Goal: Navigation & Orientation: Find specific page/section

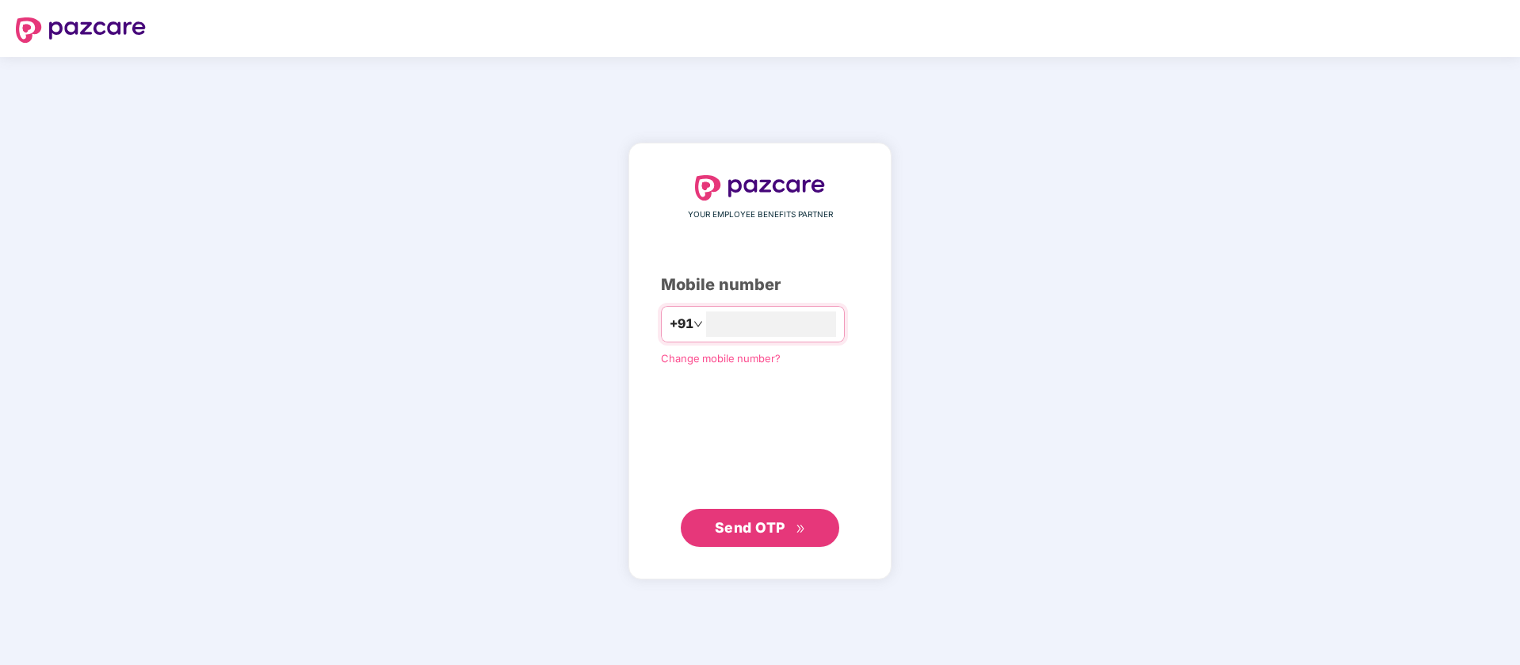
type input "**********"
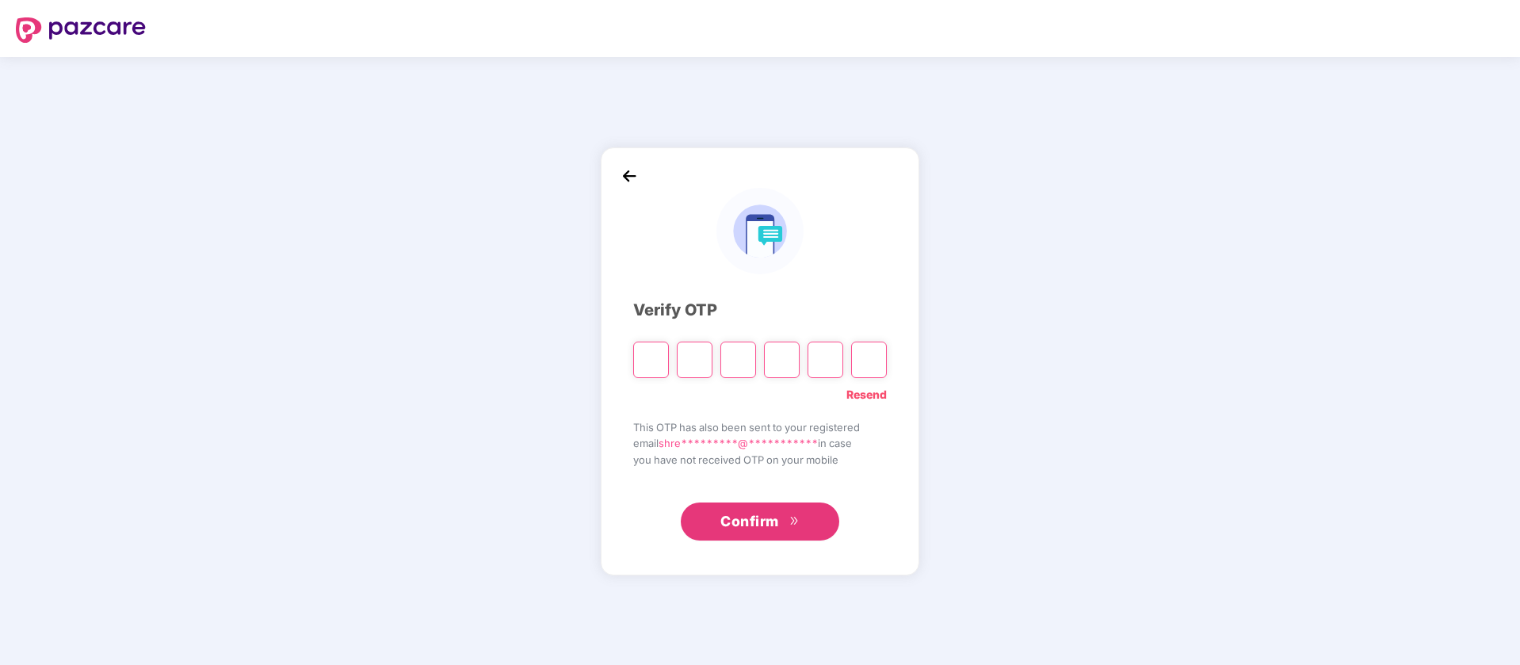
type input "*"
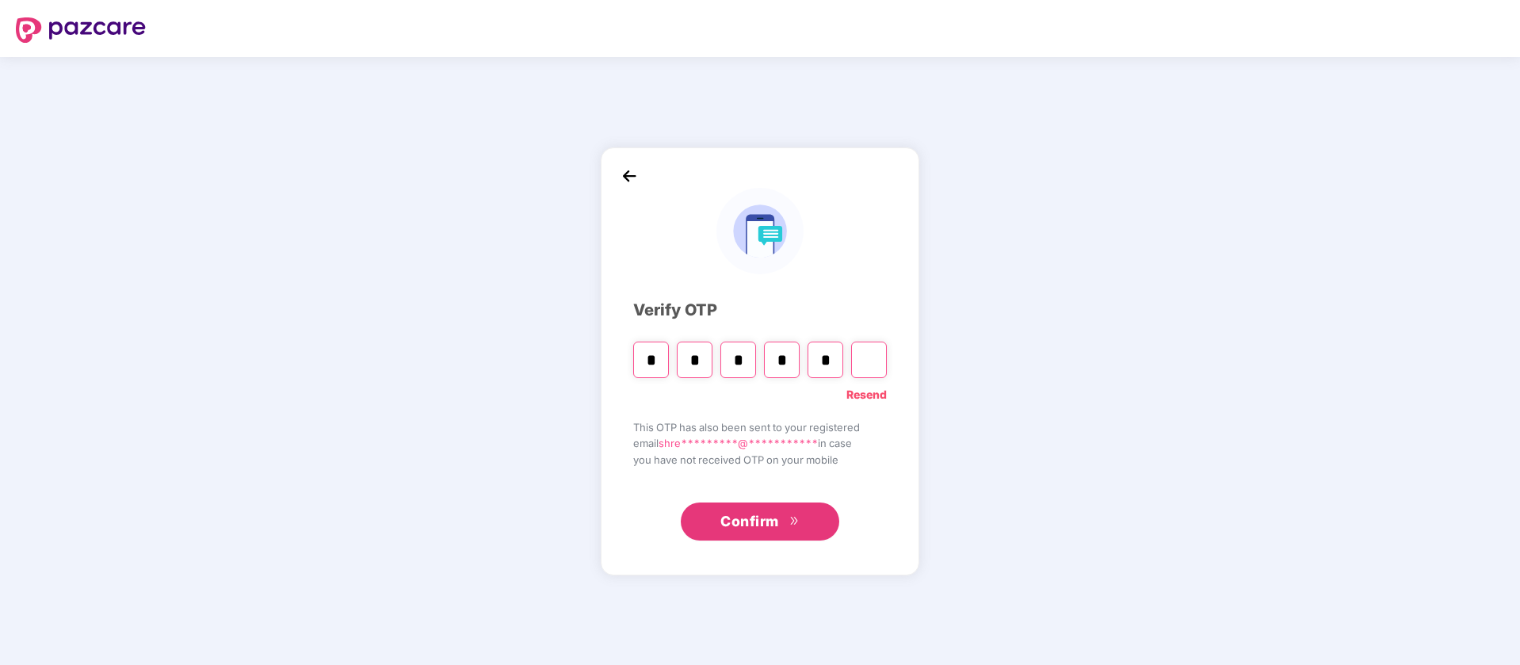
type input "*"
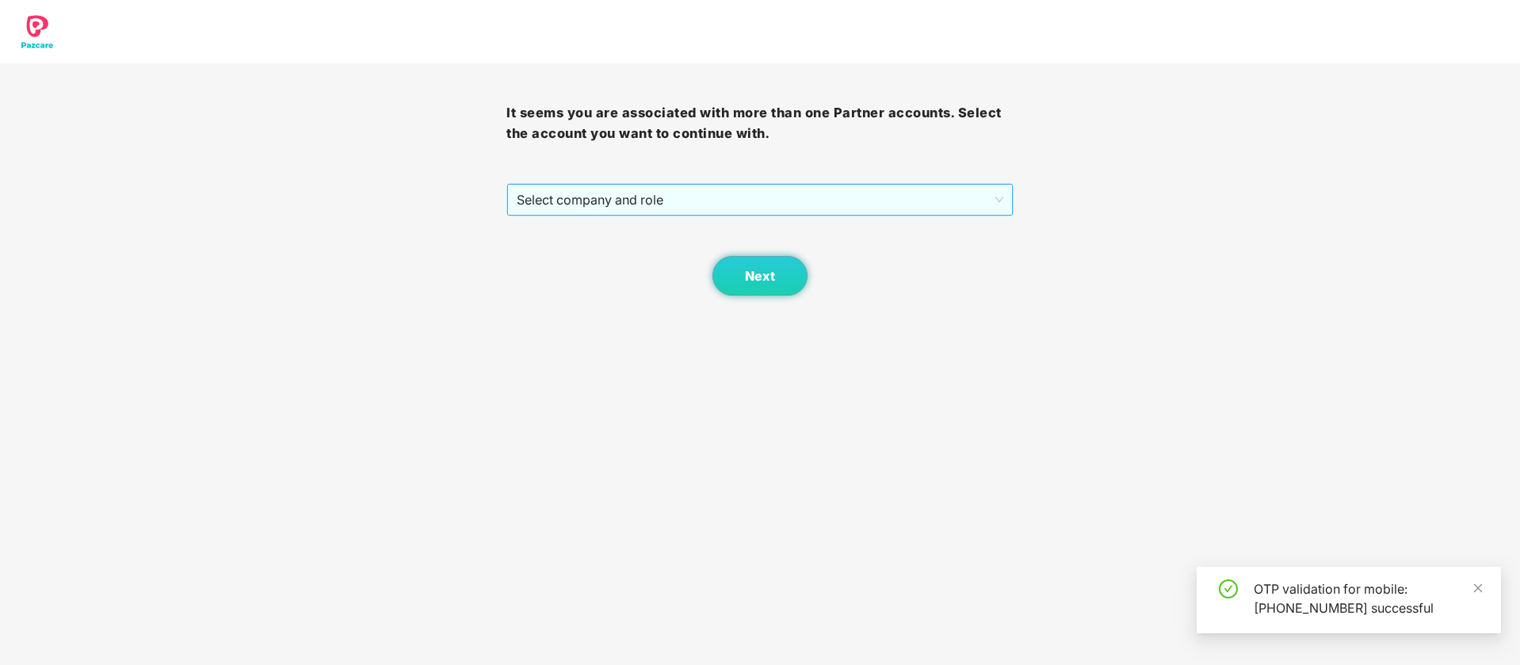
click at [693, 209] on span "Select company and role" at bounding box center [760, 200] width 486 height 30
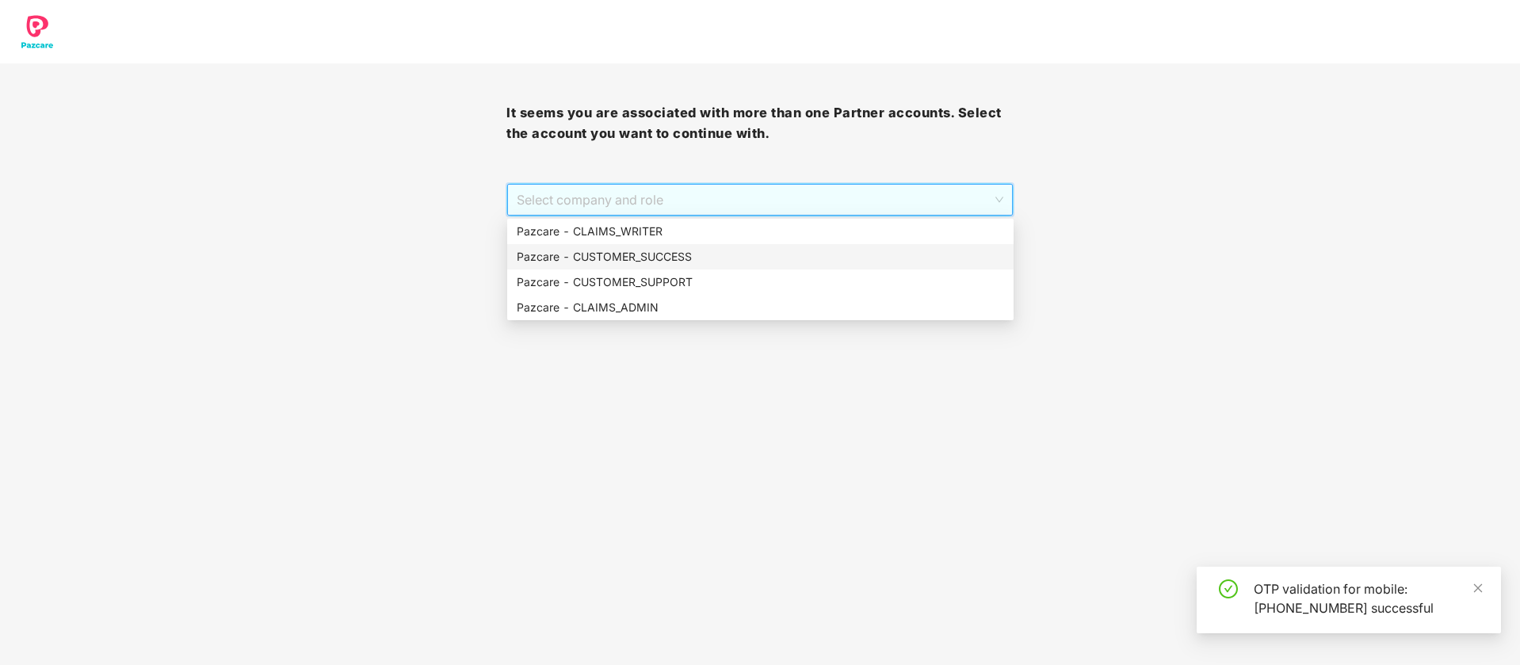
click at [667, 266] on div "Pazcare - CUSTOMER_SUCCESS" at bounding box center [760, 256] width 507 height 25
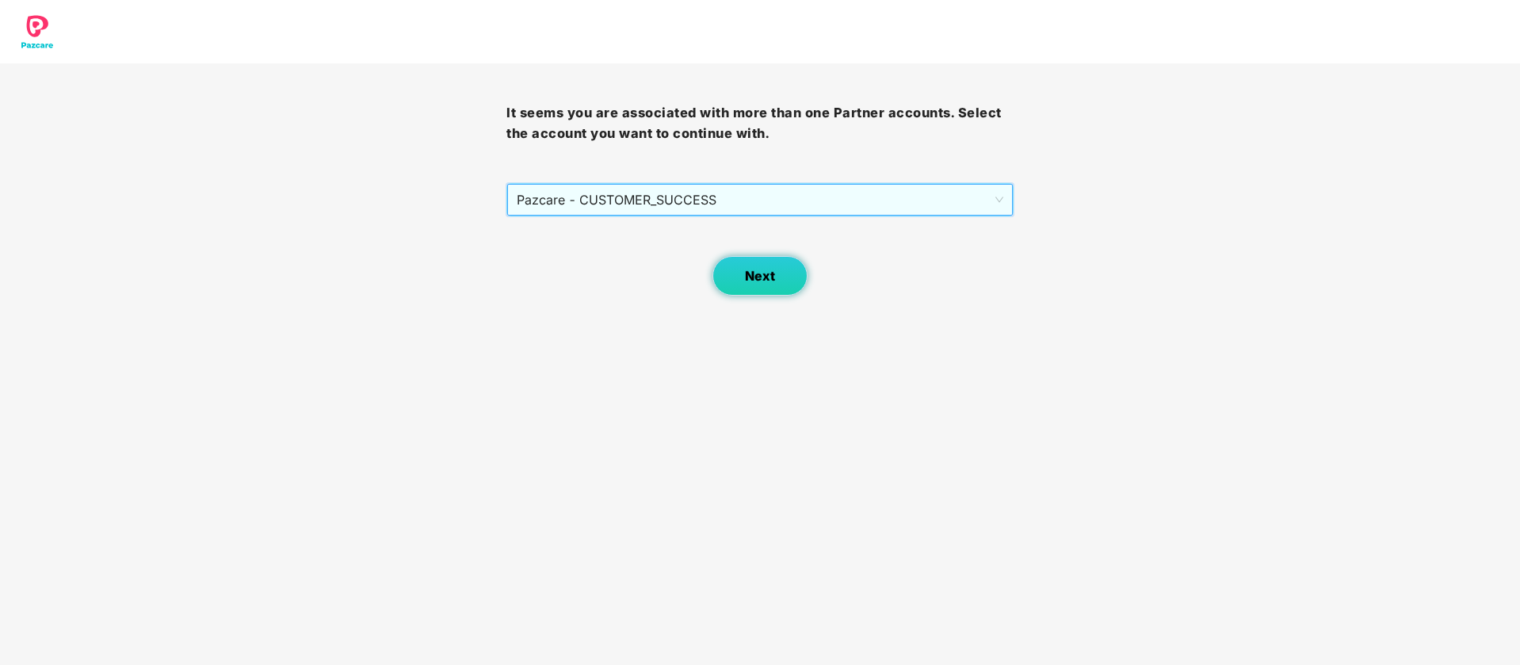
click at [763, 291] on button "Next" at bounding box center [760, 276] width 95 height 40
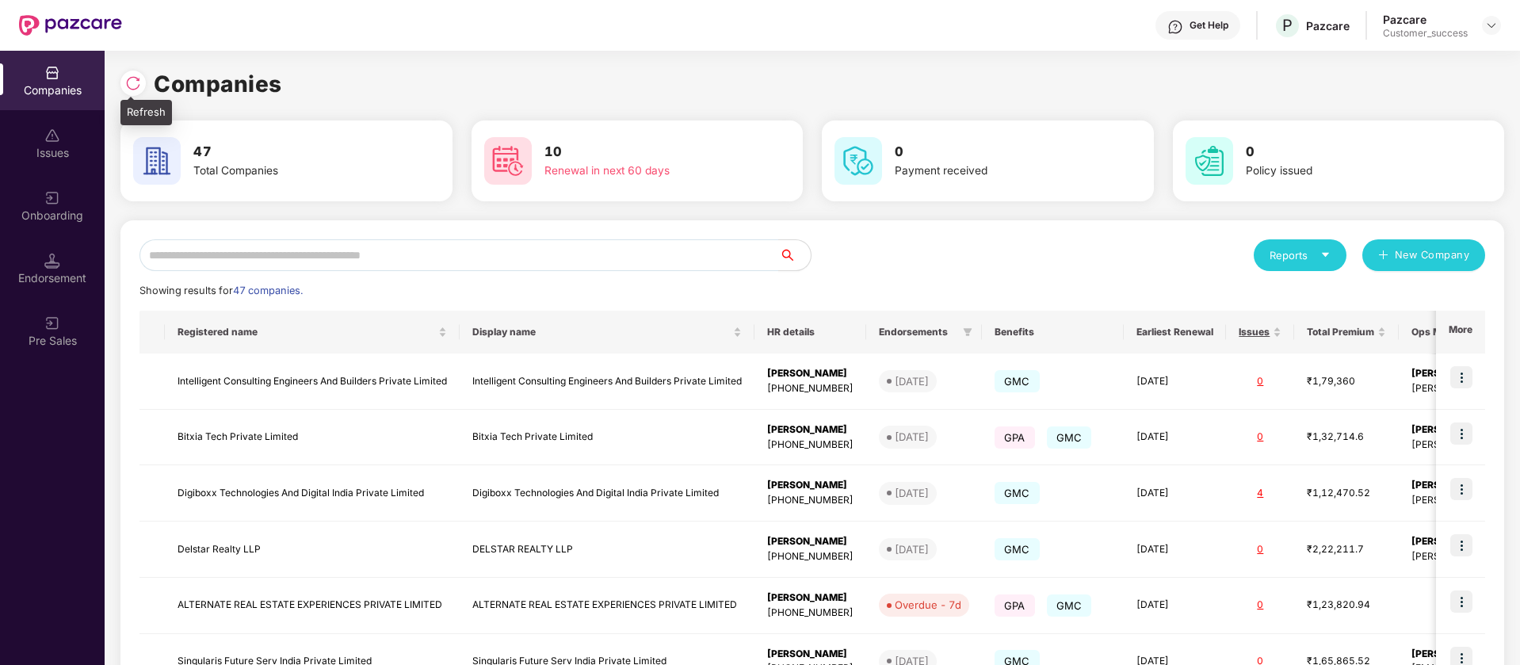
click at [140, 92] on div at bounding box center [132, 83] width 25 height 25
click at [258, 261] on input "text" at bounding box center [460, 255] width 640 height 32
paste input "******"
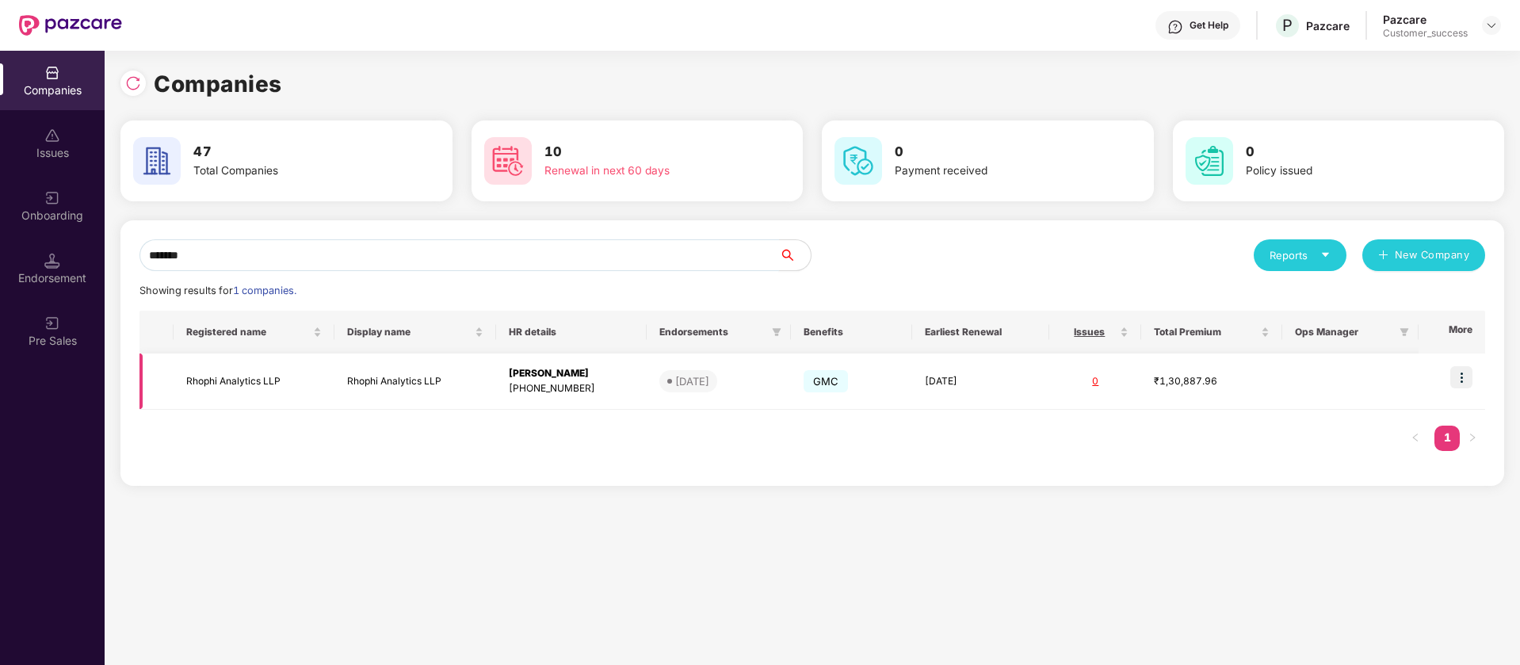
type input "******"
click at [1466, 377] on img at bounding box center [1462, 377] width 22 height 22
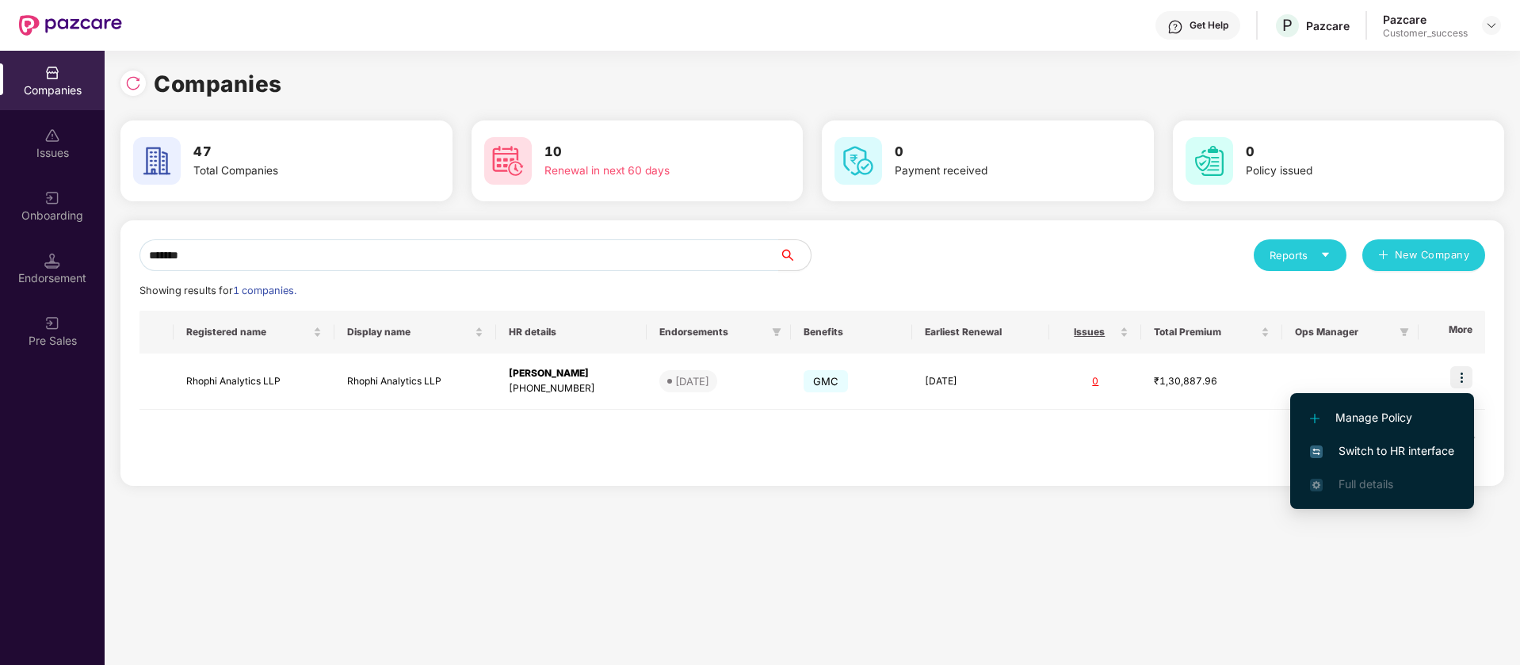
click at [1405, 455] on span "Switch to HR interface" at bounding box center [1382, 450] width 144 height 17
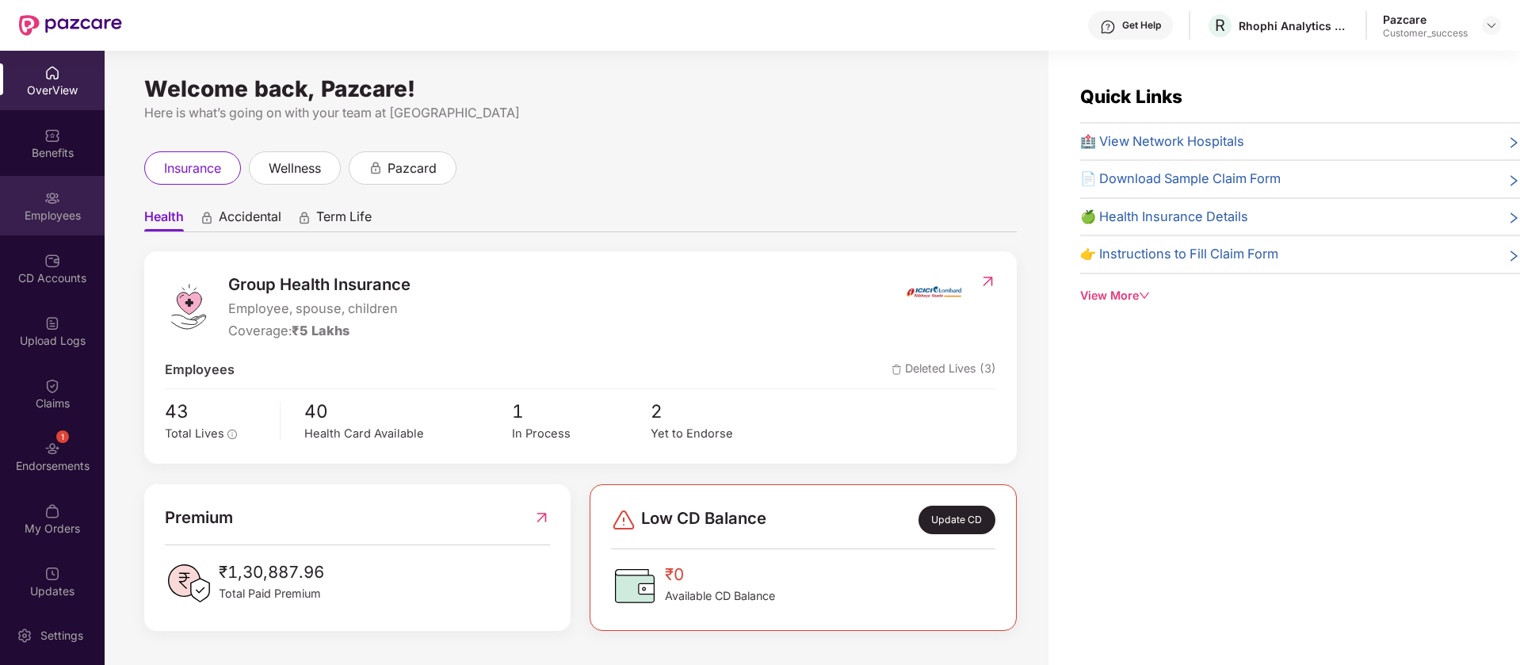
click at [58, 212] on div "Employees" at bounding box center [52, 216] width 105 height 16
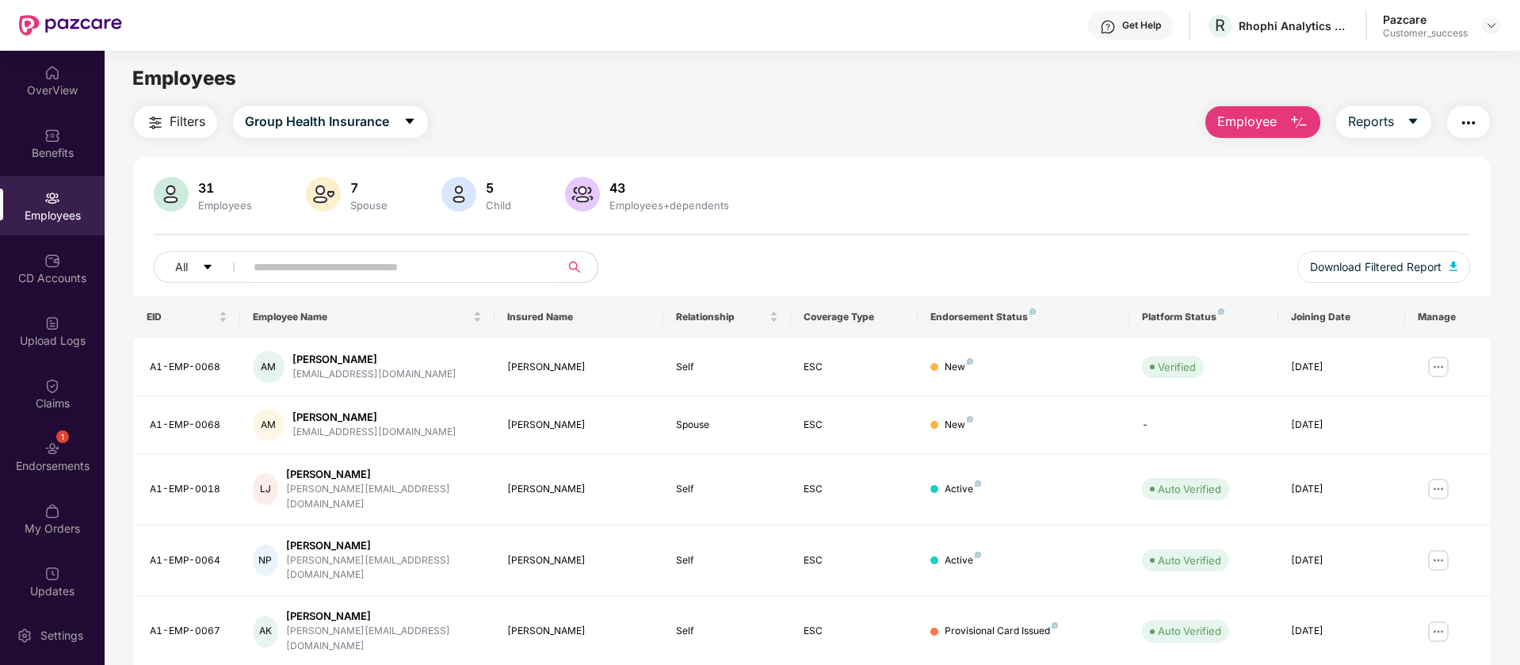
click at [1478, 121] on button "button" at bounding box center [1468, 122] width 43 height 32
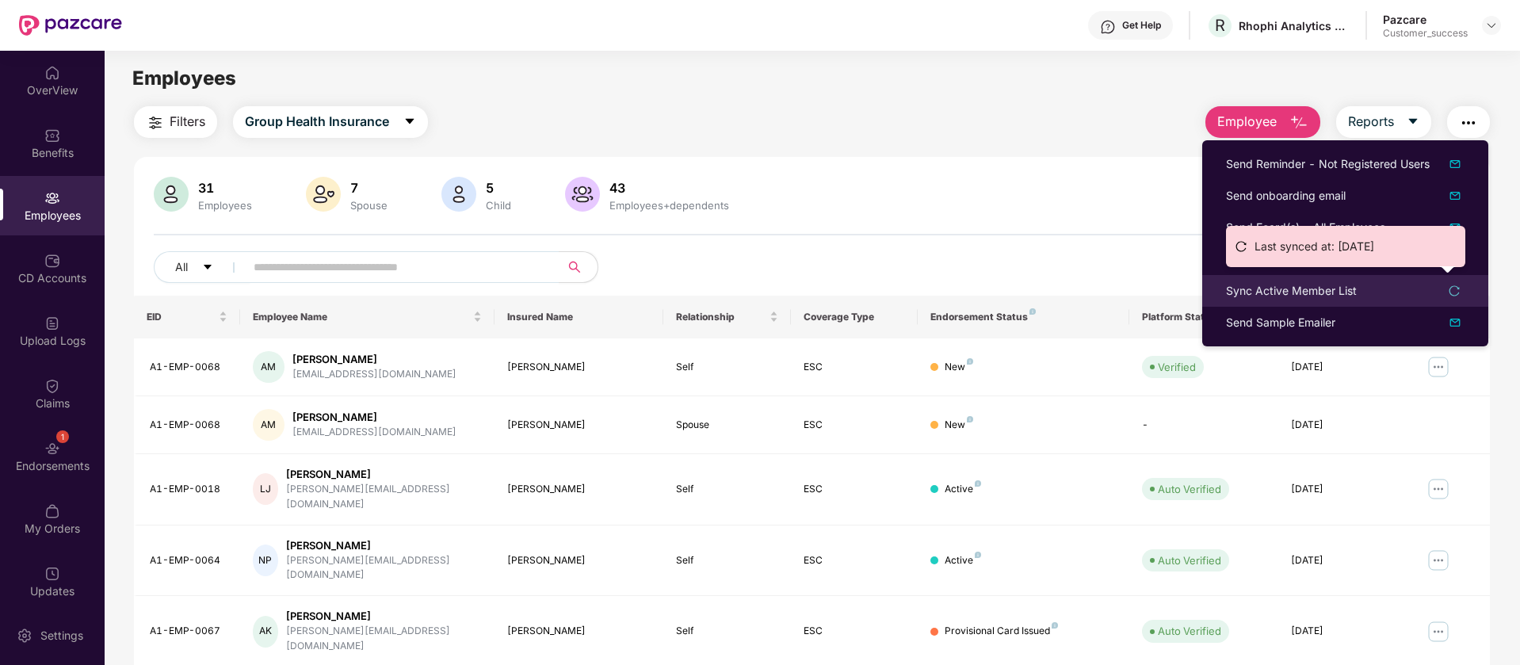
click at [1453, 293] on icon "reload" at bounding box center [1454, 290] width 11 height 11
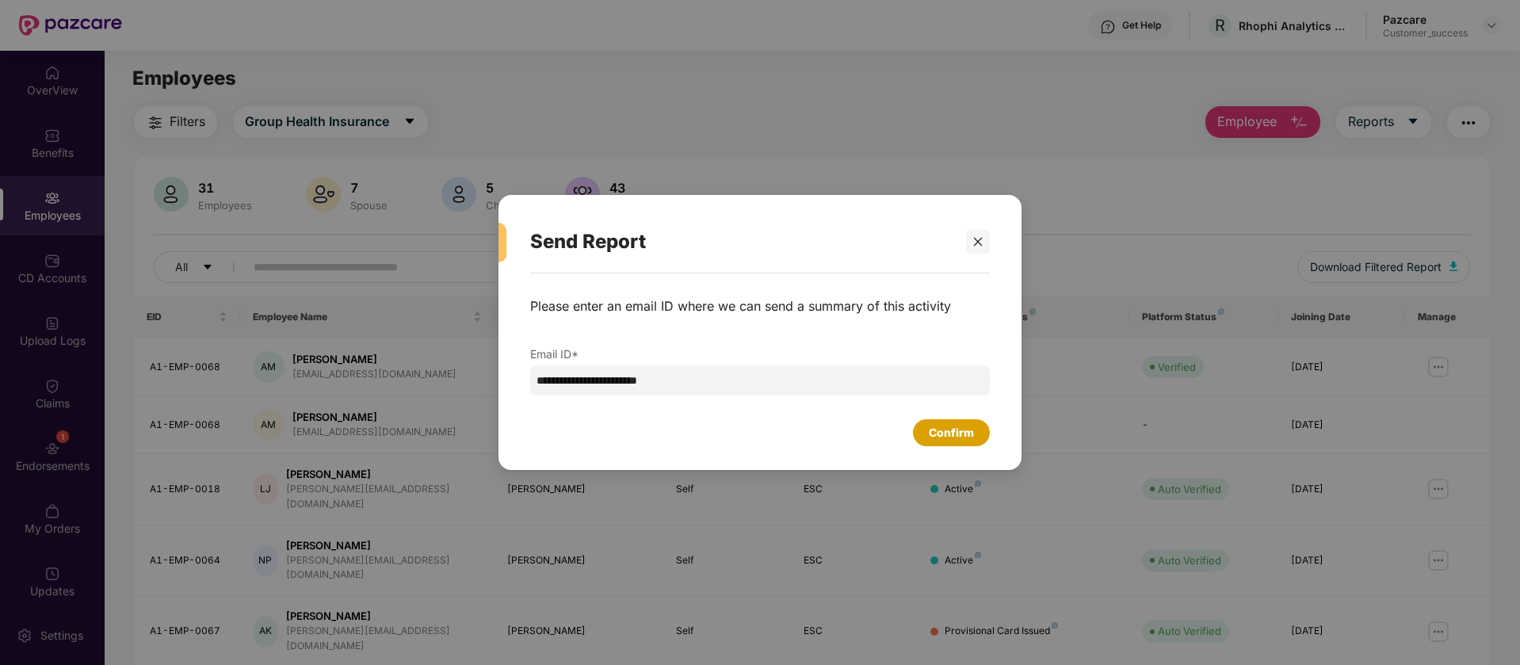
click at [966, 434] on div "Confirm" at bounding box center [951, 432] width 45 height 17
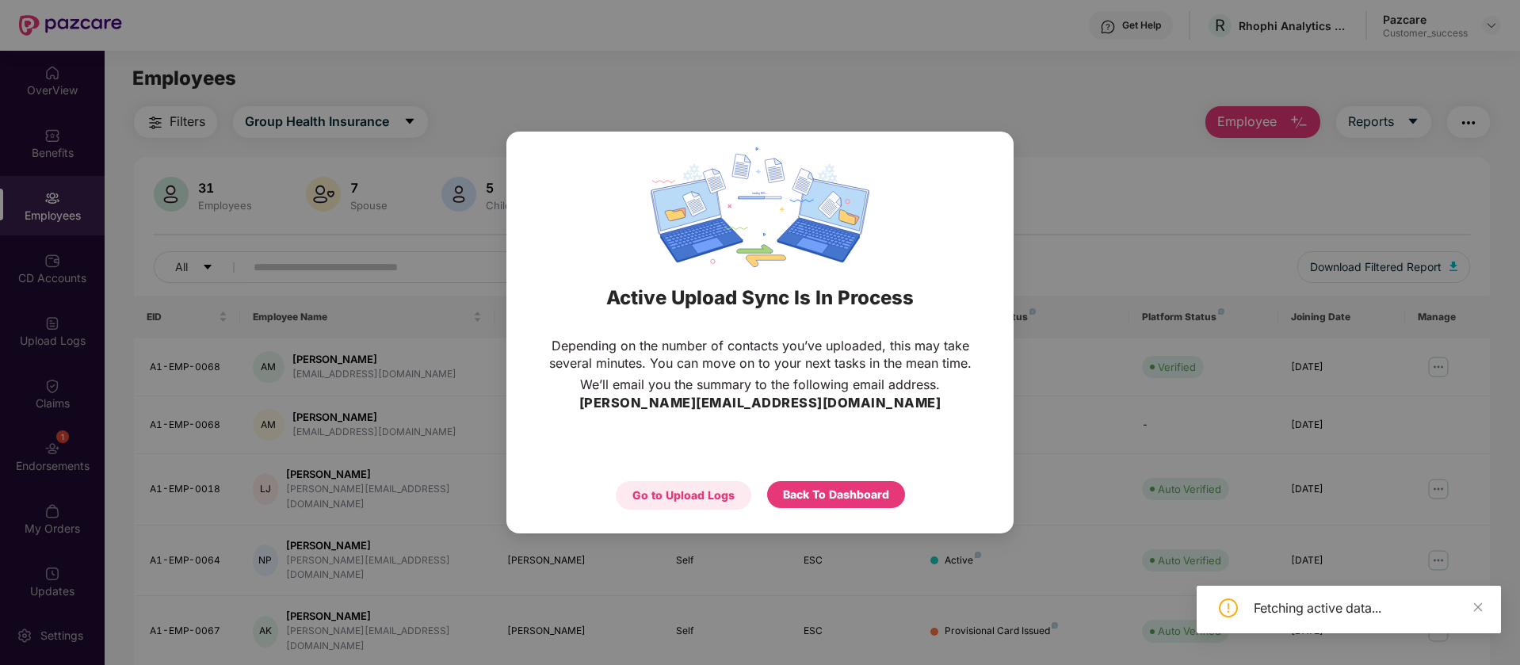
click at [728, 491] on div "Go to Upload Logs" at bounding box center [684, 495] width 102 height 17
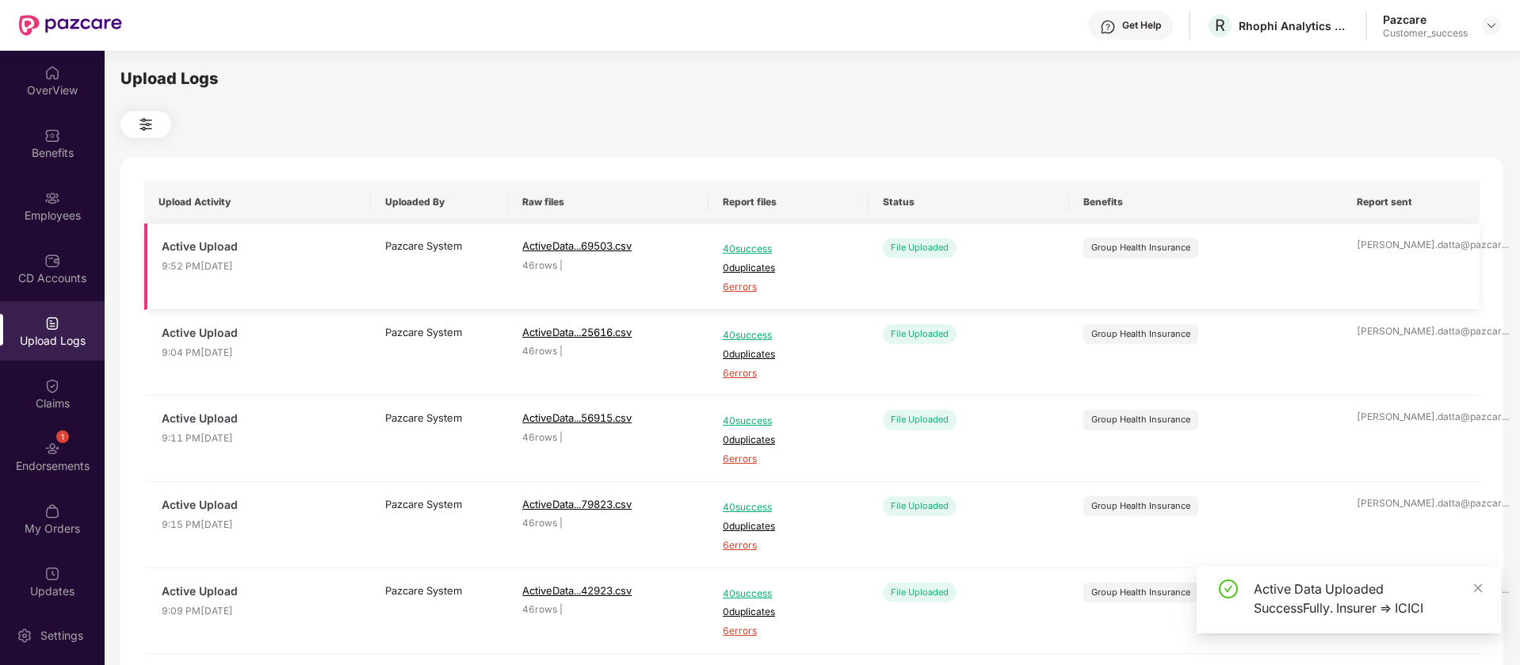
click at [1002, 266] on td "File Uploaded" at bounding box center [969, 267] width 201 height 86
click at [310, 249] on span "Active Upload" at bounding box center [259, 246] width 195 height 17
click at [1053, 260] on td "File Uploaded" at bounding box center [969, 267] width 201 height 86
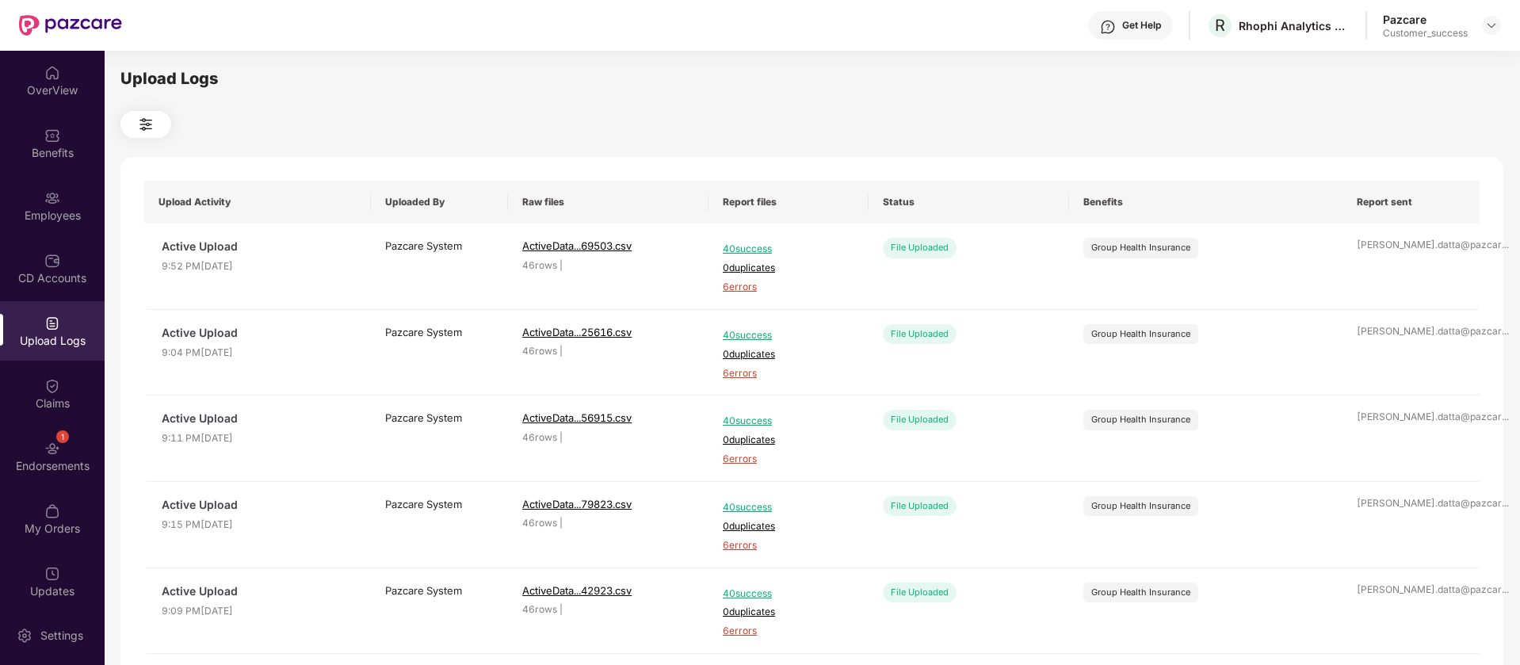
click at [130, 120] on button at bounding box center [145, 124] width 51 height 27
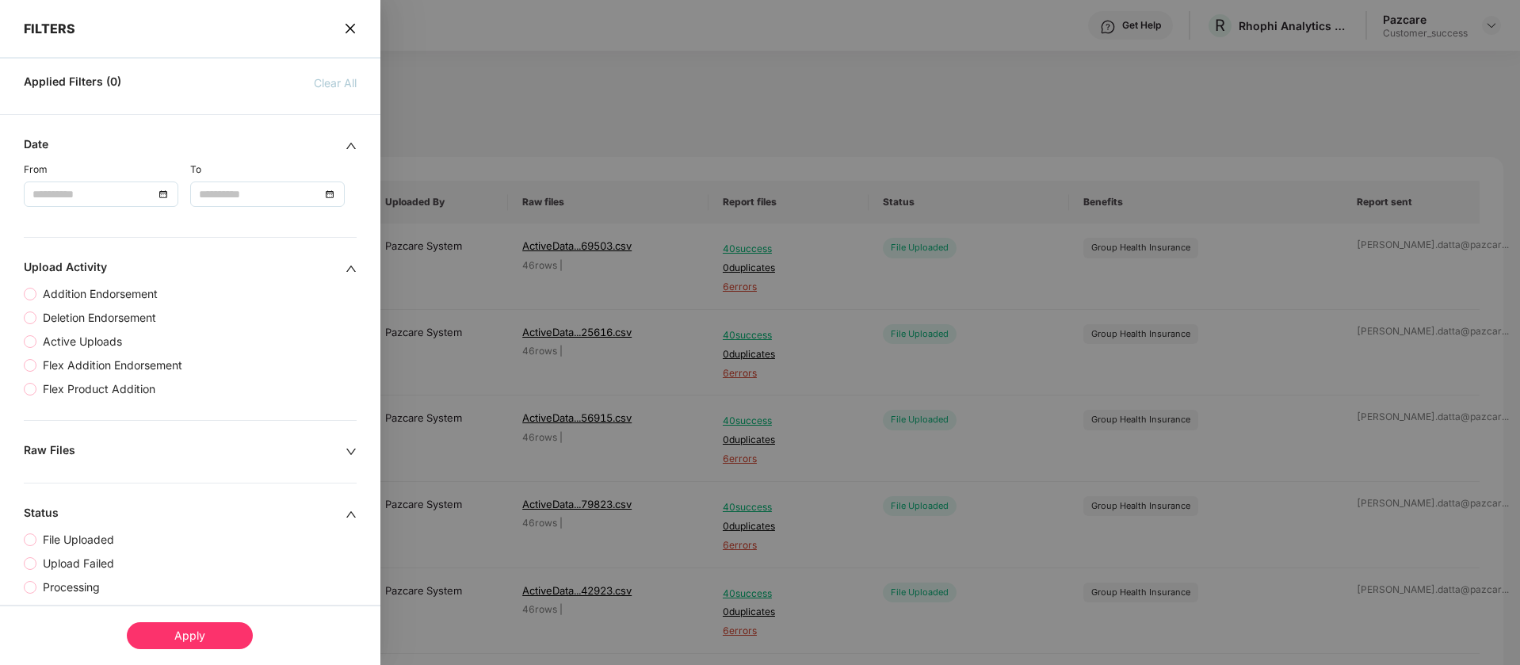
click at [351, 21] on span "close" at bounding box center [350, 29] width 13 height 16
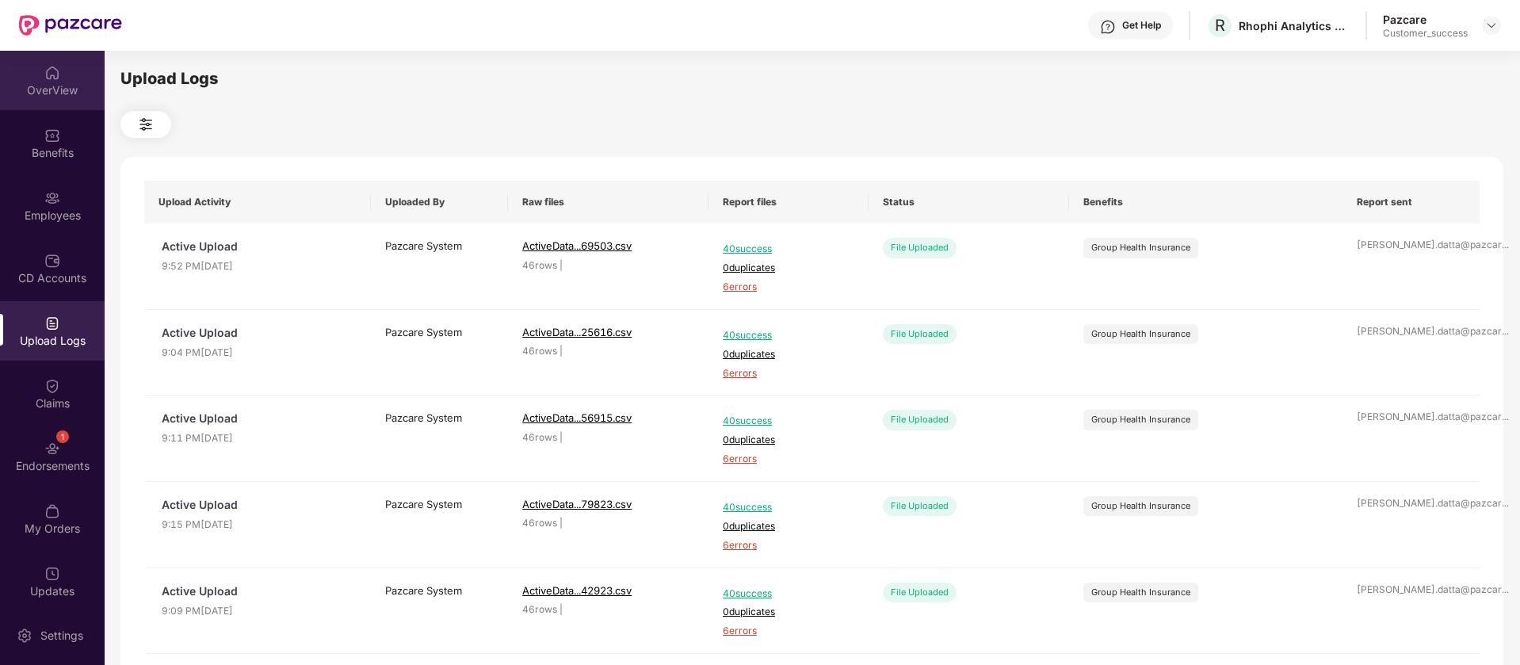
click at [63, 78] on div "OverView" at bounding box center [52, 80] width 105 height 59
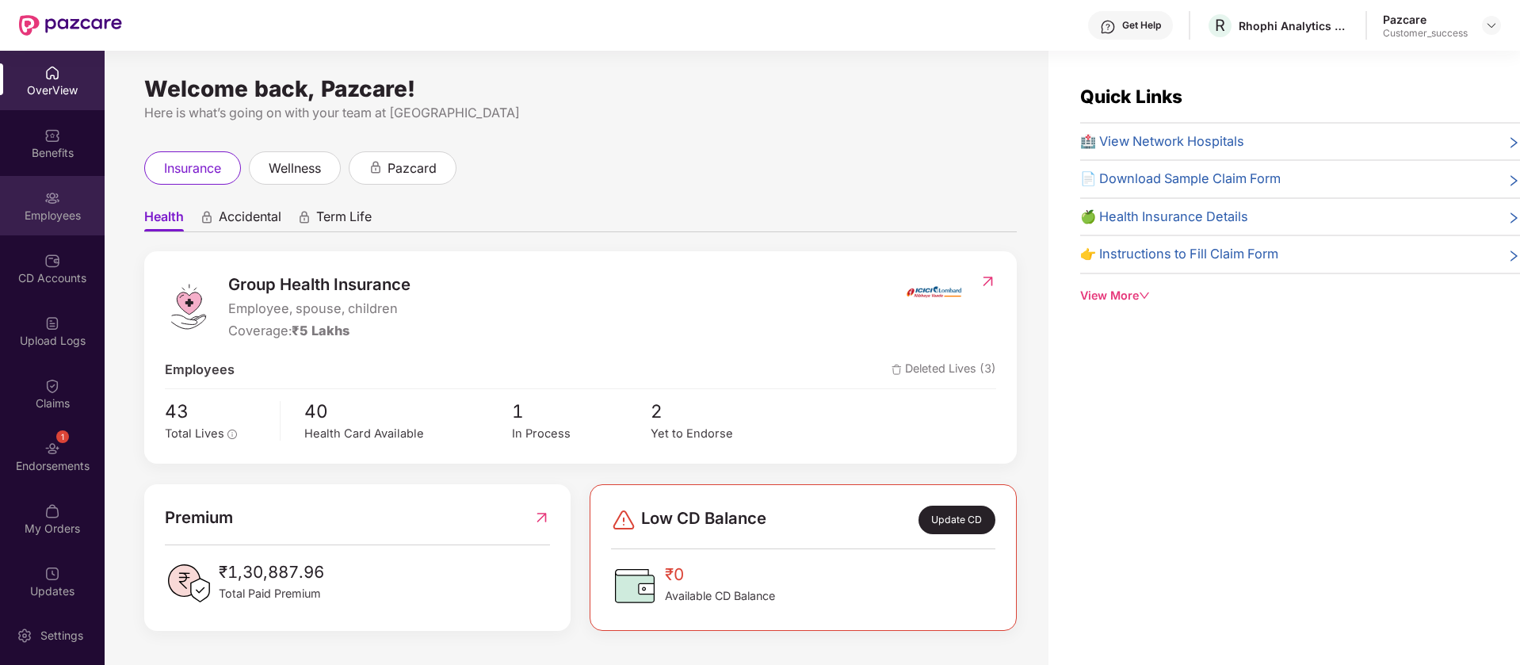
click at [77, 203] on div "Employees" at bounding box center [52, 205] width 105 height 59
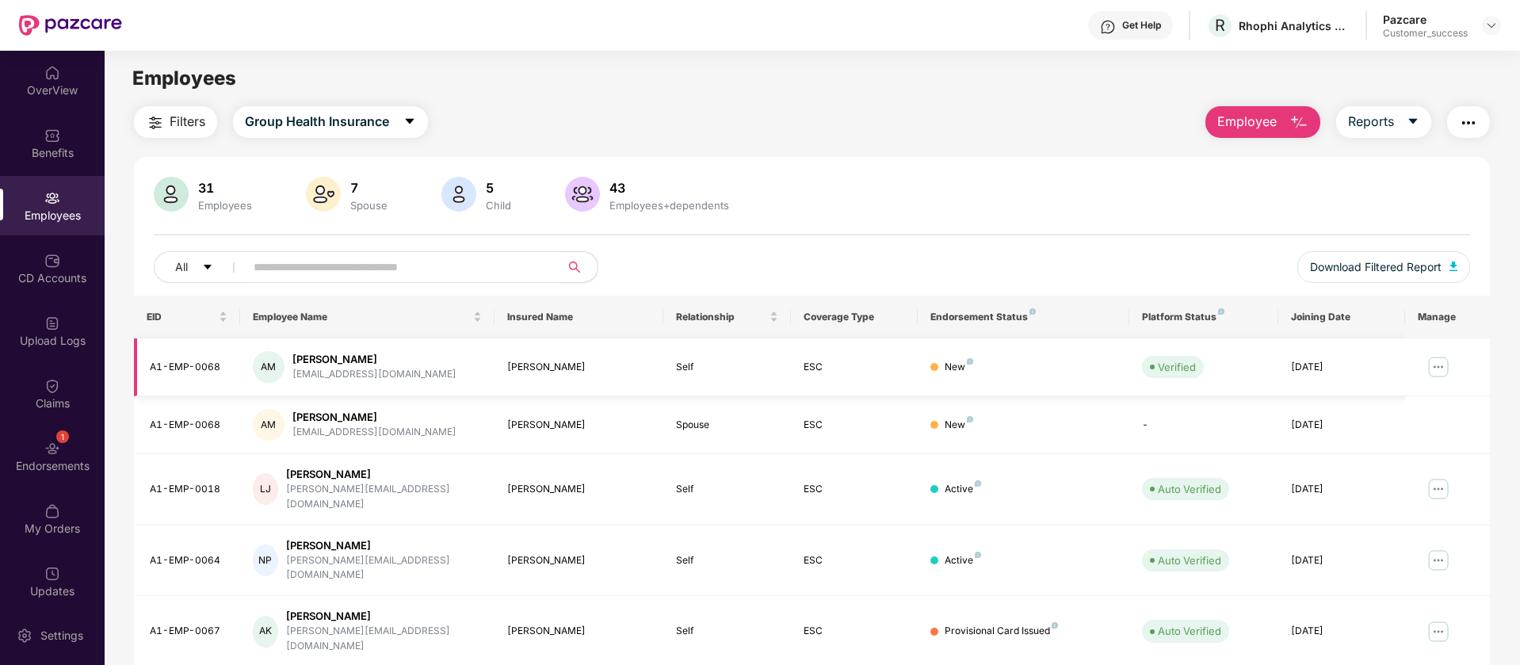
click at [1439, 364] on img at bounding box center [1438, 366] width 25 height 25
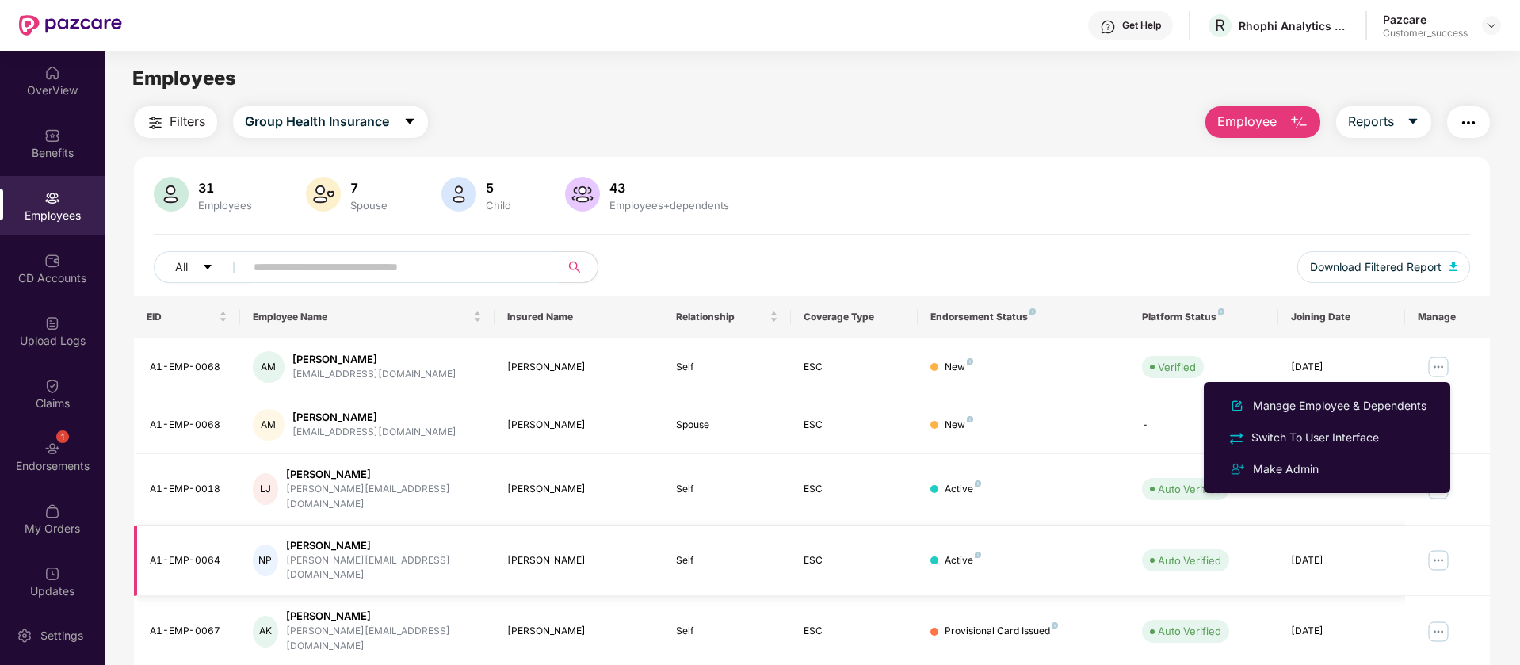
click at [1440, 548] on img at bounding box center [1438, 560] width 25 height 25
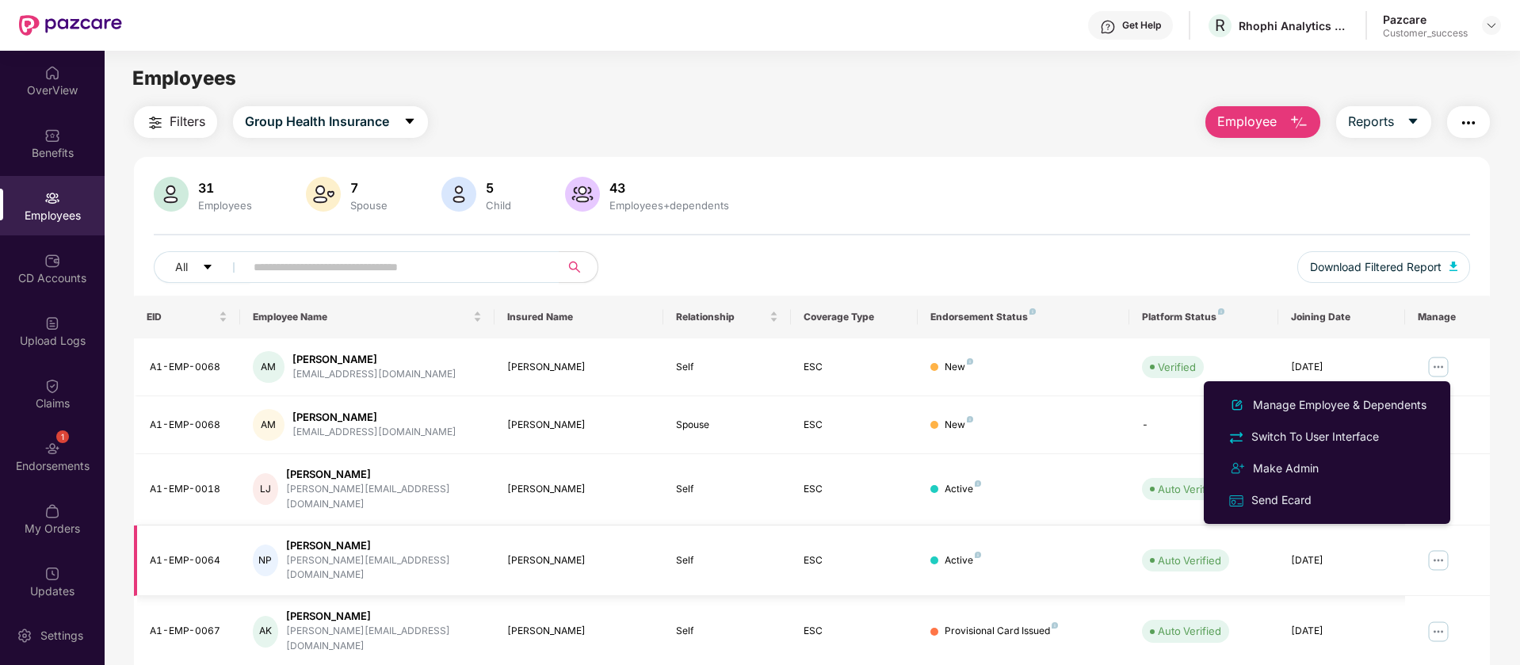
click at [1440, 548] on img at bounding box center [1438, 560] width 25 height 25
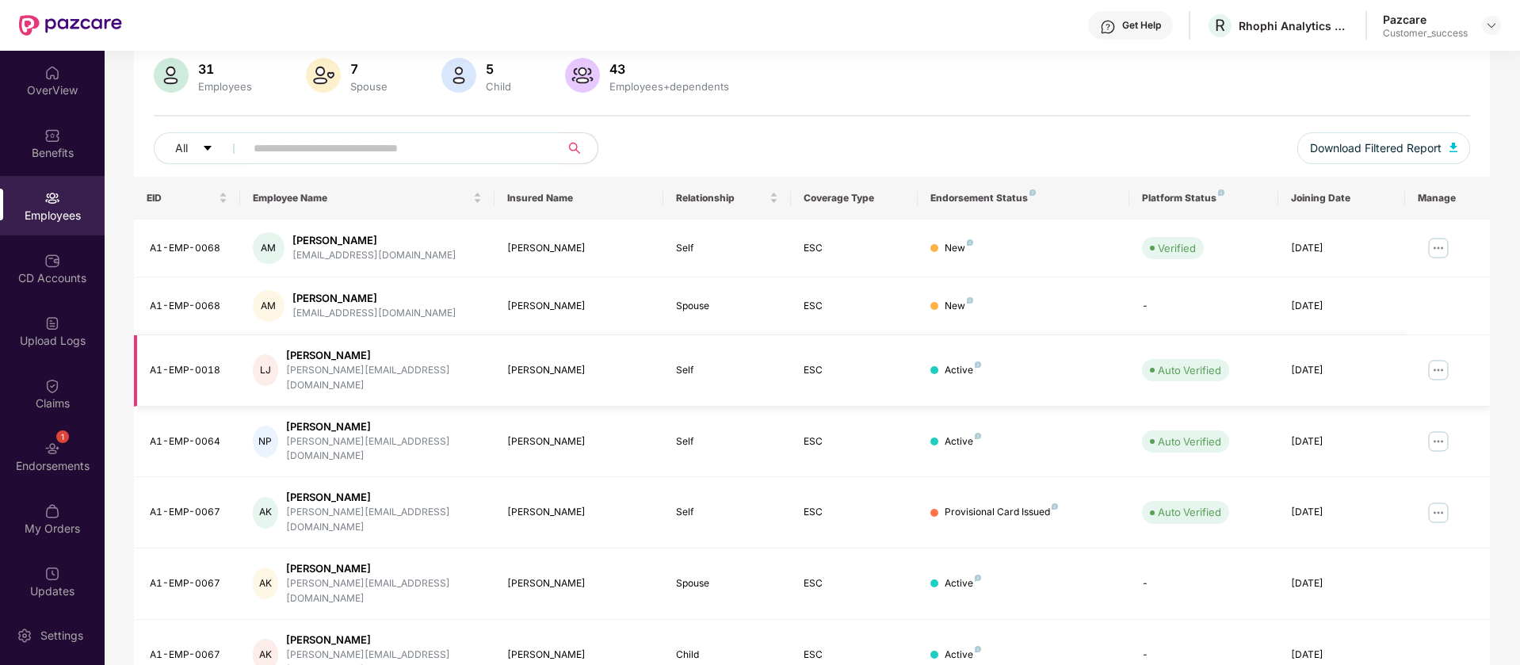
scroll to position [123, 0]
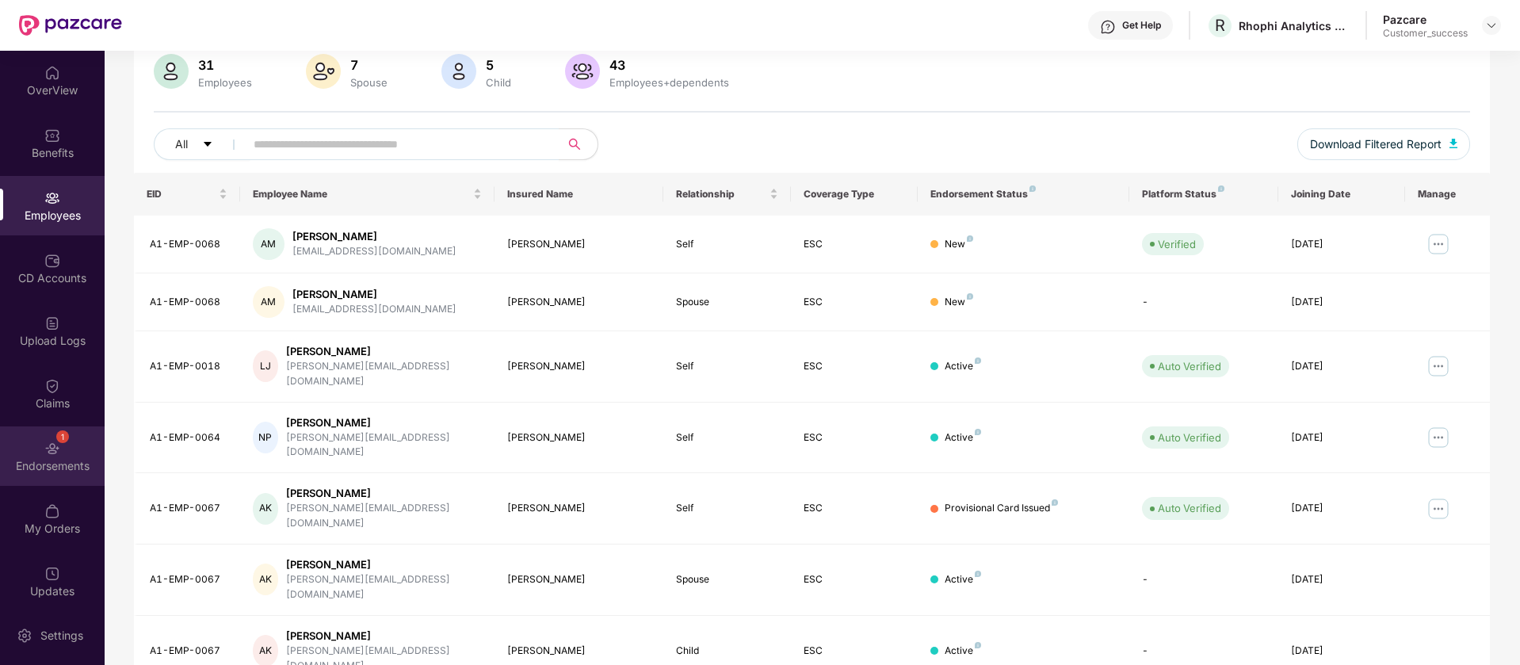
click at [31, 447] on div "1 Endorsements" at bounding box center [52, 455] width 105 height 59
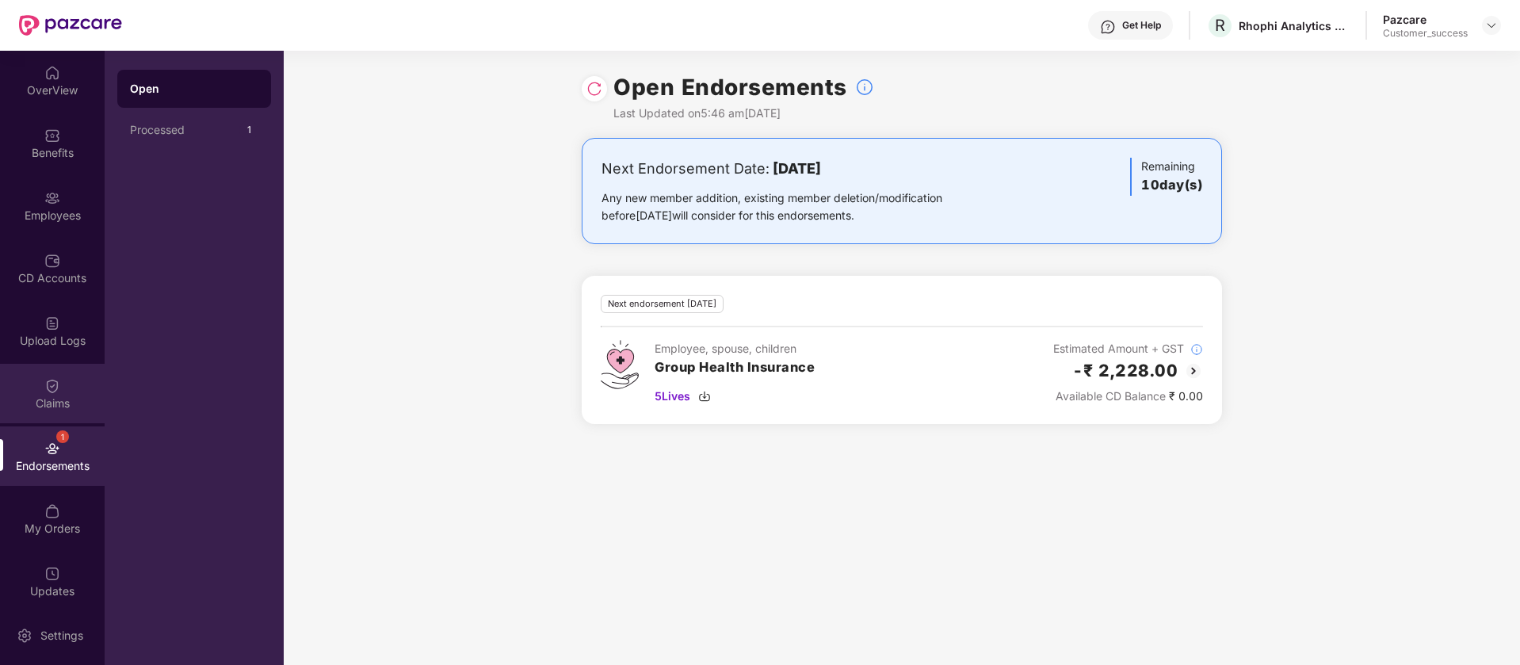
click at [48, 393] on img at bounding box center [52, 386] width 16 height 16
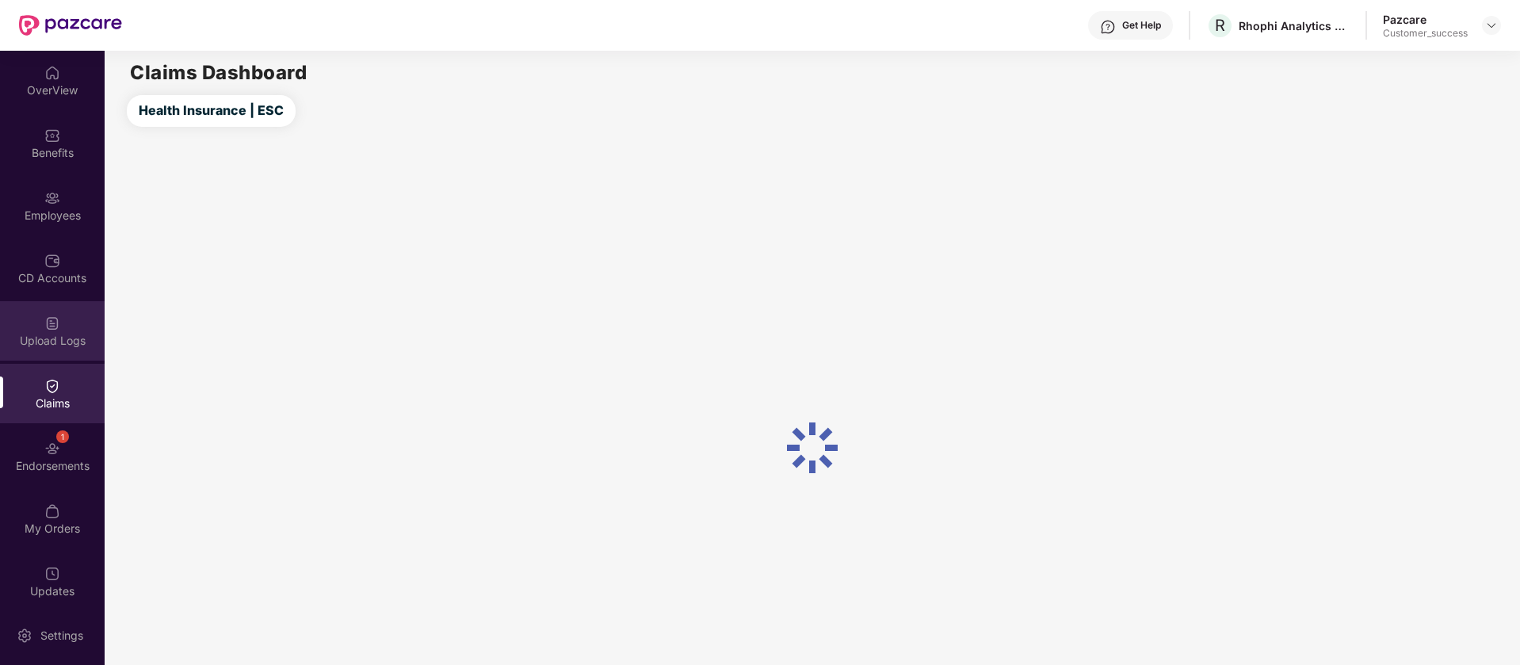
click at [53, 343] on div "Upload Logs" at bounding box center [52, 341] width 105 height 16
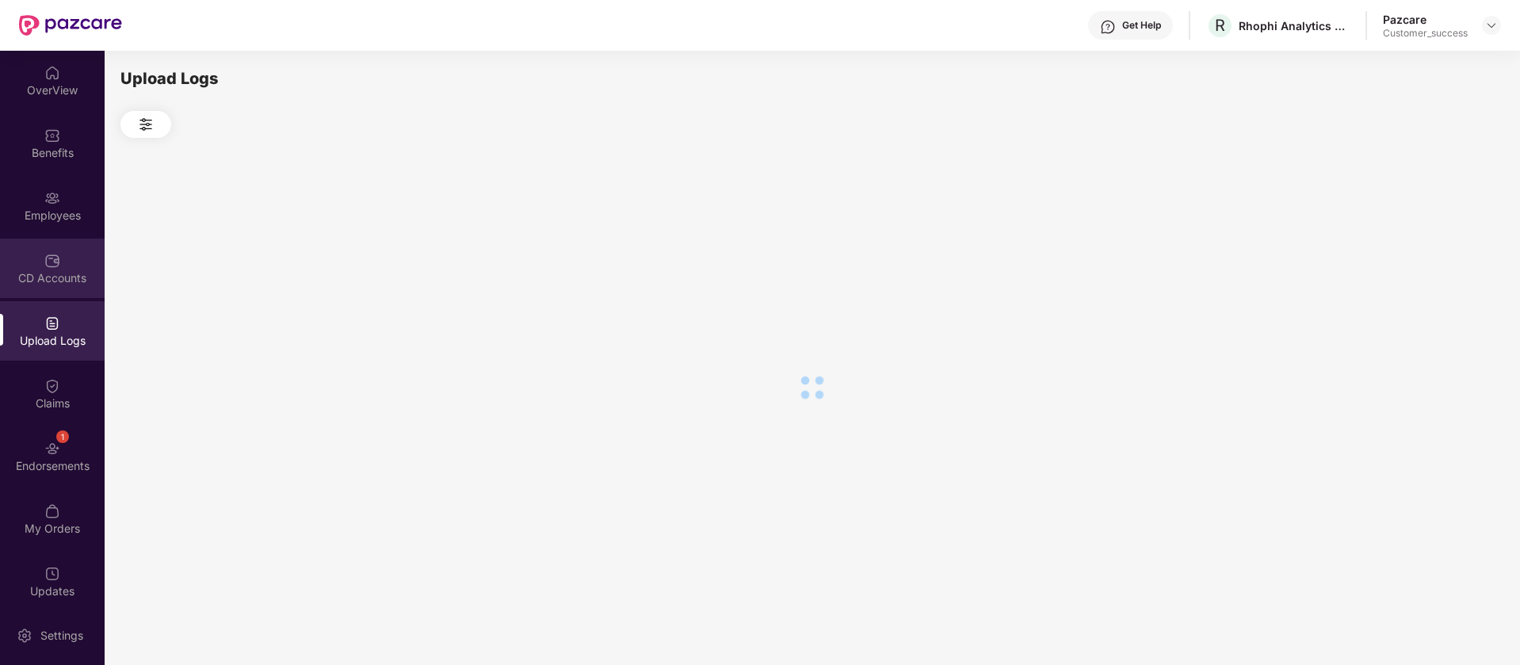
click at [47, 271] on div "CD Accounts" at bounding box center [52, 278] width 105 height 16
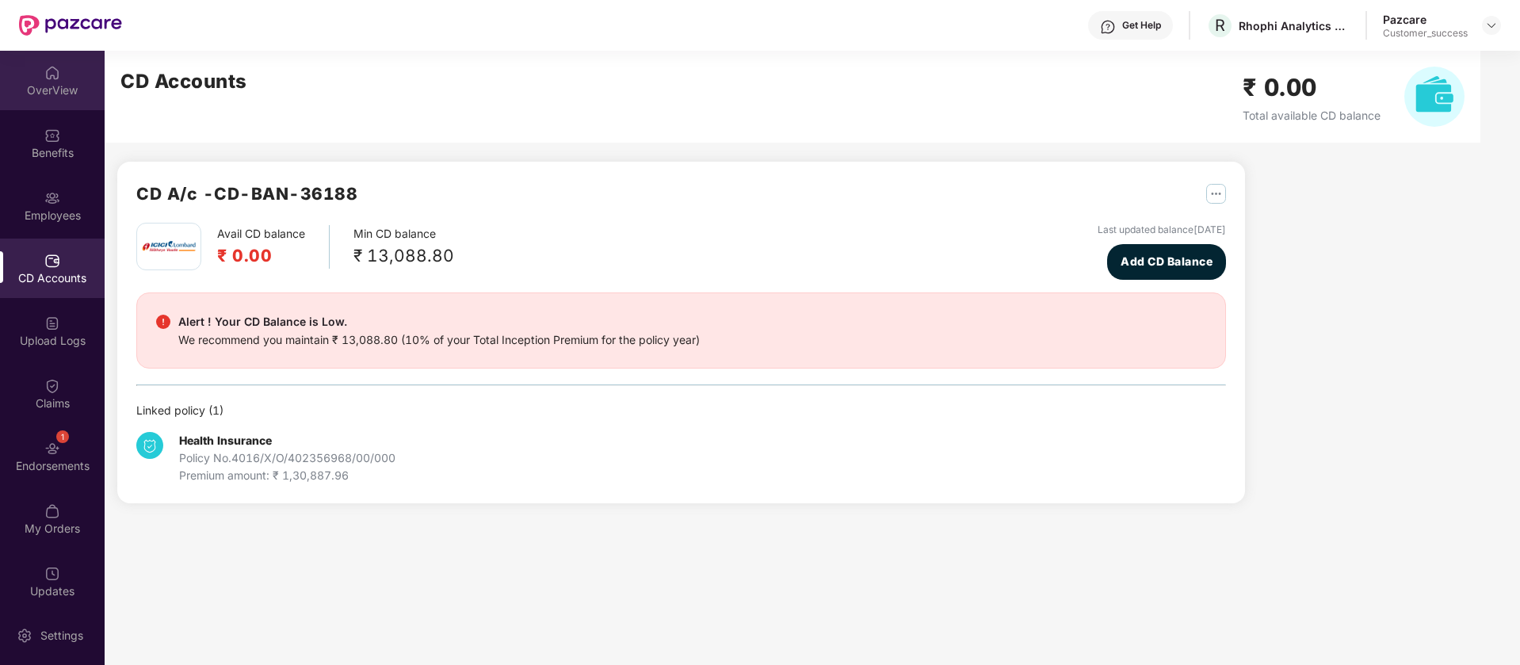
click at [31, 91] on div "OverView" at bounding box center [52, 90] width 105 height 16
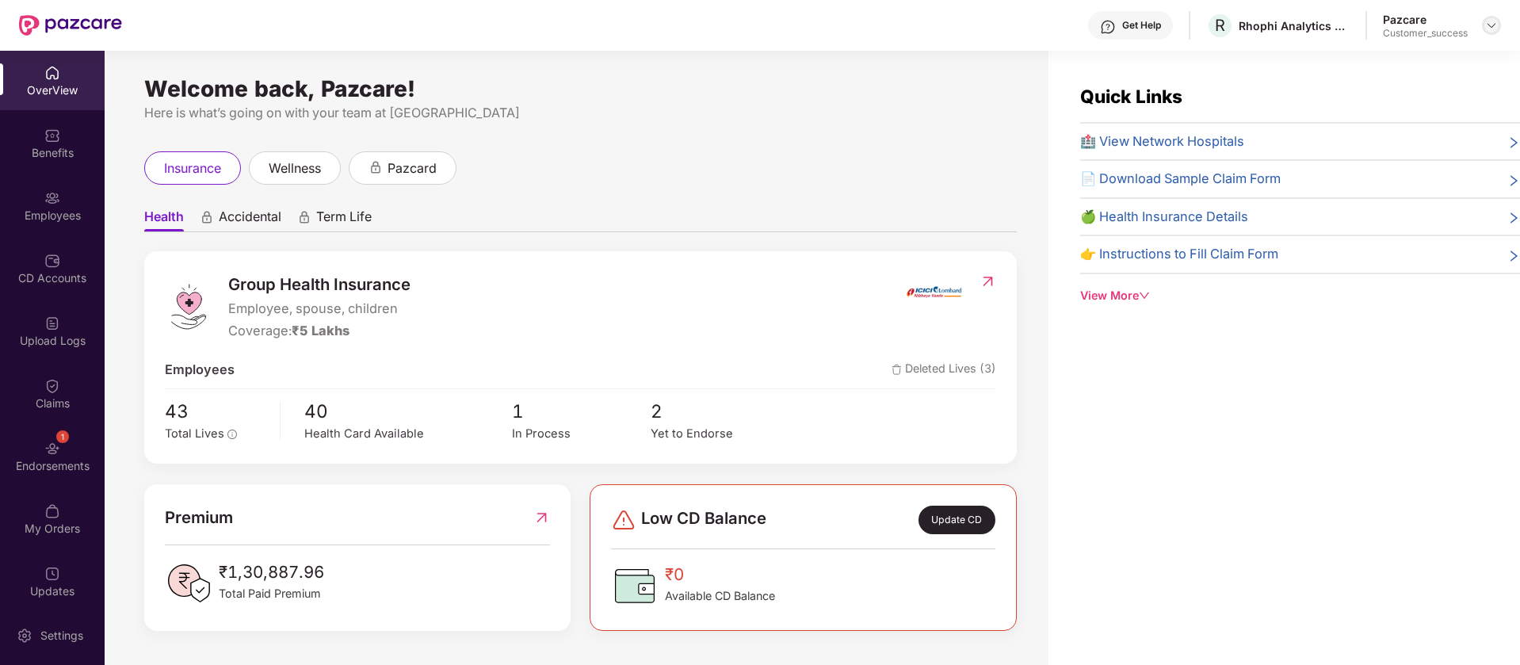
click at [1494, 21] on img at bounding box center [1492, 25] width 13 height 13
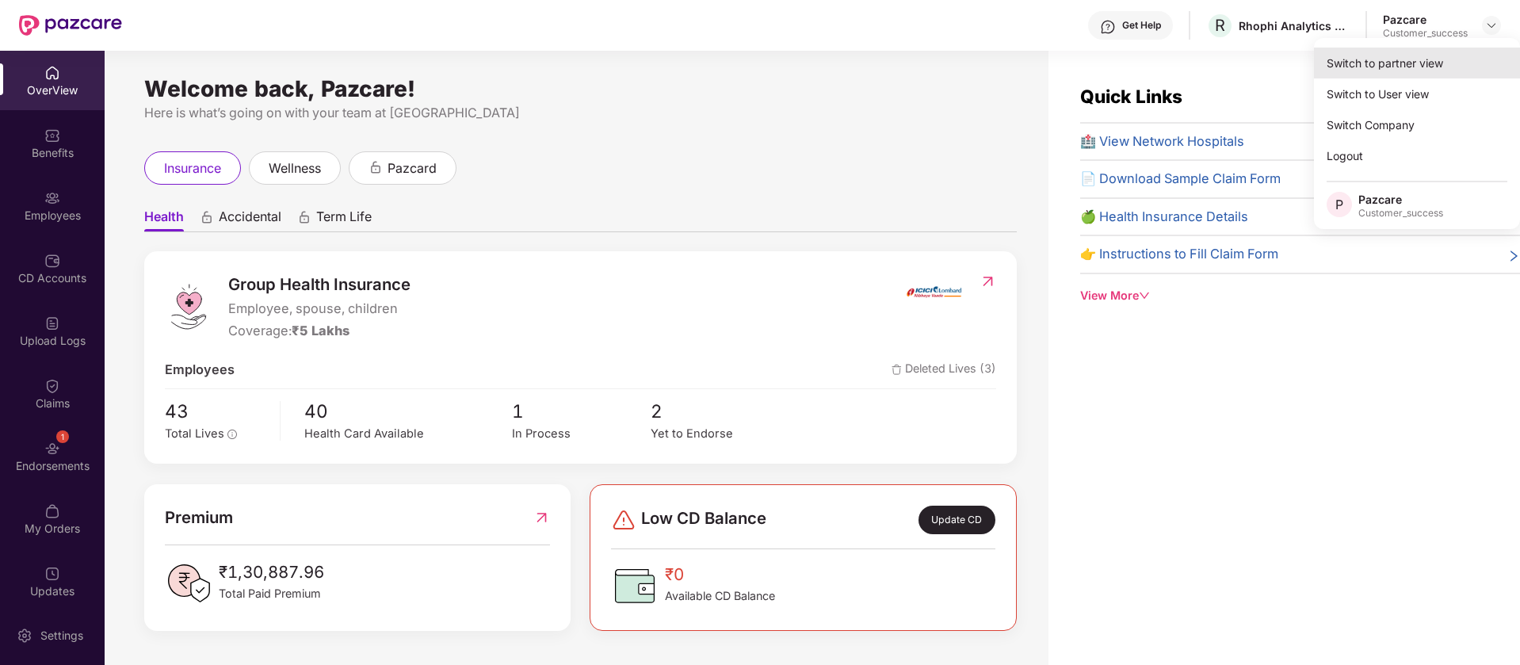
click at [1387, 67] on div "Switch to partner view" at bounding box center [1417, 63] width 206 height 31
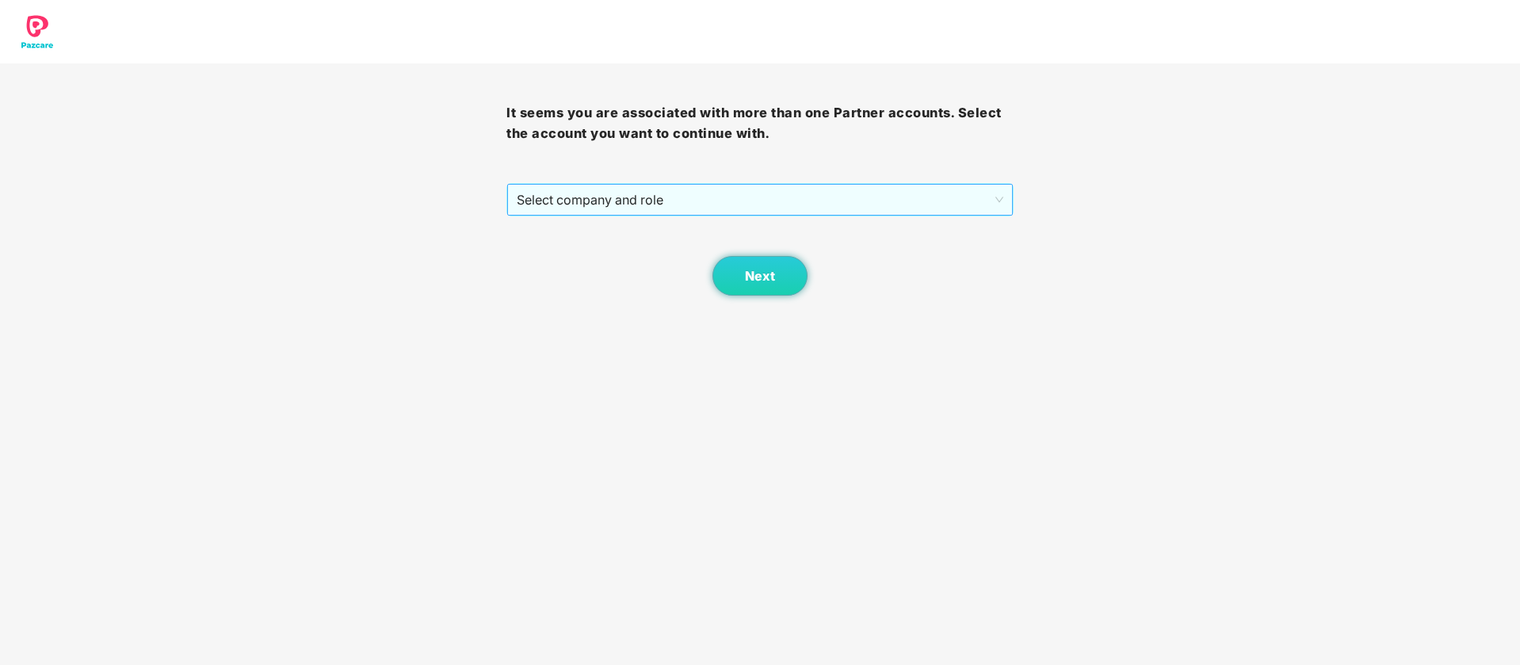
click at [644, 205] on span "Select company and role" at bounding box center [760, 200] width 486 height 30
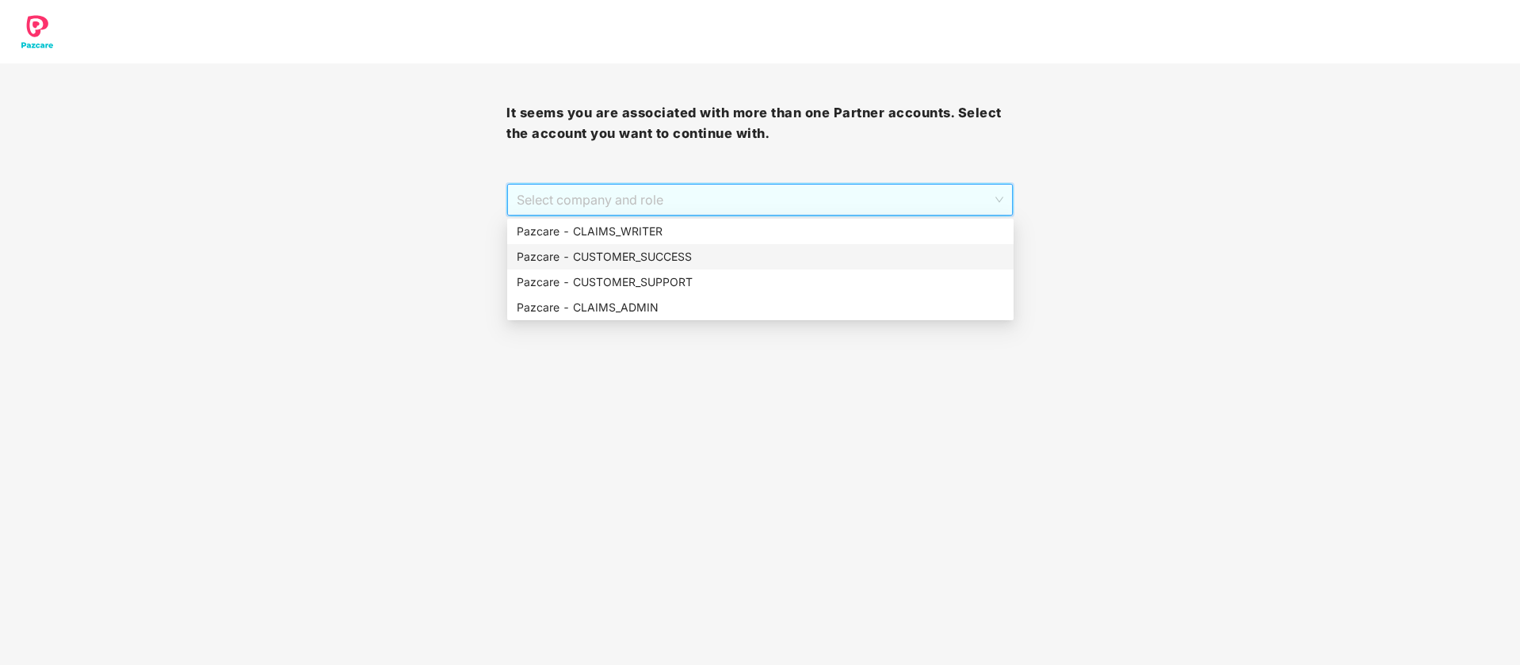
click at [681, 245] on div "Pazcare - CUSTOMER_SUCCESS" at bounding box center [760, 256] width 507 height 25
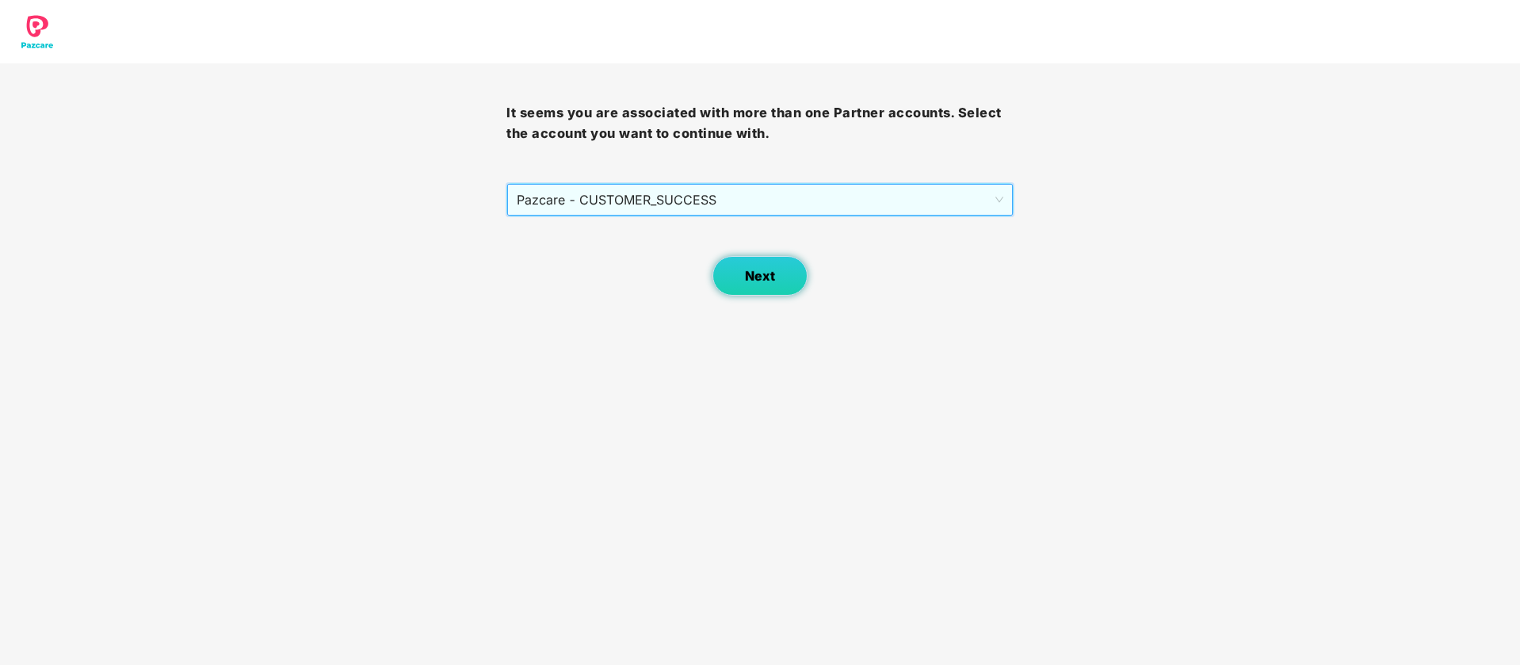
click at [786, 291] on button "Next" at bounding box center [760, 276] width 95 height 40
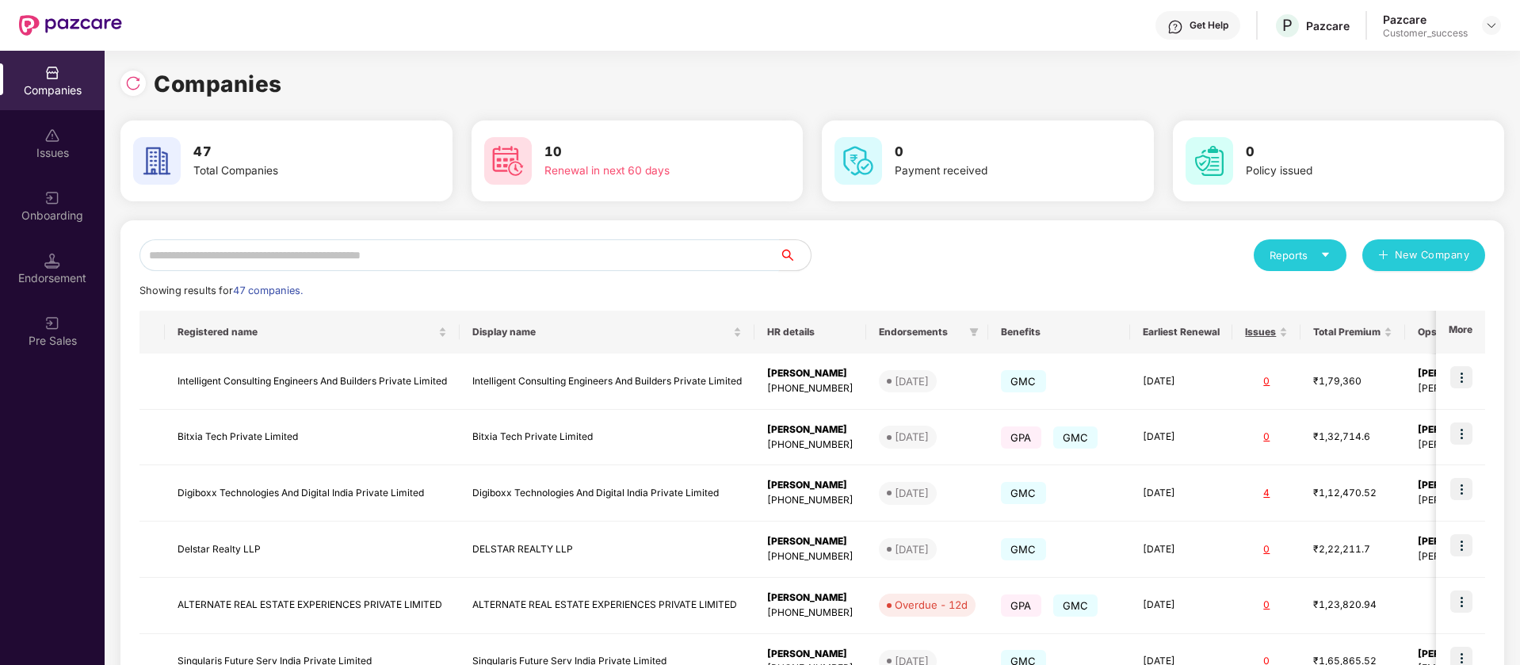
click at [358, 260] on input "text" at bounding box center [460, 255] width 640 height 32
paste input "*********"
type input "*********"
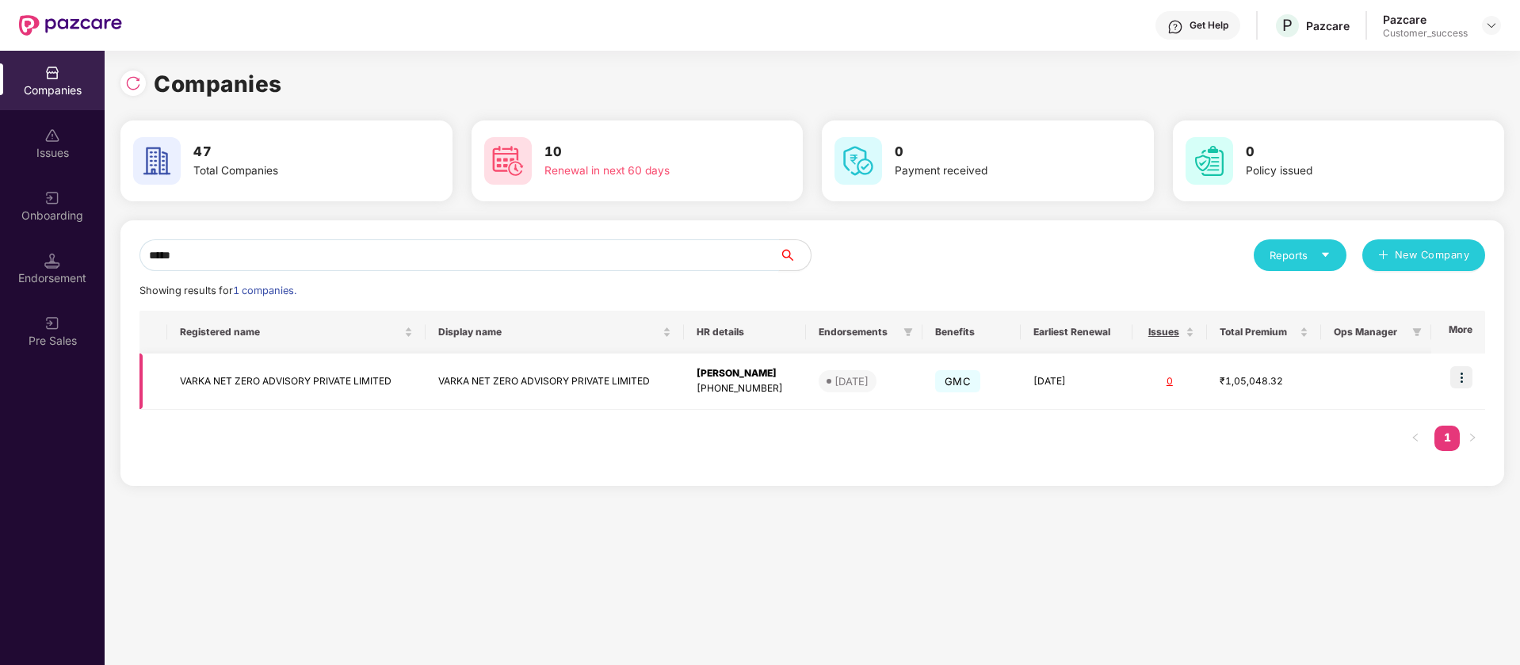
scroll to position [0, 2]
type input "*****"
click at [1463, 376] on img at bounding box center [1462, 377] width 22 height 22
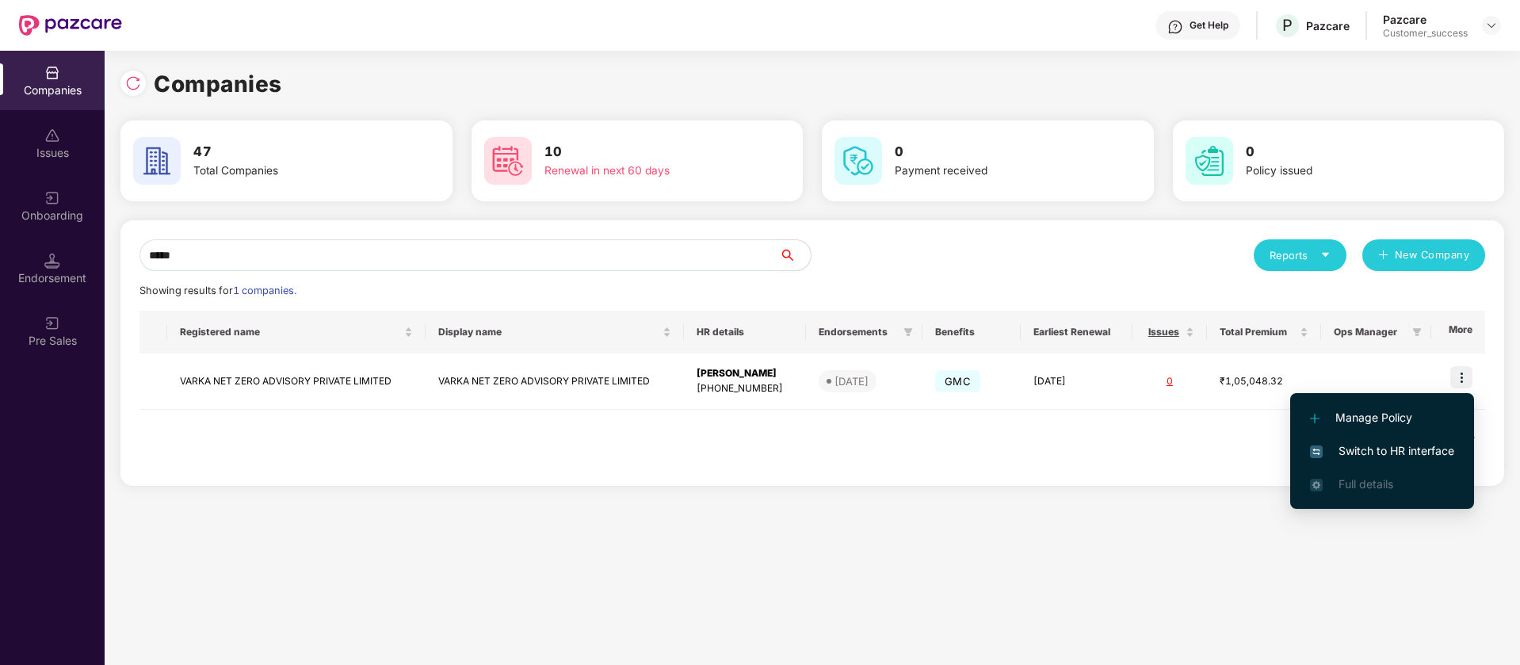
click at [1432, 446] on span "Switch to HR interface" at bounding box center [1382, 450] width 144 height 17
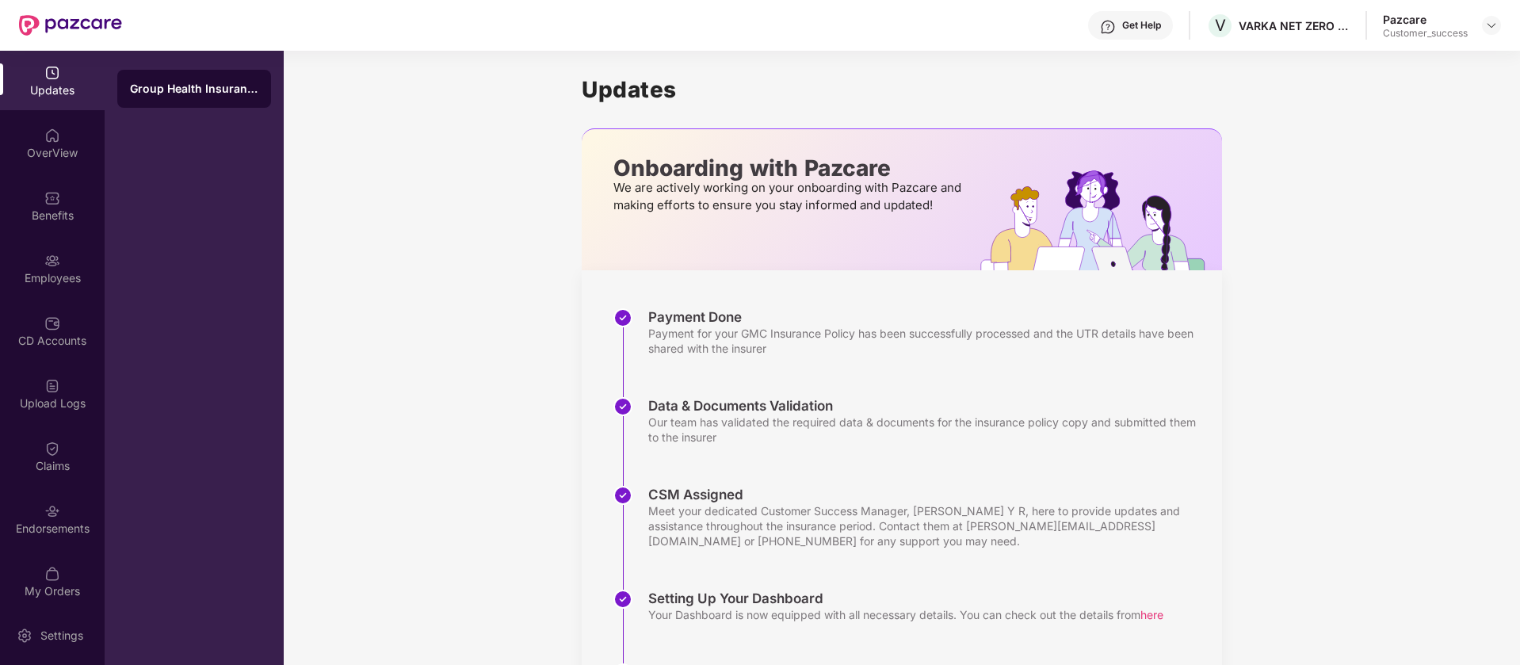
scroll to position [178, 0]
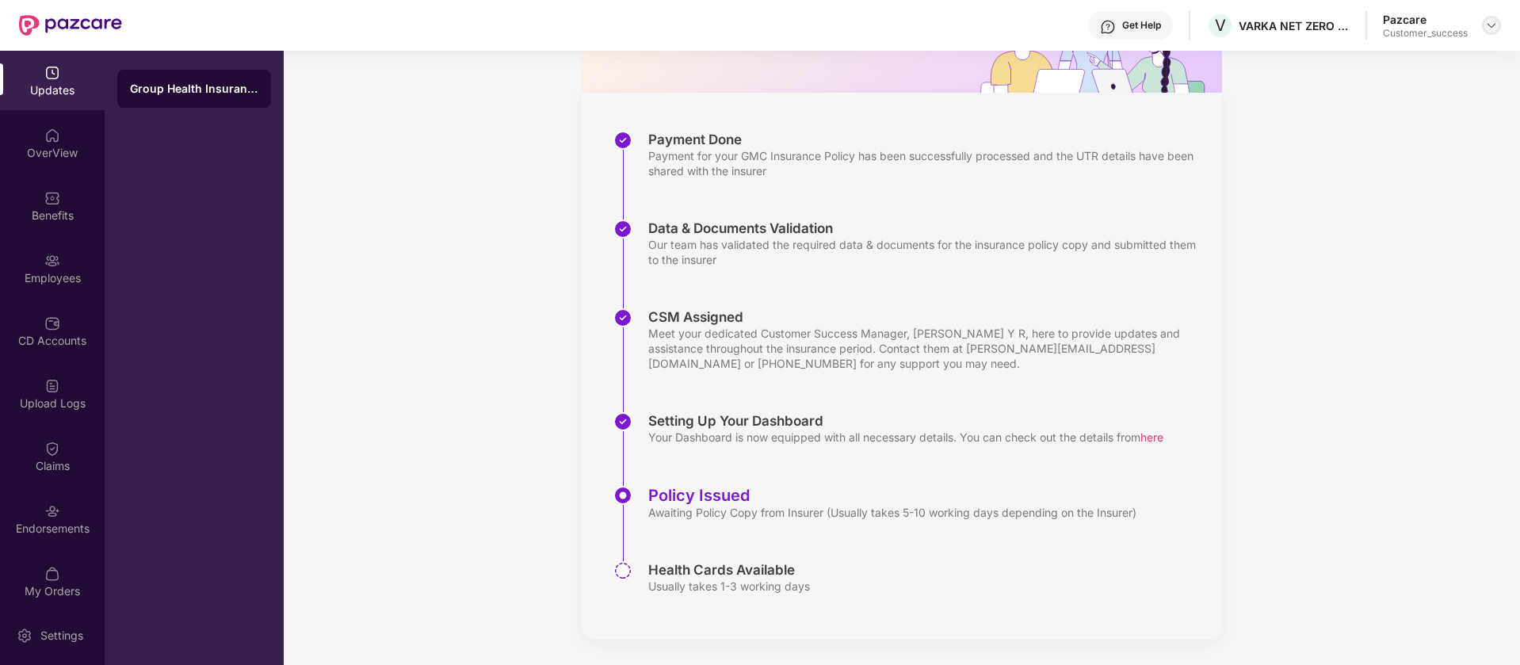
click at [1490, 22] on img at bounding box center [1492, 25] width 13 height 13
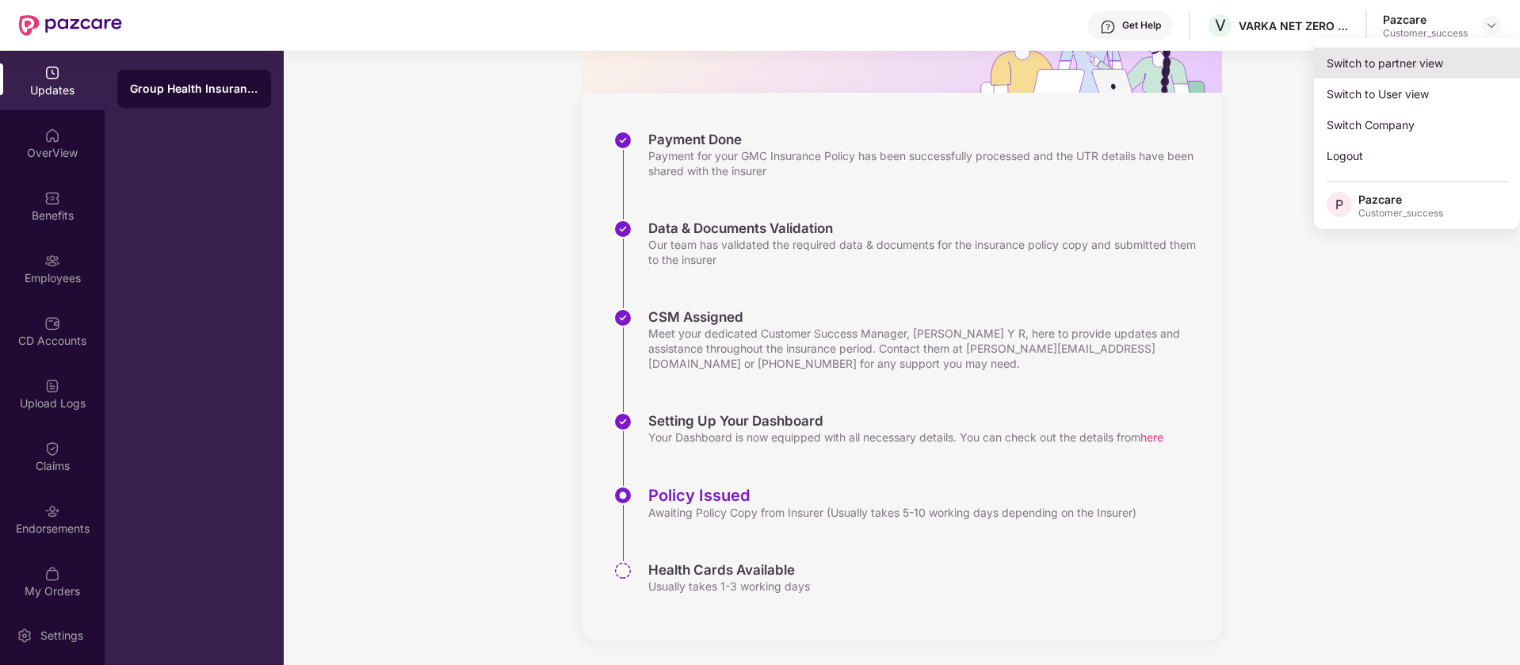
click at [1429, 70] on div "Switch to partner view" at bounding box center [1417, 63] width 206 height 31
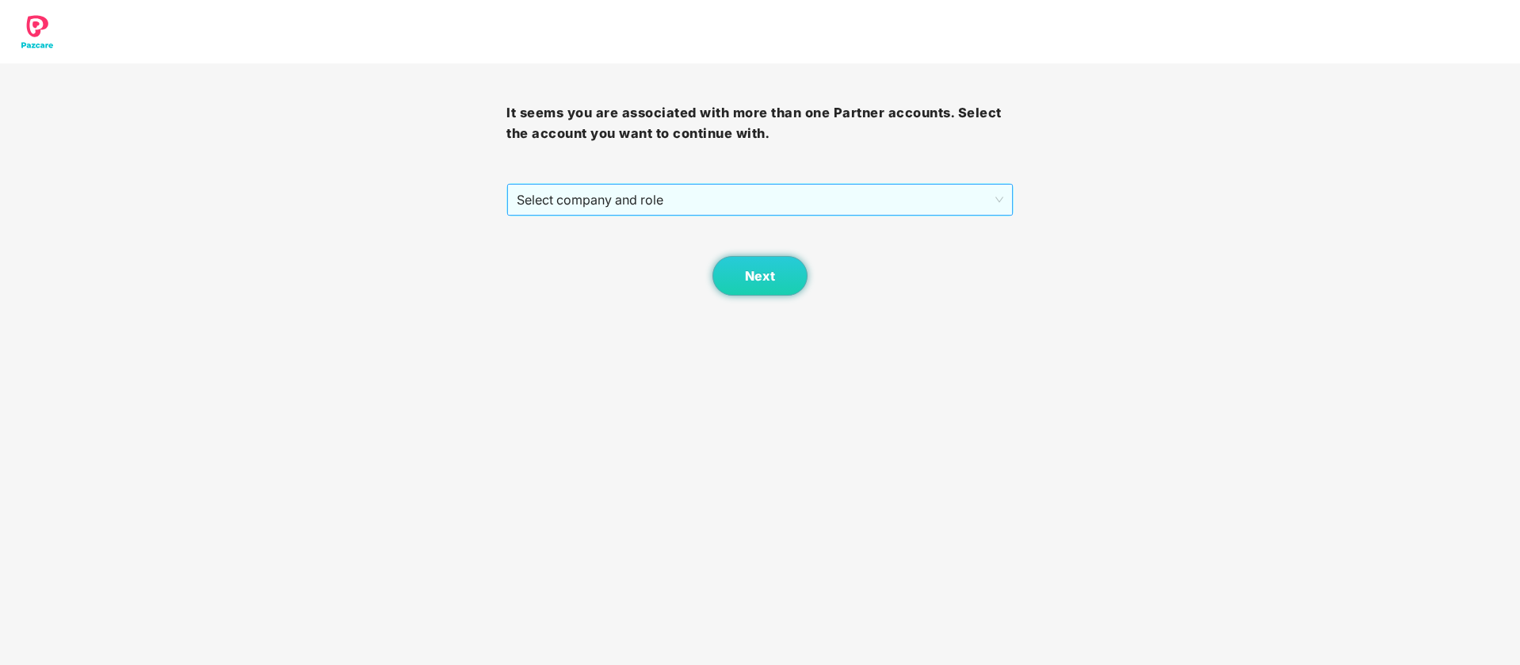
click at [772, 215] on div "Select company and role" at bounding box center [759, 200] width 505 height 32
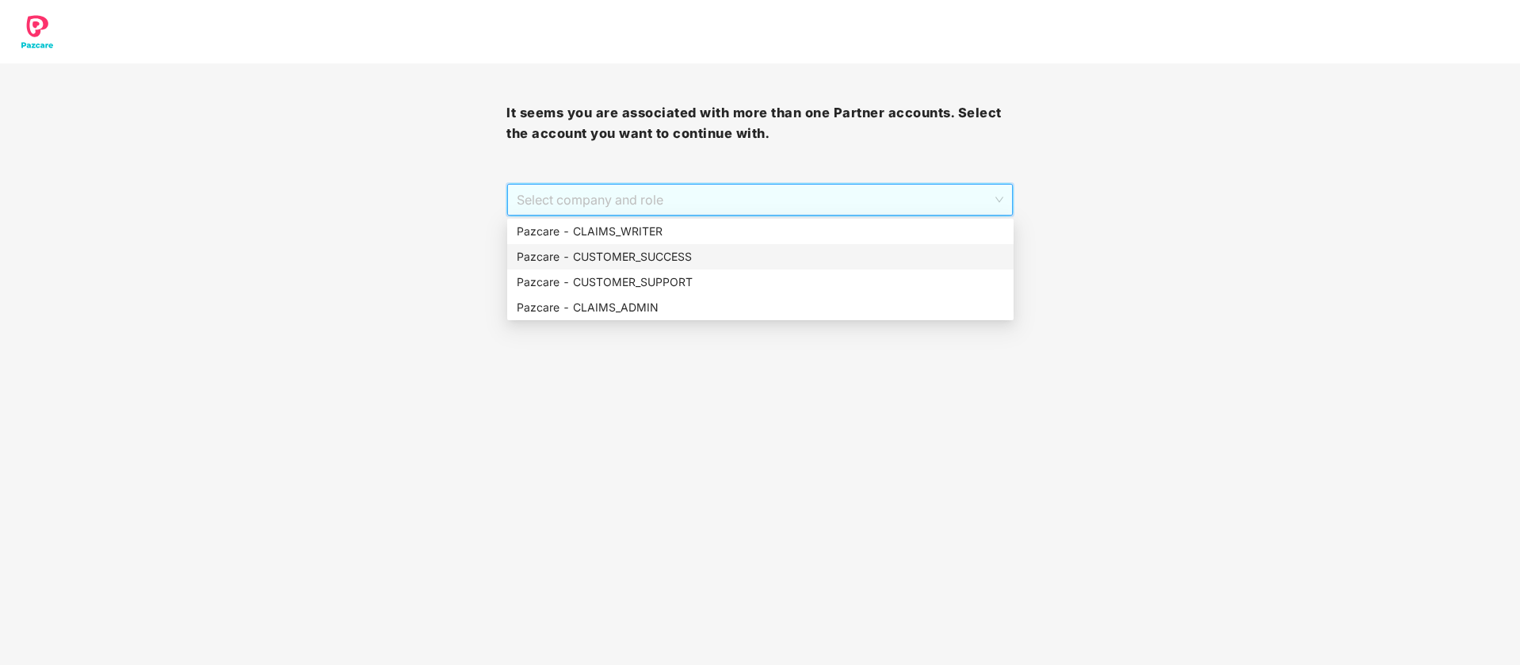
click at [720, 253] on div "Pazcare - CUSTOMER_SUCCESS" at bounding box center [761, 256] width 488 height 17
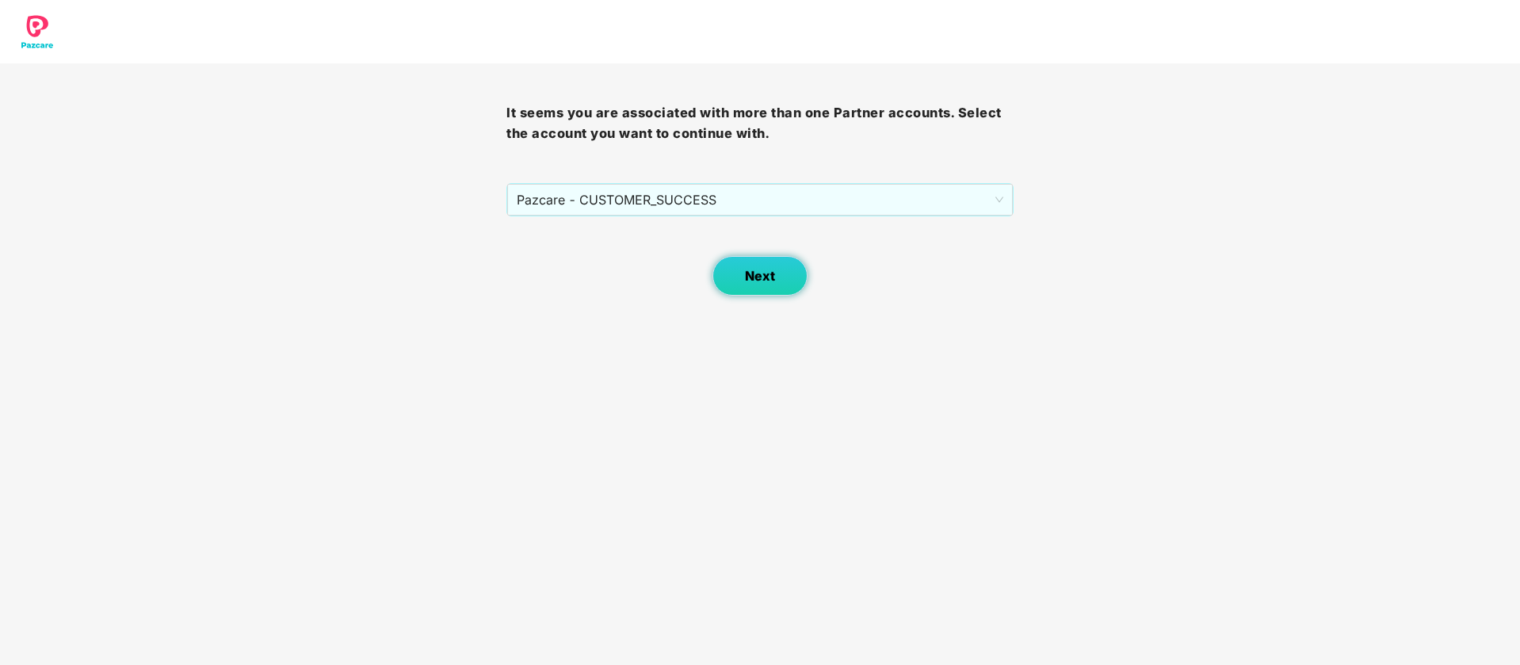
click at [755, 262] on button "Next" at bounding box center [760, 276] width 95 height 40
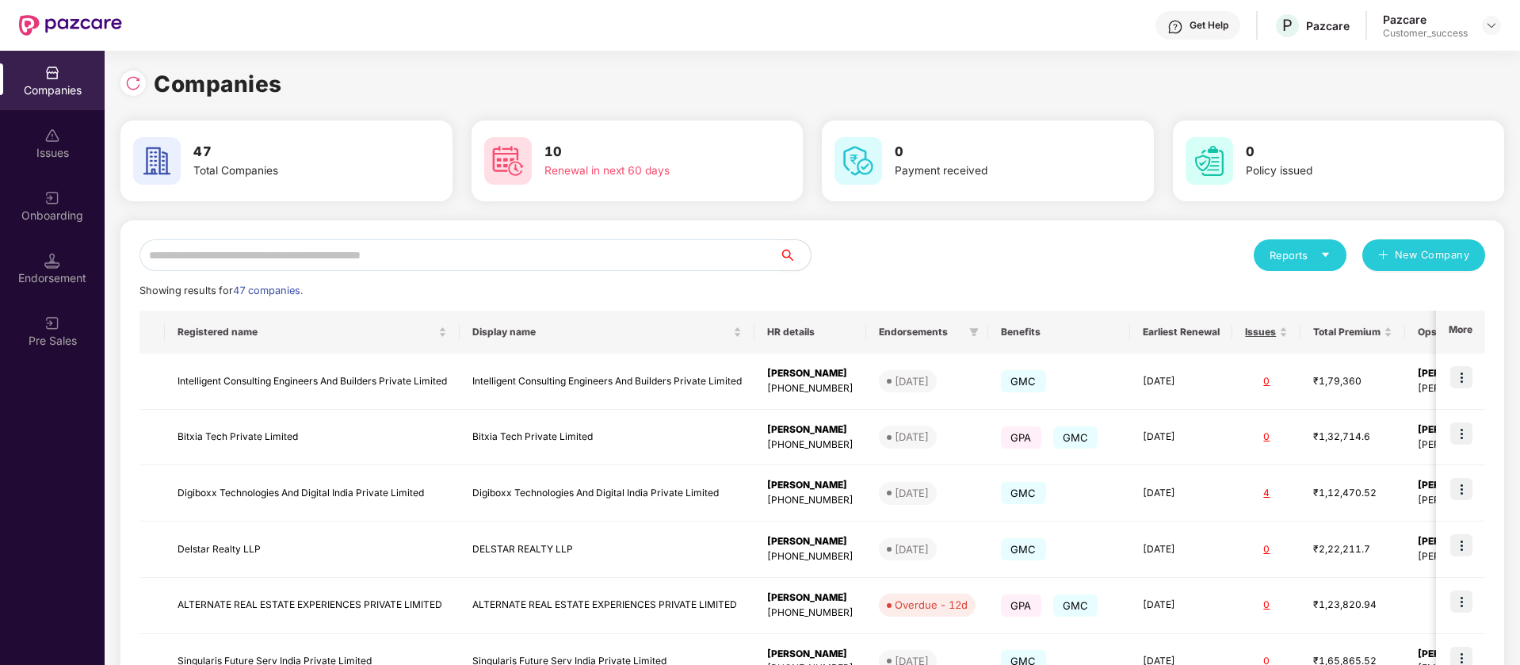
click at [395, 247] on input "text" at bounding box center [460, 255] width 640 height 32
paste input "**********"
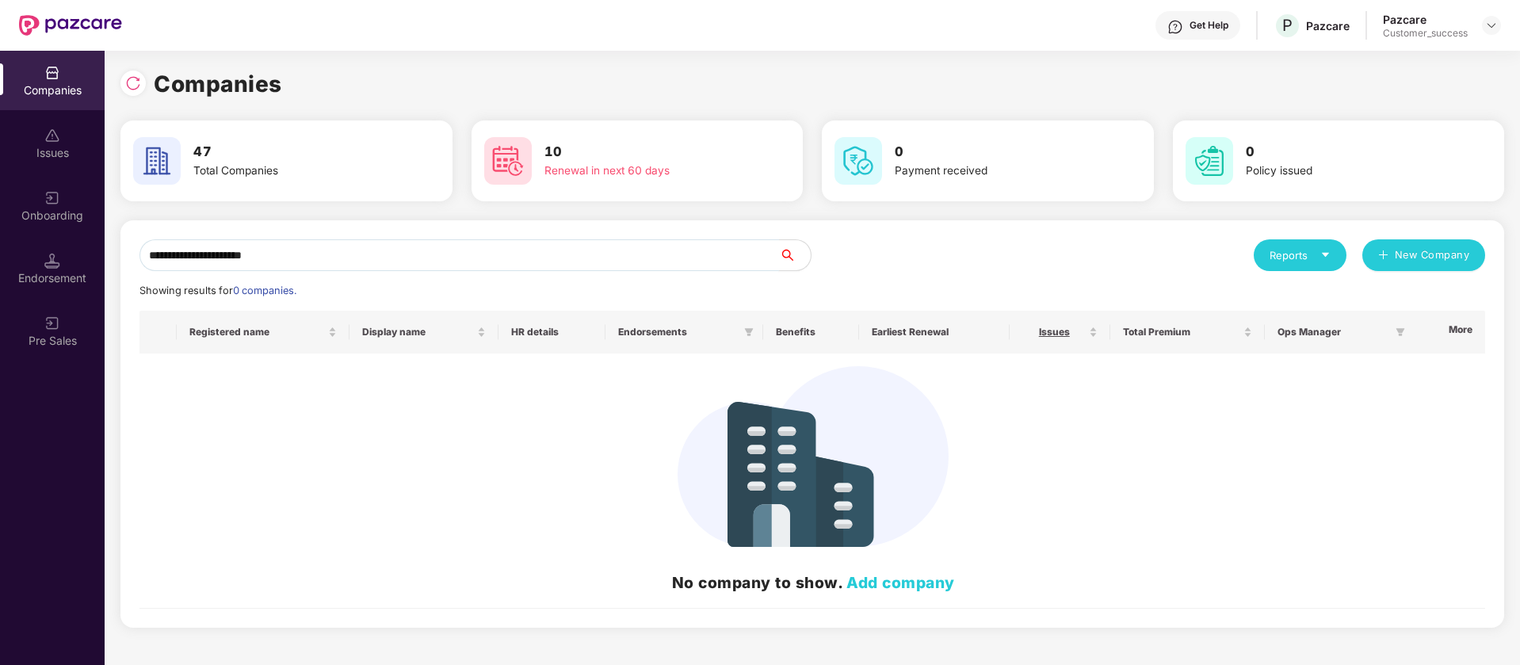
drag, startPoint x: 369, startPoint y: 250, endPoint x: 193, endPoint y: 261, distance: 176.3
click at [193, 261] on input "**********" at bounding box center [460, 255] width 640 height 32
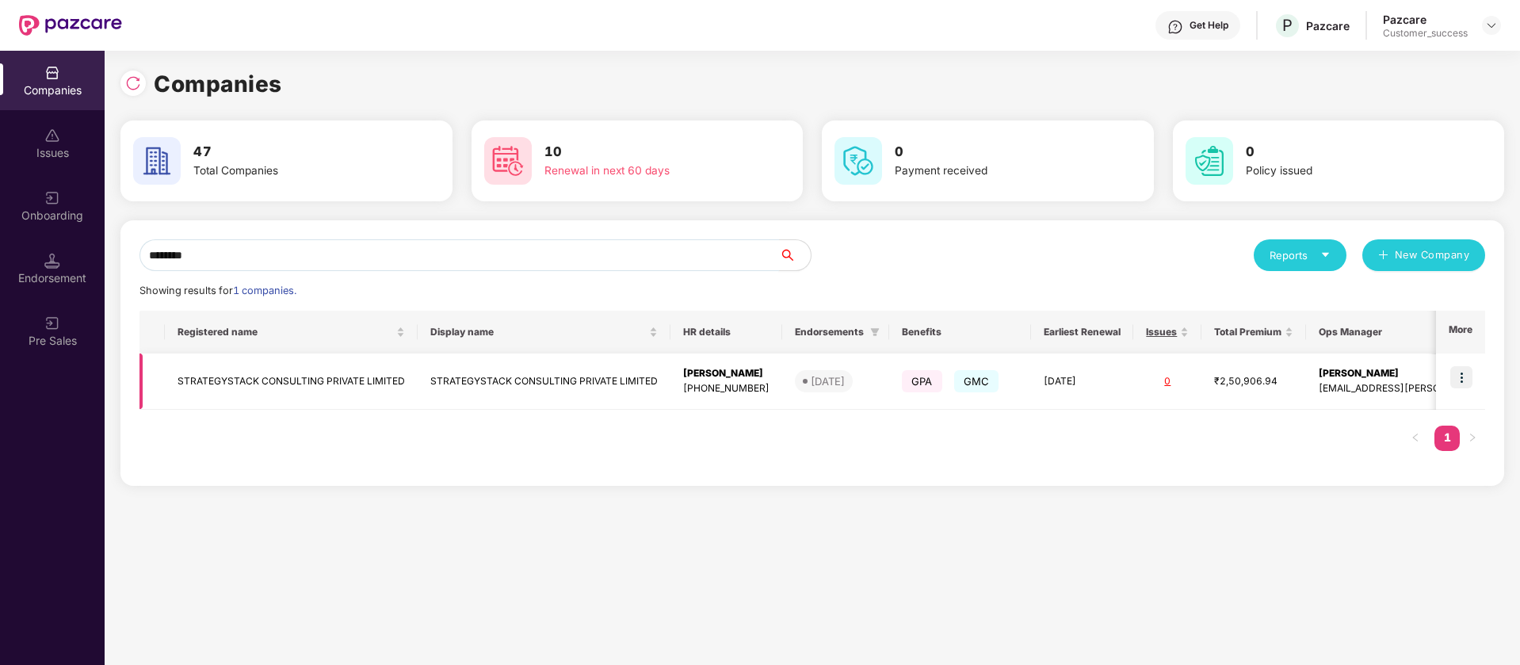
scroll to position [0, 36]
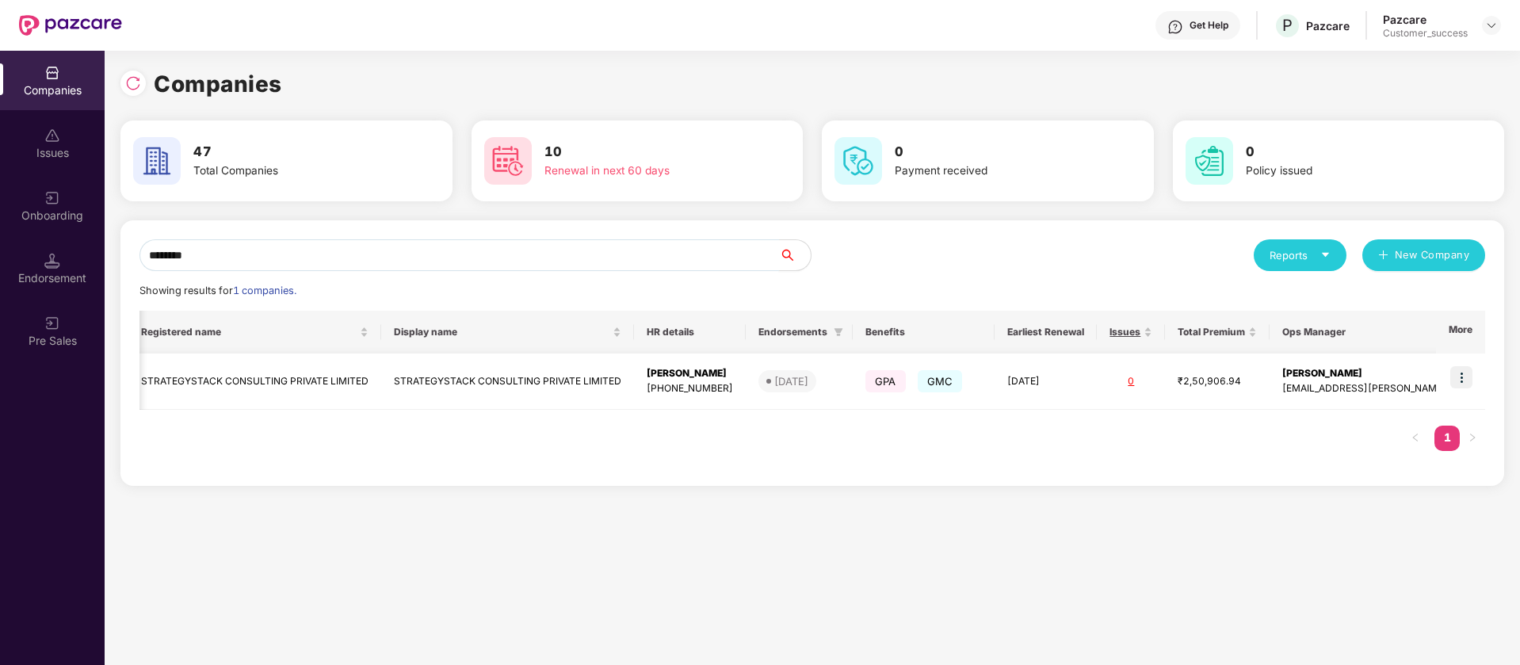
type input "********"
click at [1466, 381] on img at bounding box center [1462, 377] width 22 height 22
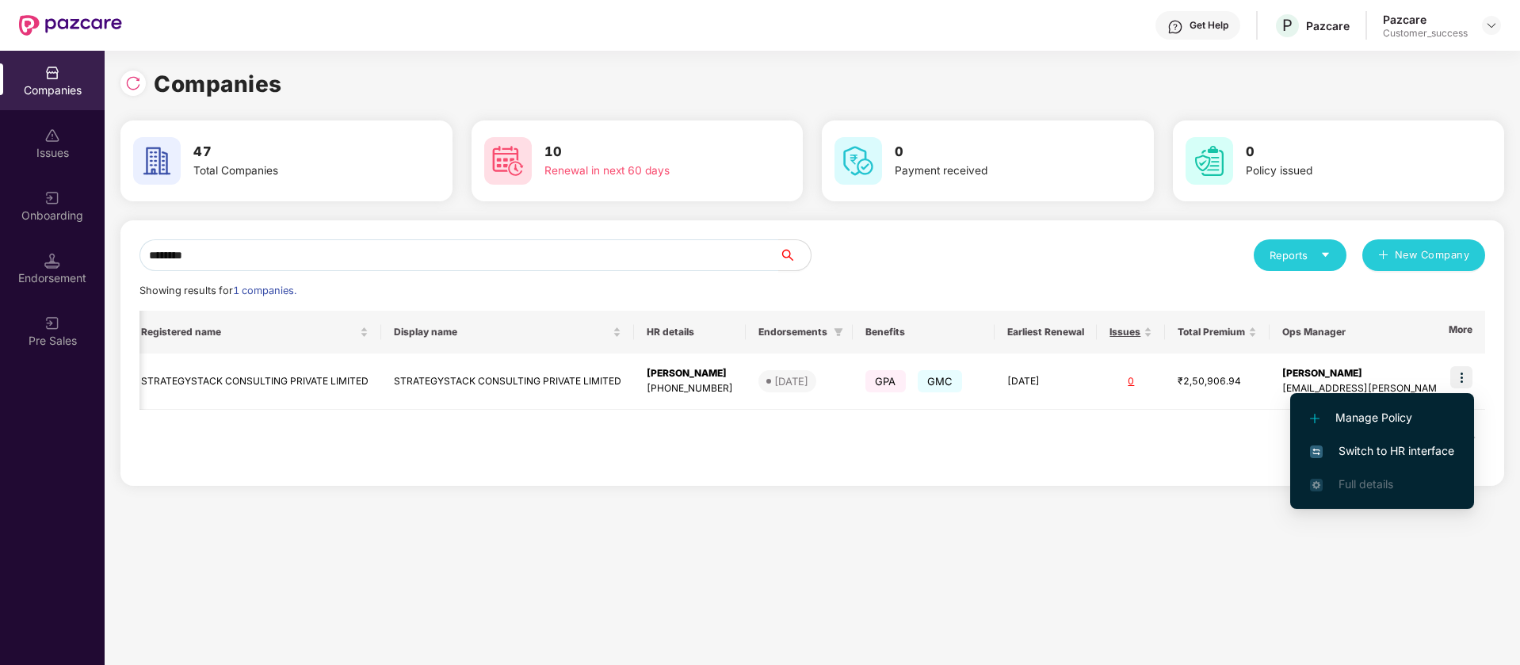
click at [1382, 453] on span "Switch to HR interface" at bounding box center [1382, 450] width 144 height 17
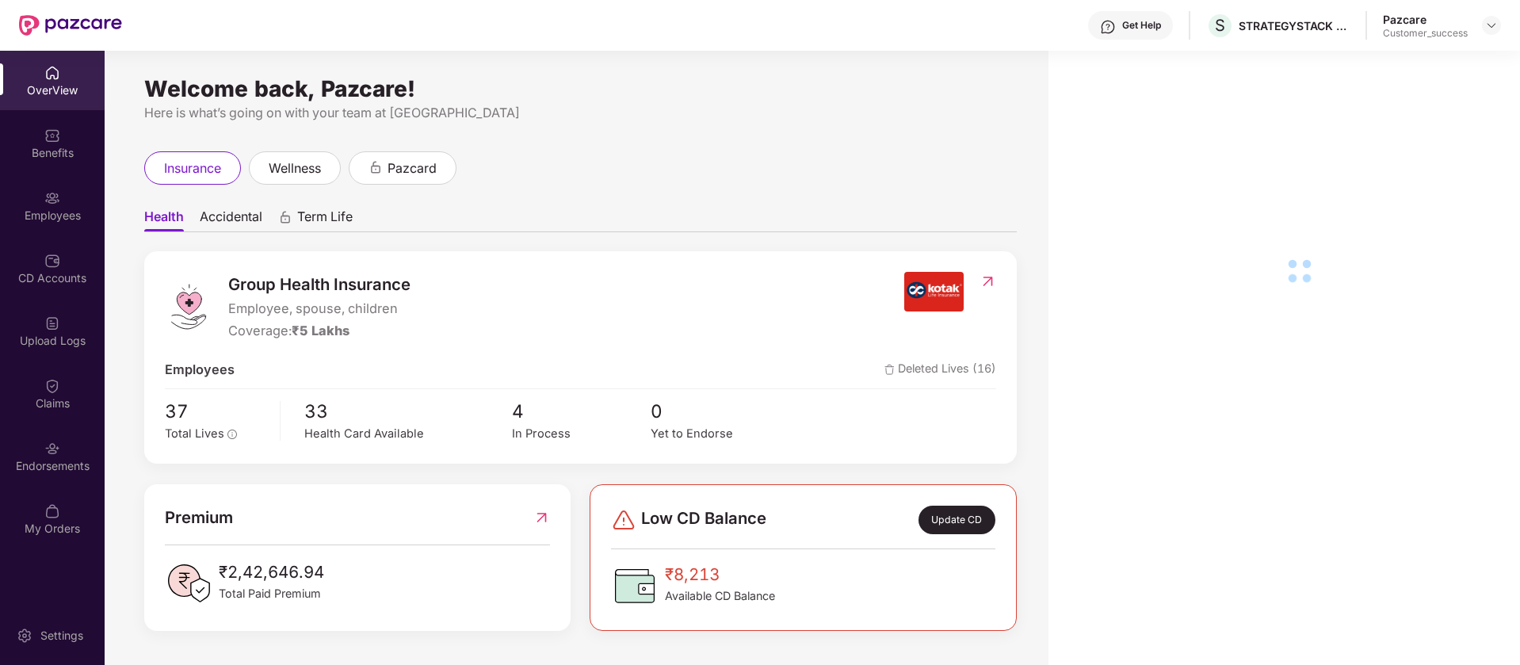
click at [67, 200] on div "Employees" at bounding box center [52, 205] width 105 height 59
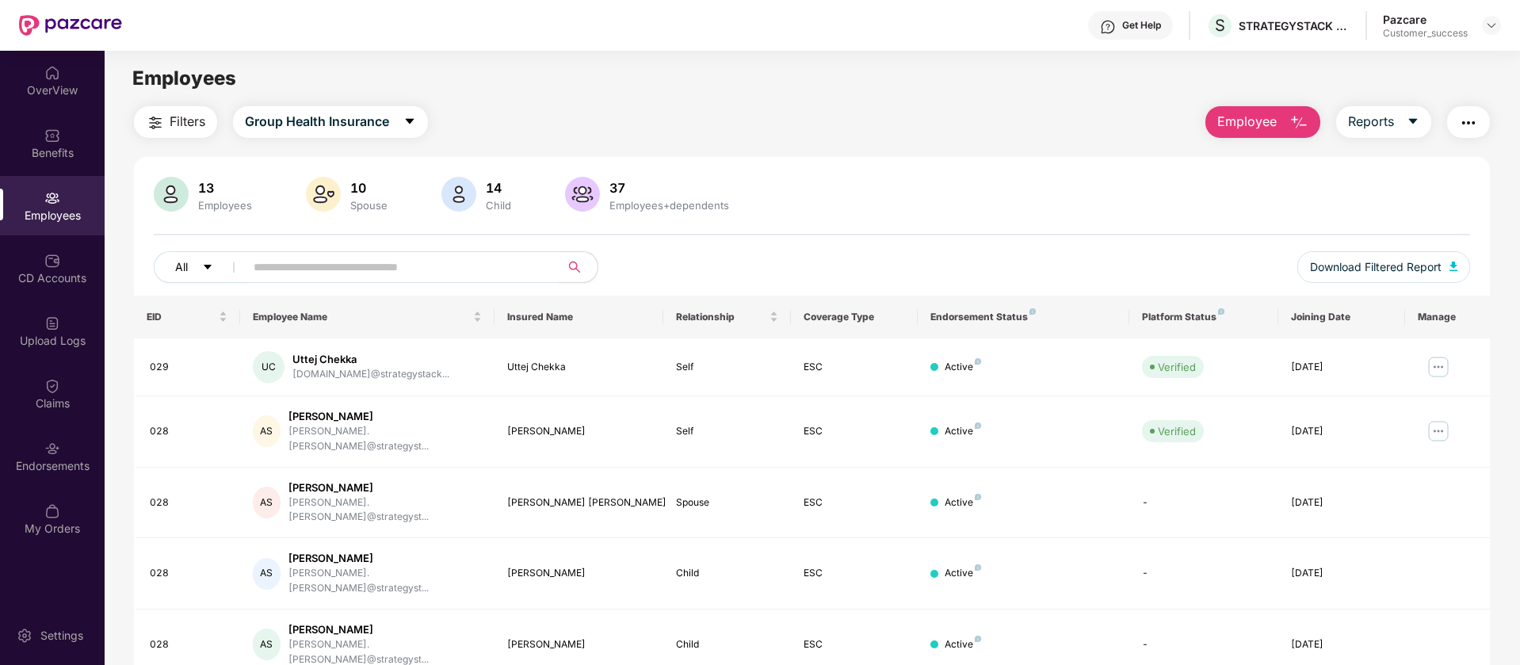
click at [194, 266] on button "All" at bounding box center [202, 267] width 97 height 32
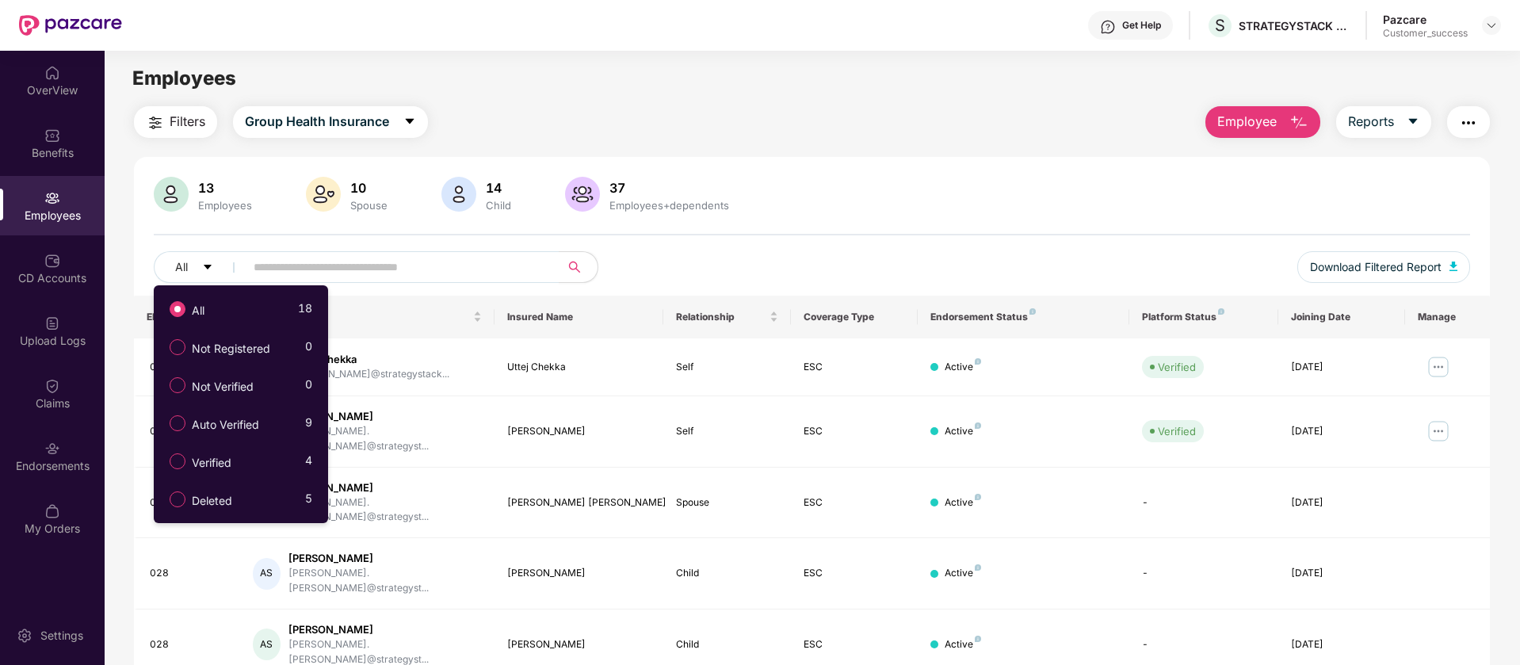
click at [1018, 51] on main "Employees Filters Group Health Insurance Employee Reports 13 Employees 10 Spous…" at bounding box center [812, 383] width 1415 height 665
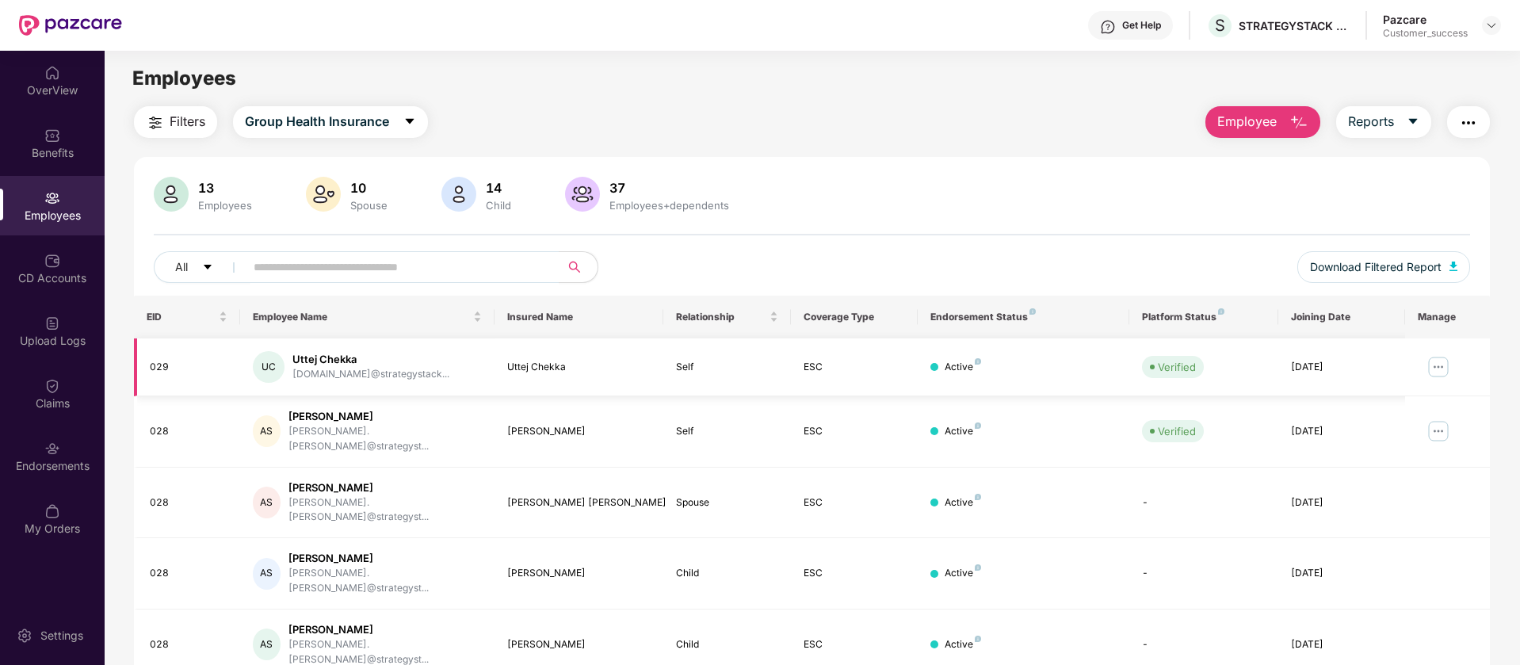
click at [1440, 365] on img at bounding box center [1438, 366] width 25 height 25
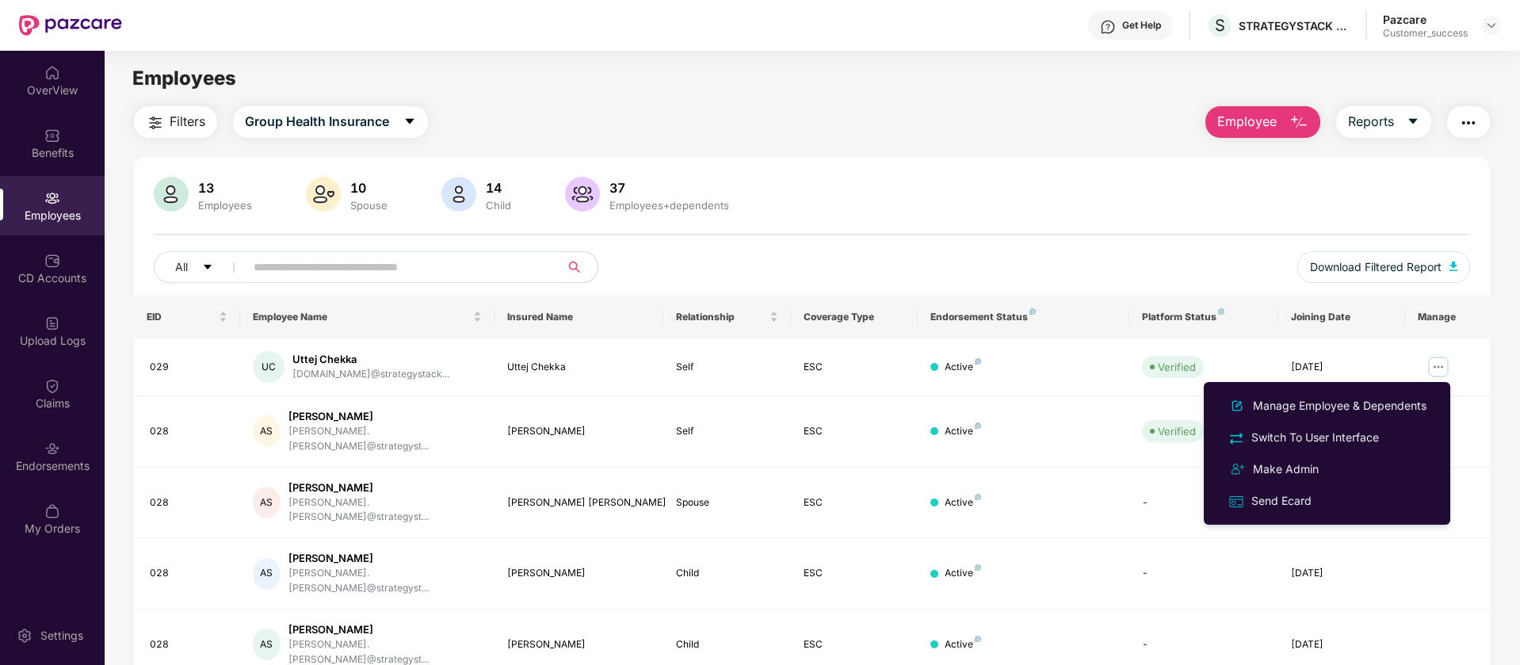
click at [1470, 124] on img "button" at bounding box center [1468, 122] width 19 height 19
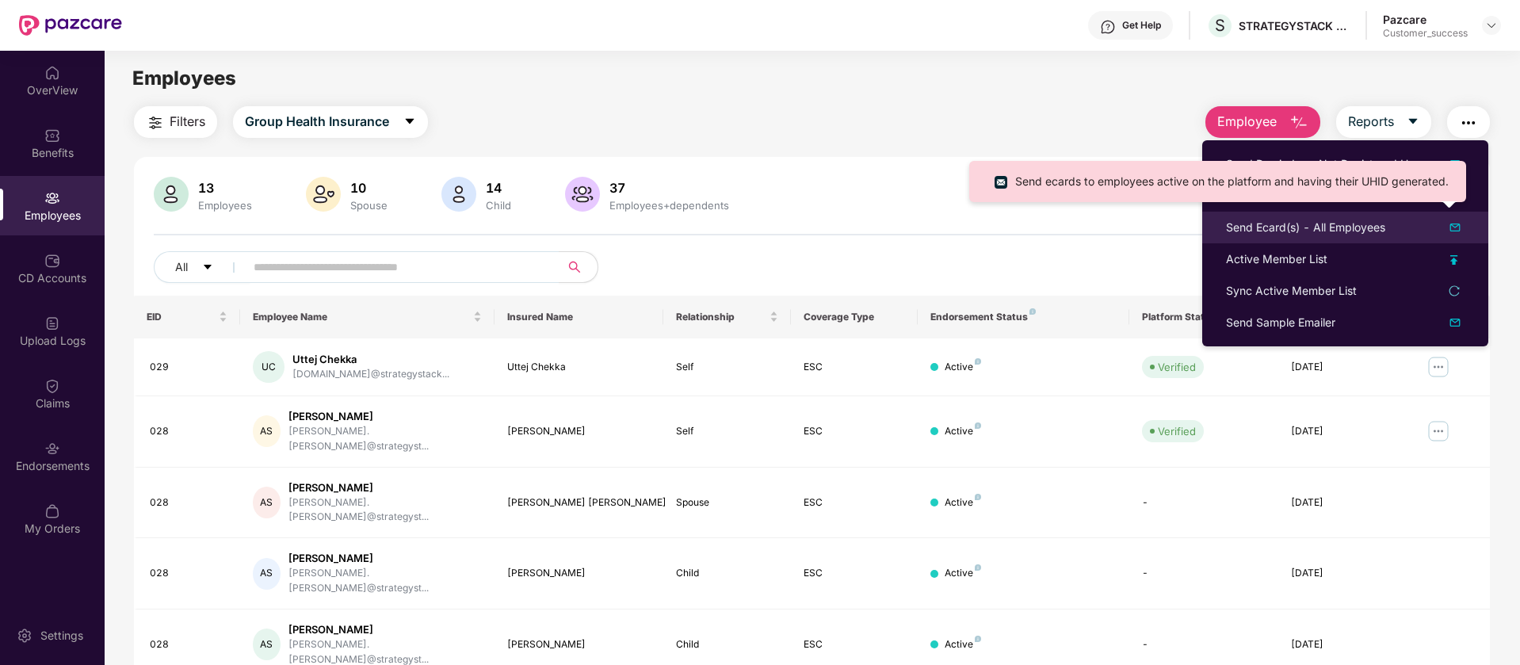
click at [1459, 222] on img at bounding box center [1455, 227] width 19 height 19
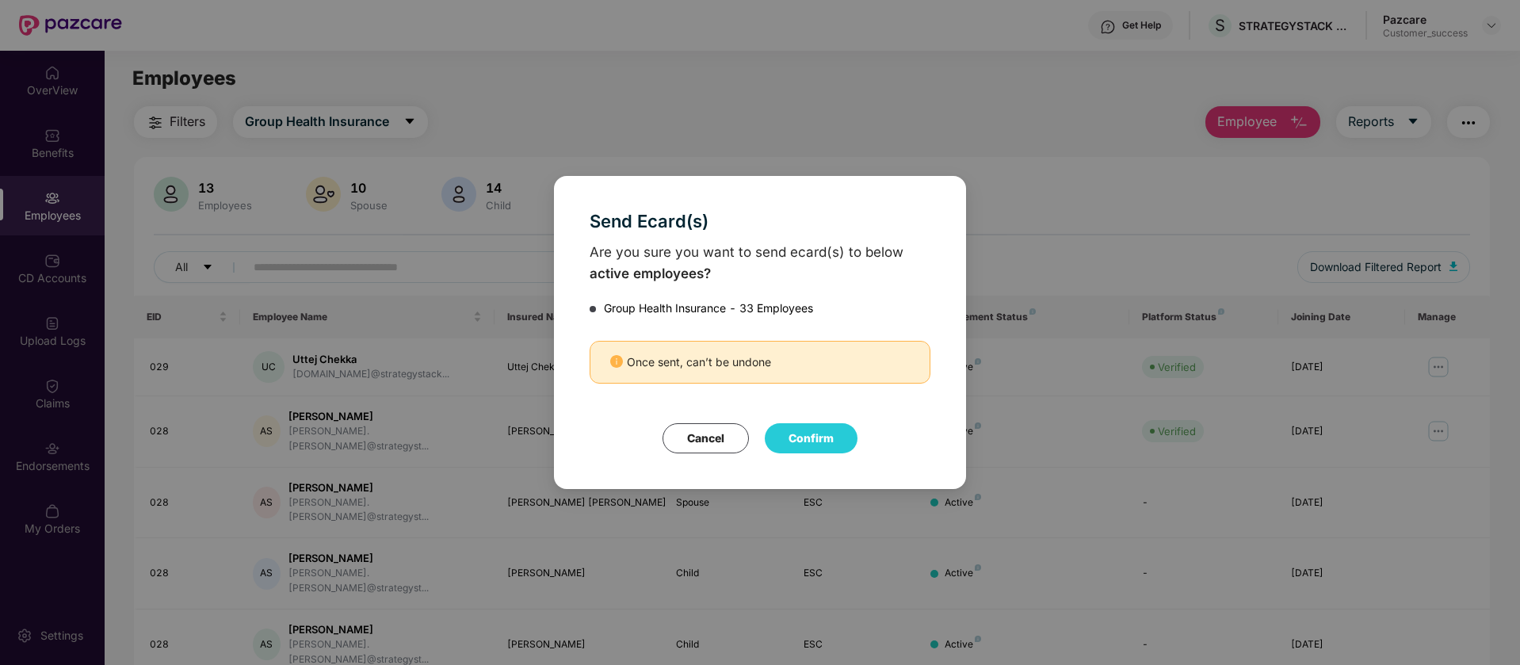
click at [717, 445] on button "Cancel" at bounding box center [706, 438] width 86 height 30
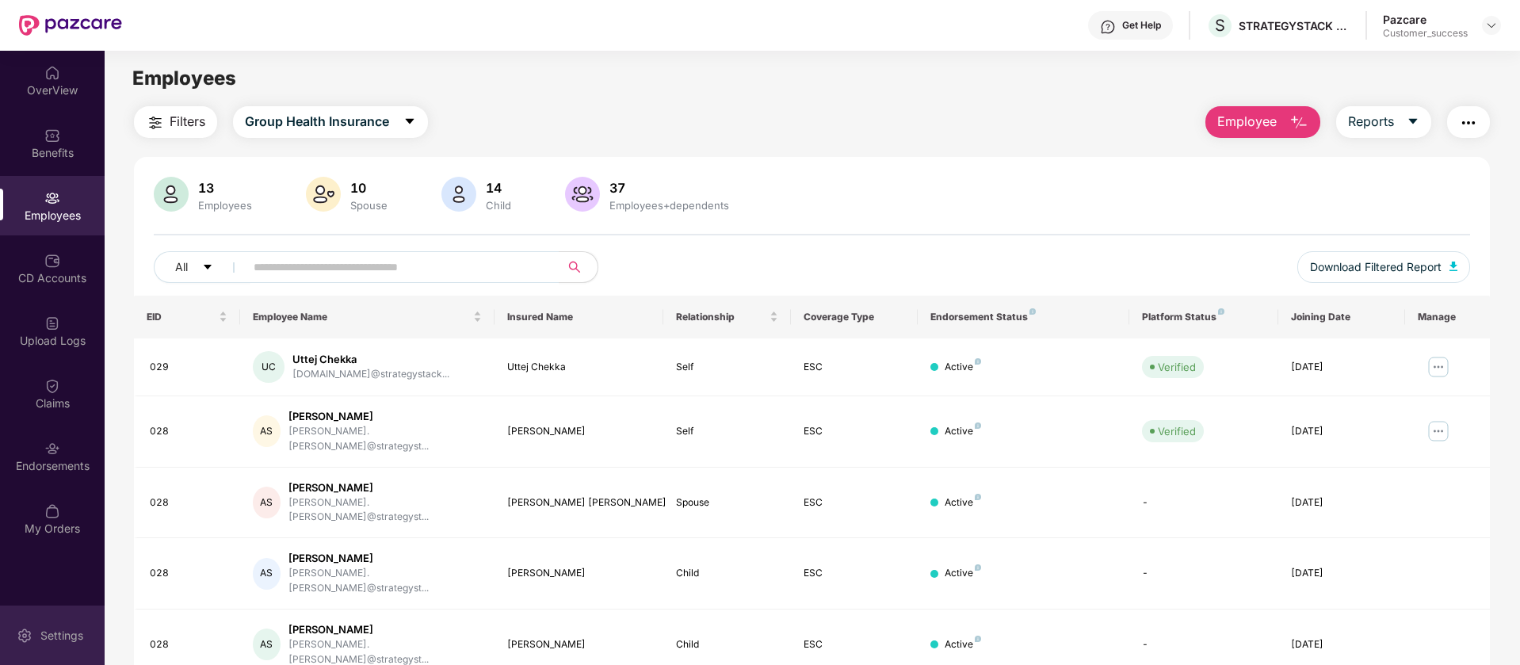
click at [72, 632] on div "Settings" at bounding box center [62, 636] width 52 height 16
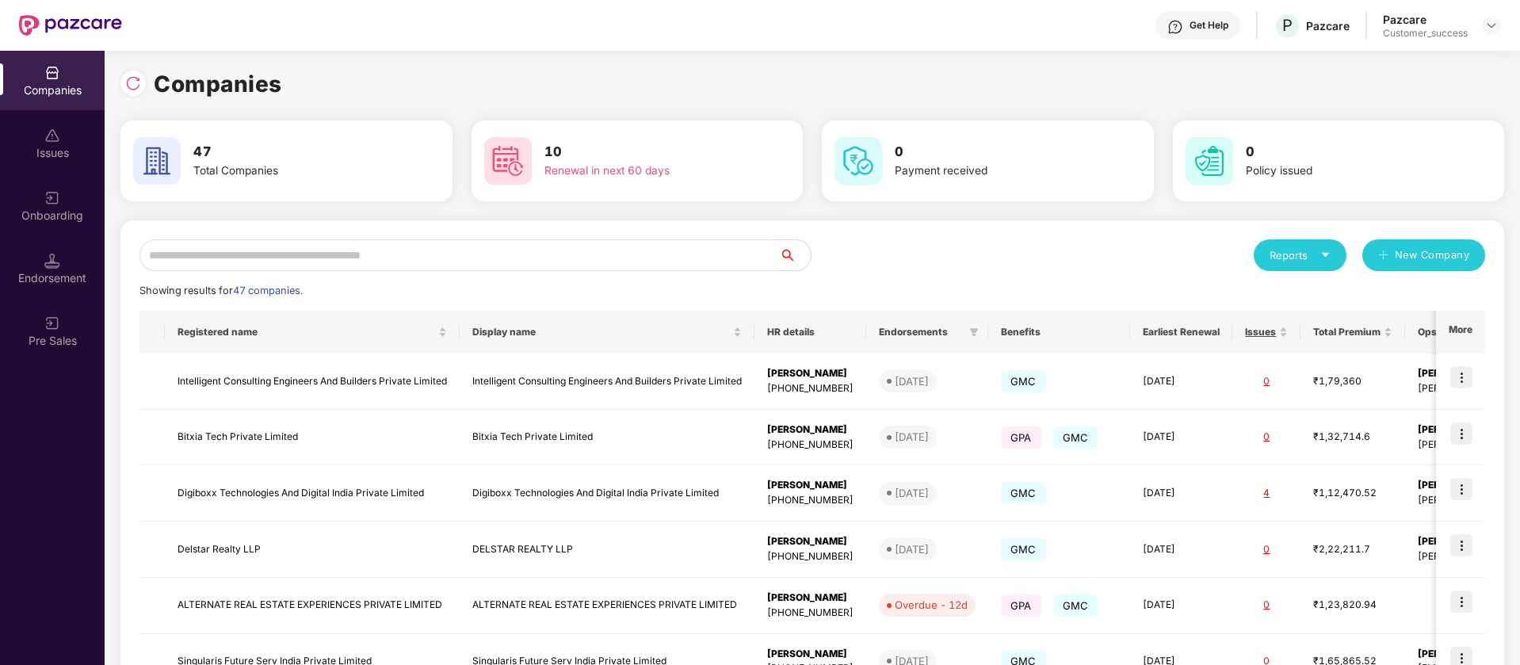
click at [346, 268] on input "text" at bounding box center [460, 255] width 640 height 32
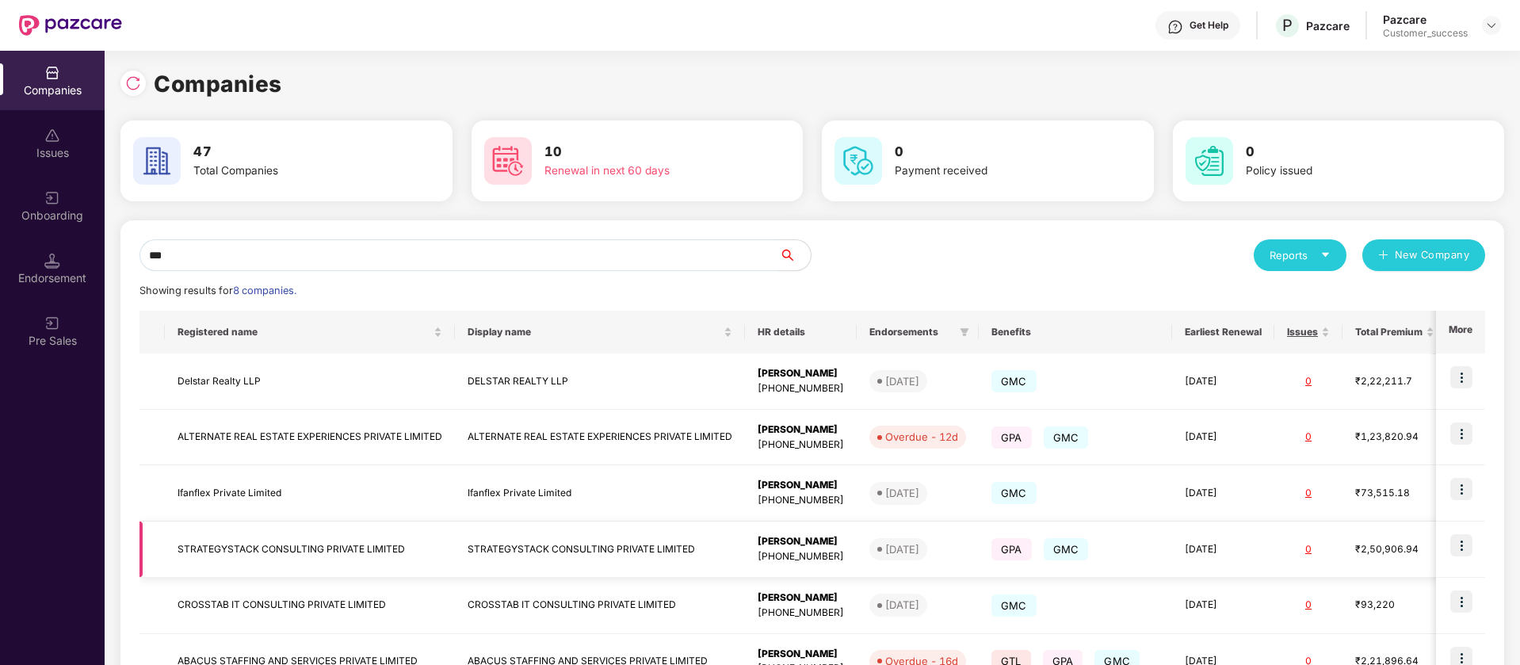
type input "***"
click at [1469, 544] on img at bounding box center [1462, 545] width 22 height 22
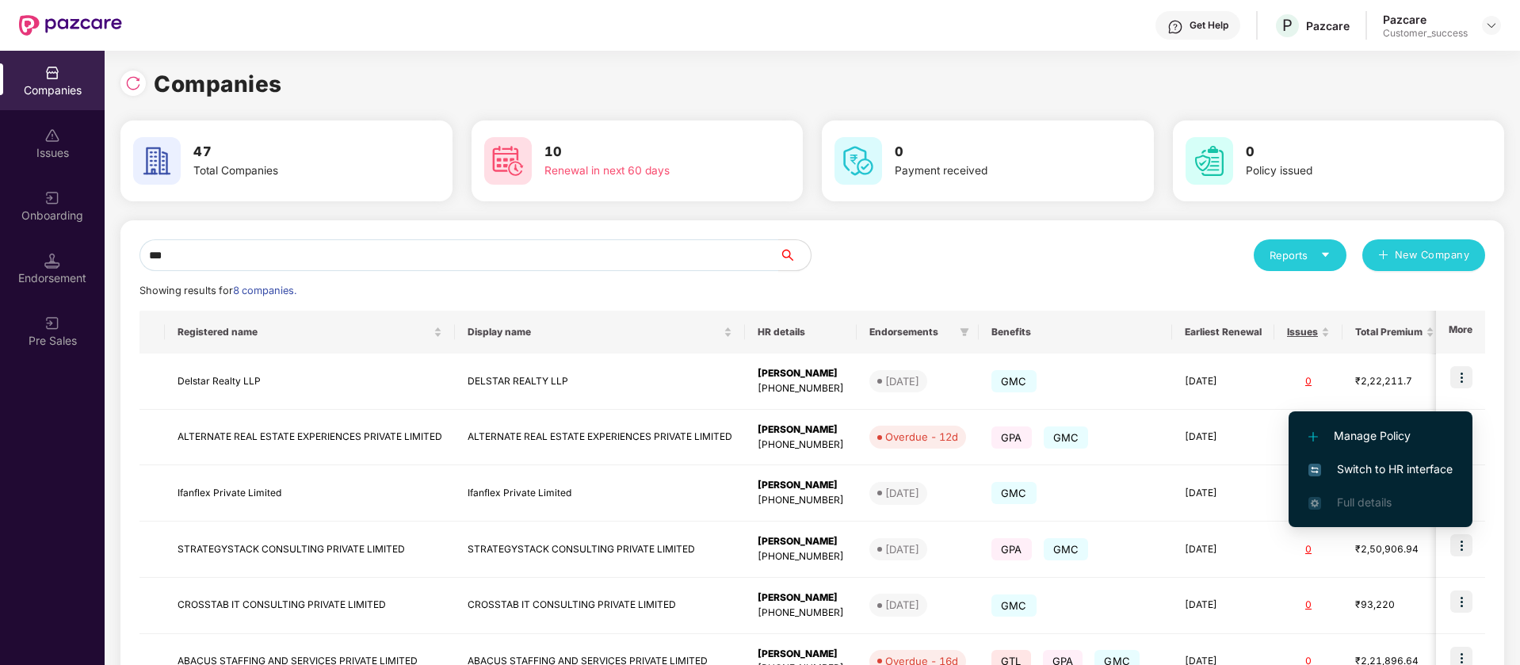
click at [1403, 467] on span "Switch to HR interface" at bounding box center [1381, 469] width 144 height 17
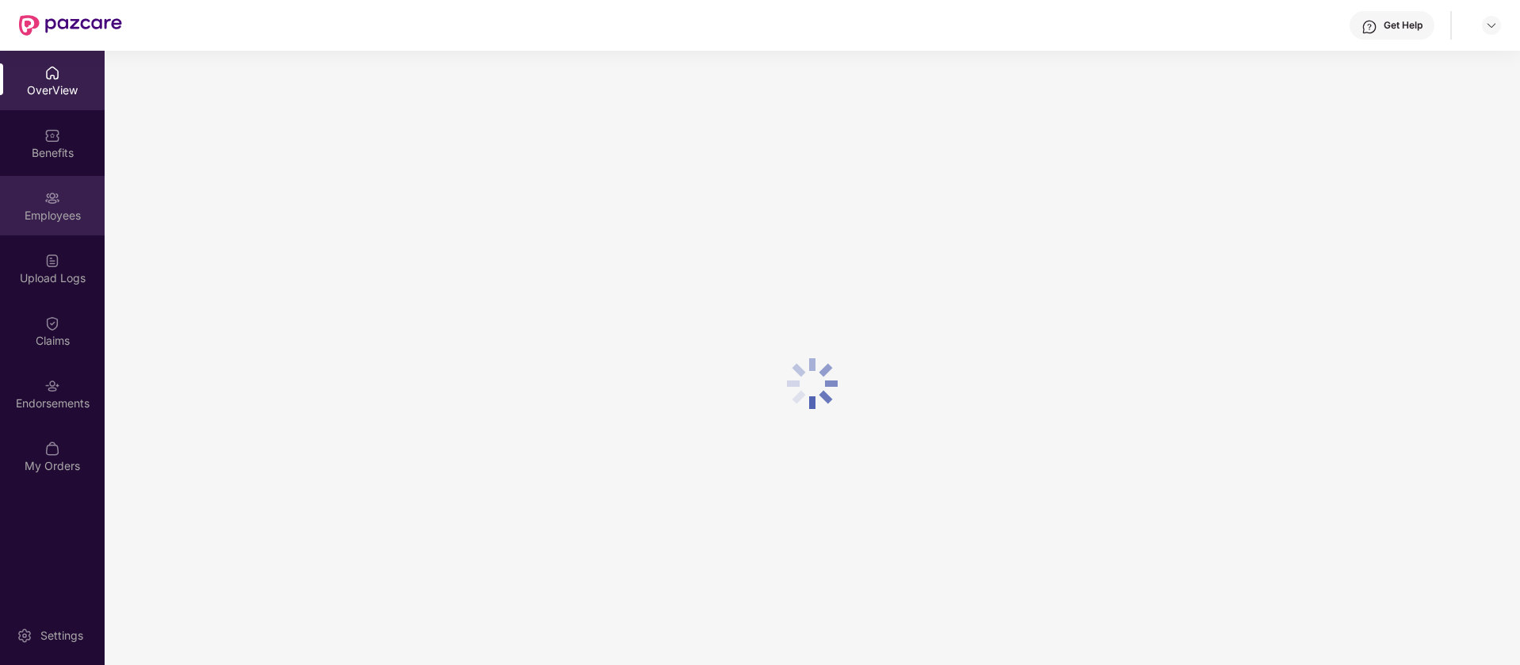
click at [46, 210] on div "Employees" at bounding box center [52, 216] width 105 height 16
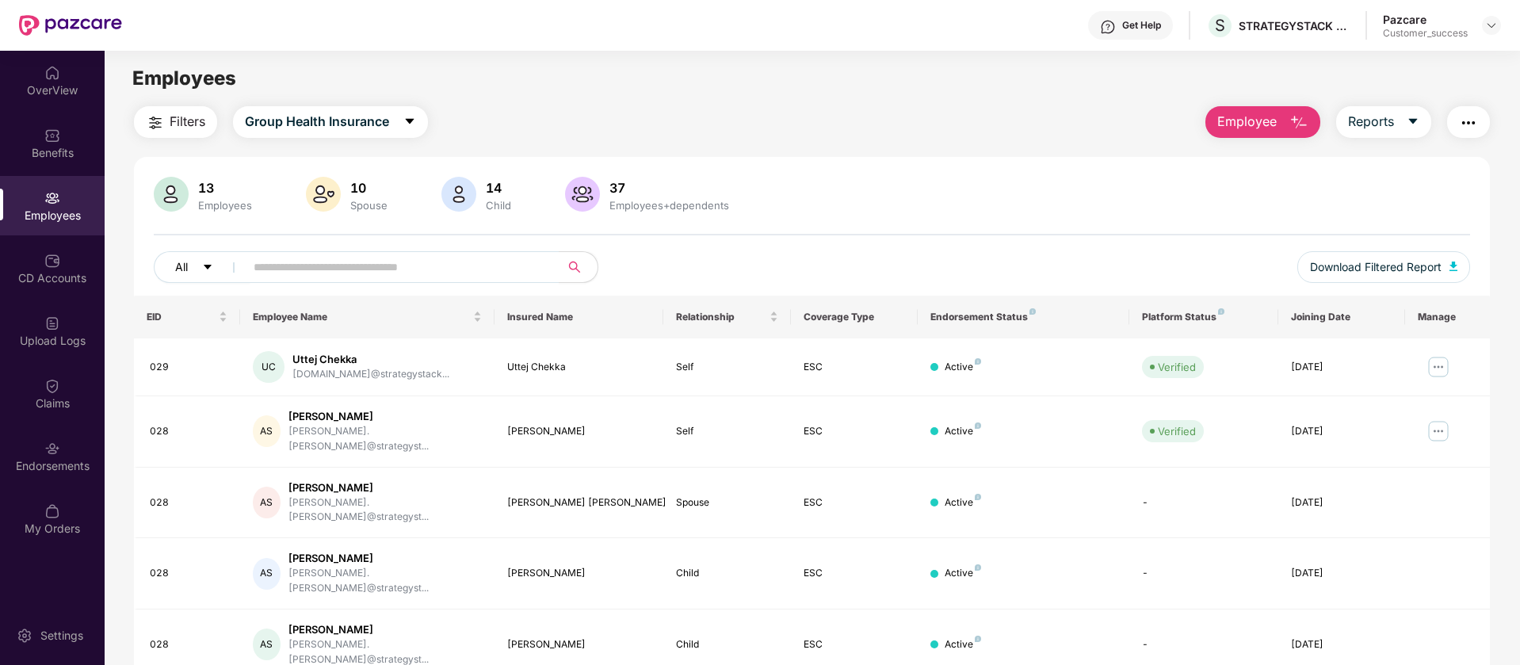
click at [198, 268] on button "All" at bounding box center [202, 267] width 97 height 32
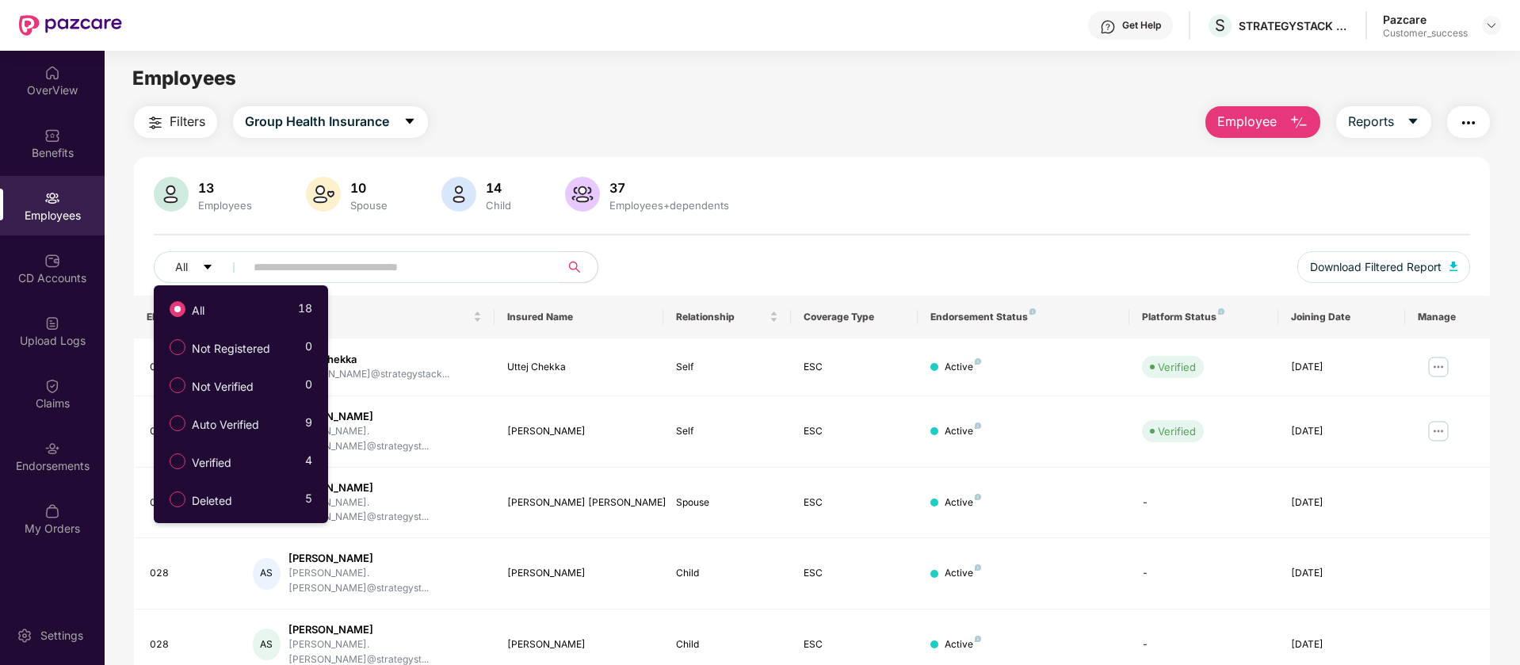
click at [435, 253] on span at bounding box center [397, 267] width 325 height 32
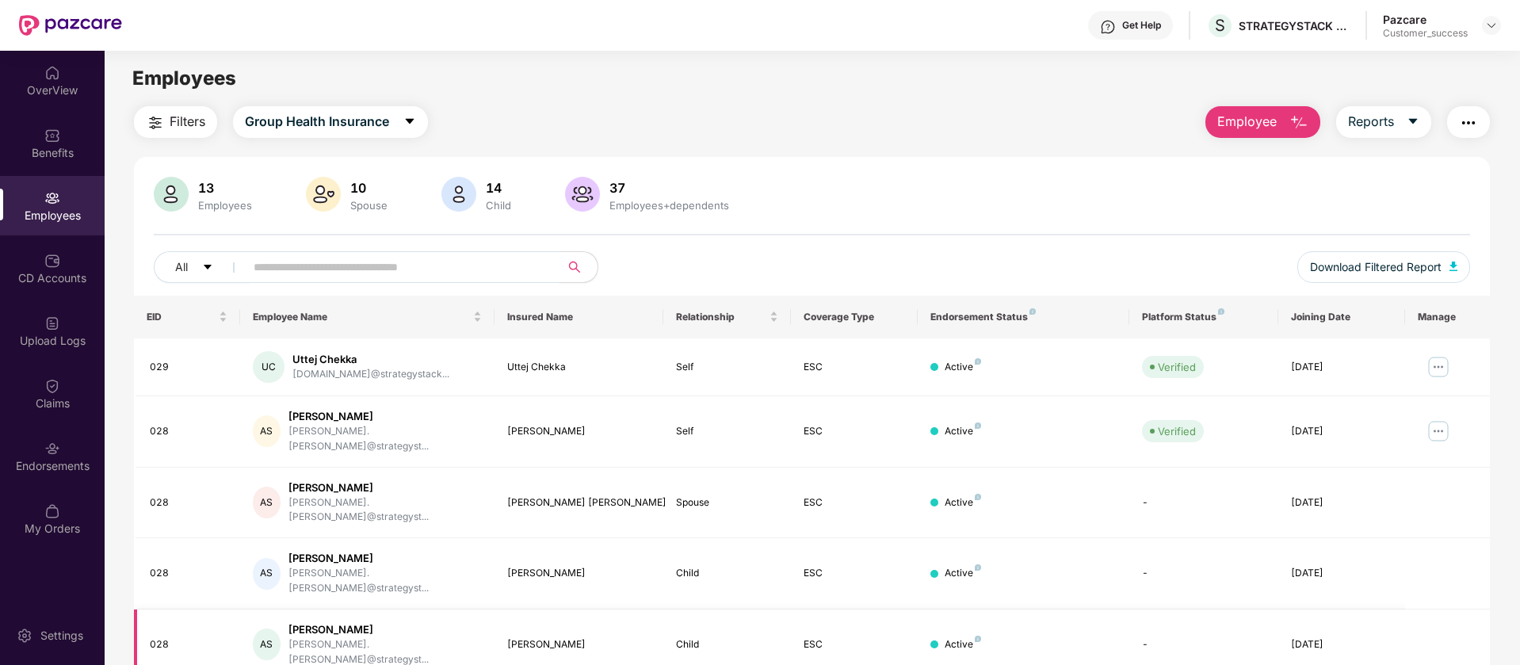
scroll to position [309, 0]
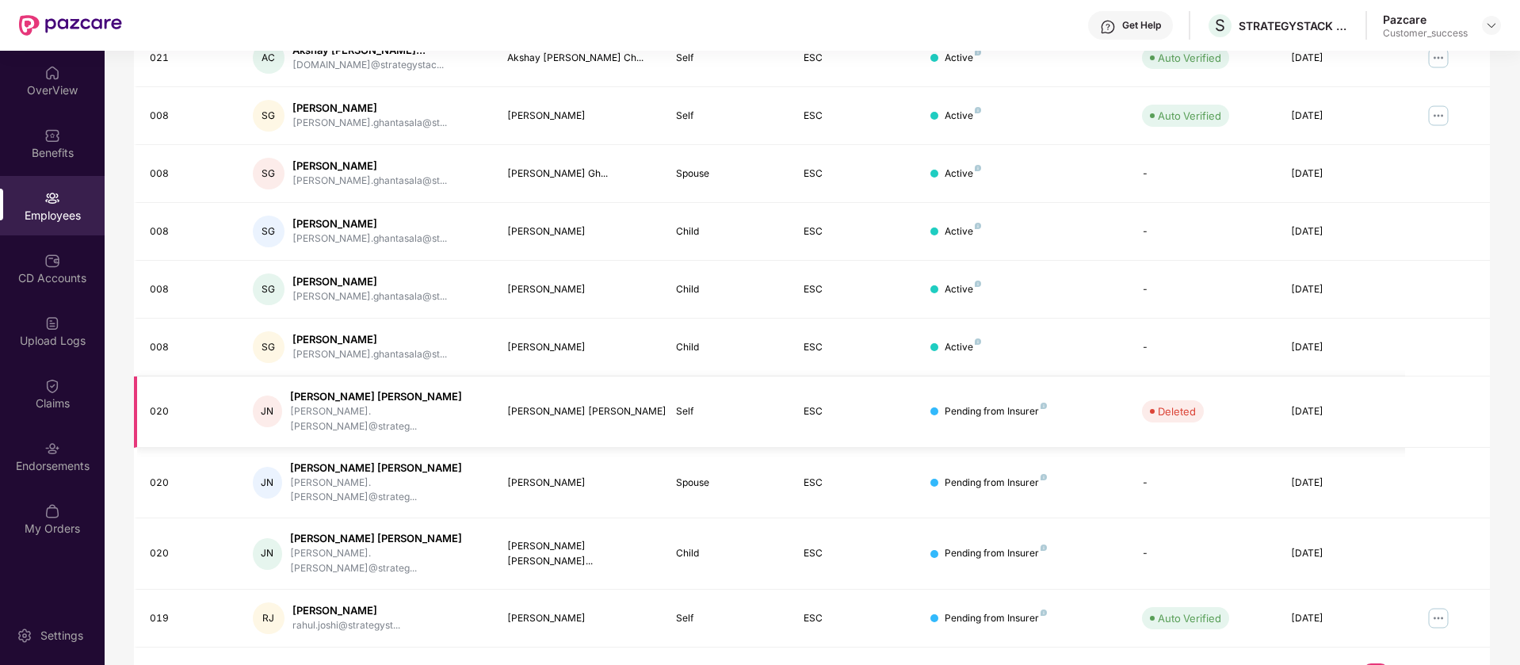
click at [922, 409] on td "Pending from Insurer" at bounding box center [1024, 412] width 212 height 71
click at [1044, 403] on img at bounding box center [1044, 406] width 6 height 6
click at [48, 270] on div "CD Accounts" at bounding box center [52, 278] width 105 height 16
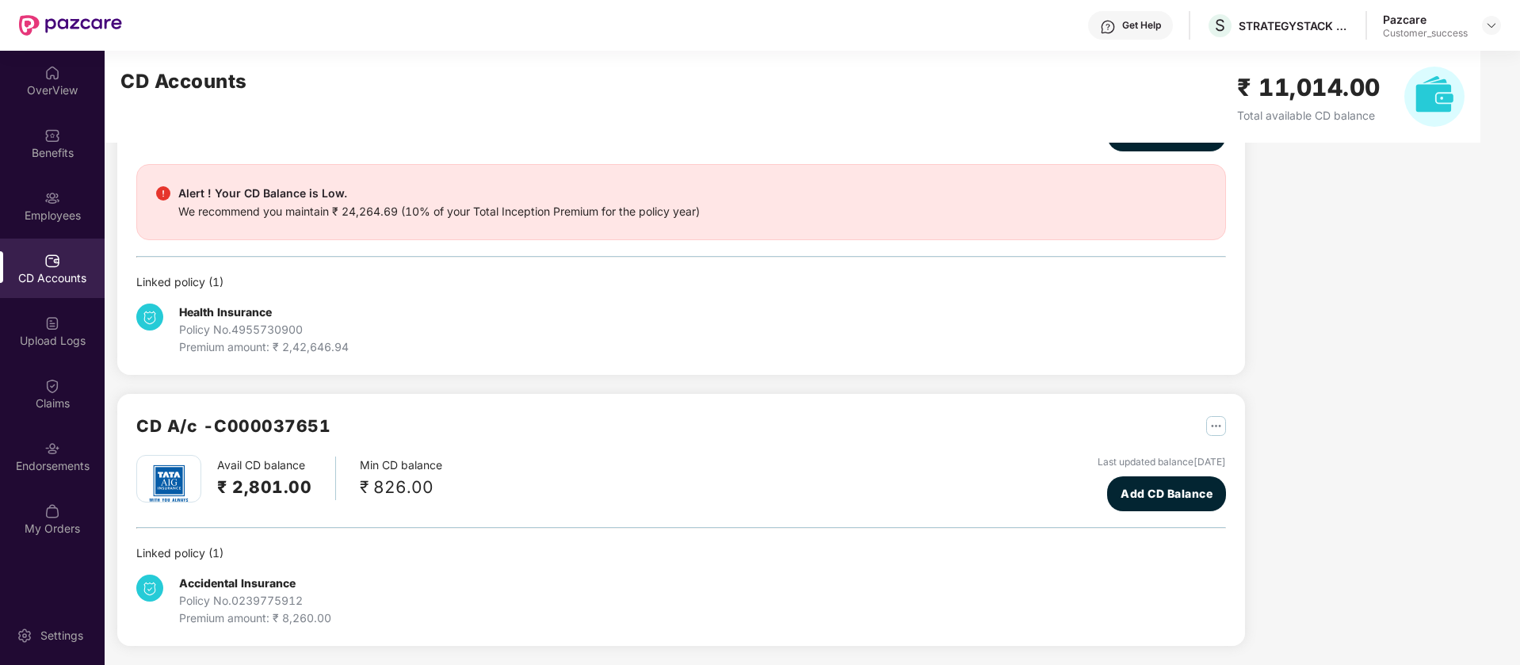
scroll to position [129, 0]
click at [58, 316] on img at bounding box center [52, 323] width 16 height 16
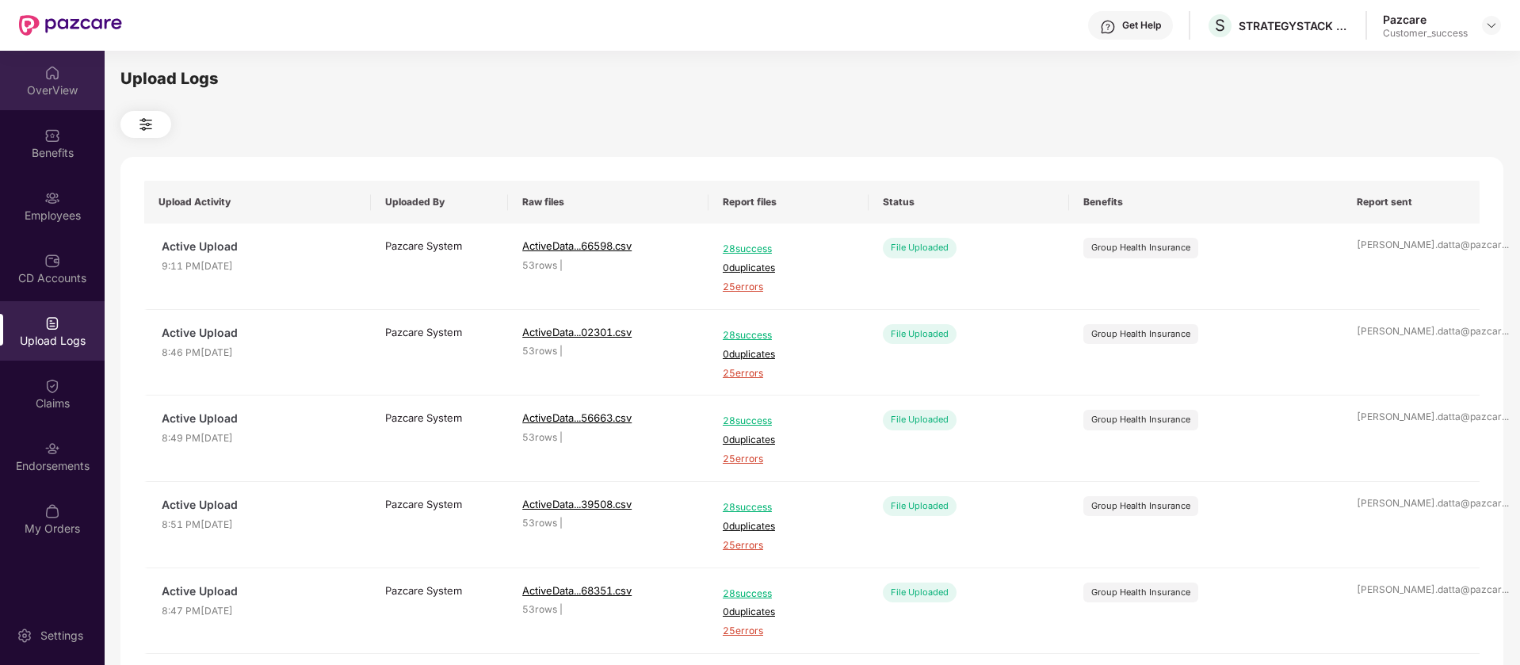
click at [46, 88] on div "OverView" at bounding box center [52, 90] width 105 height 16
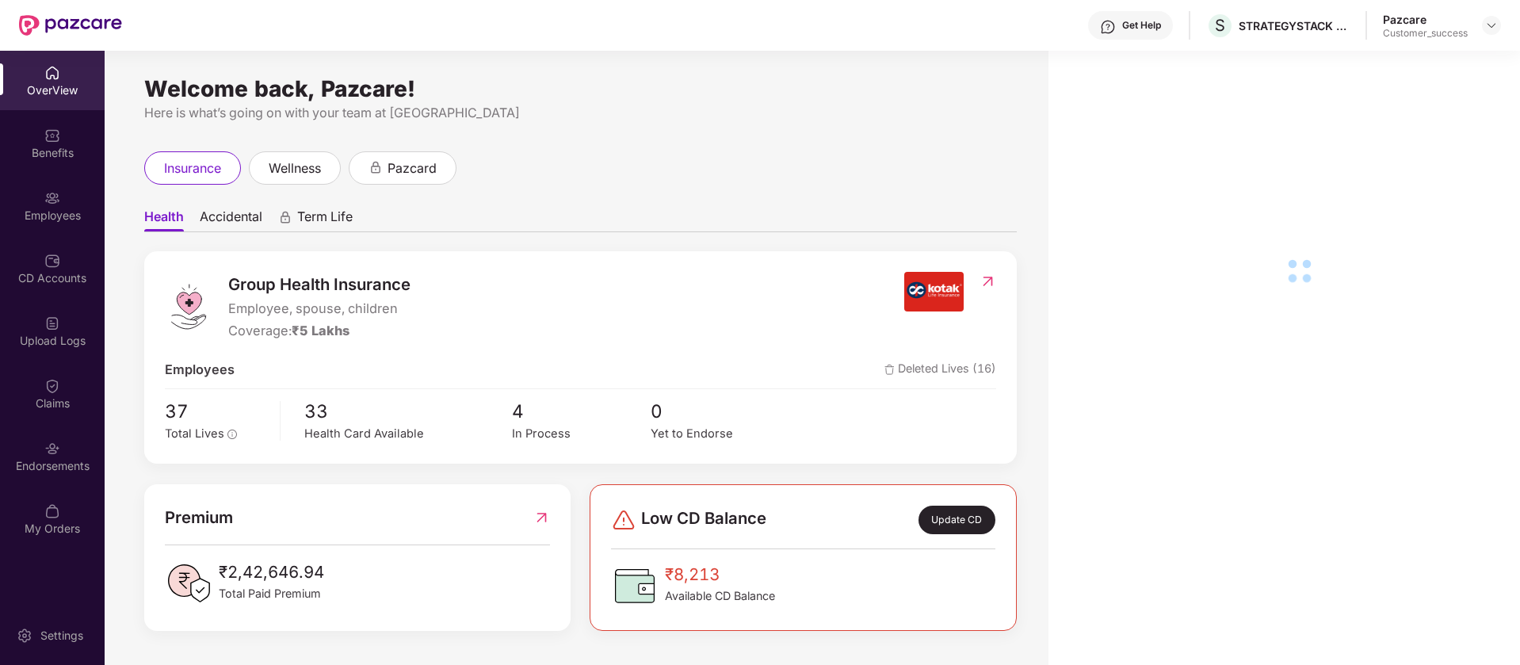
click at [44, 215] on div "Employees" at bounding box center [52, 216] width 105 height 16
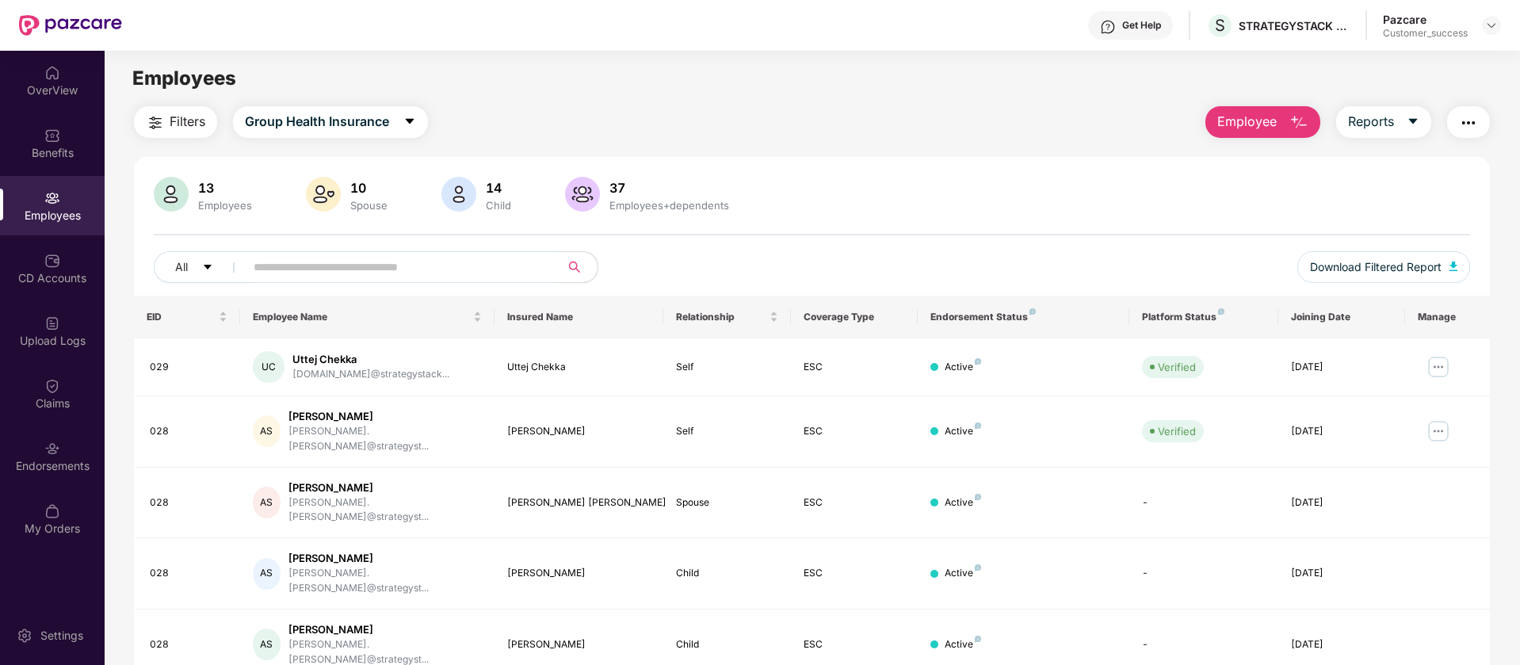
click at [153, 119] on img "button" at bounding box center [155, 122] width 19 height 19
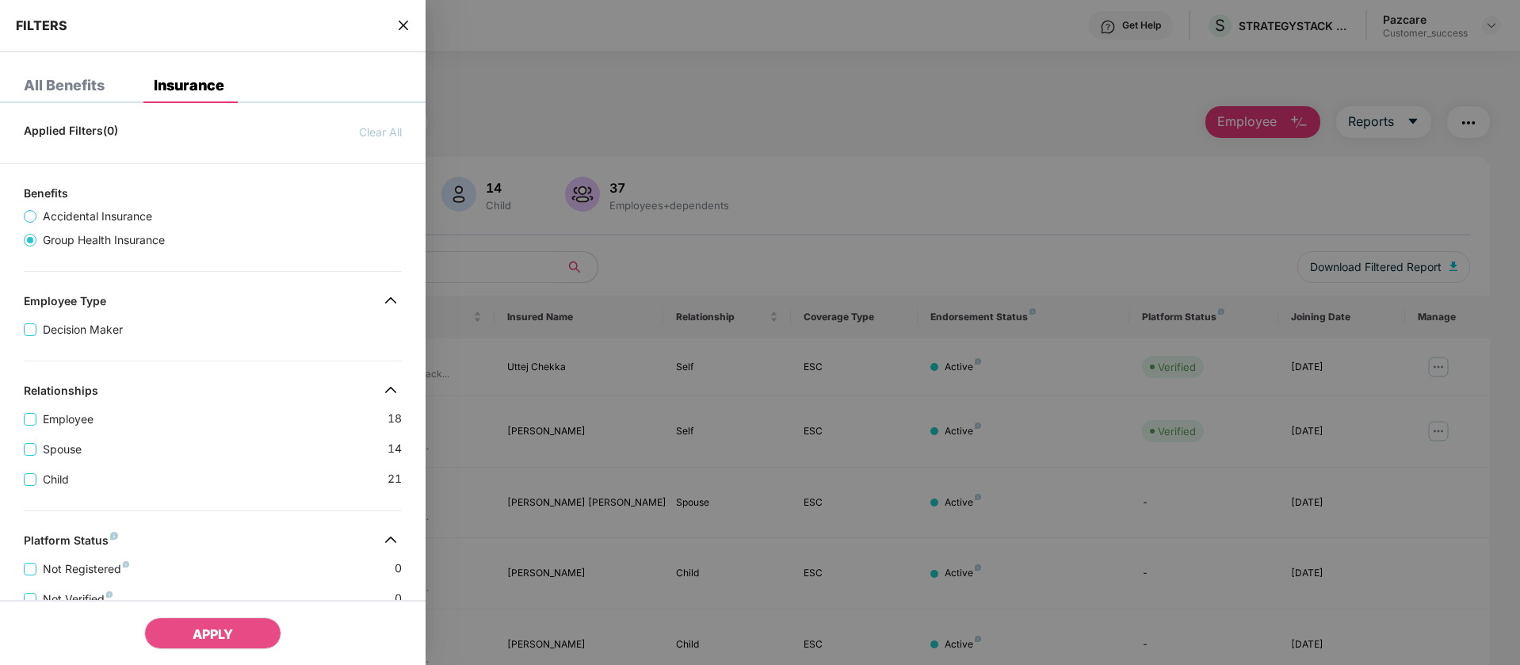
scroll to position [362, 0]
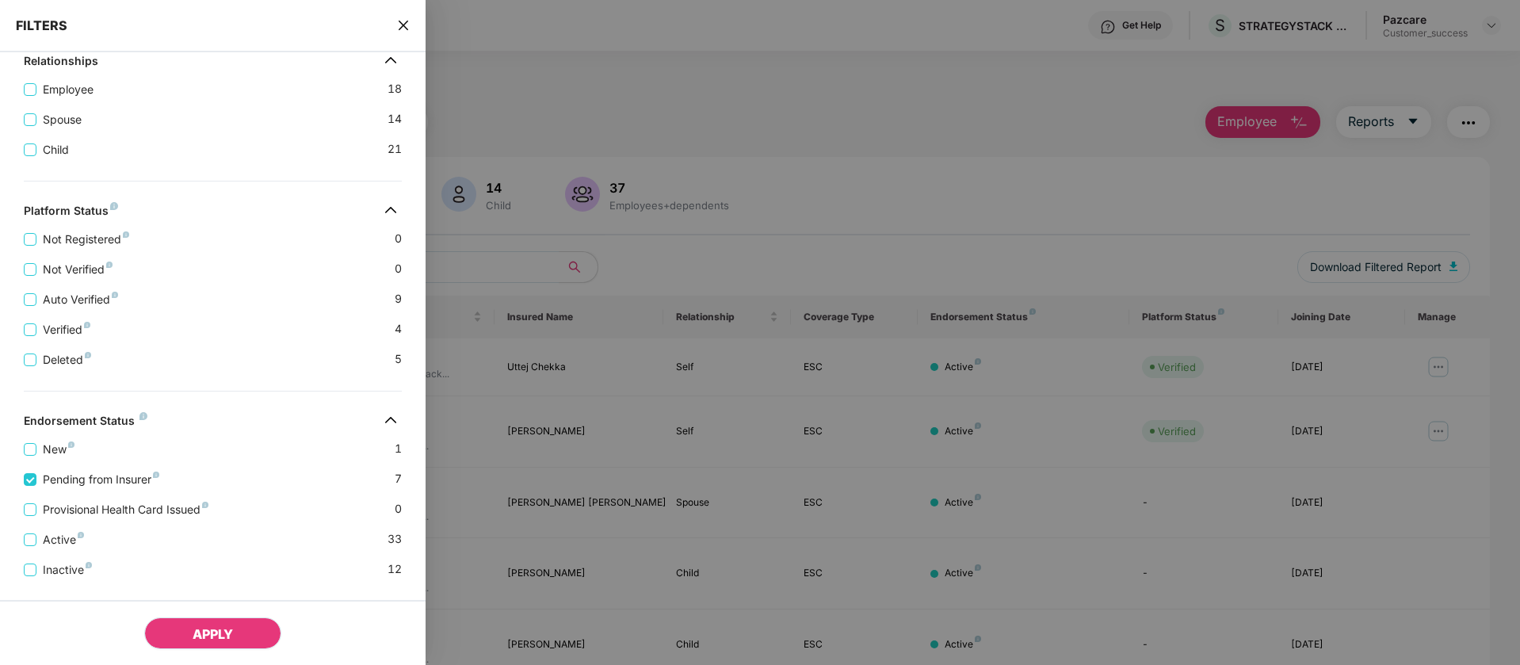
click at [204, 630] on span "APPLY" at bounding box center [213, 634] width 40 height 16
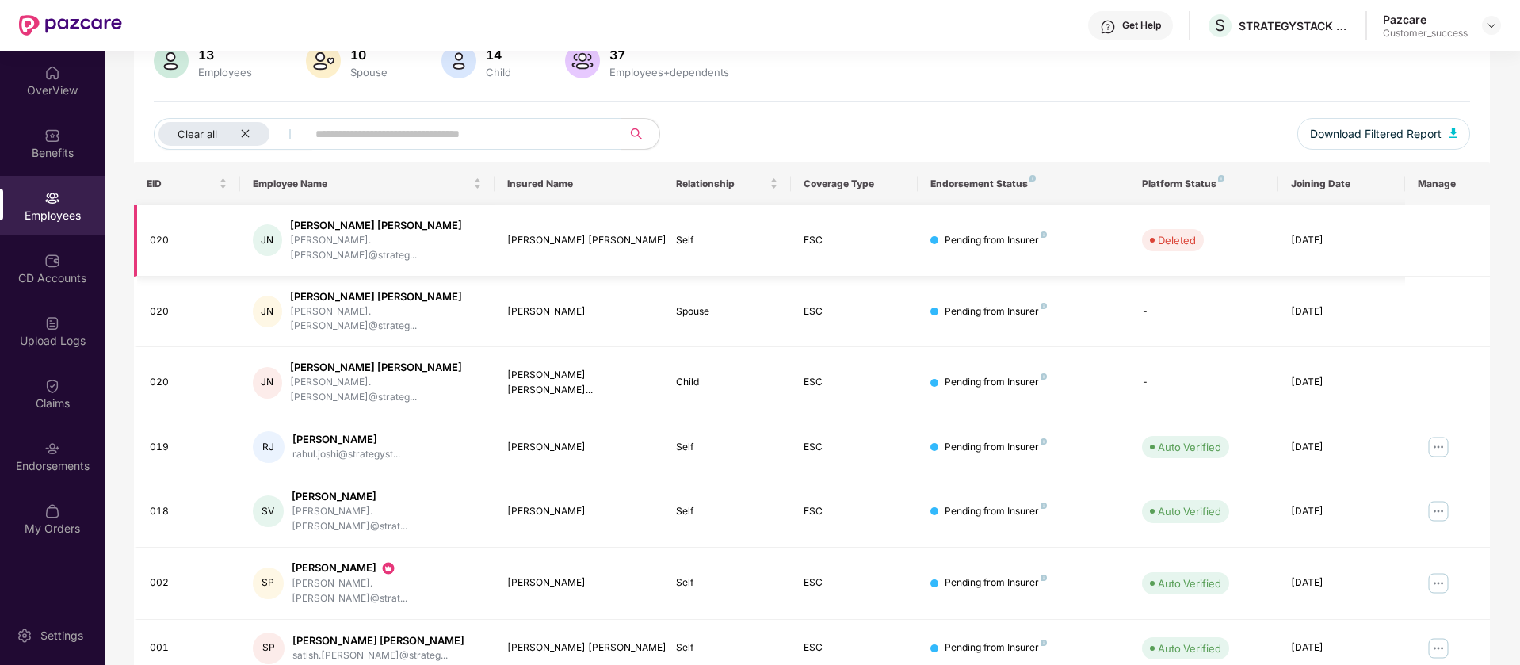
scroll to position [136, 0]
click at [1442, 432] on img at bounding box center [1438, 444] width 25 height 25
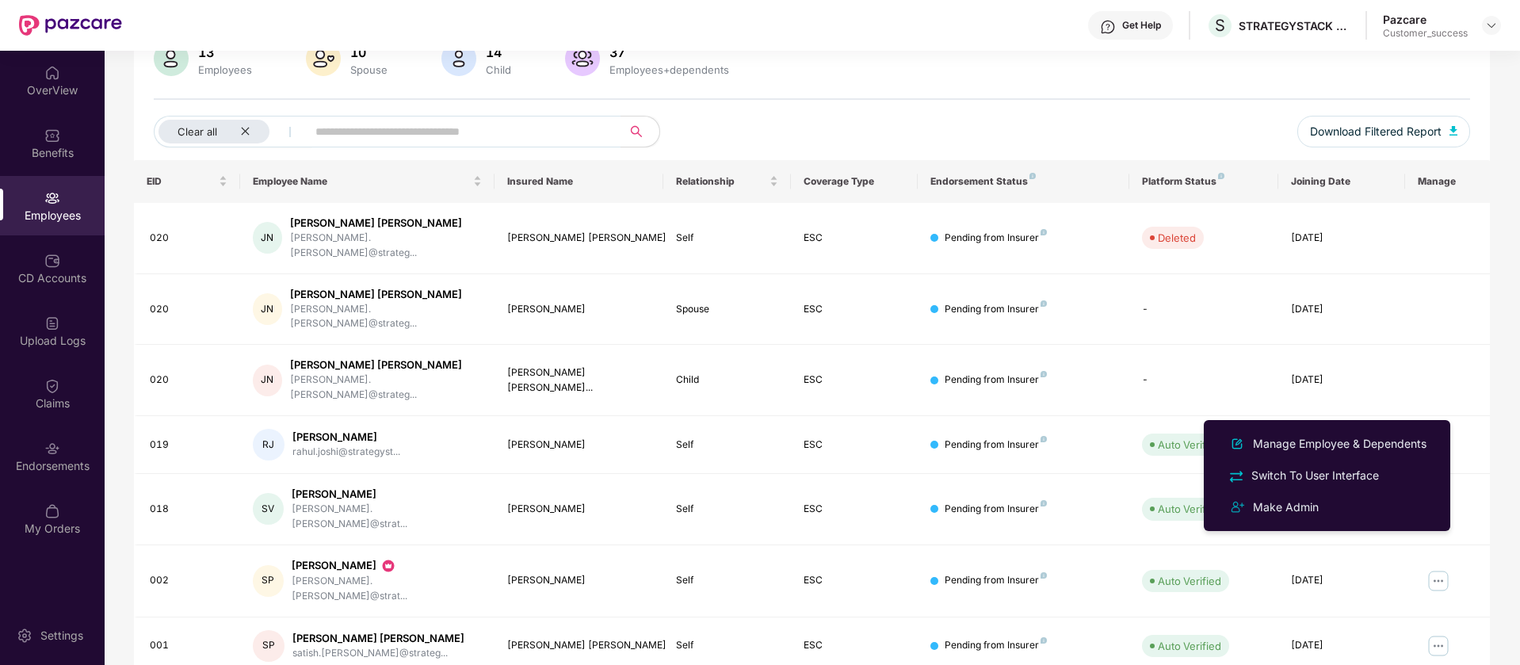
click at [864, 31] on div "Get Help S STRATEGYSTACK CONSULTING PRIVATE LIMITED Pazcare Customer_success" at bounding box center [811, 25] width 1379 height 51
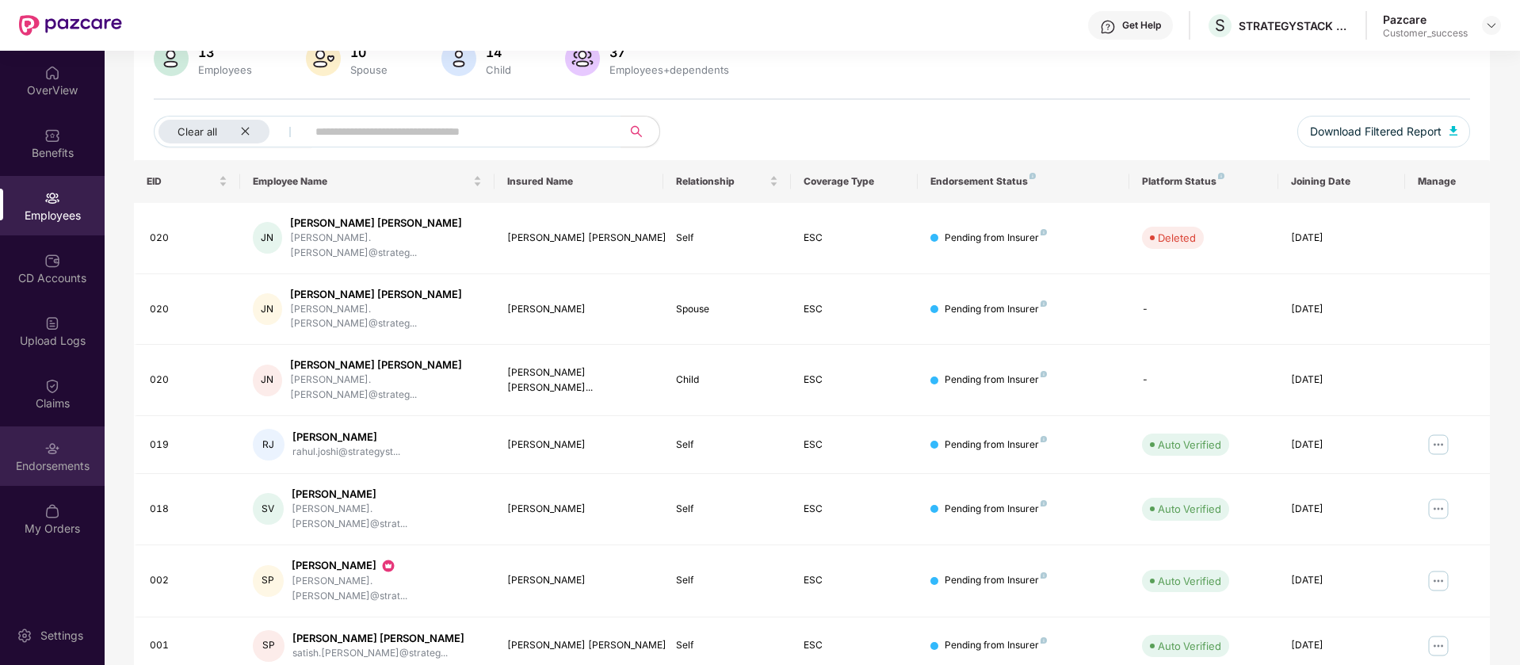
click at [60, 449] on div "Endorsements" at bounding box center [52, 455] width 105 height 59
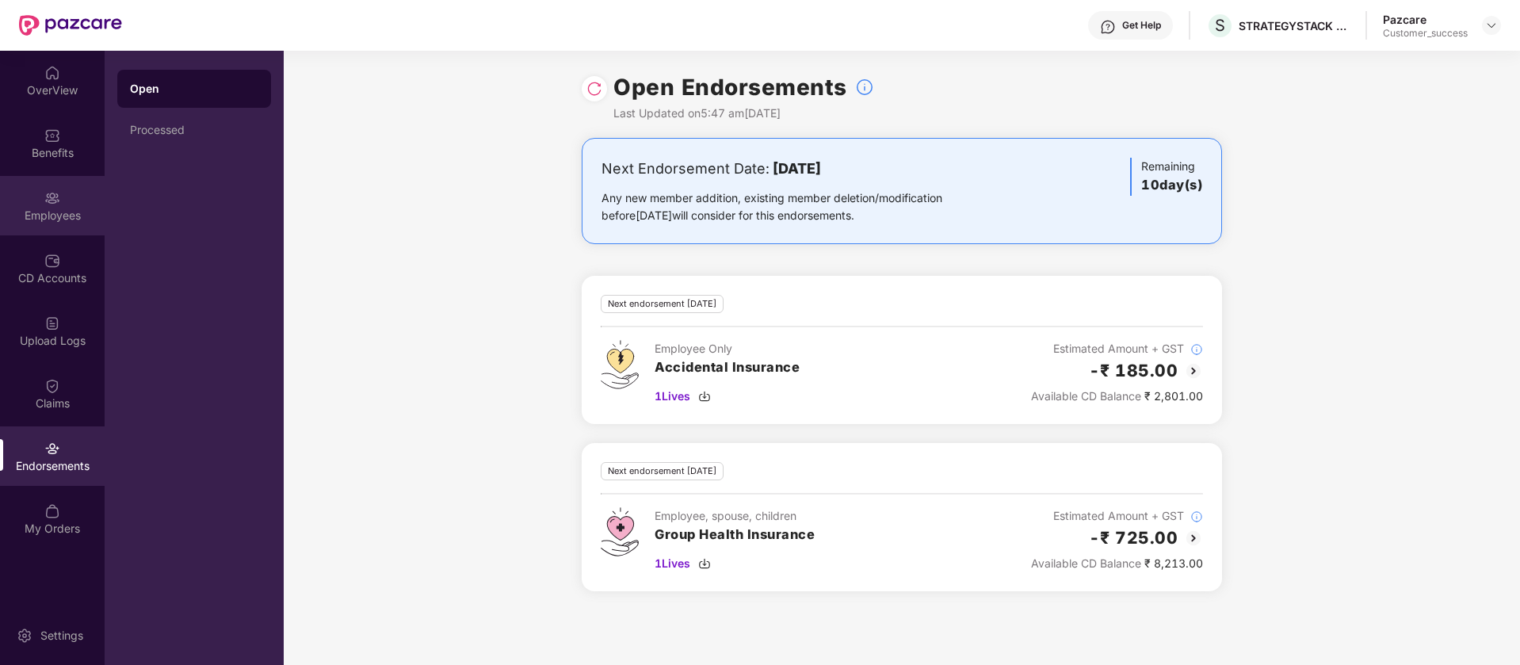
click at [33, 234] on div "Employees" at bounding box center [52, 205] width 105 height 59
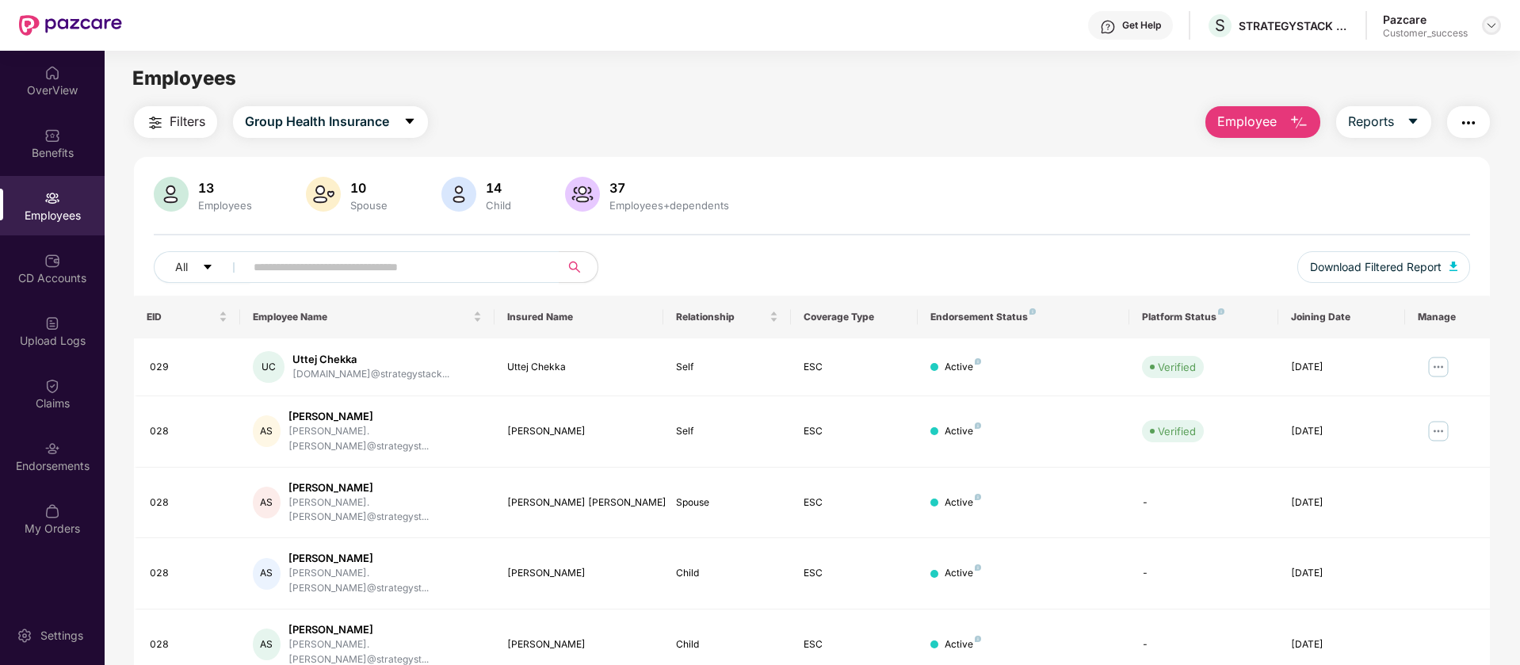
click at [1494, 23] on img at bounding box center [1492, 25] width 13 height 13
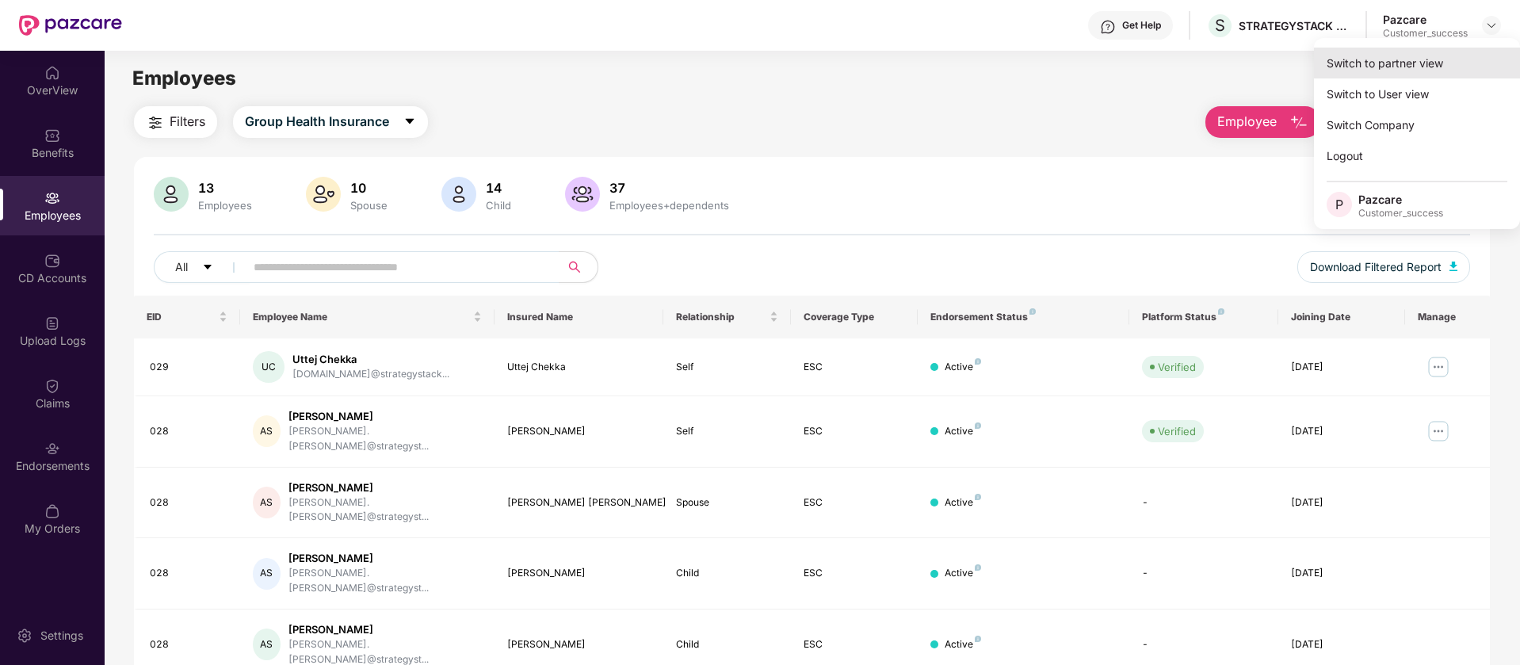
click at [1405, 72] on div "Switch to partner view" at bounding box center [1417, 63] width 206 height 31
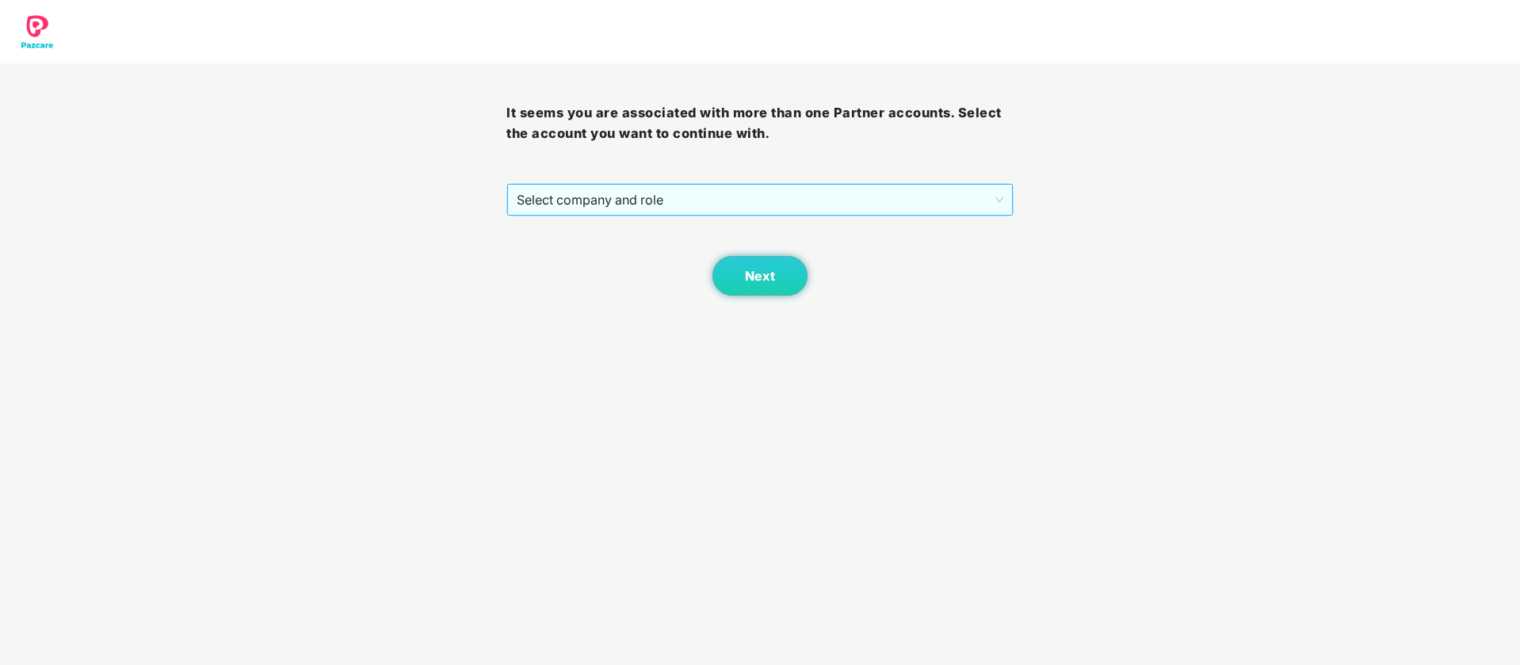
click at [748, 195] on span "Select company and role" at bounding box center [760, 200] width 486 height 30
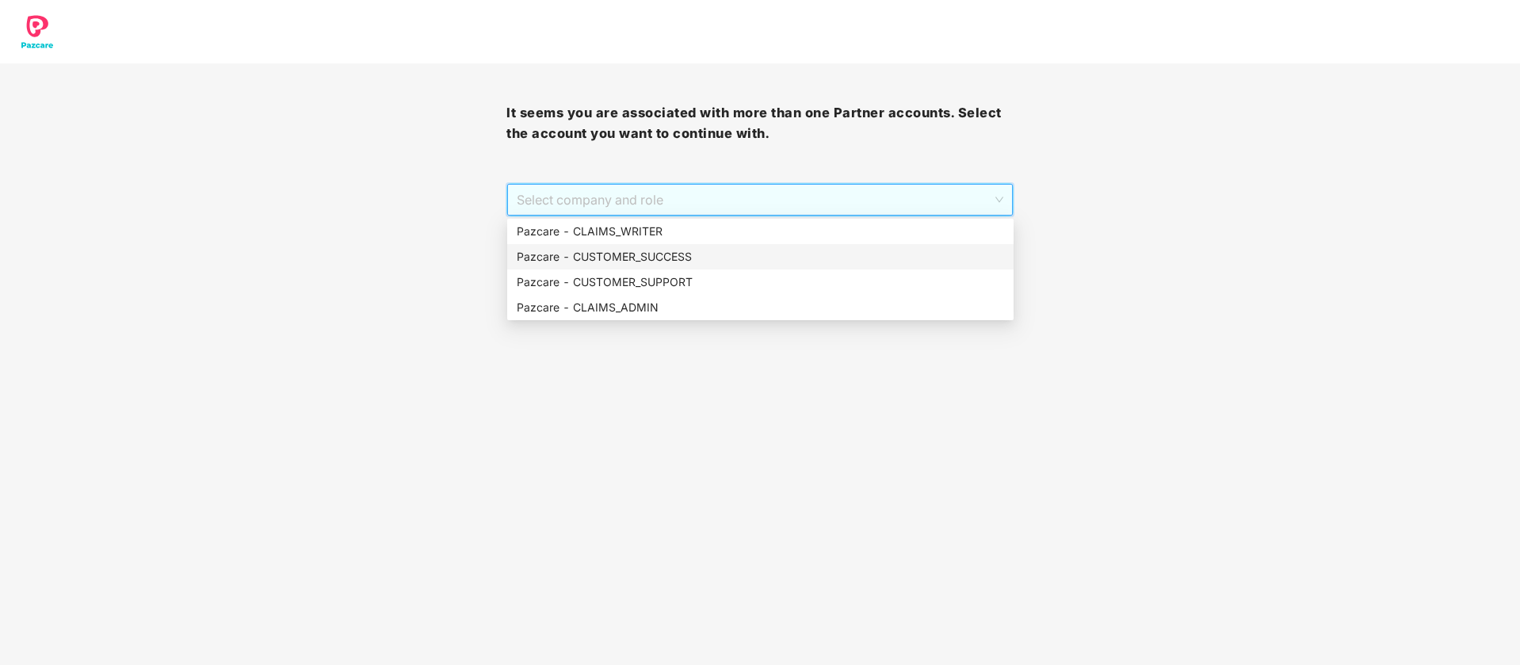
click at [666, 252] on div "Pazcare - CUSTOMER_SUCCESS" at bounding box center [761, 256] width 488 height 17
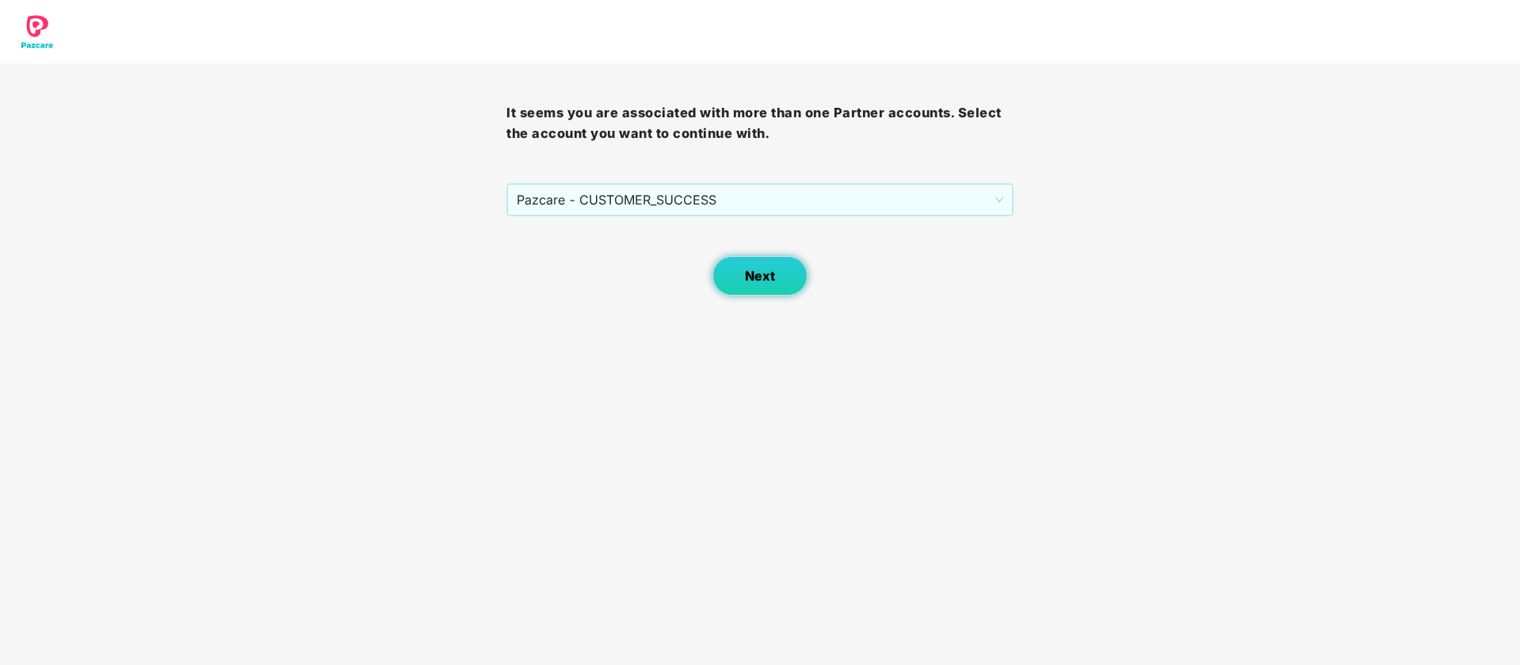
click at [745, 270] on span "Next" at bounding box center [760, 276] width 30 height 15
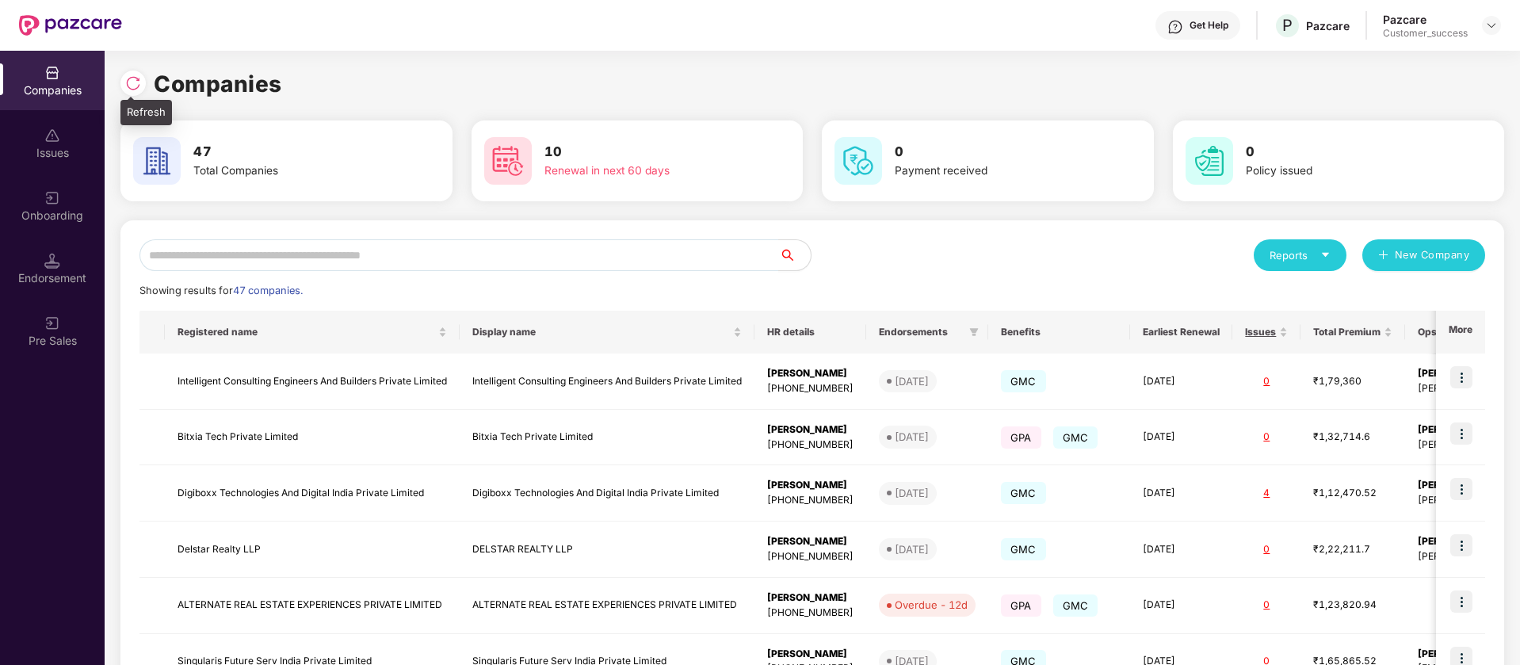
click at [135, 88] on img at bounding box center [133, 83] width 16 height 16
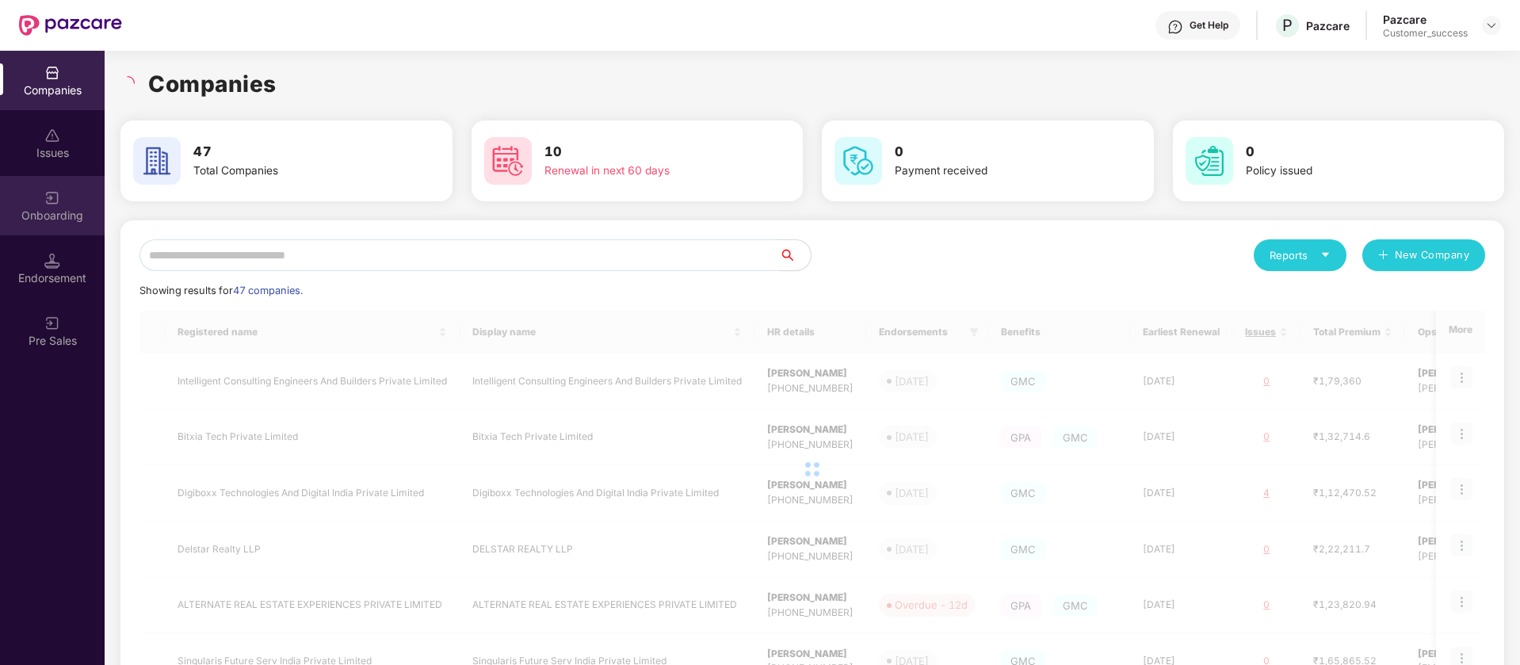
click at [52, 213] on div "Onboarding" at bounding box center [52, 216] width 105 height 16
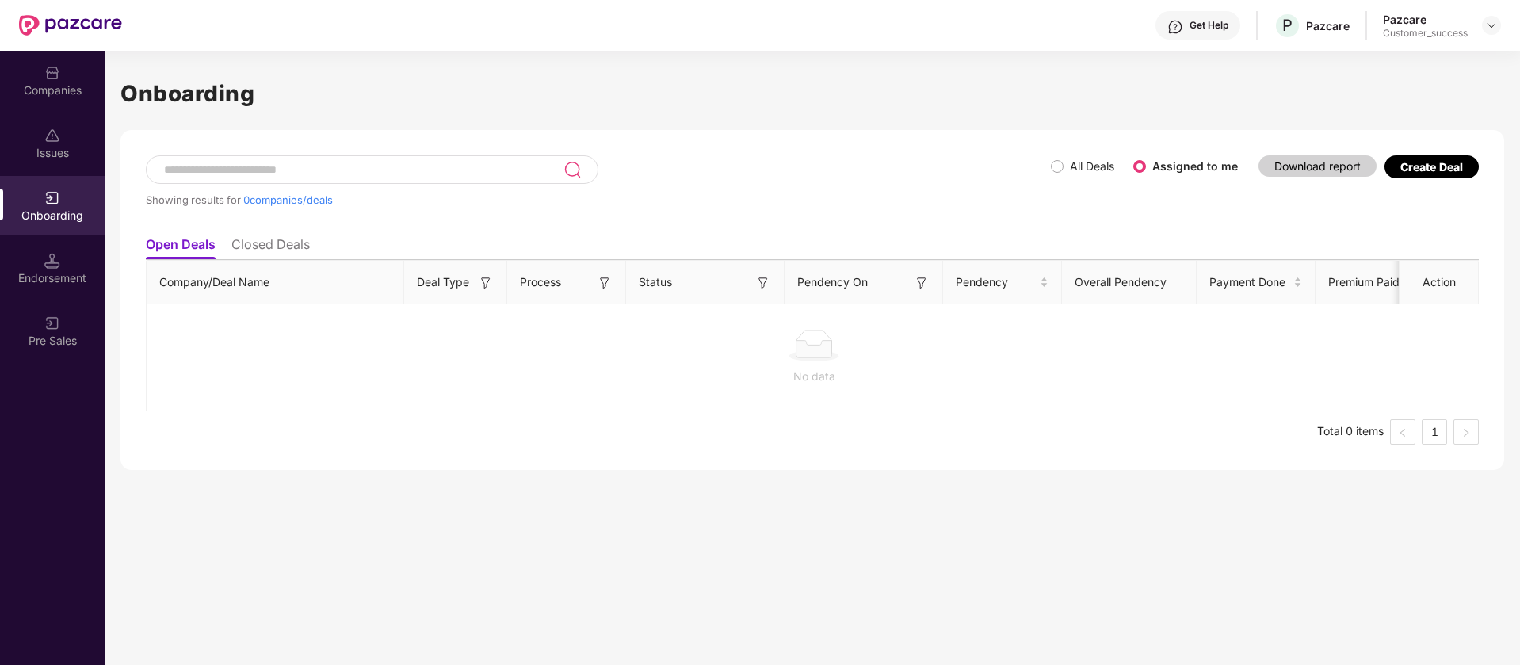
click at [1065, 167] on span "All Deals" at bounding box center [1092, 166] width 57 height 17
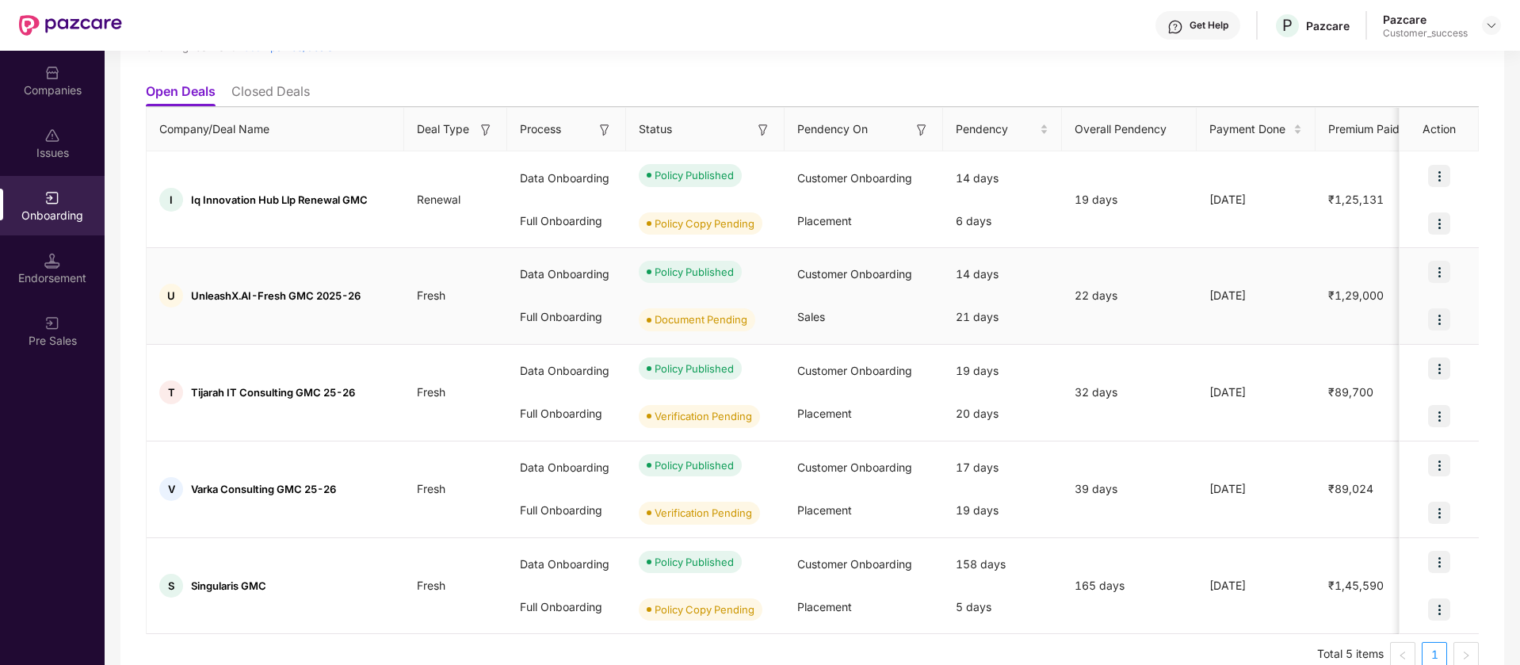
scroll to position [181, 0]
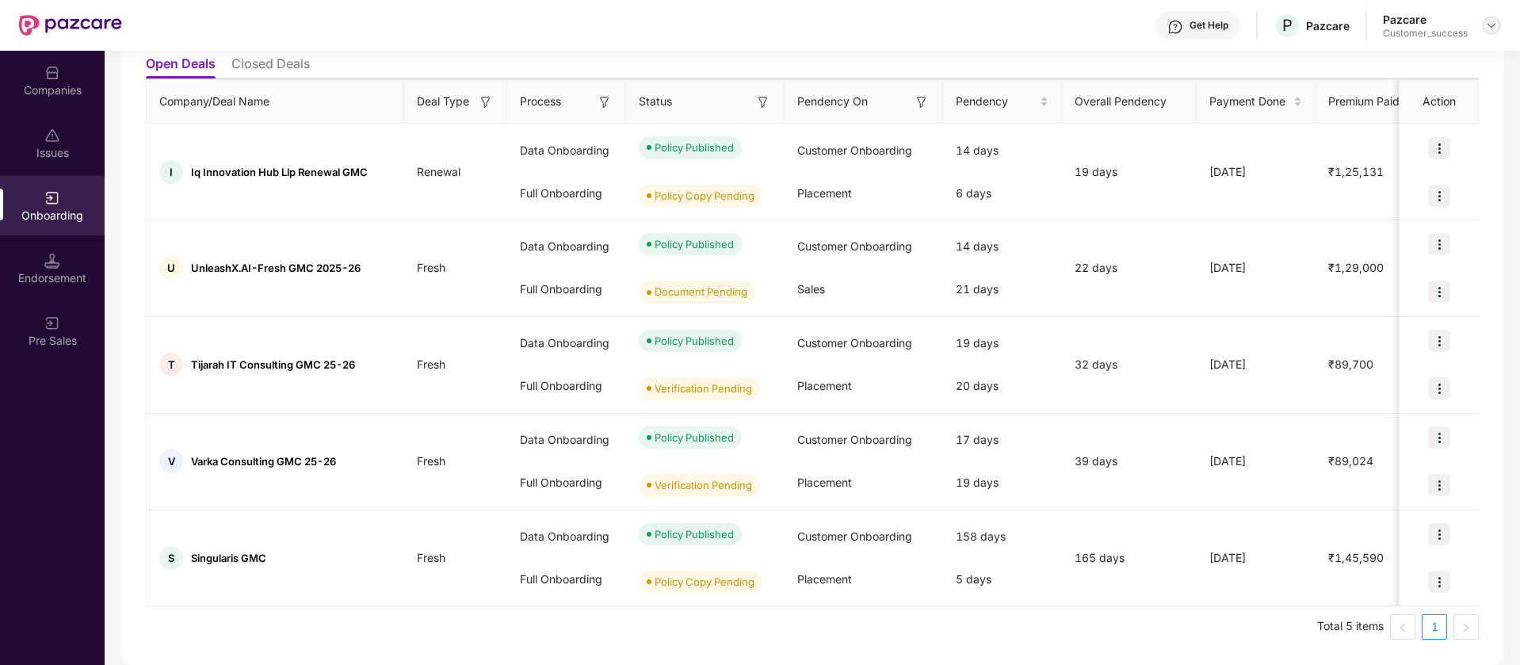
click at [1494, 27] on img at bounding box center [1492, 25] width 13 height 13
click at [1439, 88] on div "Switch Partner" at bounding box center [1419, 93] width 206 height 31
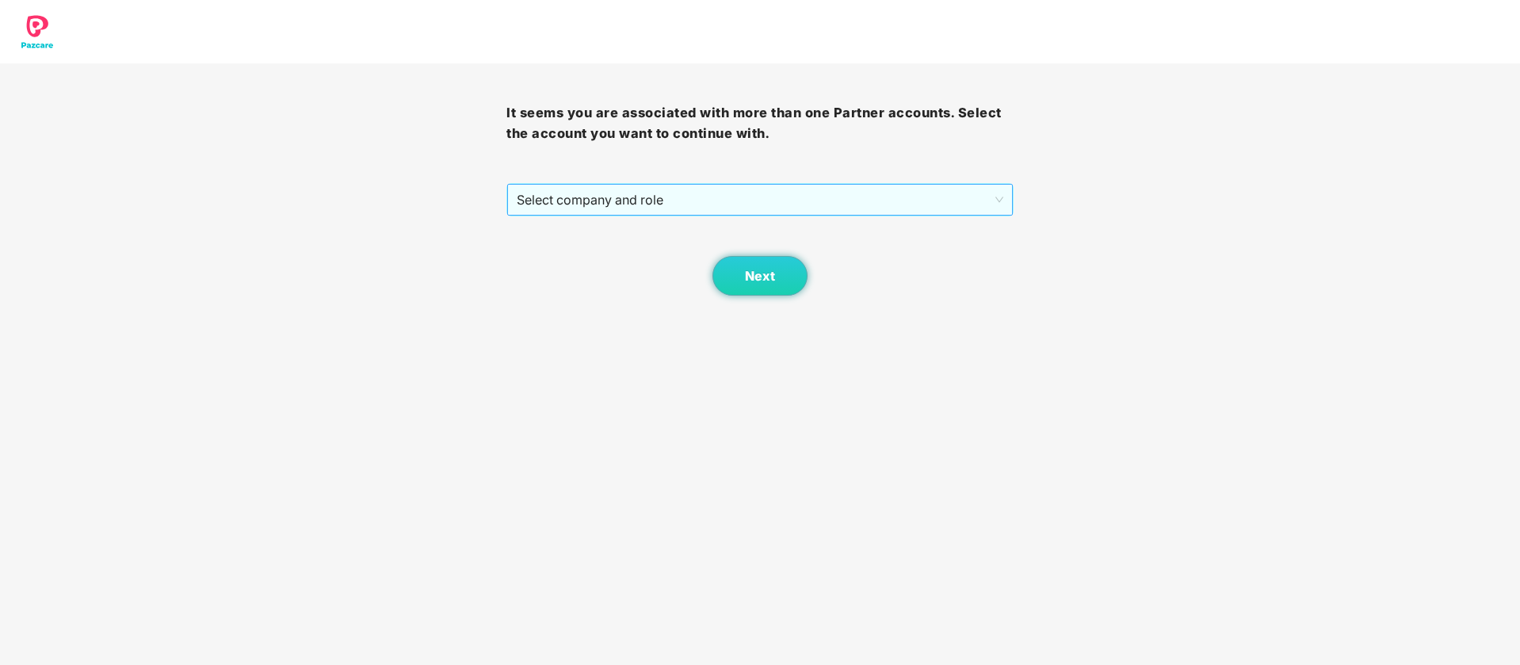
click at [765, 201] on span "Select company and role" at bounding box center [760, 200] width 486 height 30
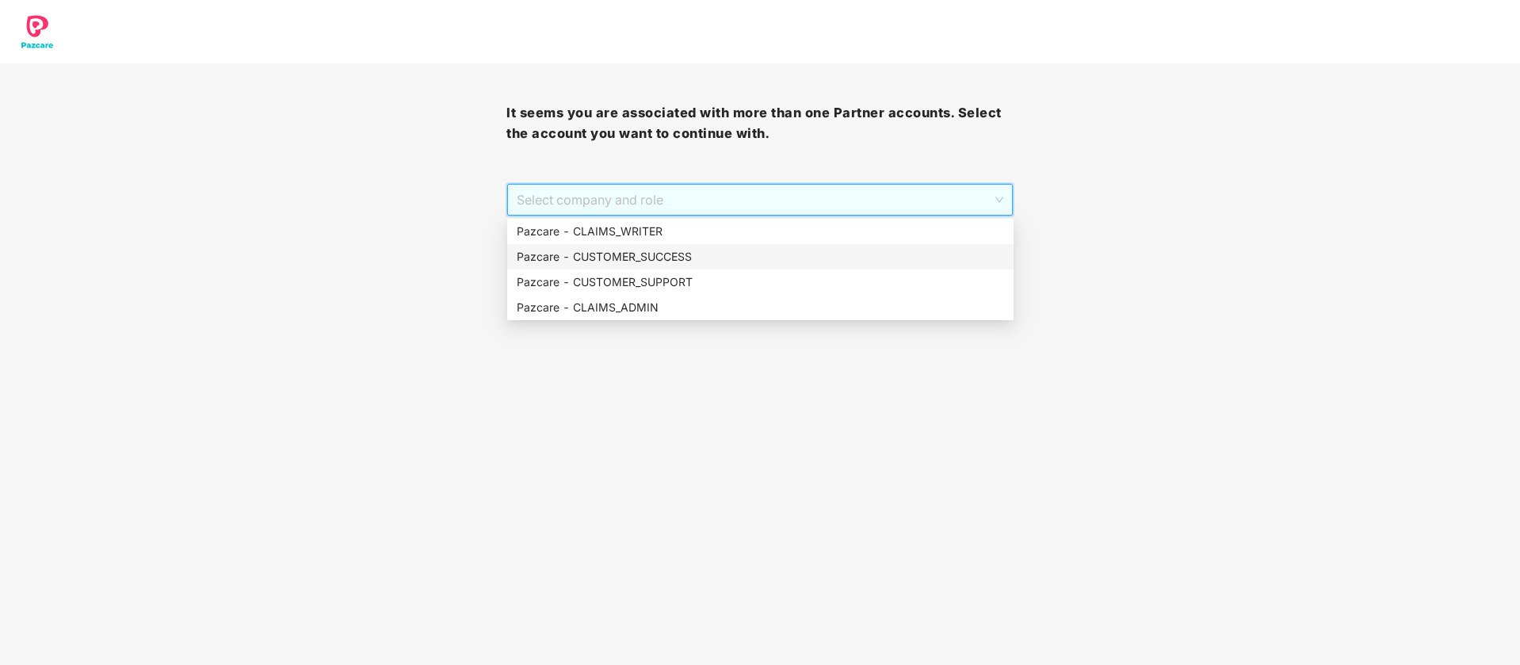
click at [688, 259] on div "Pazcare - CUSTOMER_SUCCESS" at bounding box center [761, 256] width 488 height 17
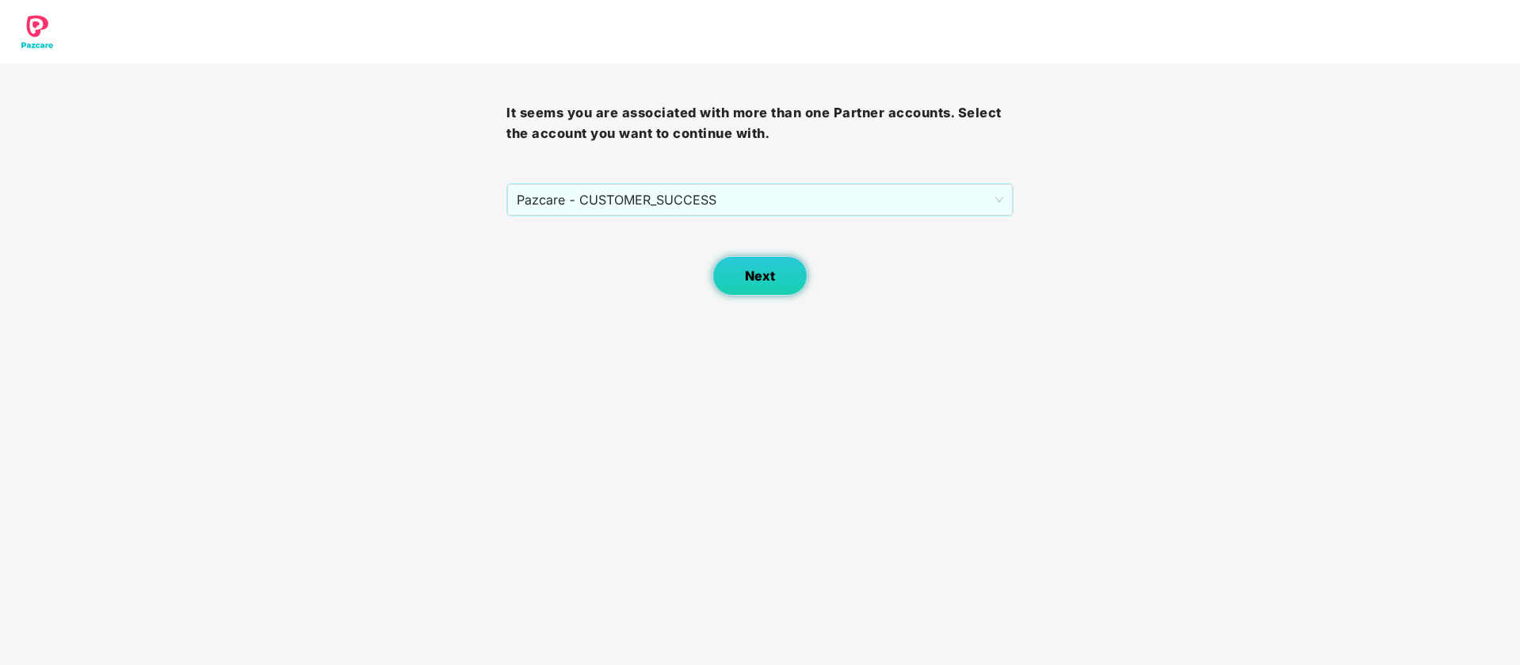
click at [730, 258] on button "Next" at bounding box center [760, 276] width 95 height 40
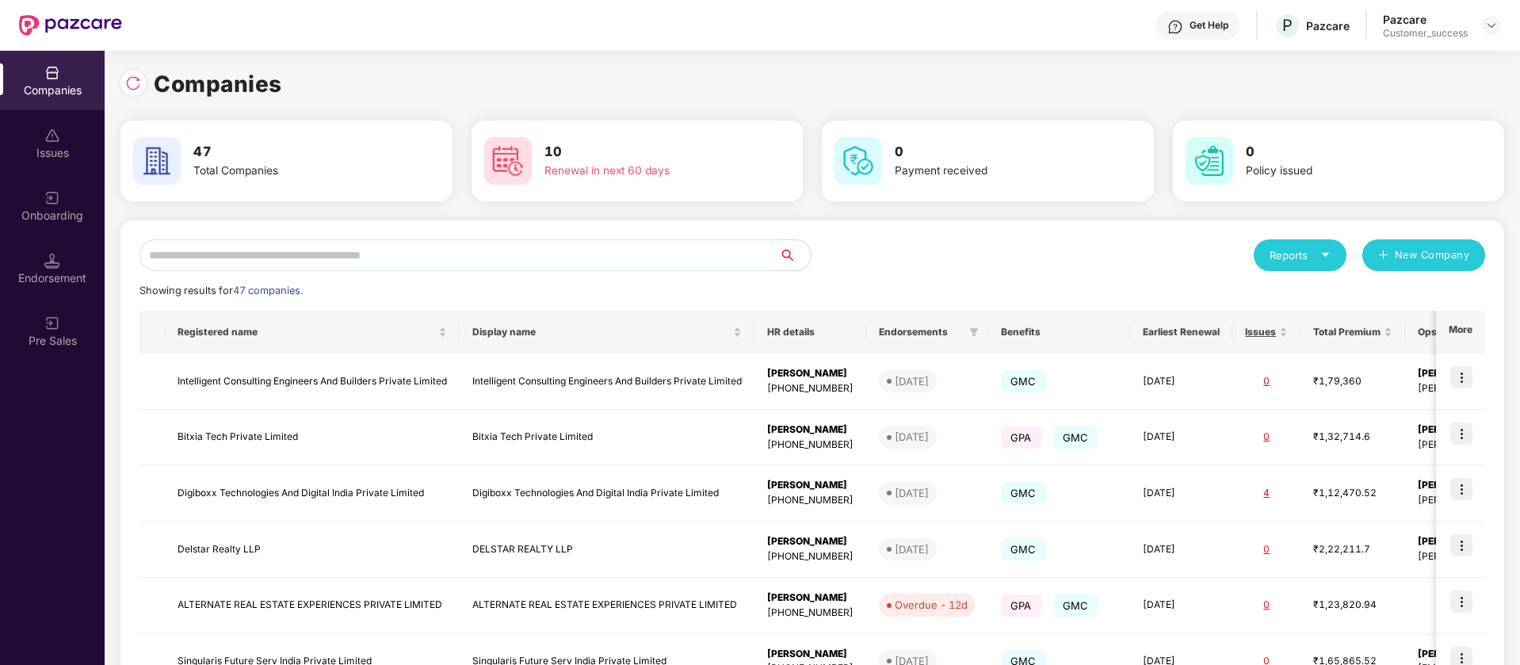
click at [221, 252] on input "text" at bounding box center [460, 255] width 640 height 32
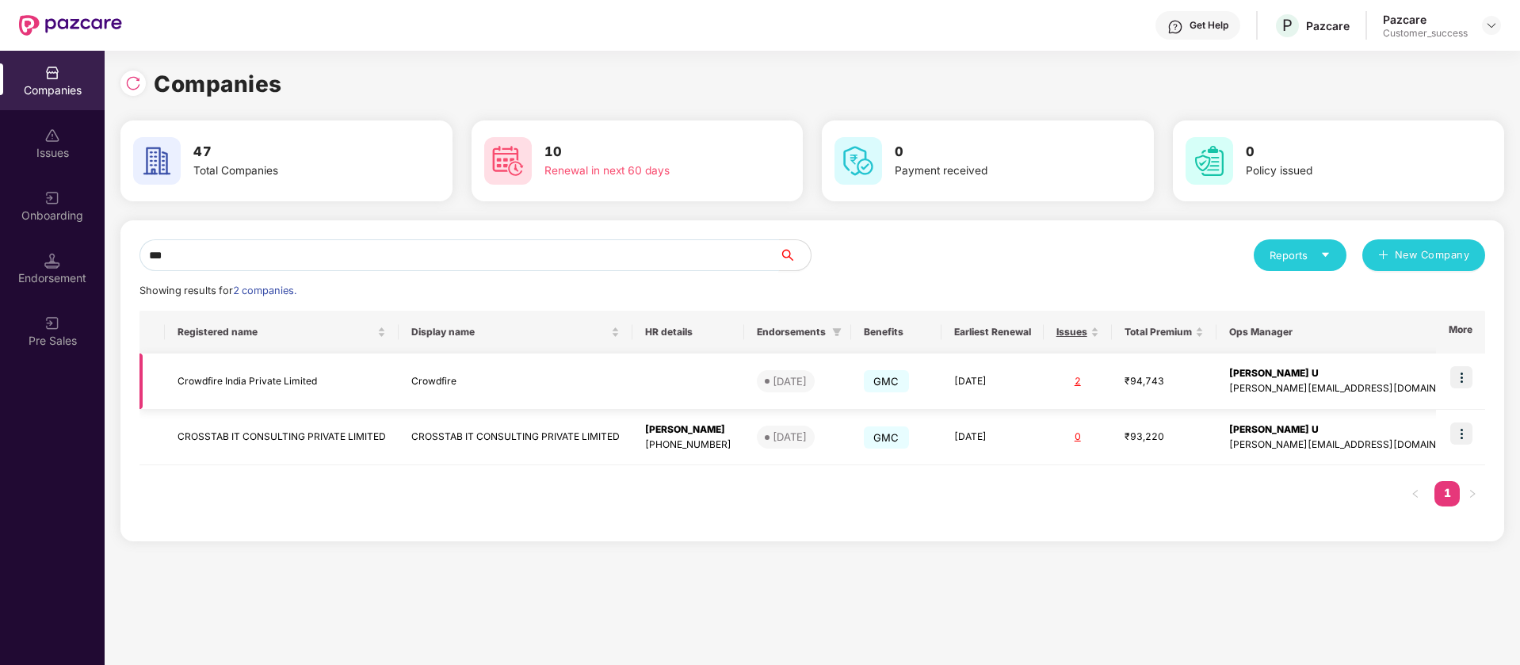
type input "***"
click at [1462, 372] on img at bounding box center [1462, 377] width 22 height 22
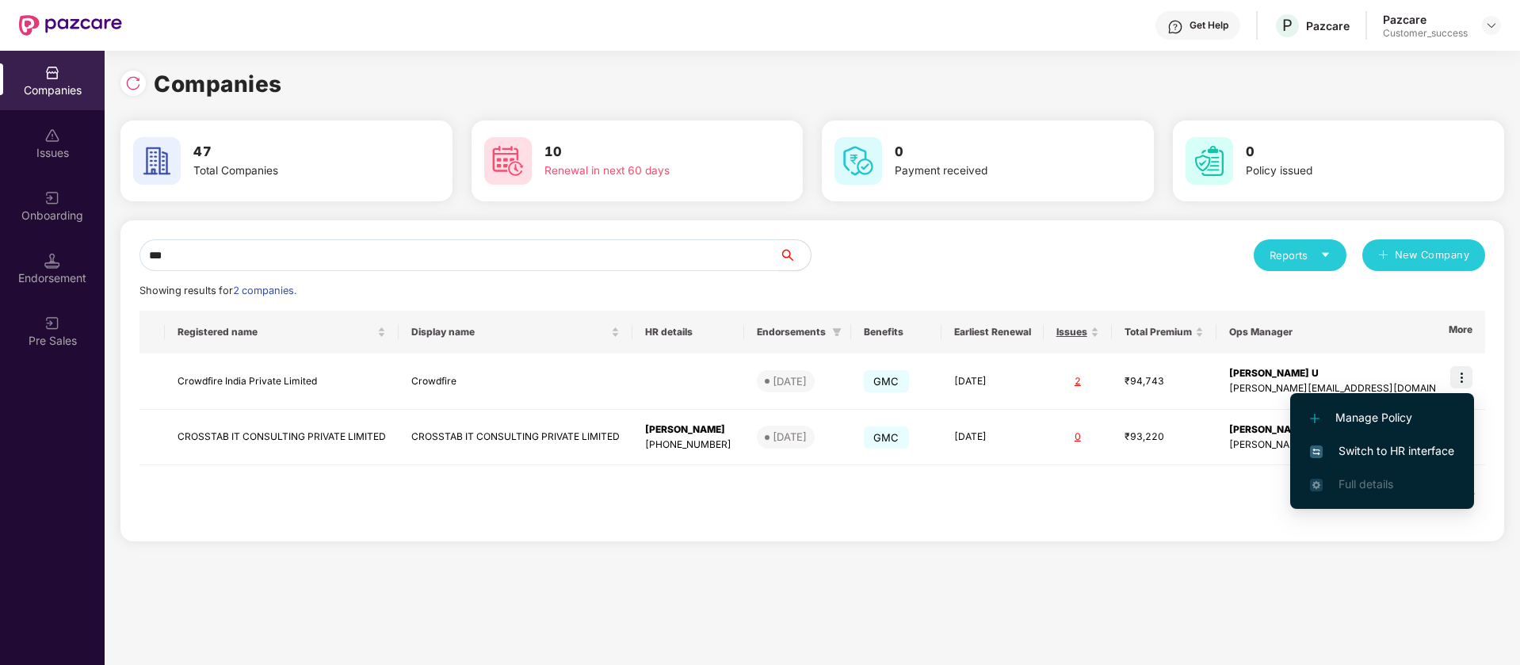
click at [1396, 448] on span "Switch to HR interface" at bounding box center [1382, 450] width 144 height 17
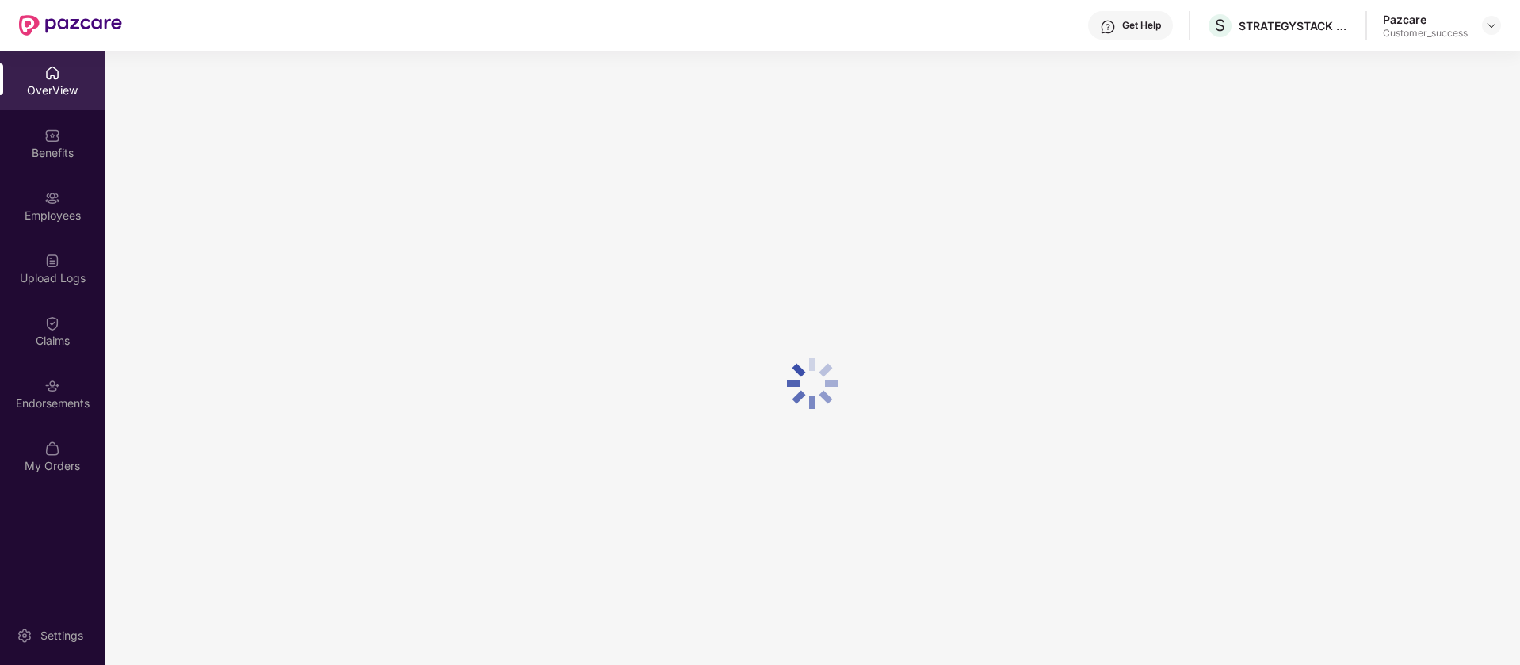
click at [65, 205] on div "Employees" at bounding box center [52, 205] width 105 height 59
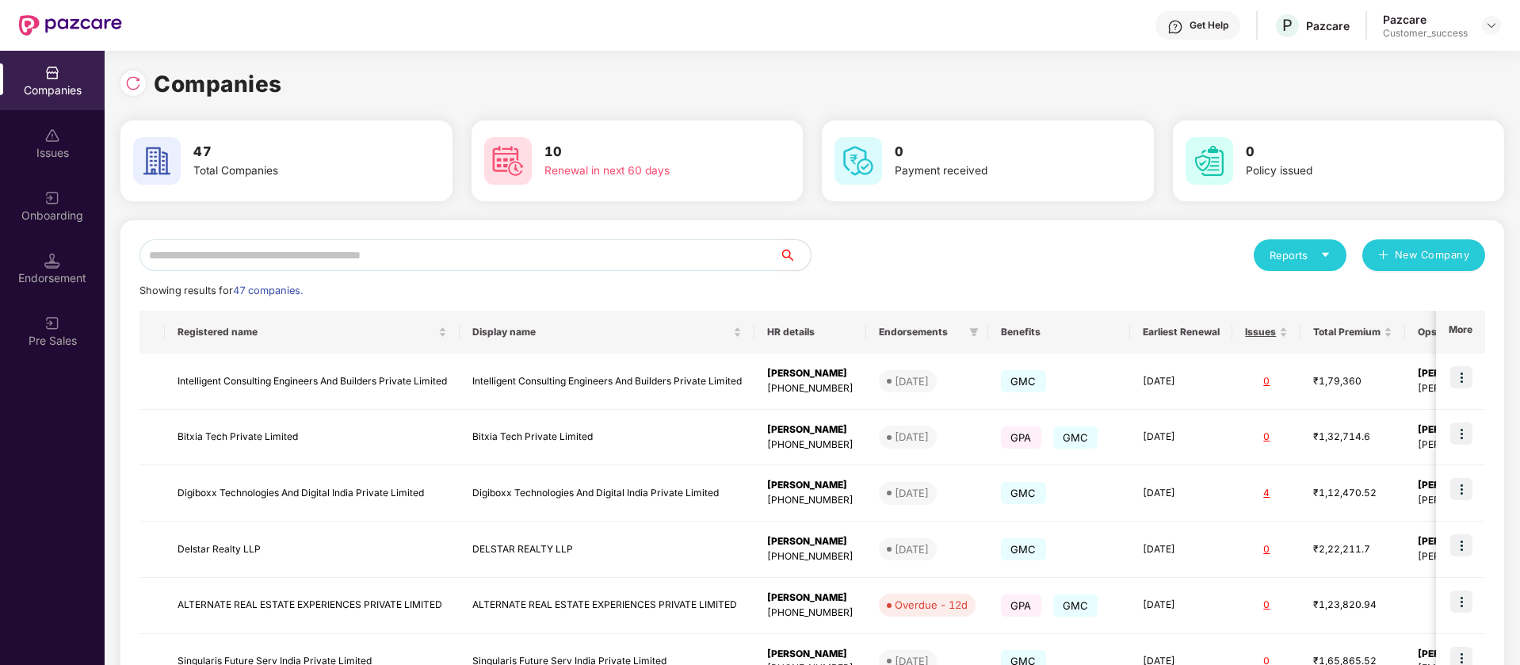
click at [315, 249] on input "text" at bounding box center [460, 255] width 640 height 32
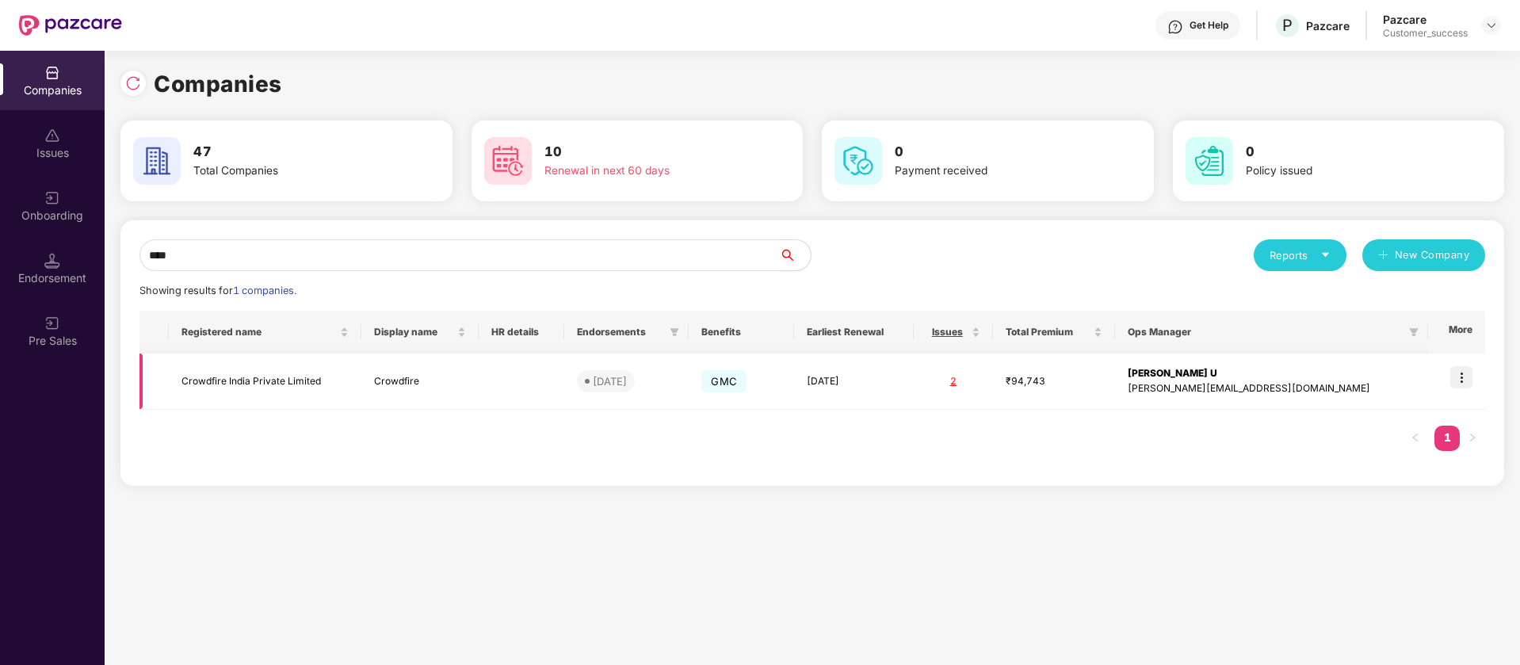
type input "****"
click at [1463, 375] on img at bounding box center [1462, 377] width 22 height 22
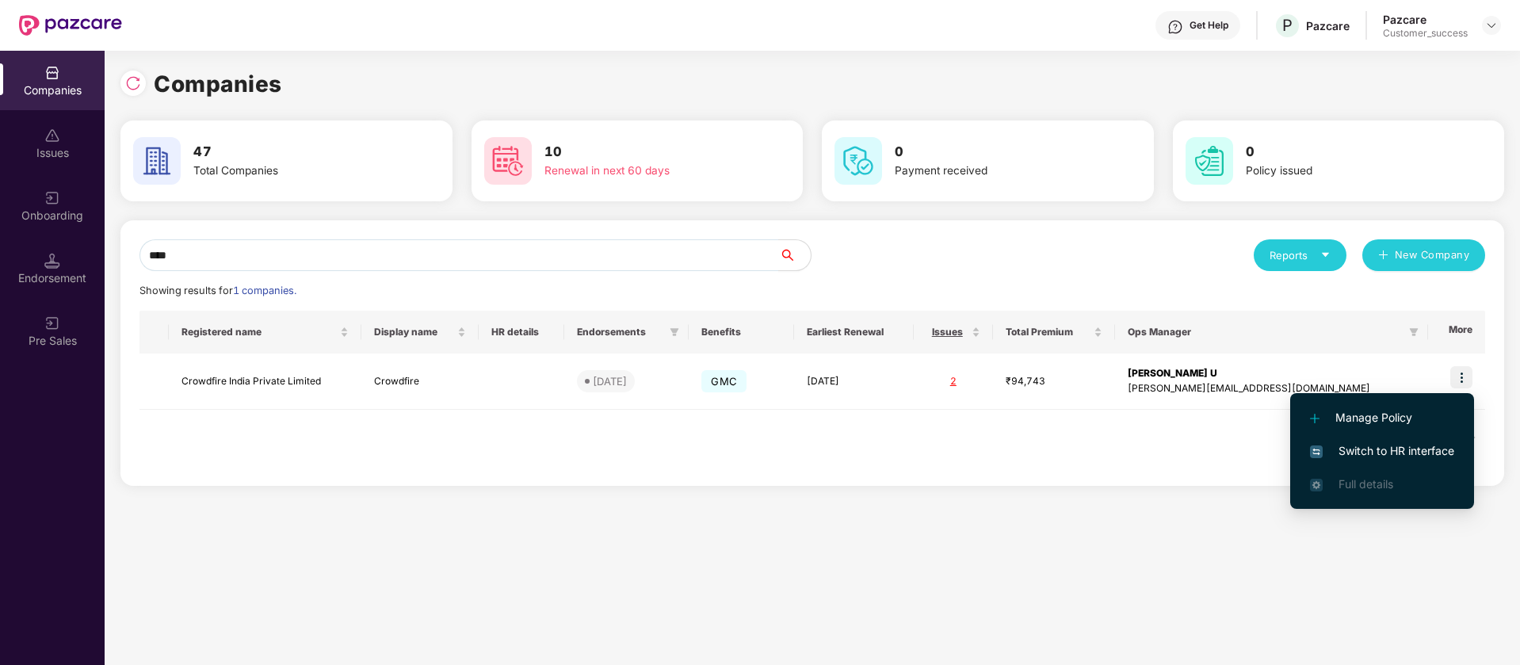
click at [1428, 444] on span "Switch to HR interface" at bounding box center [1382, 450] width 144 height 17
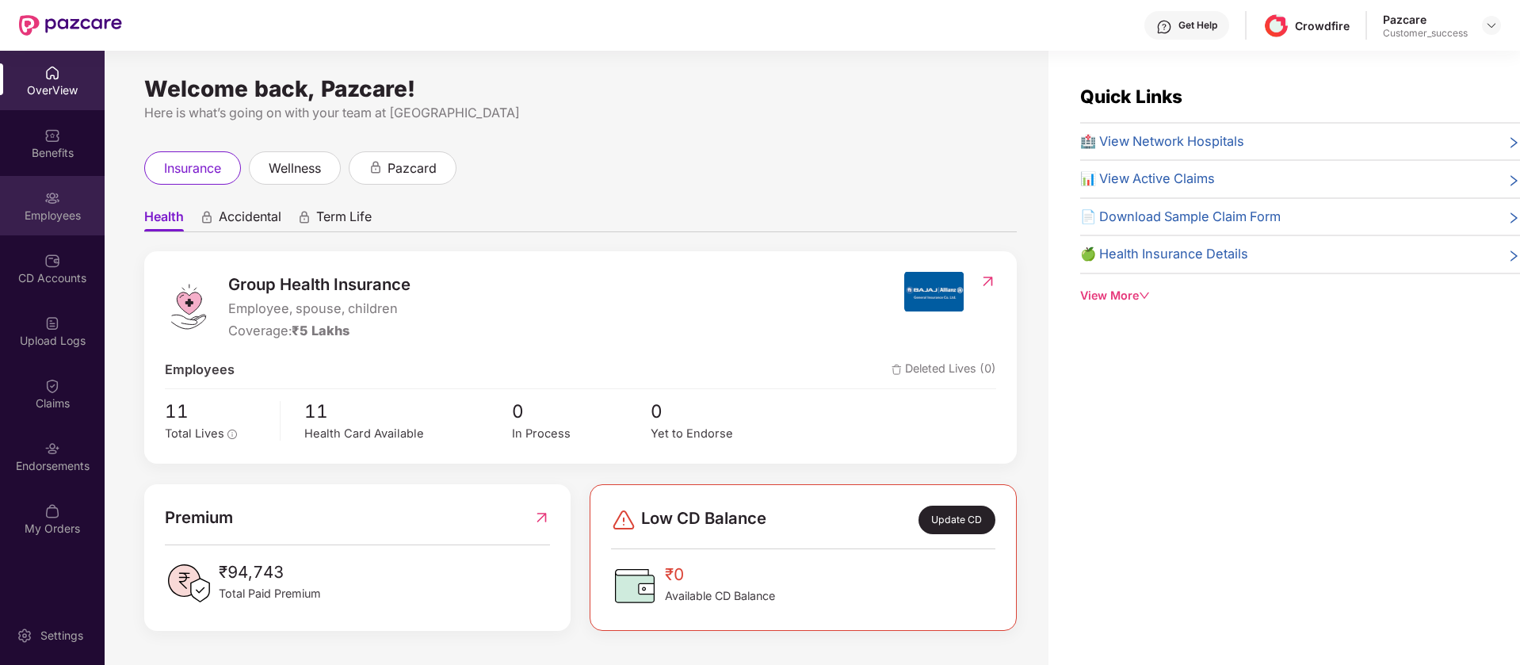
click at [77, 210] on div "Employees" at bounding box center [52, 216] width 105 height 16
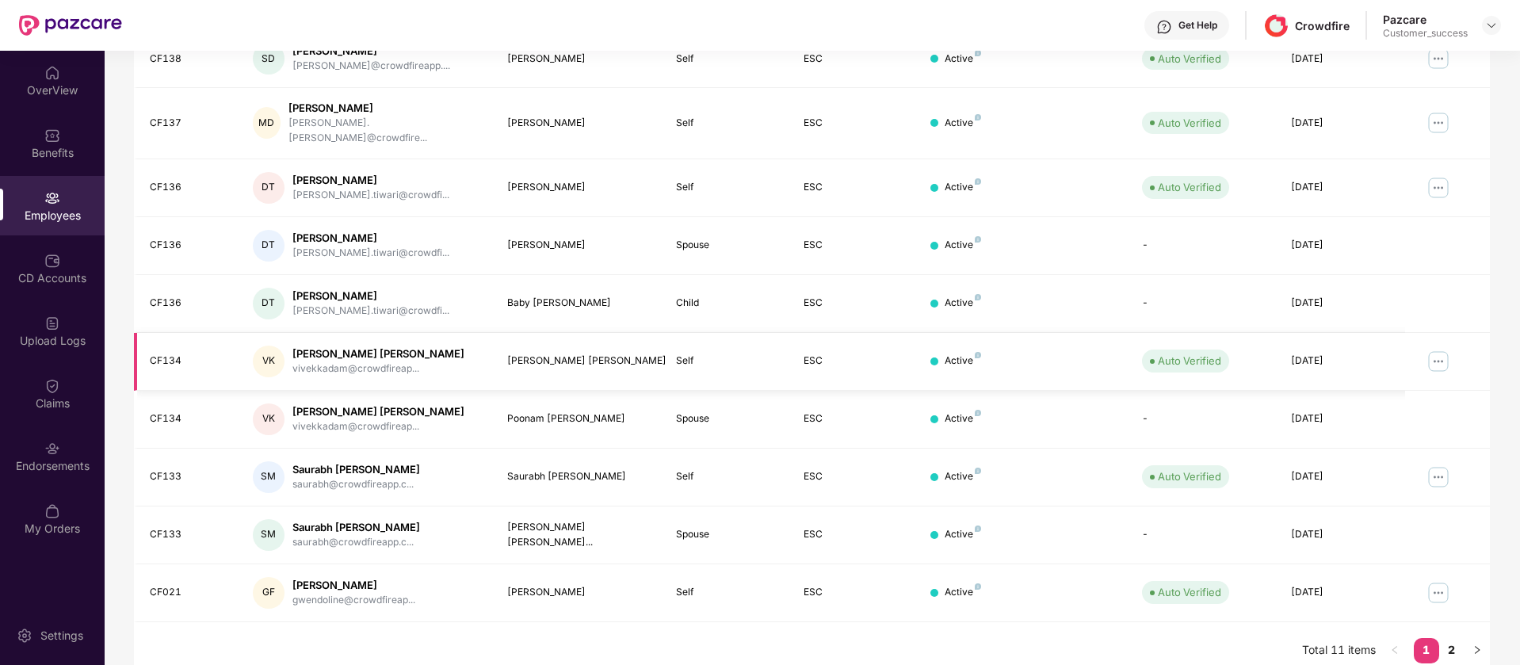
scroll to position [309, 0]
click at [1447, 637] on link "2" at bounding box center [1452, 649] width 25 height 24
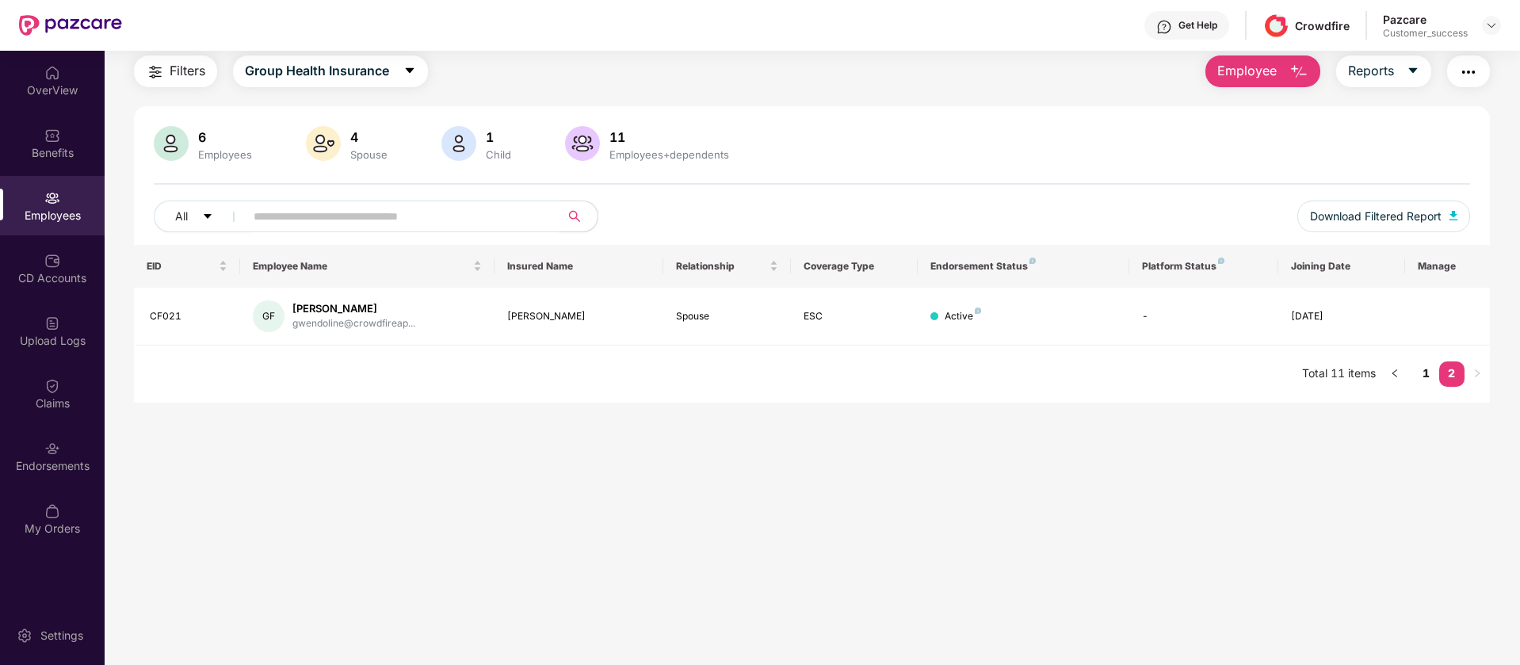
scroll to position [51, 0]
click at [1423, 377] on link "1" at bounding box center [1426, 373] width 25 height 24
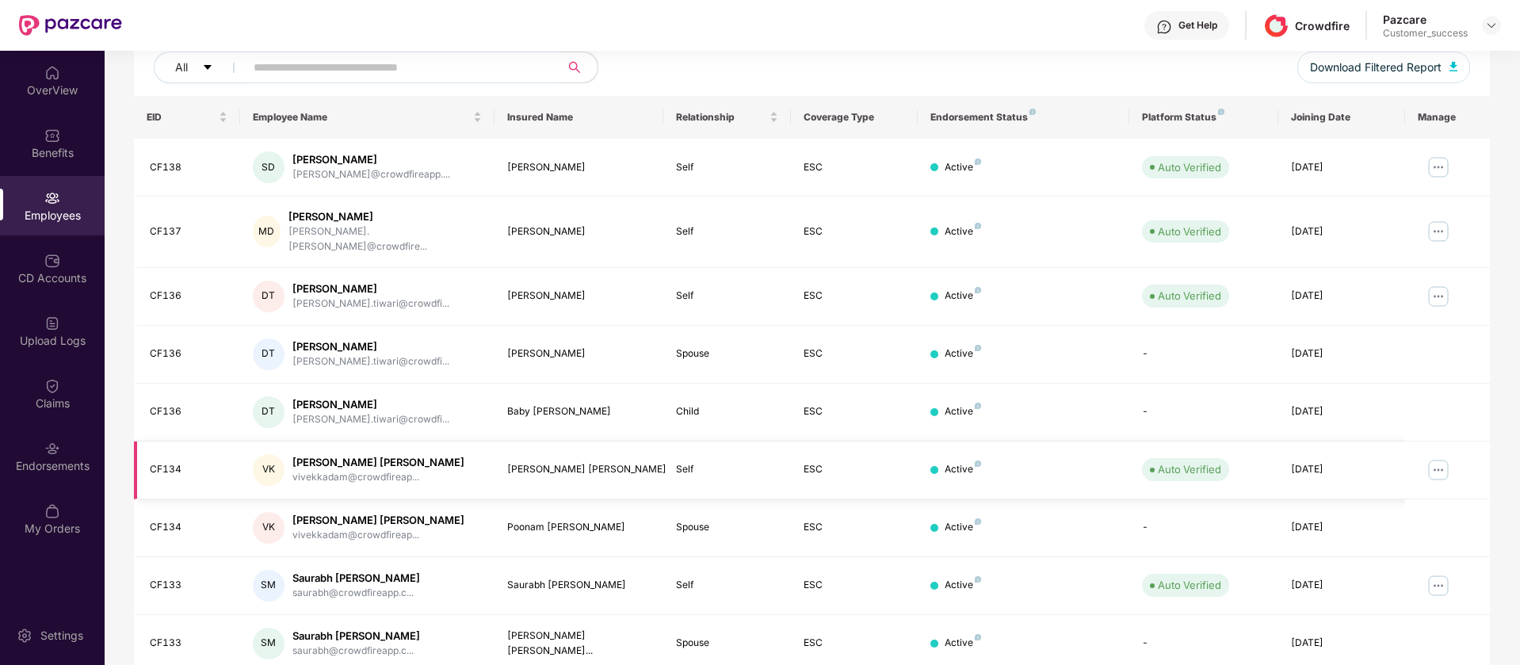
scroll to position [309, 0]
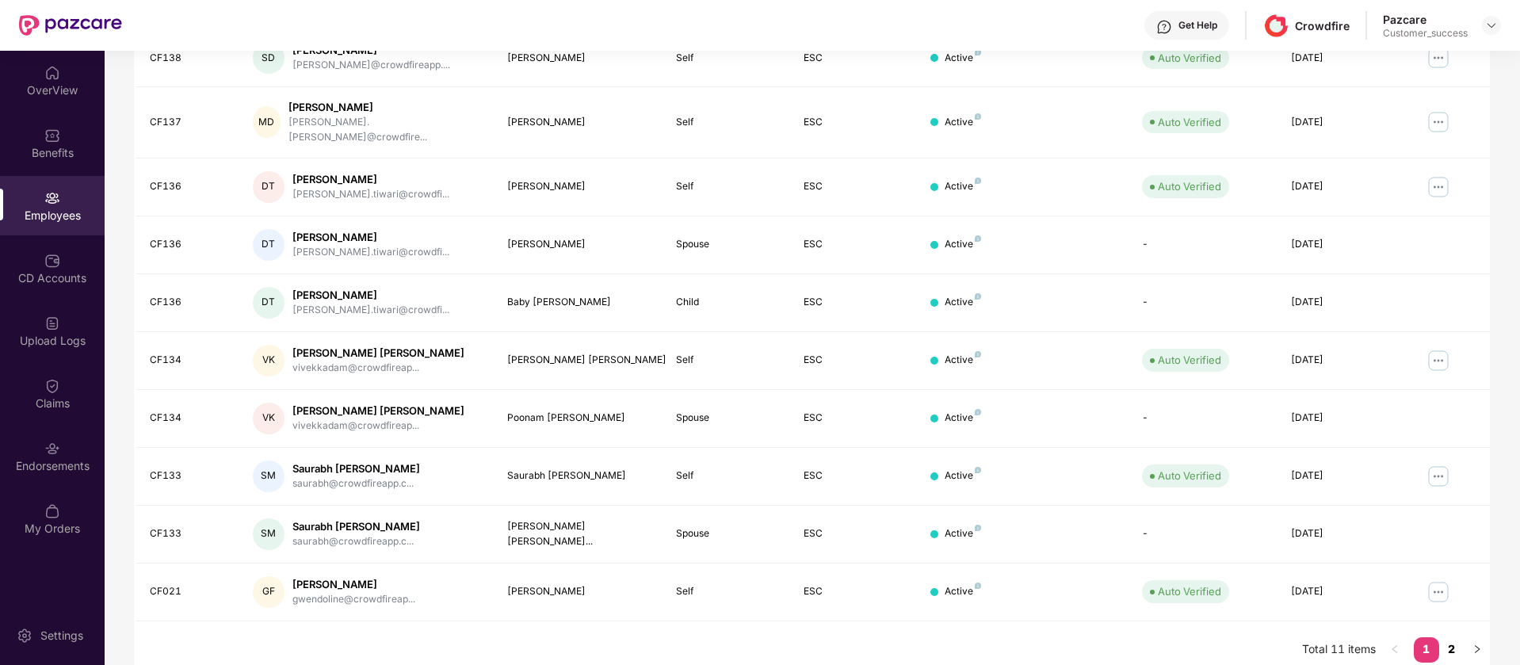
click at [1455, 637] on link "2" at bounding box center [1452, 649] width 25 height 24
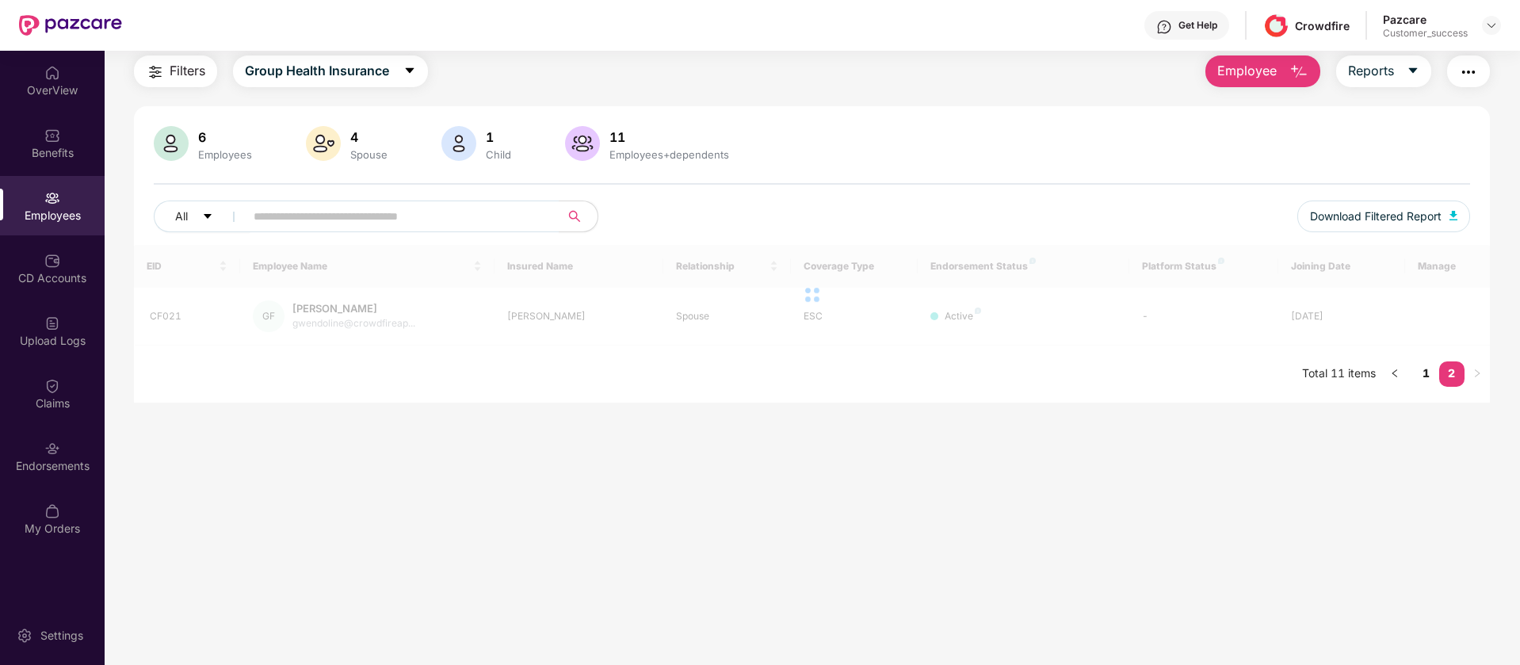
scroll to position [51, 0]
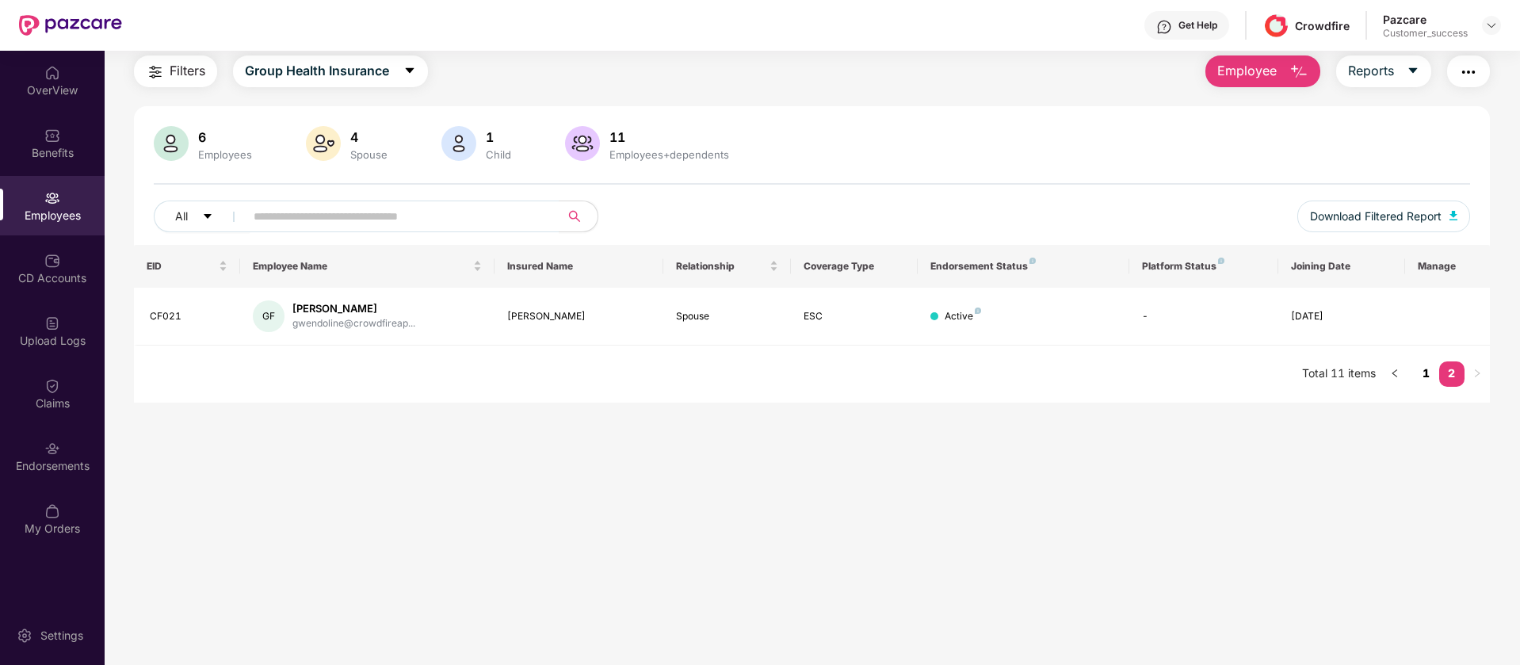
click at [1428, 371] on link "1" at bounding box center [1426, 373] width 25 height 24
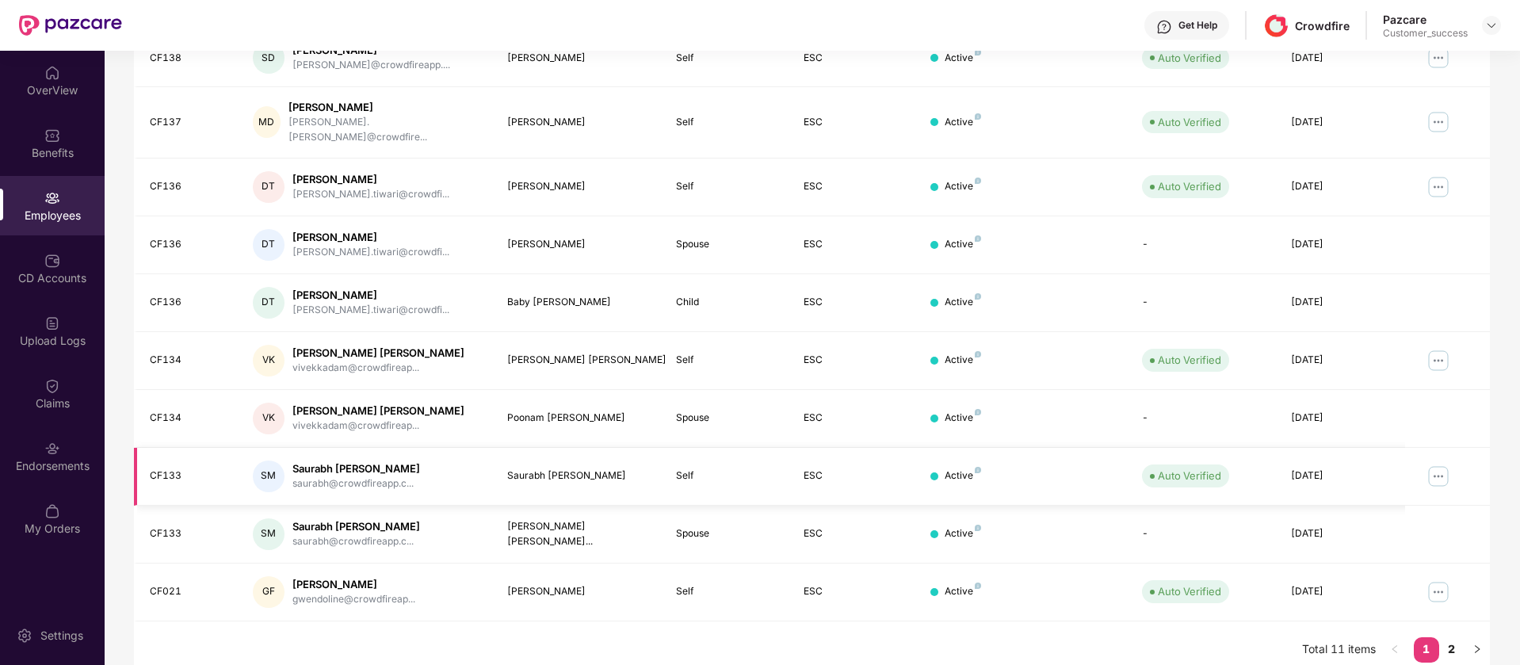
scroll to position [0, 0]
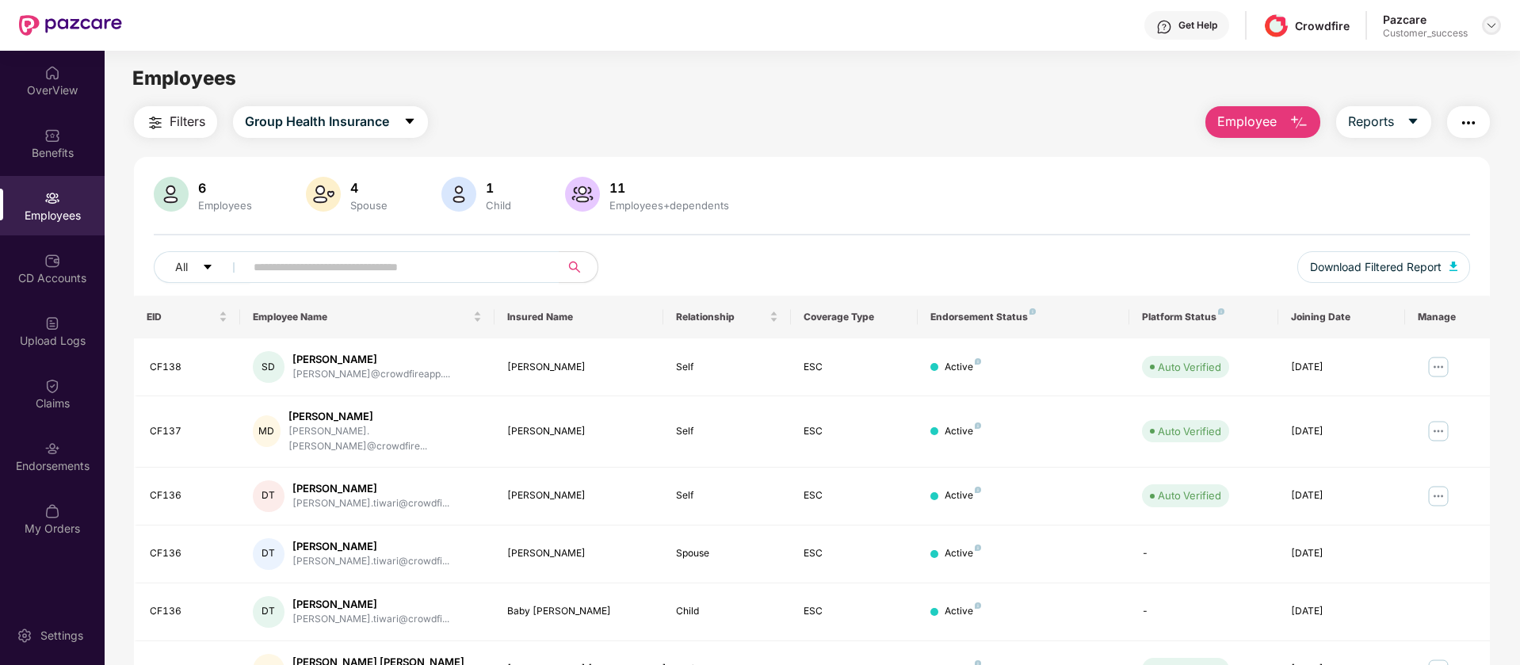
click at [1488, 24] on img at bounding box center [1492, 25] width 13 height 13
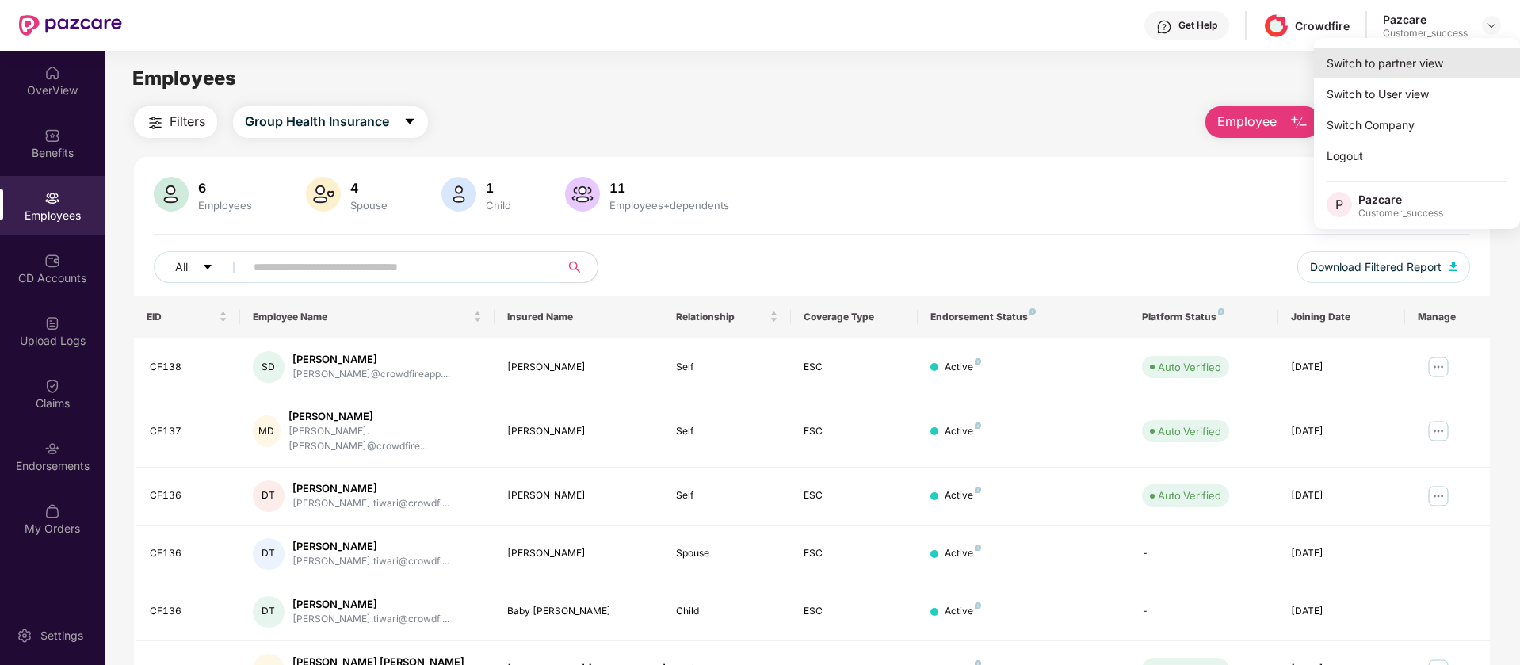
click at [1441, 70] on div "Switch to partner view" at bounding box center [1417, 63] width 206 height 31
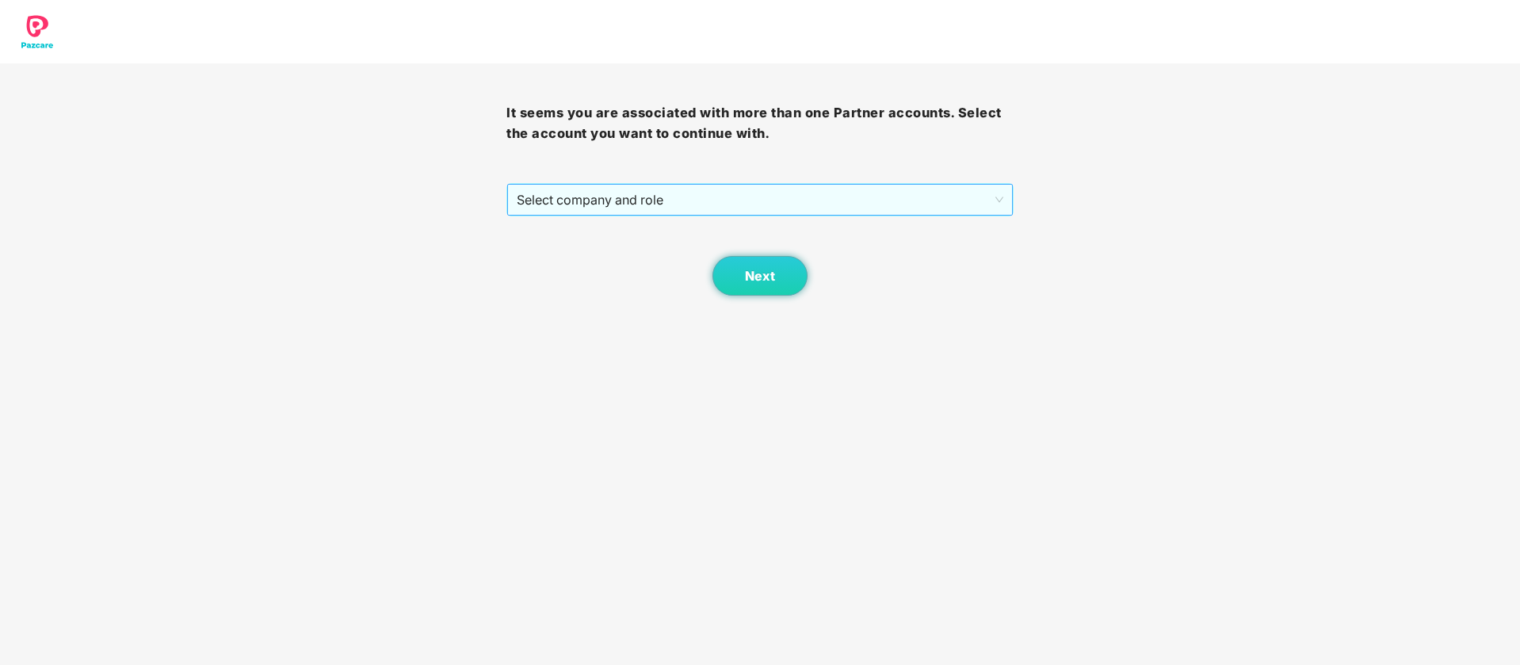
click at [729, 190] on span "Select company and role" at bounding box center [760, 200] width 486 height 30
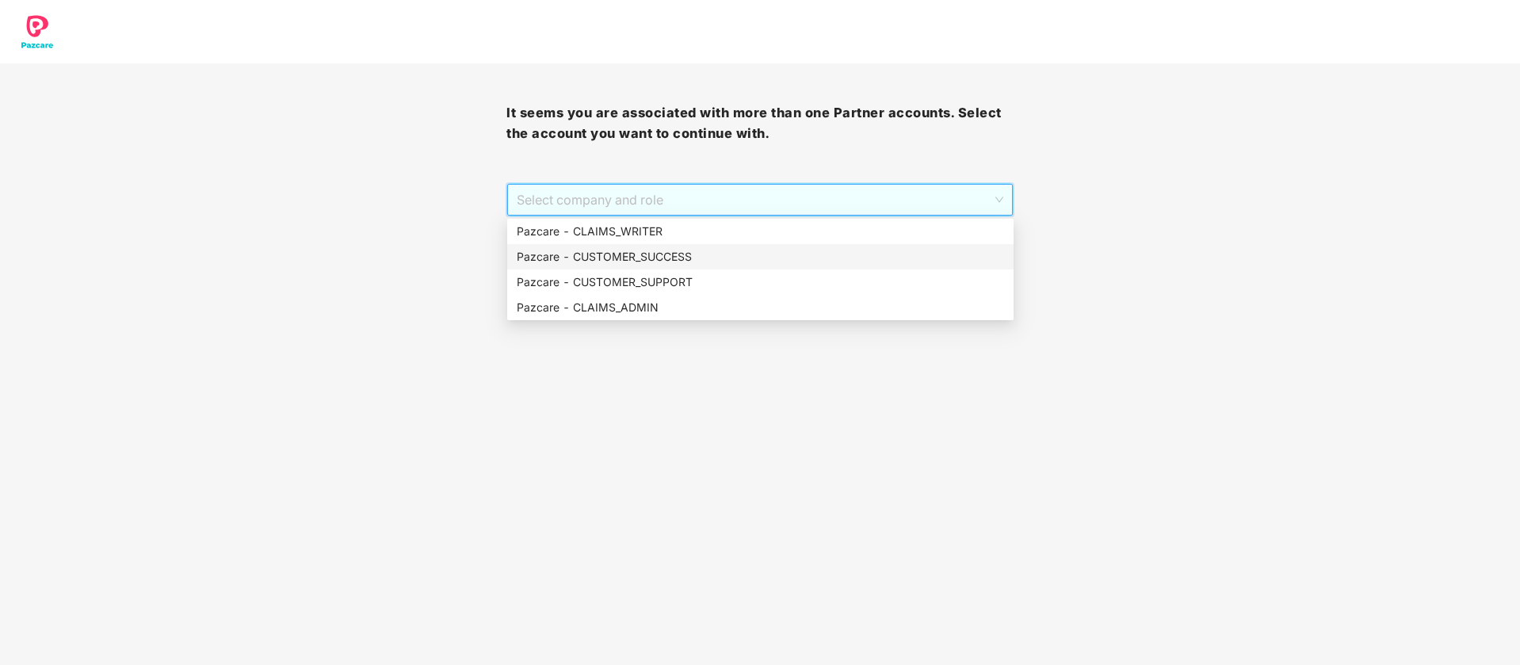
drag, startPoint x: 641, startPoint y: 247, endPoint x: 656, endPoint y: 244, distance: 15.2
click at [641, 245] on div "Pazcare - CUSTOMER_SUCCESS" at bounding box center [760, 256] width 507 height 25
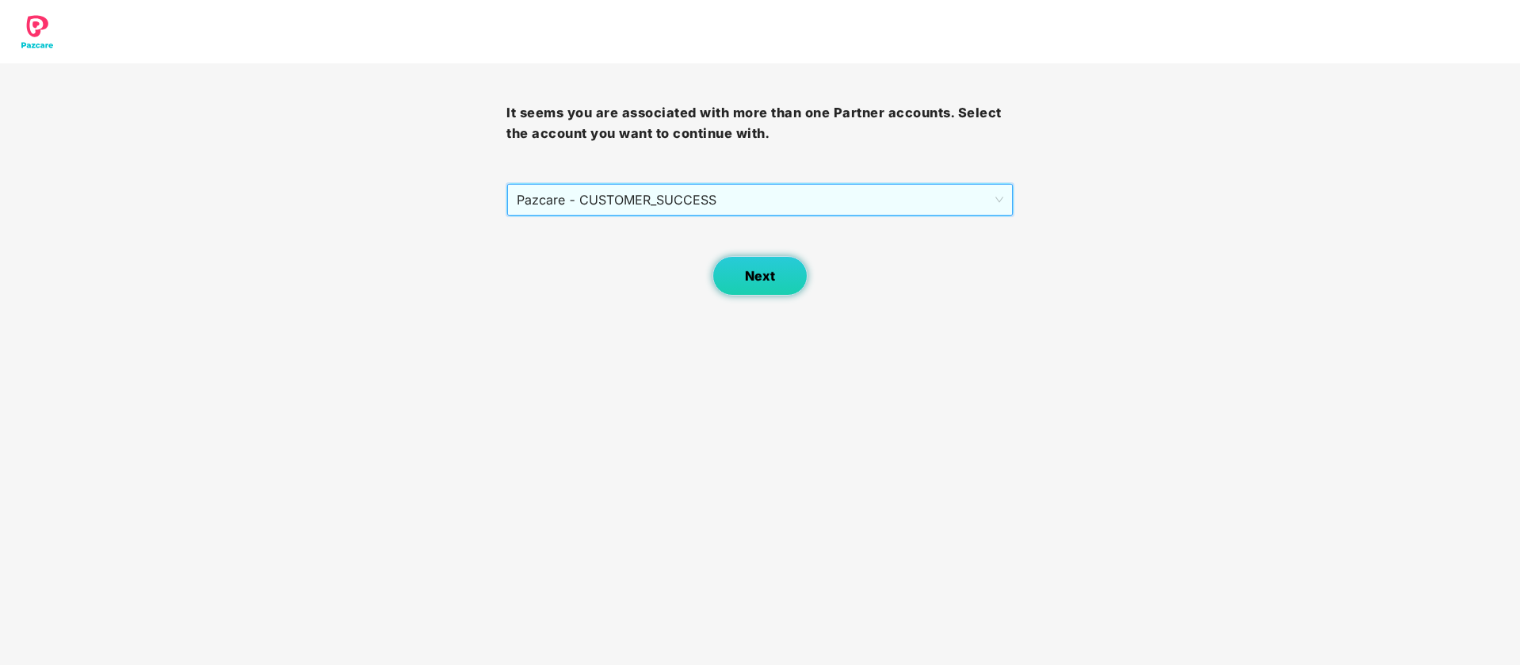
click at [786, 273] on button "Next" at bounding box center [760, 276] width 95 height 40
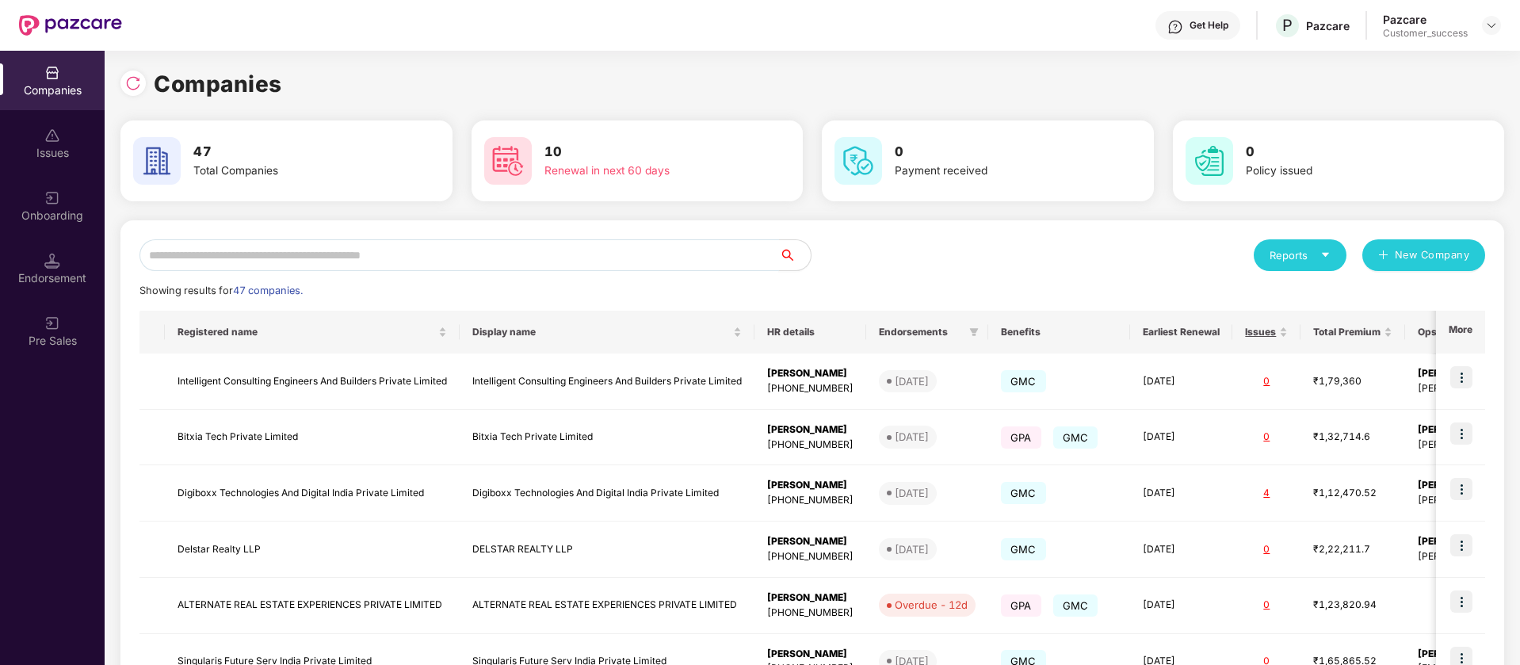
click at [338, 248] on input "text" at bounding box center [460, 255] width 640 height 32
paste input "**********"
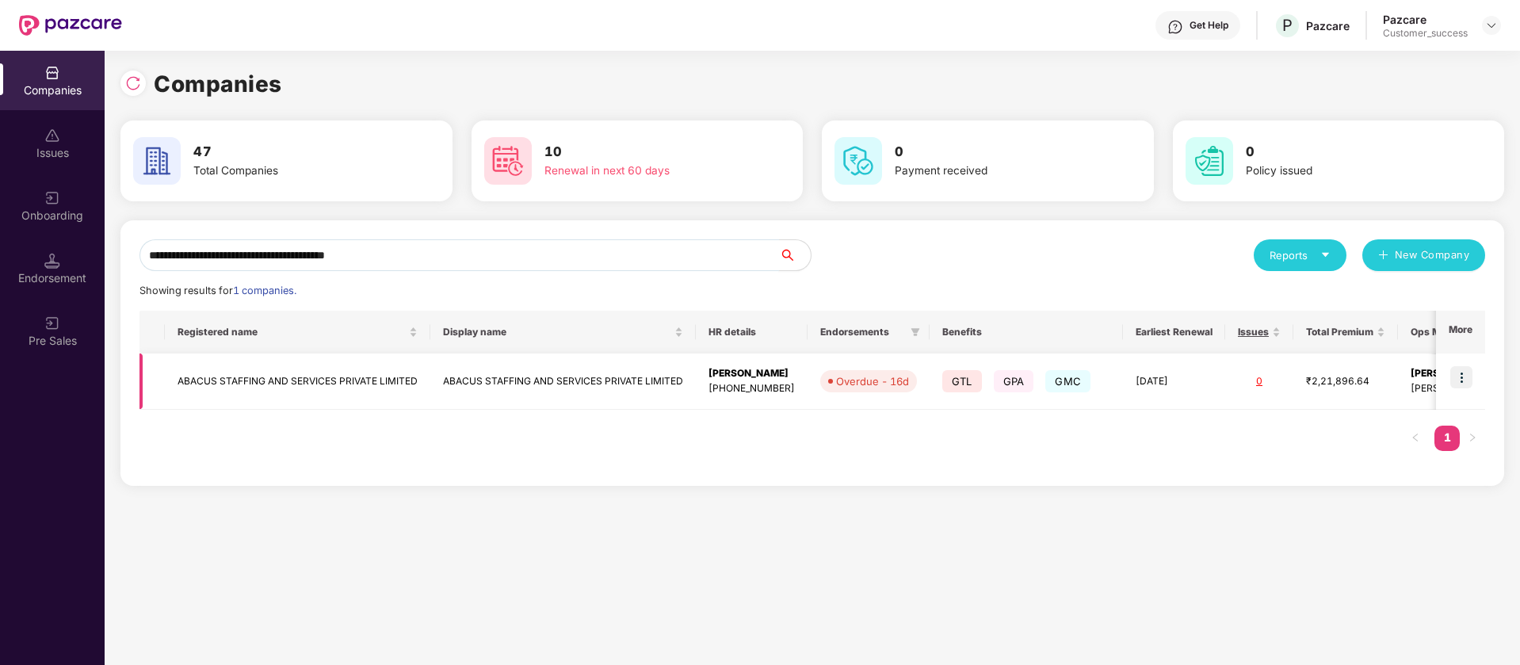
type input "**********"
click at [1463, 377] on img at bounding box center [1462, 377] width 22 height 22
click at [993, 430] on div "Registered name Display name HR details Endorsements Benefits Earliest Renewal …" at bounding box center [813, 389] width 1346 height 156
click at [1463, 372] on img at bounding box center [1462, 377] width 22 height 22
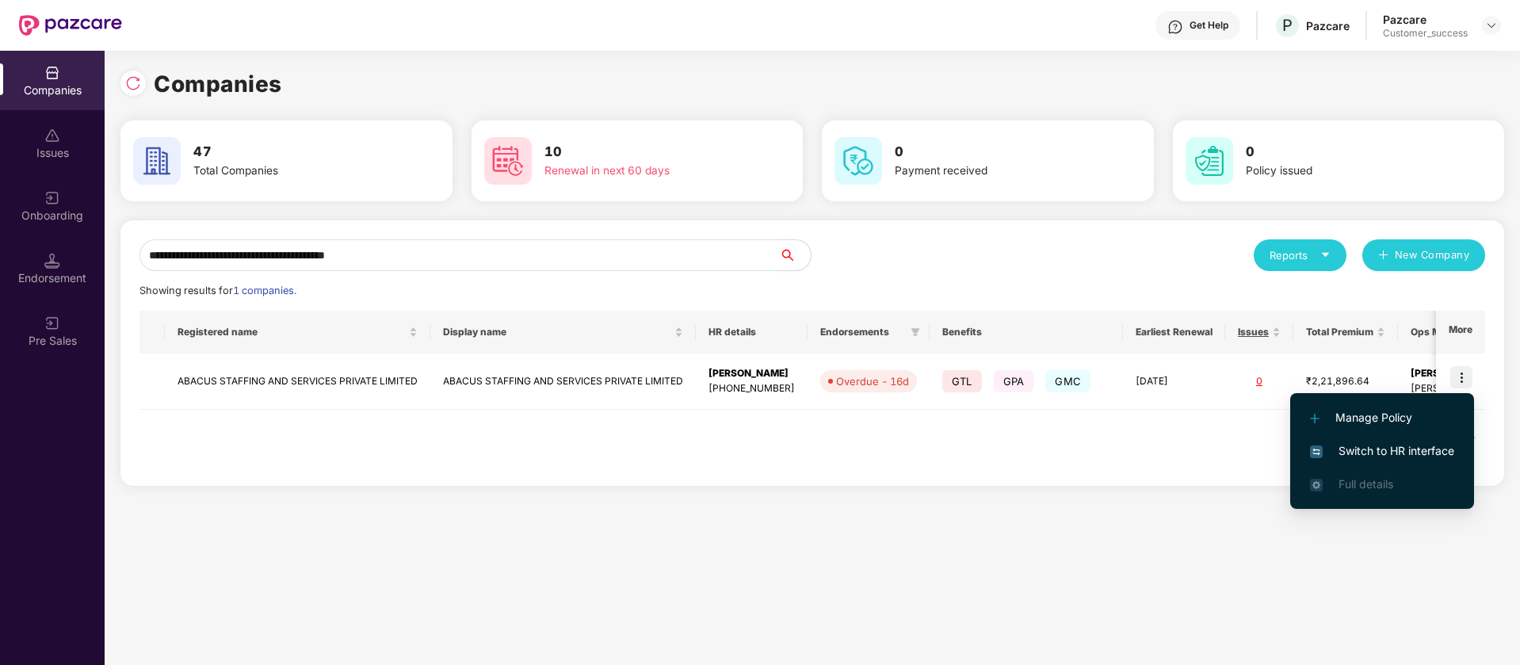
click at [1371, 455] on span "Switch to HR interface" at bounding box center [1382, 450] width 144 height 17
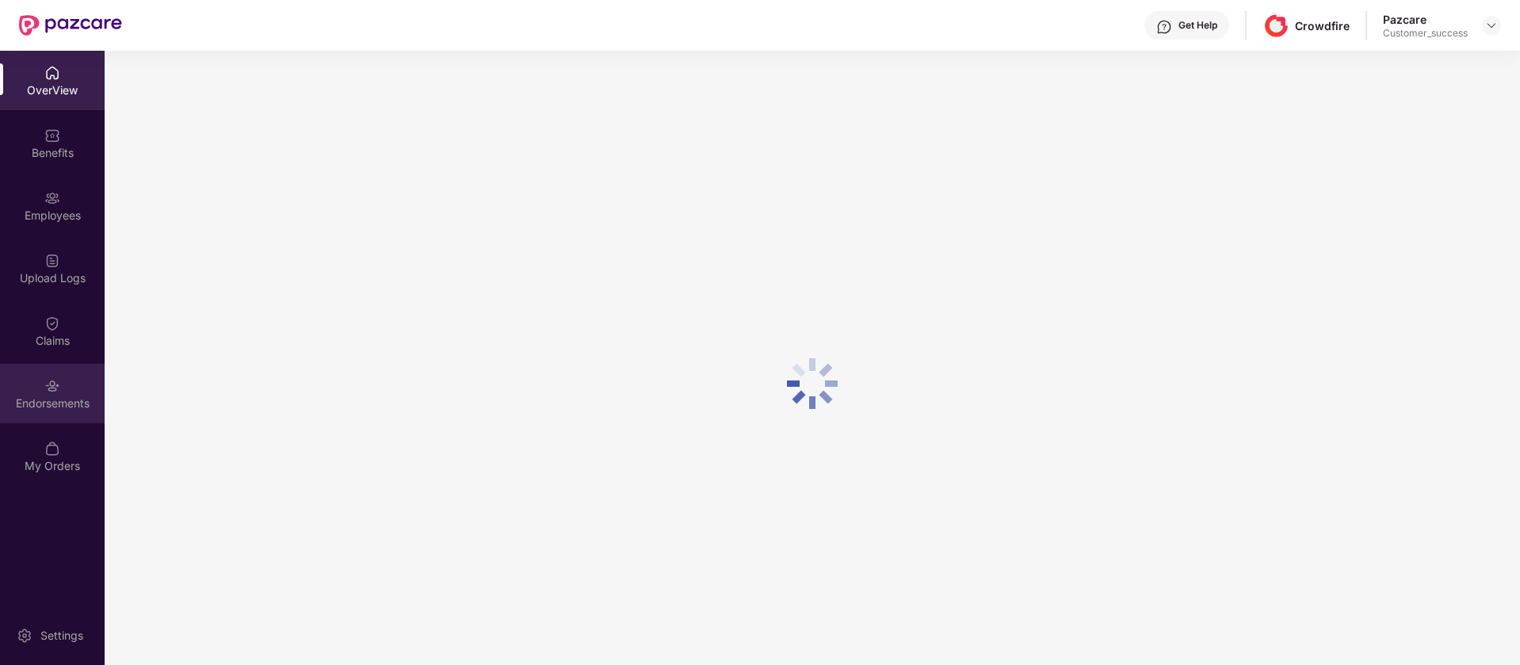
click at [63, 405] on div "Endorsements" at bounding box center [52, 404] width 105 height 16
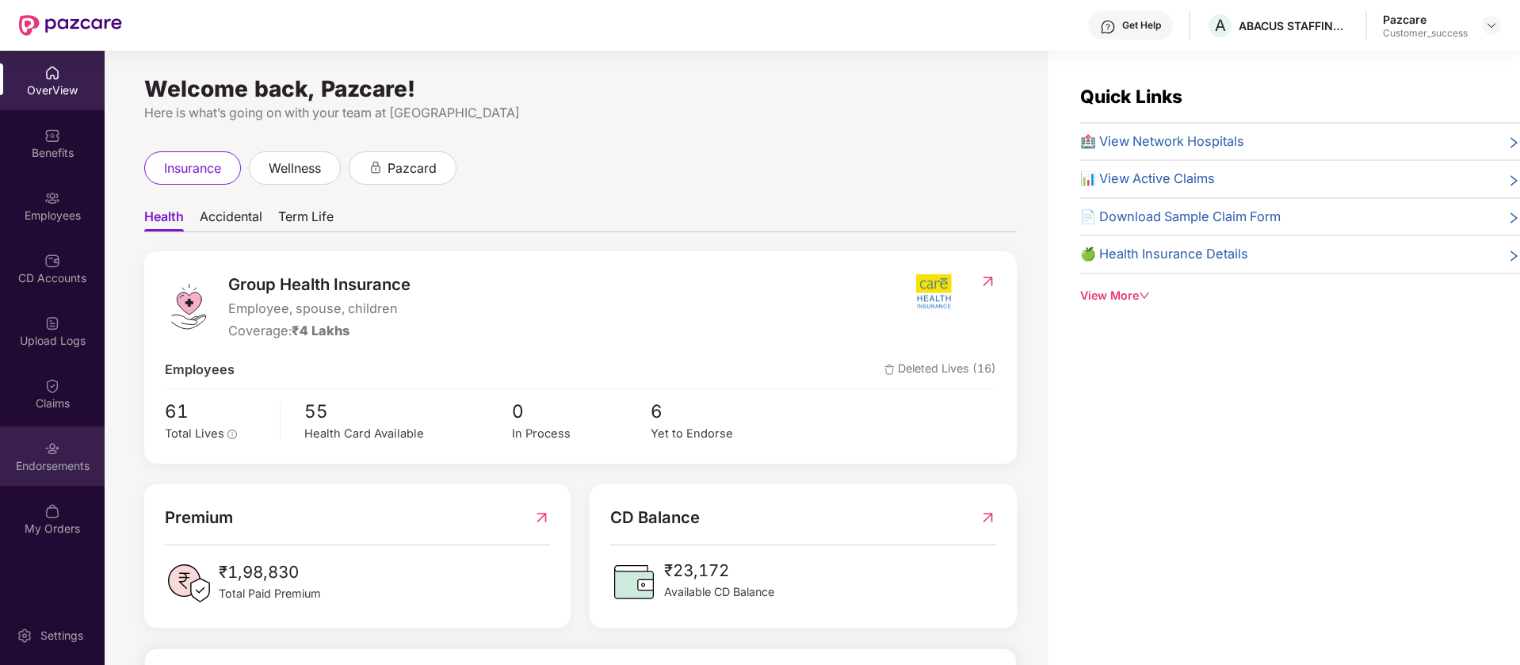
click at [71, 458] on div "Endorsements" at bounding box center [52, 466] width 105 height 16
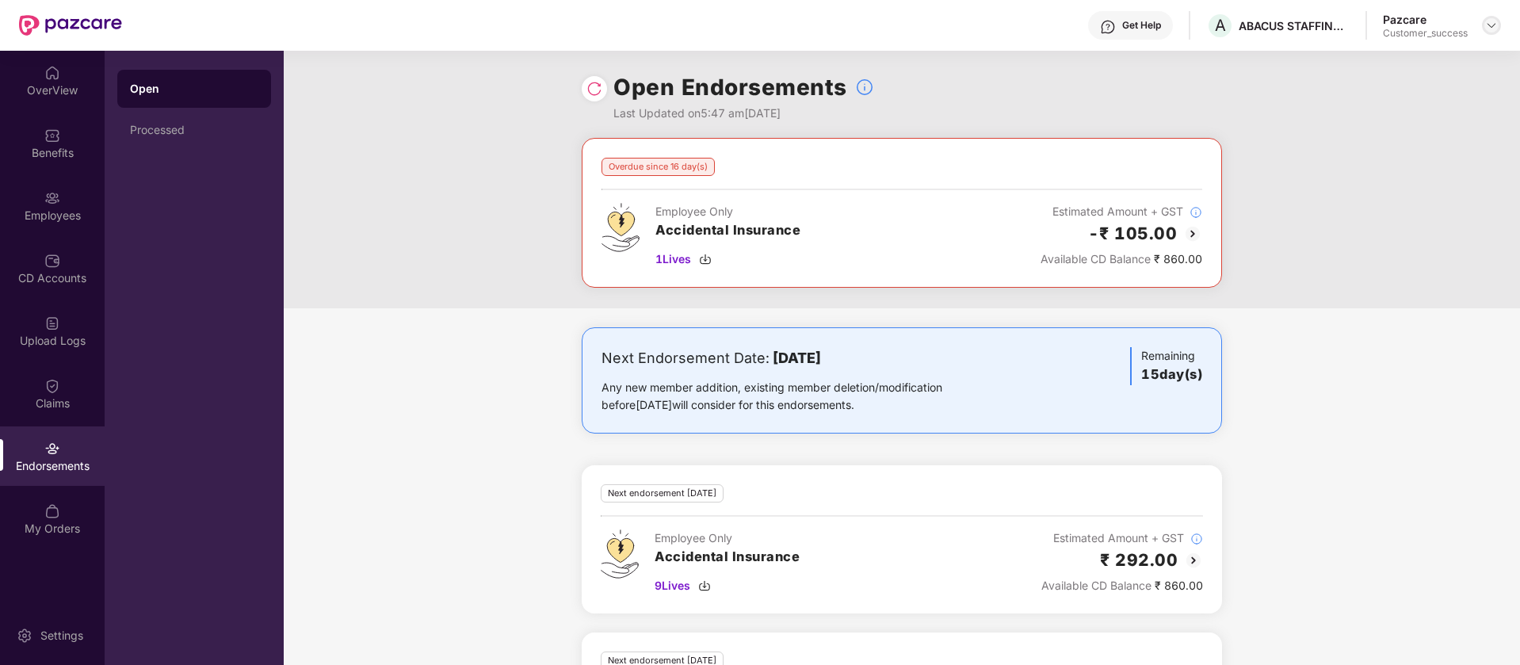
click at [1487, 29] on img at bounding box center [1492, 25] width 13 height 13
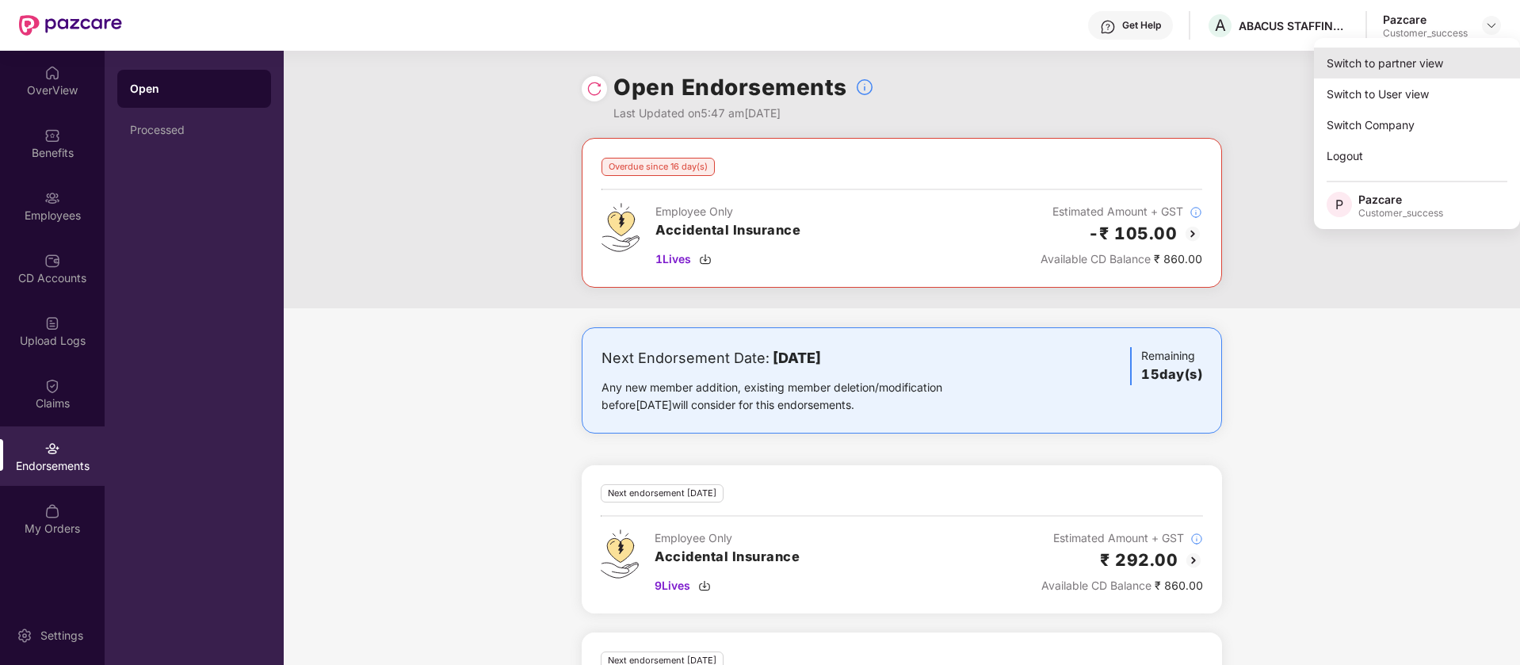
click at [1450, 58] on div "Switch to partner view" at bounding box center [1417, 63] width 206 height 31
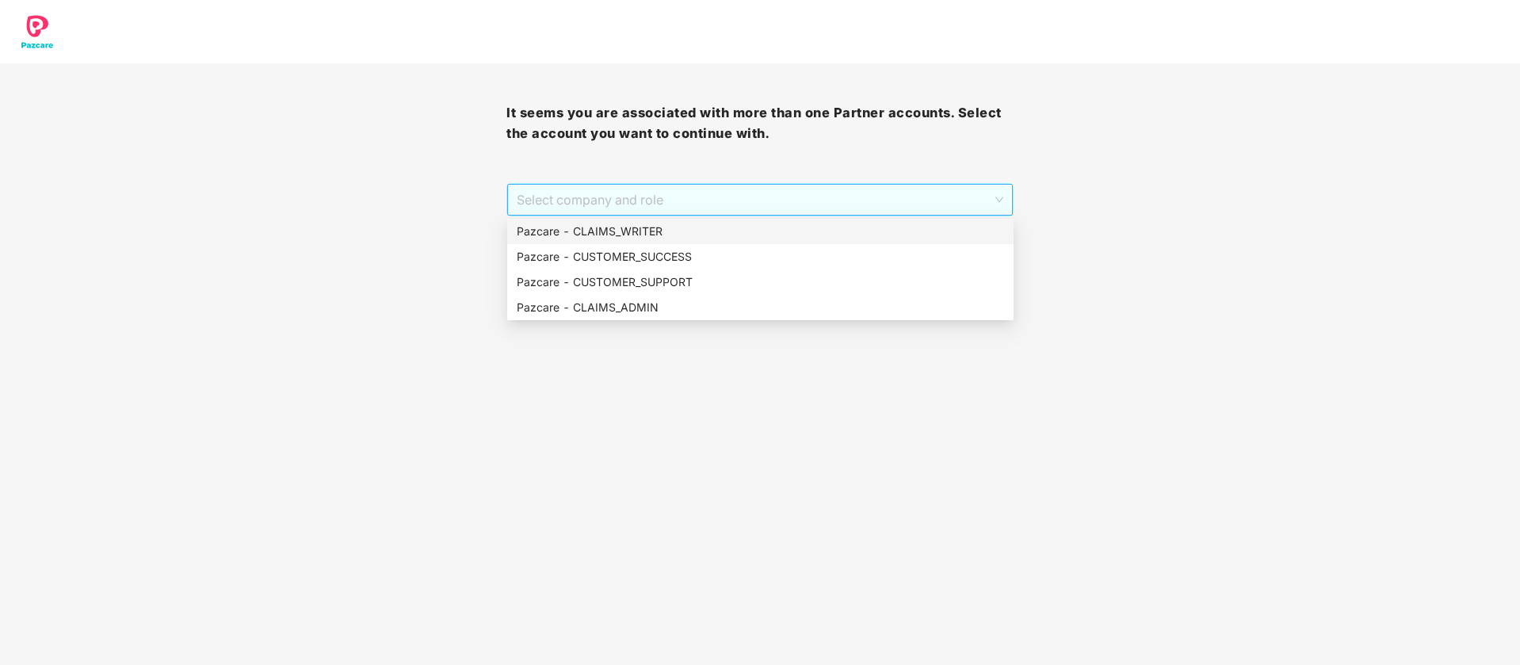
click at [747, 201] on span "Select company and role" at bounding box center [760, 200] width 486 height 30
click at [662, 262] on div "Pazcare - CUSTOMER_SUCCESS" at bounding box center [761, 256] width 488 height 17
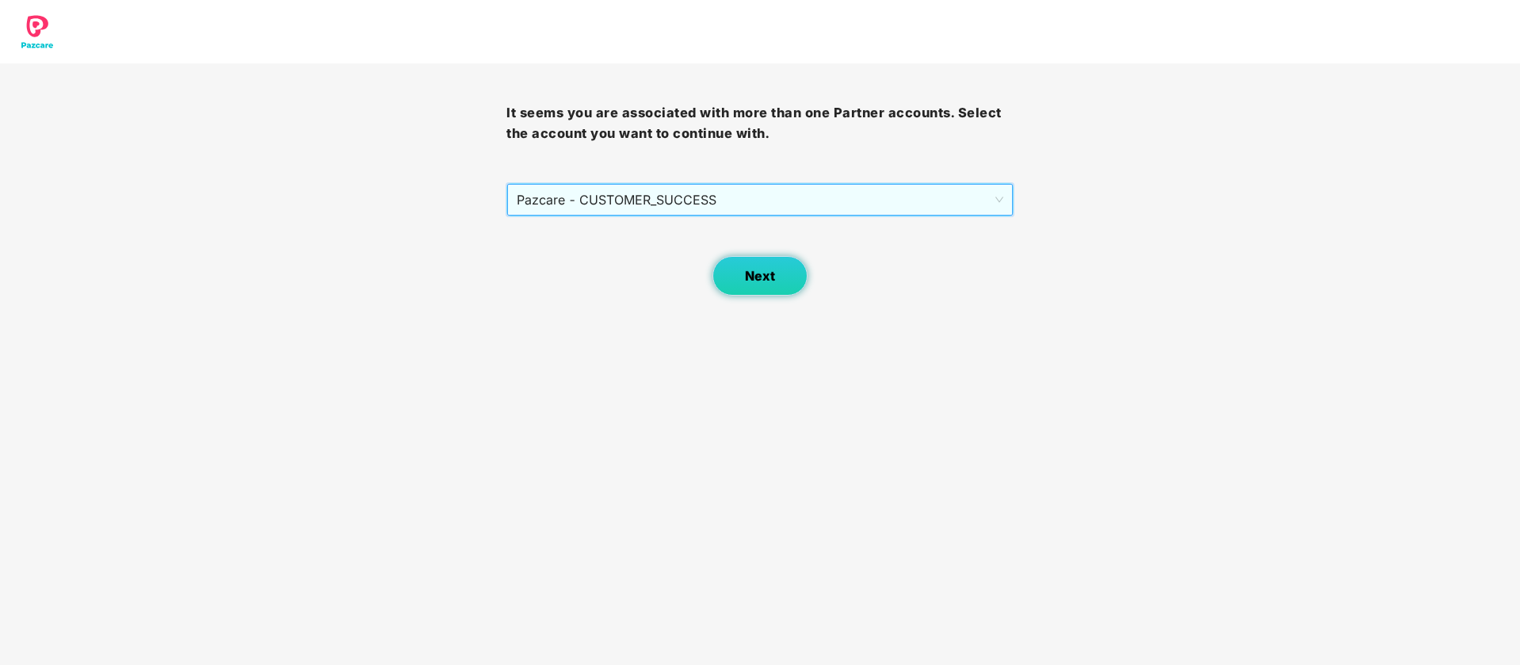
click at [768, 287] on button "Next" at bounding box center [760, 276] width 95 height 40
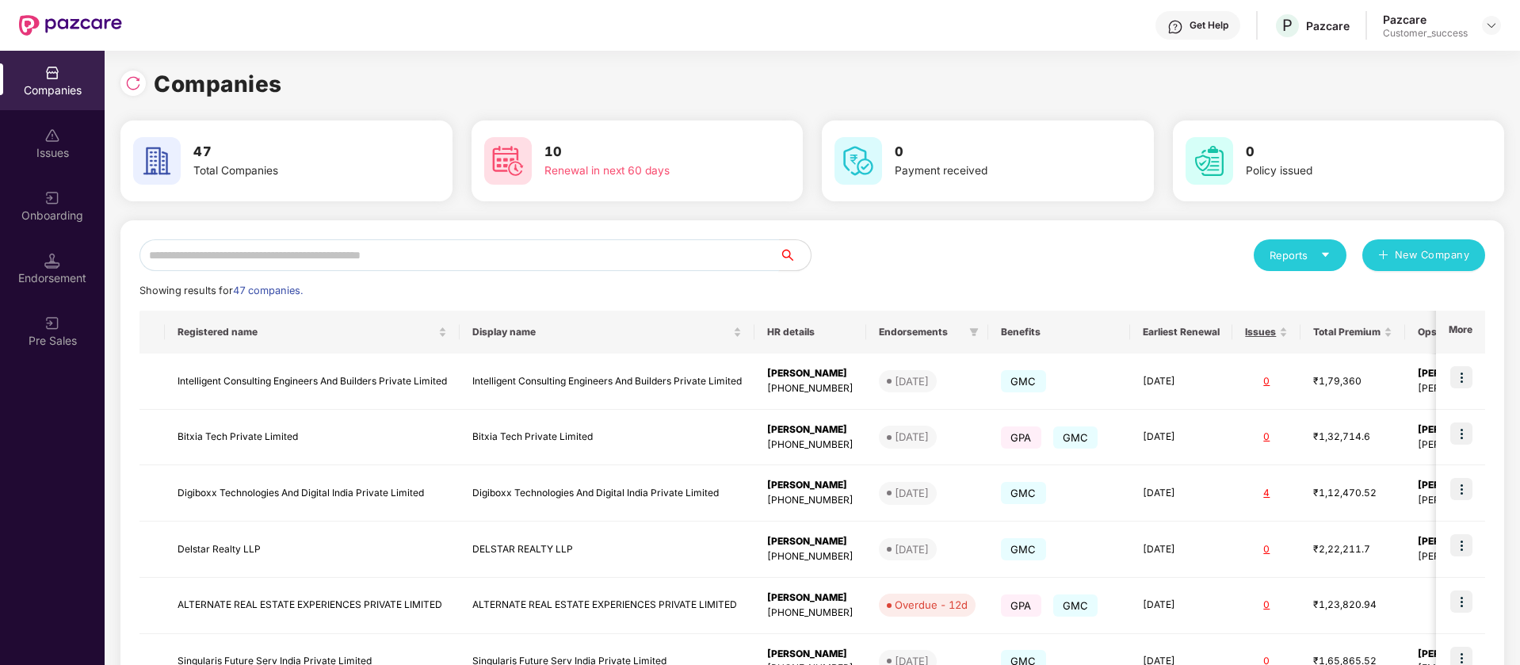
click at [277, 266] on input "text" at bounding box center [460, 255] width 640 height 32
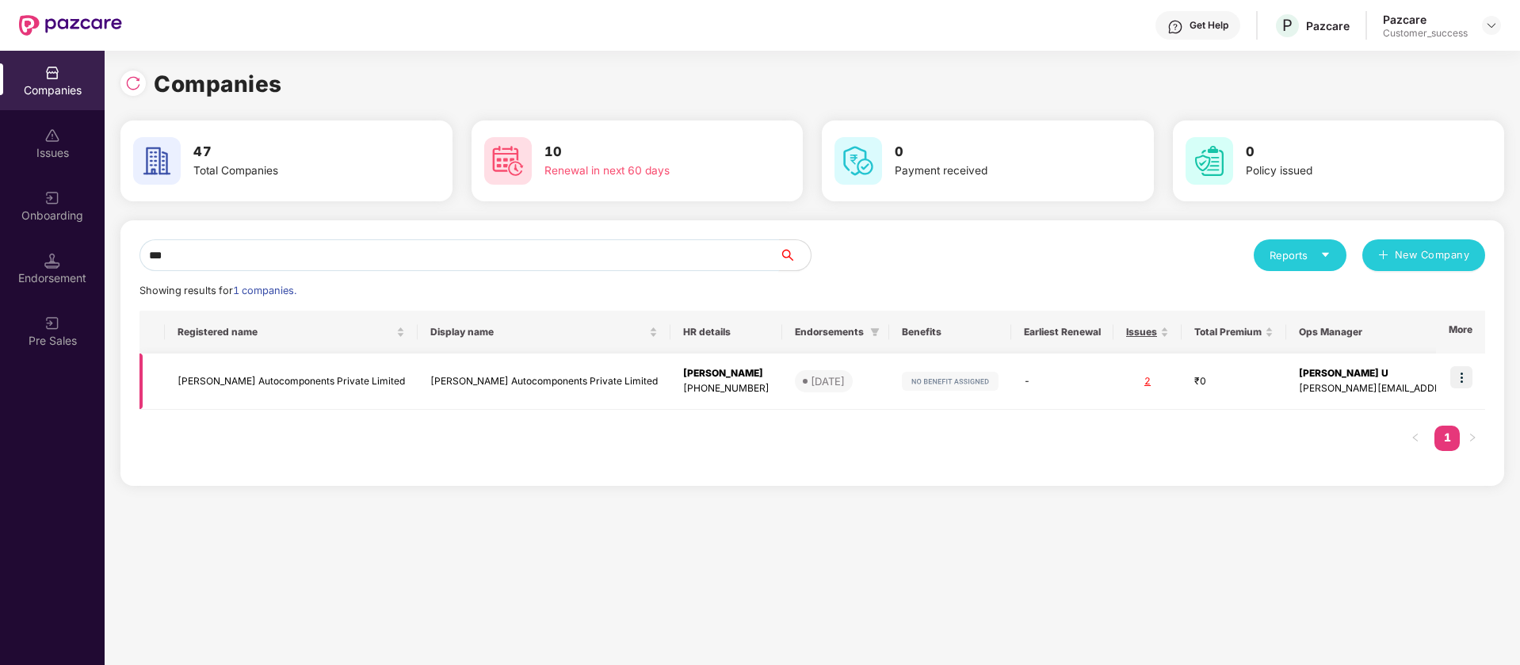
type input "***"
click at [568, 373] on td "Sadguru Autocomponents Private Limited" at bounding box center [544, 382] width 253 height 56
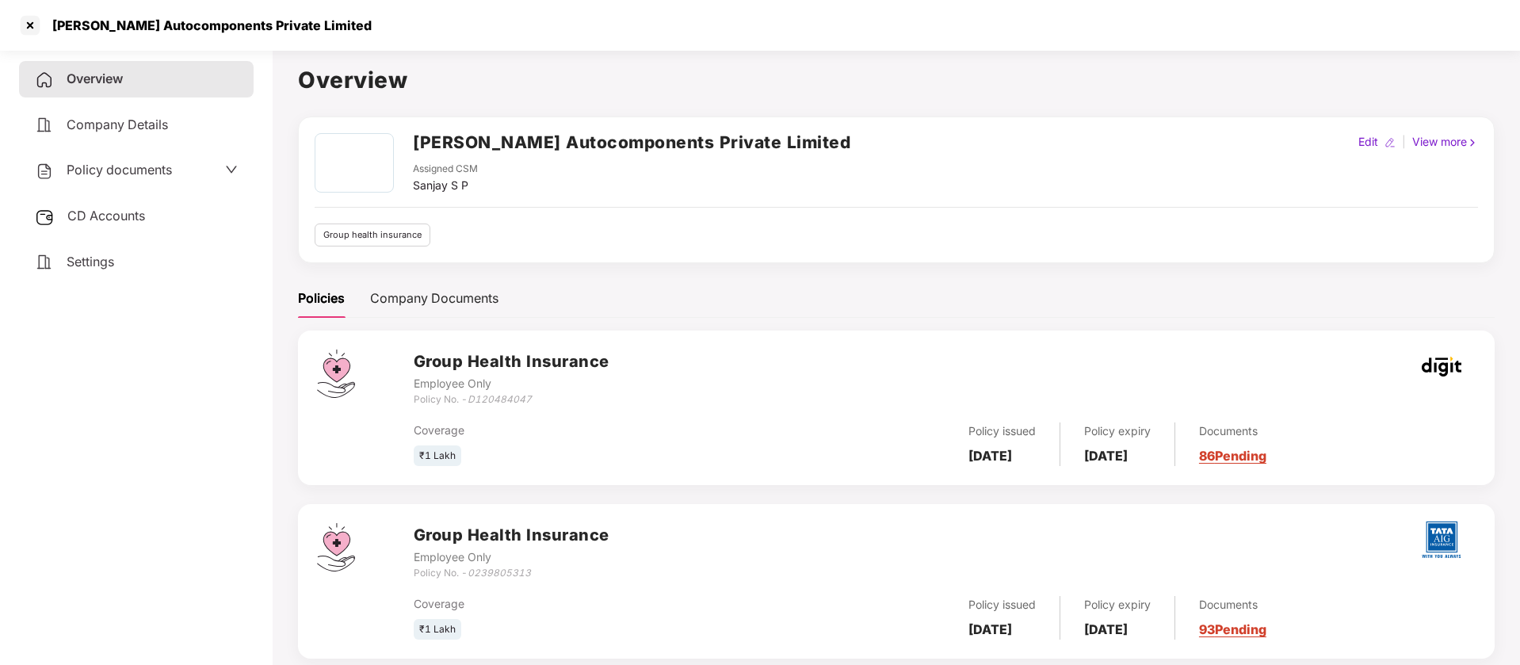
click at [124, 162] on span "Policy documents" at bounding box center [119, 170] width 105 height 16
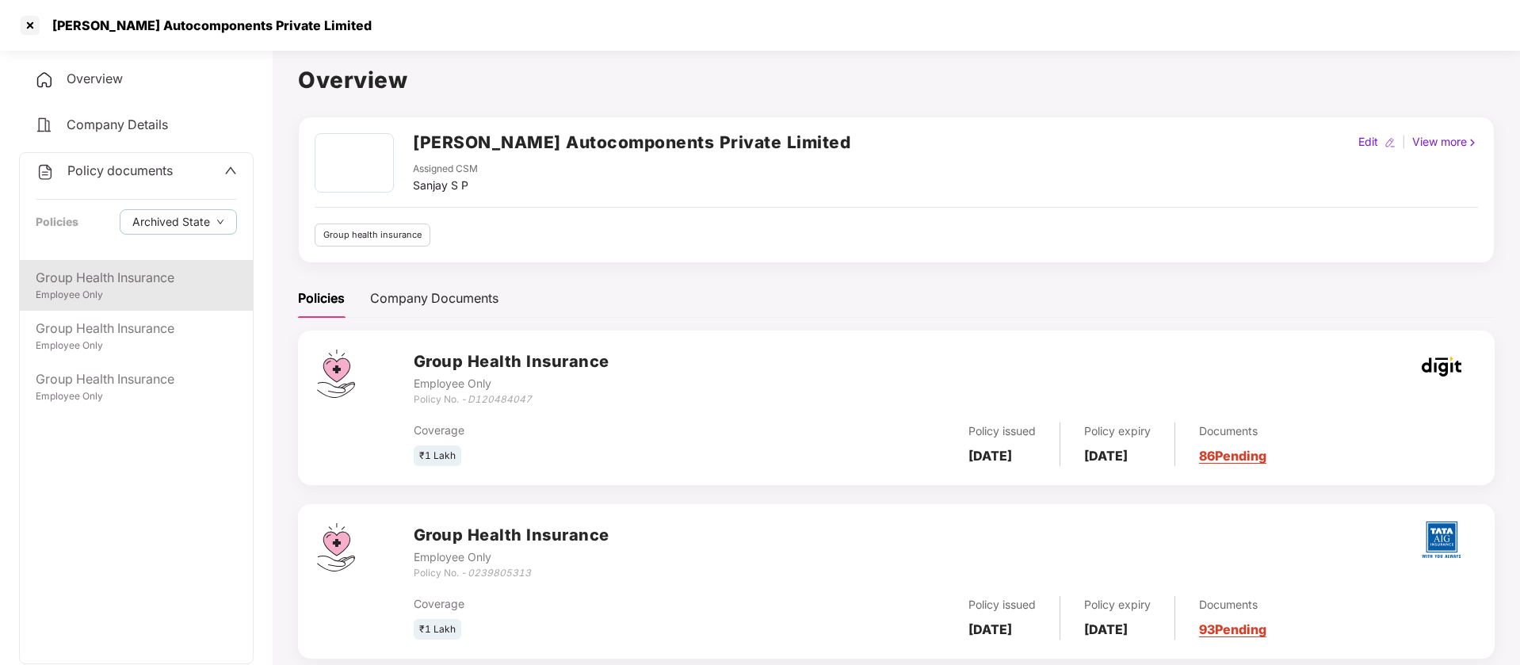
click at [65, 291] on div "Employee Only" at bounding box center [136, 295] width 201 height 15
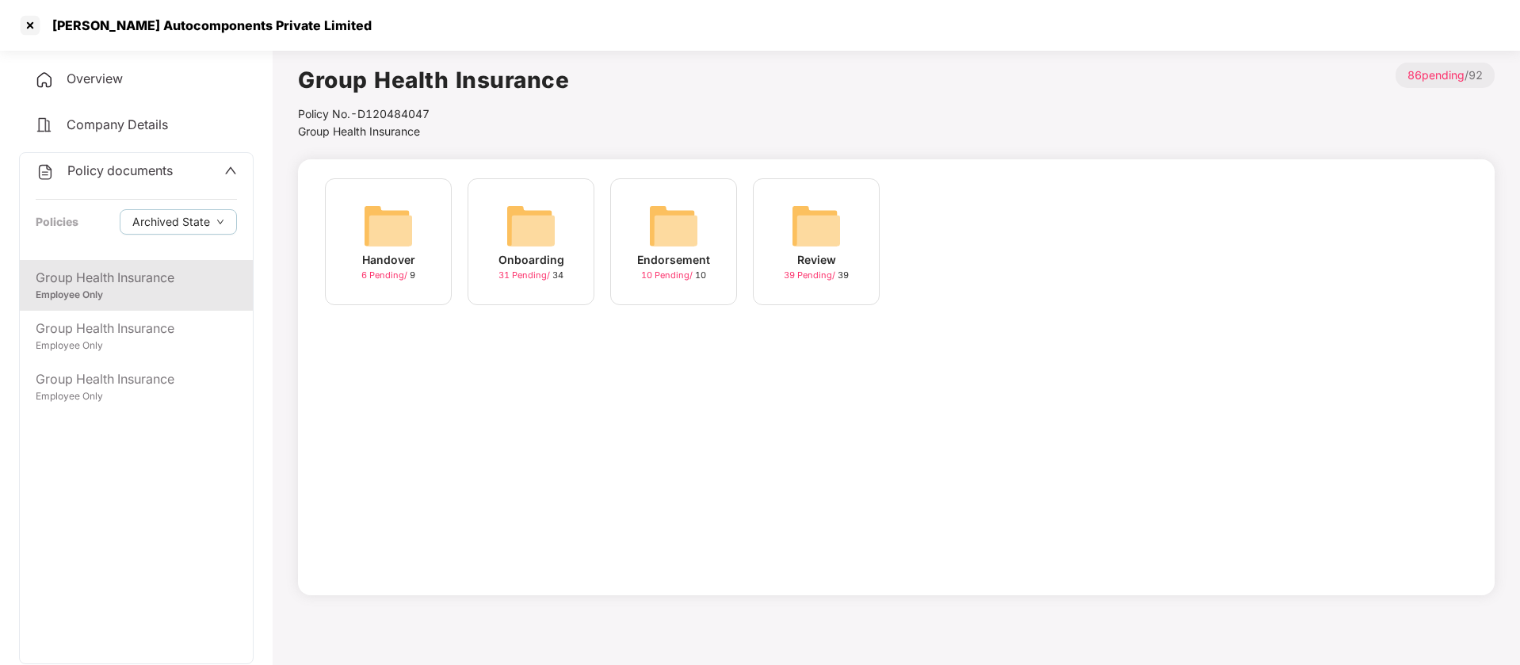
click at [377, 231] on img at bounding box center [388, 226] width 51 height 51
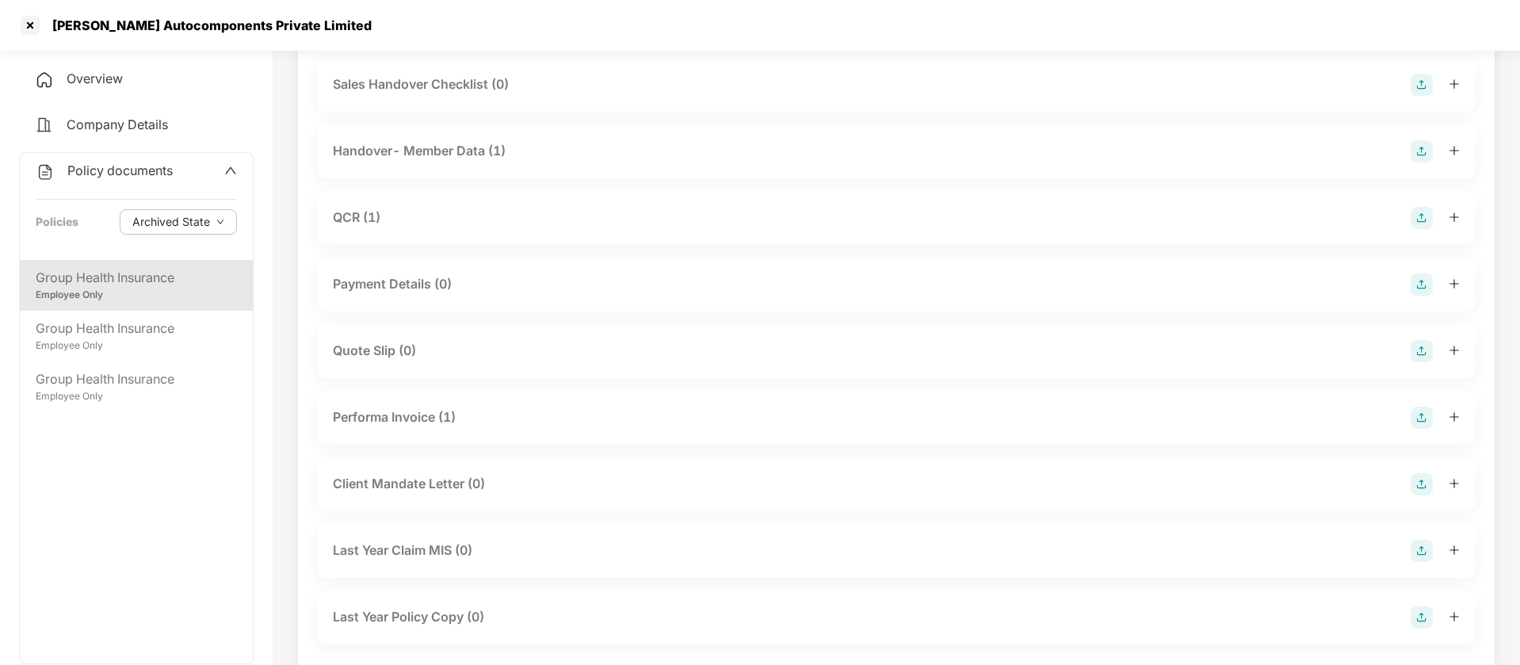
scroll to position [151, 0]
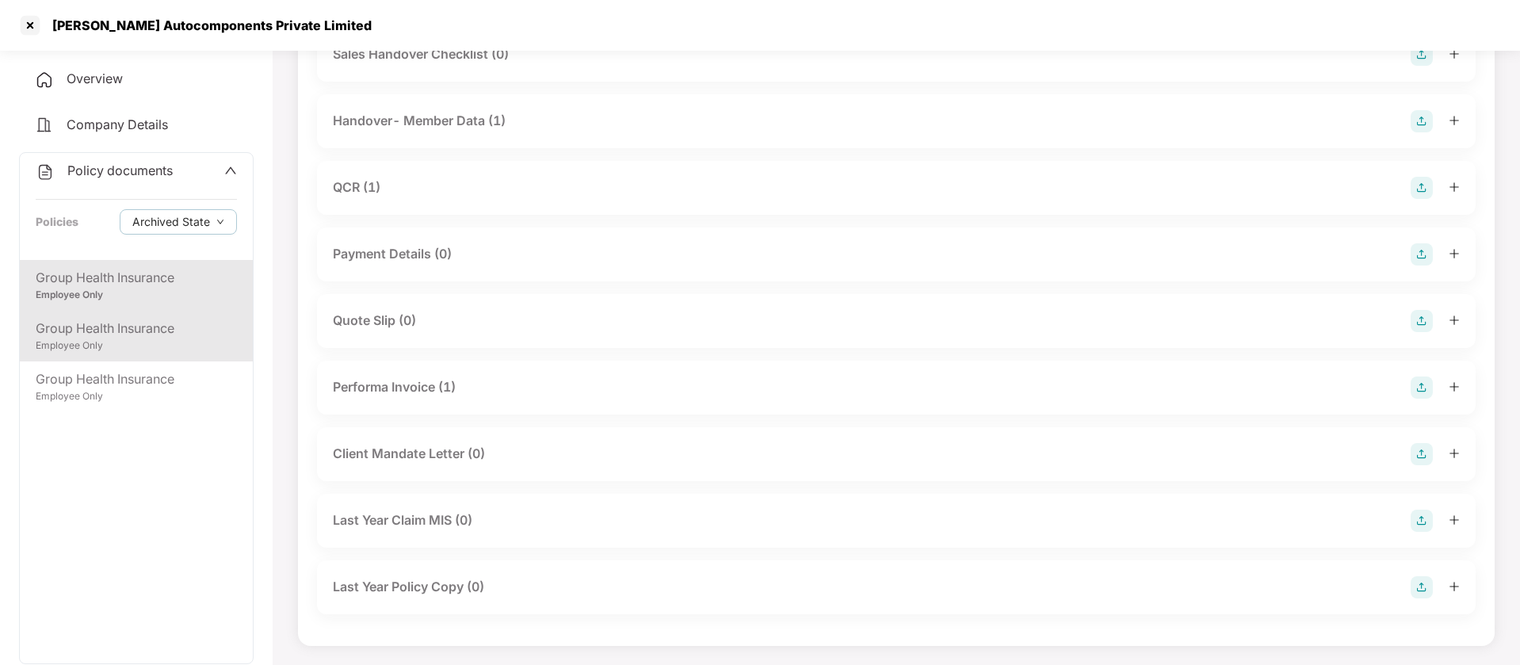
click at [140, 341] on div "Employee Only" at bounding box center [136, 345] width 201 height 15
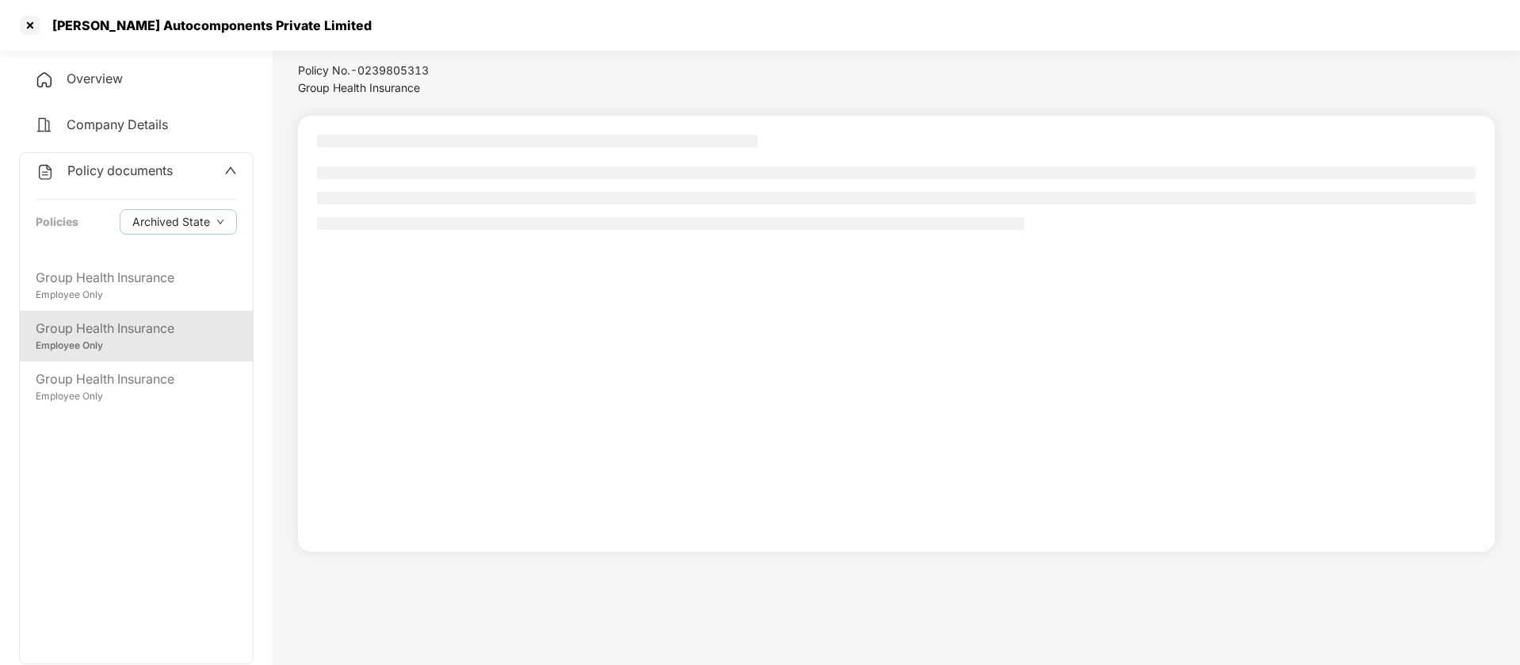
scroll to position [44, 0]
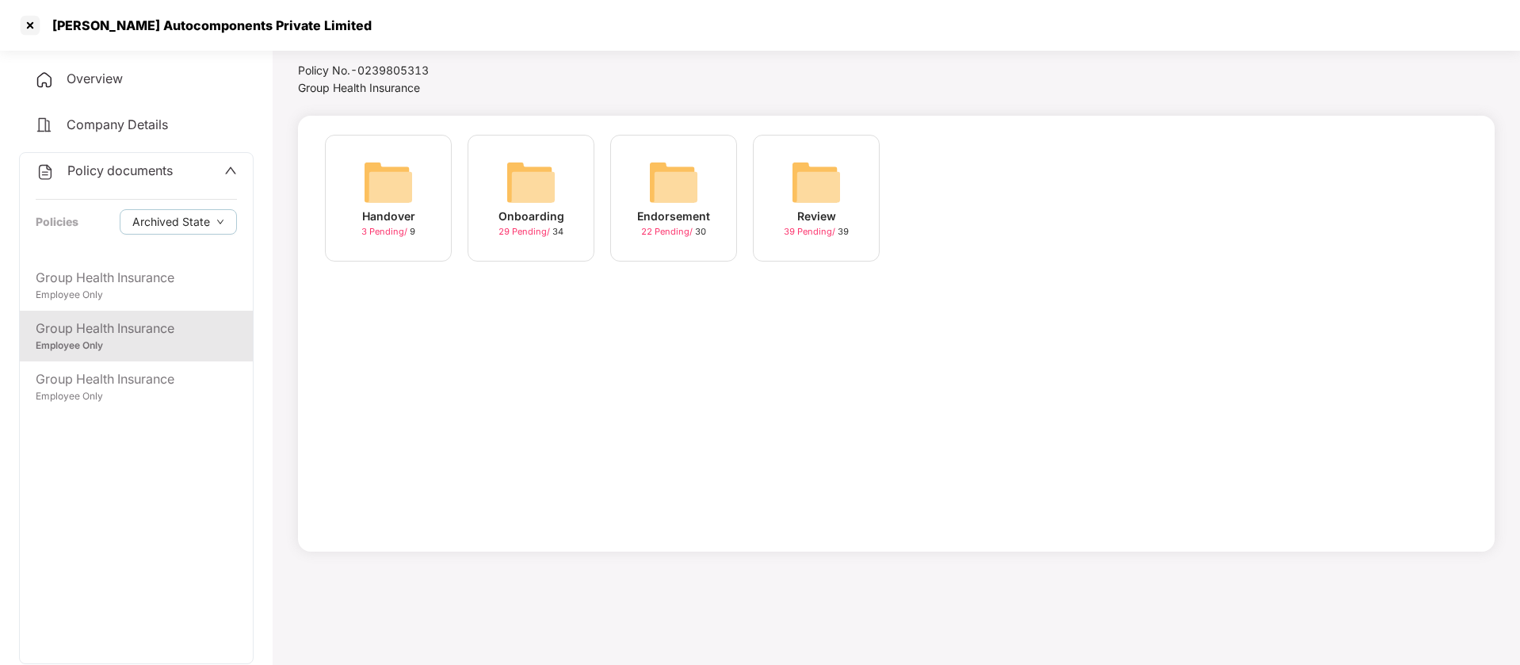
click at [556, 170] on div "Onboarding 29 Pending / 34" at bounding box center [531, 198] width 127 height 127
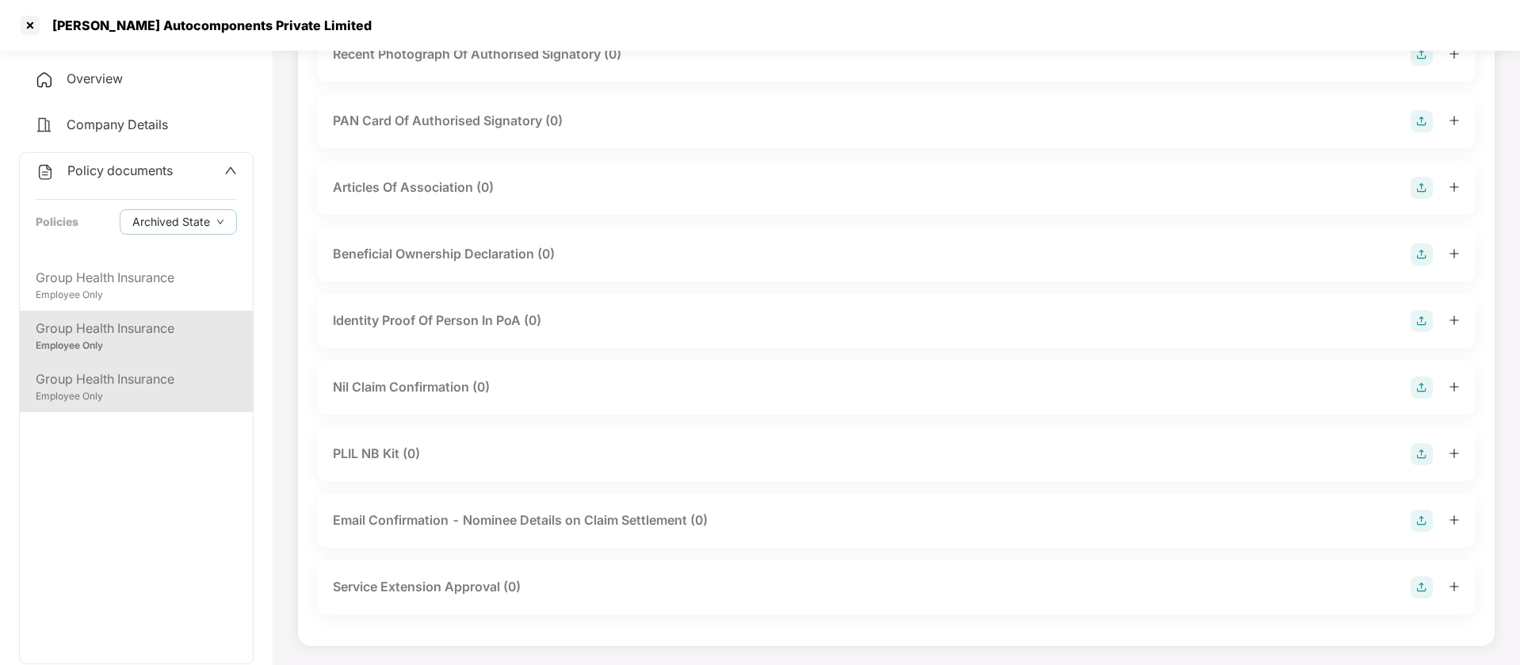
click at [109, 396] on div "Employee Only" at bounding box center [136, 396] width 201 height 15
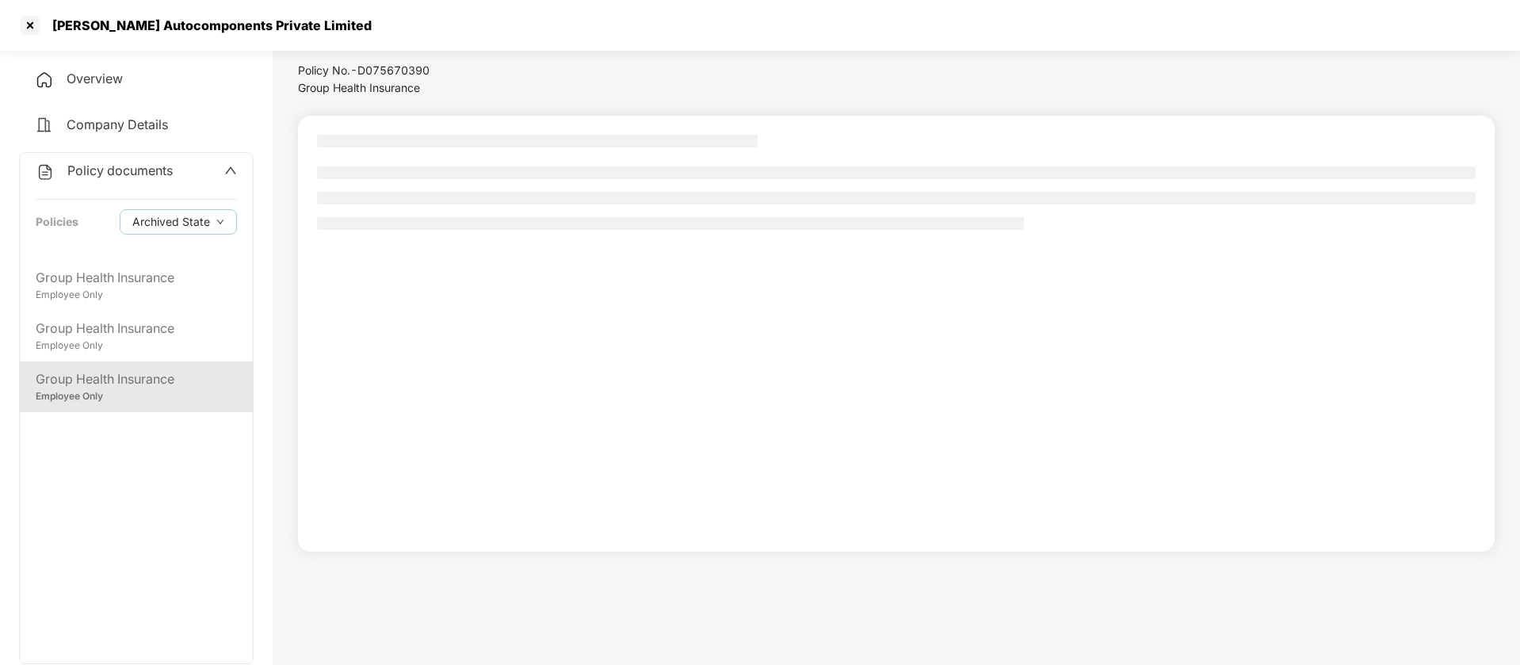
scroll to position [44, 0]
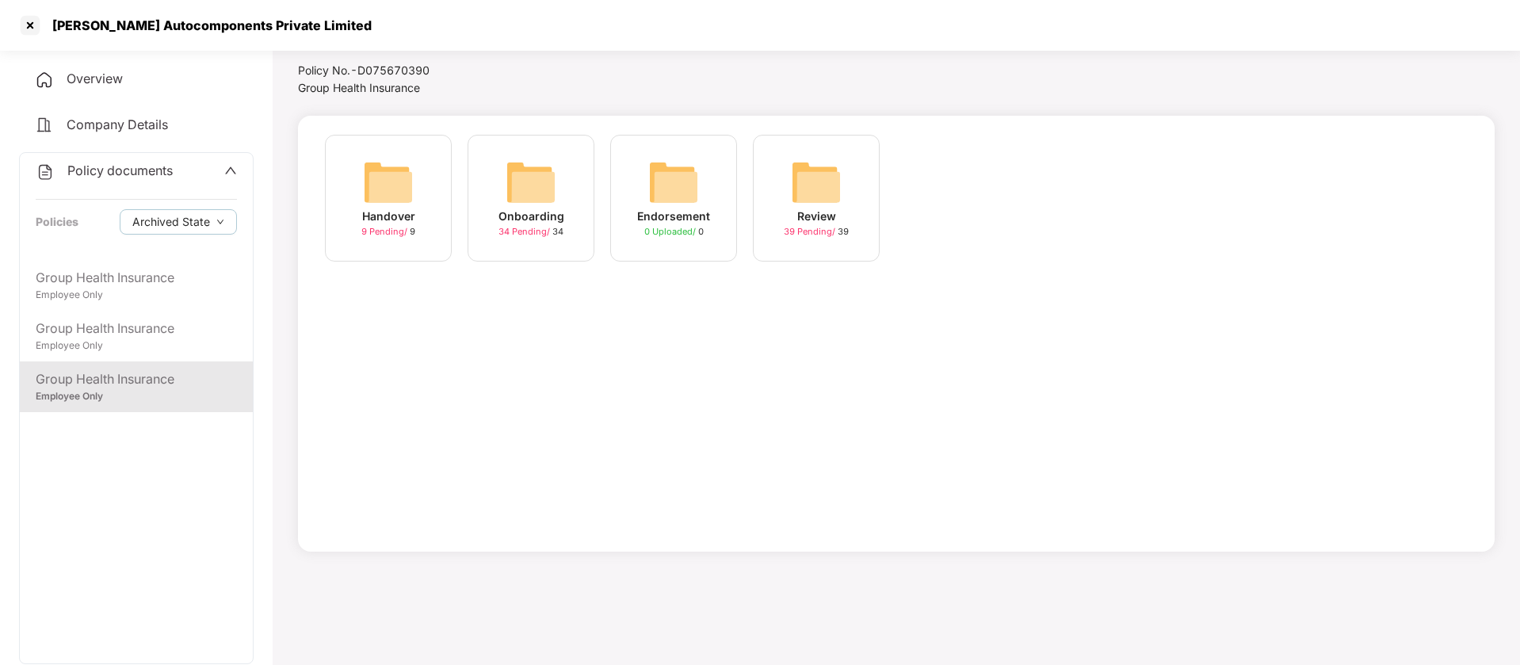
click at [529, 176] on img at bounding box center [531, 182] width 51 height 51
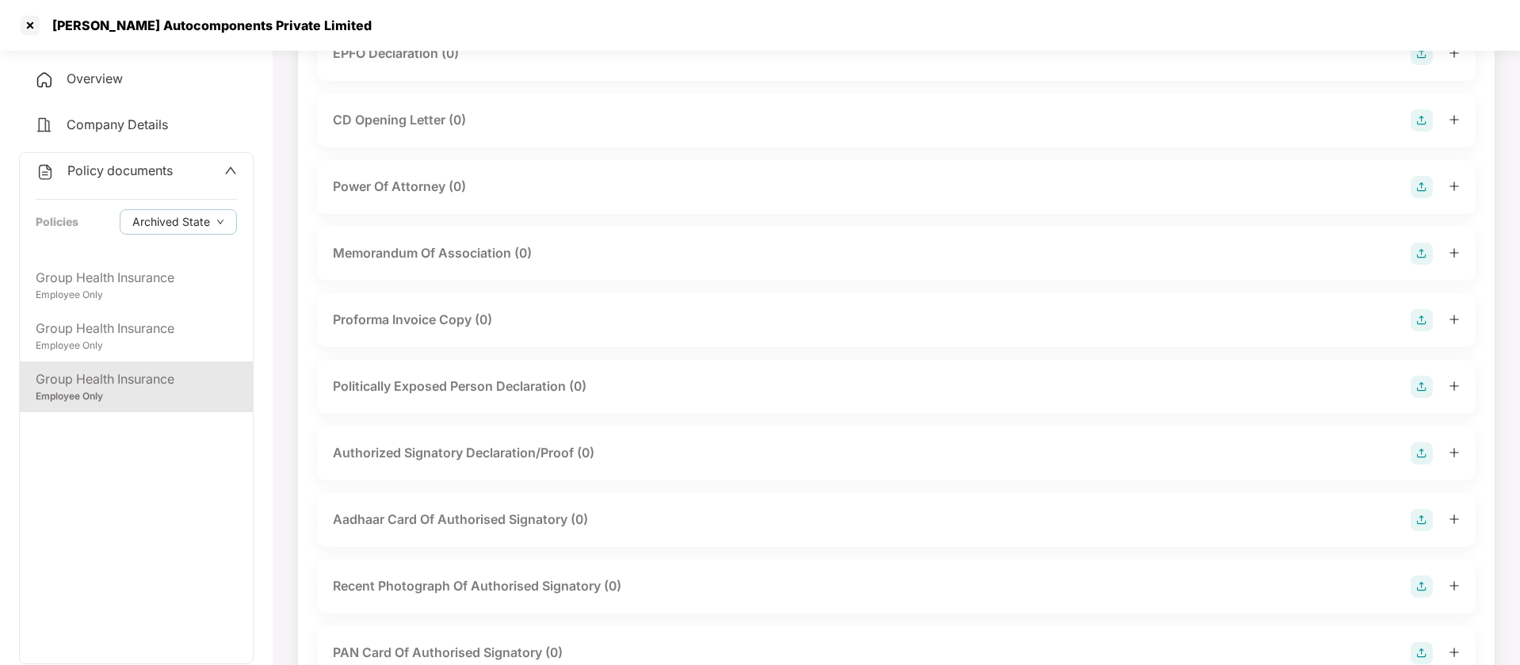
scroll to position [1221, 0]
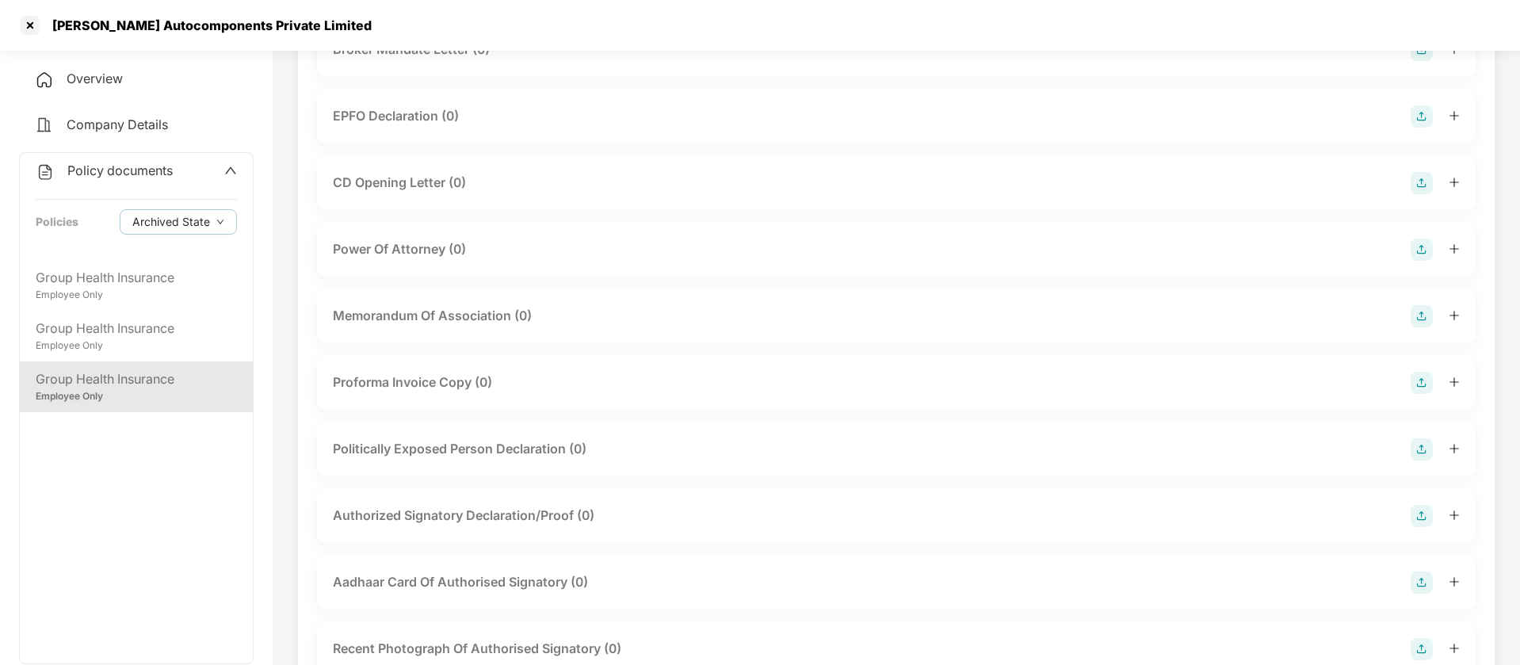
click at [123, 380] on div "Group Health Insurance" at bounding box center [136, 379] width 201 height 20
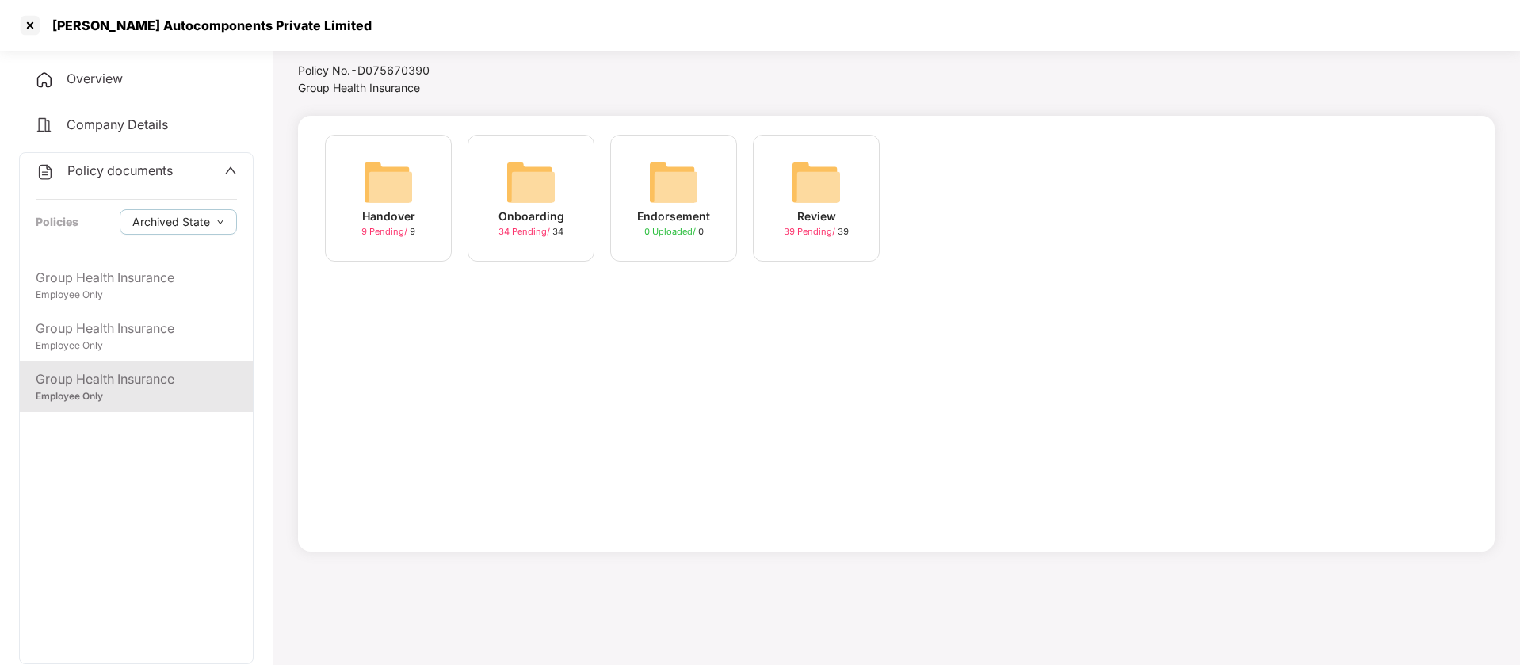
click at [379, 190] on img at bounding box center [388, 182] width 51 height 51
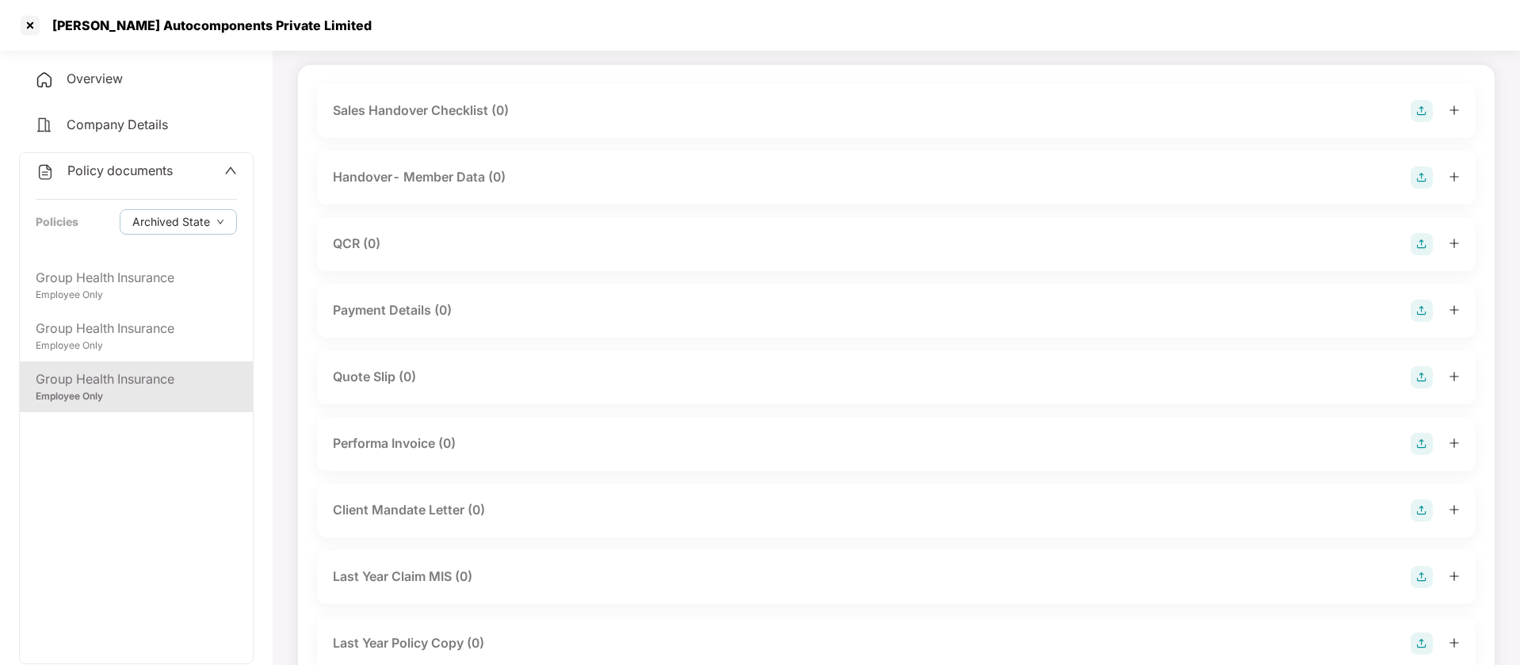
scroll to position [151, 0]
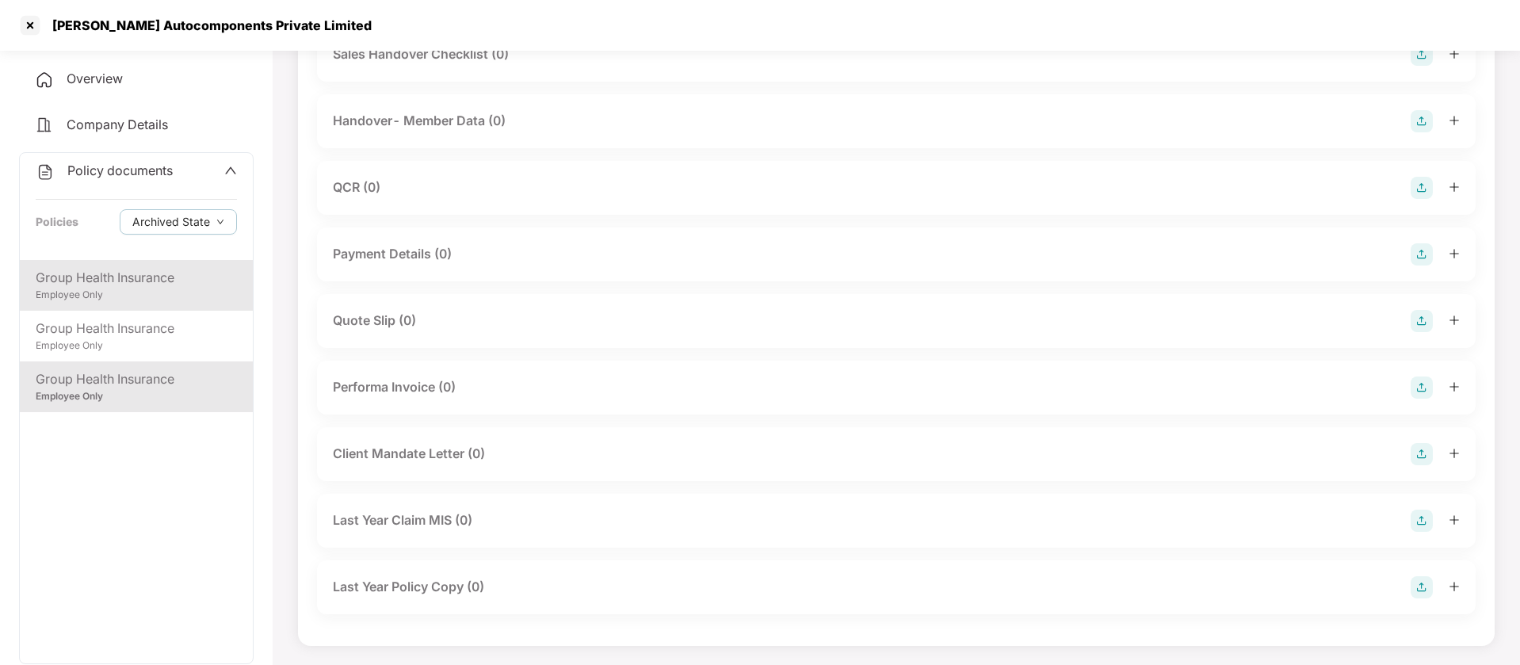
click at [61, 296] on div "Employee Only" at bounding box center [136, 295] width 201 height 15
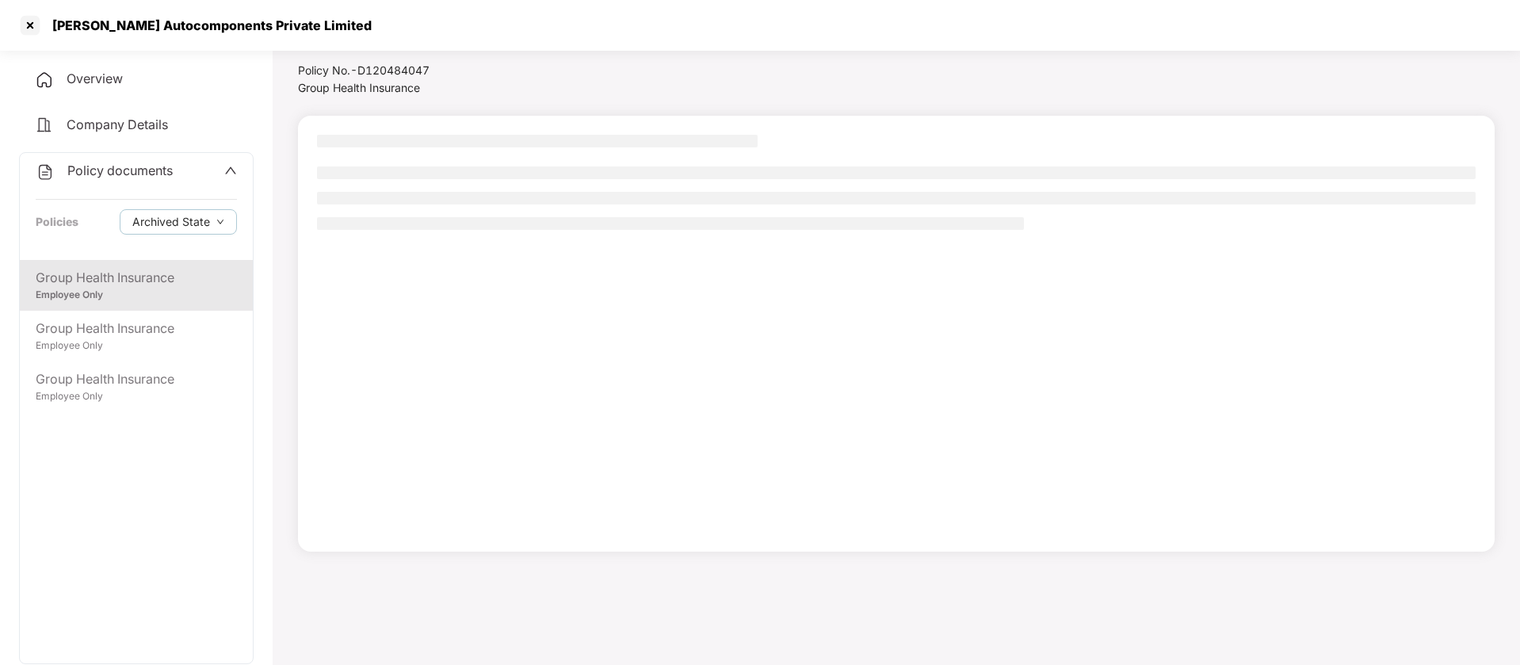
scroll to position [44, 0]
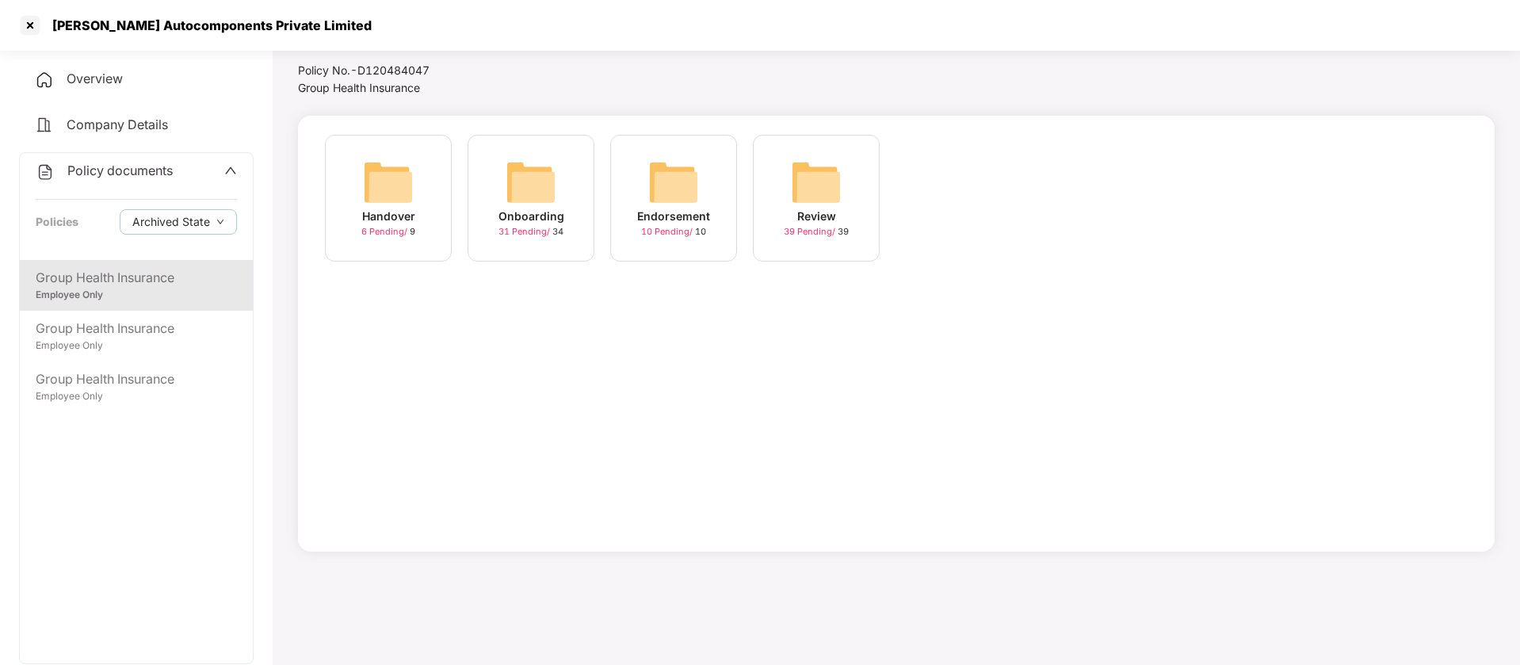
click at [121, 86] on div "Overview" at bounding box center [136, 79] width 235 height 36
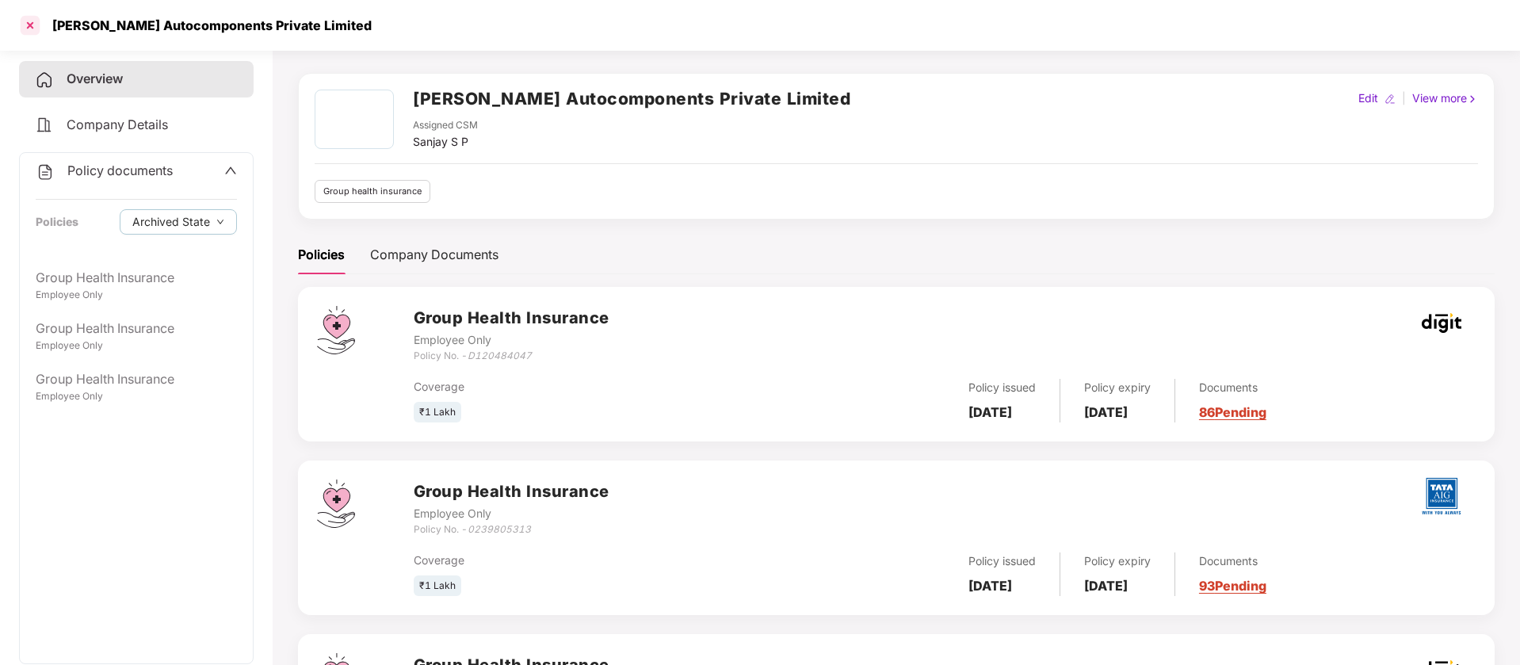
click at [31, 17] on div at bounding box center [29, 25] width 25 height 25
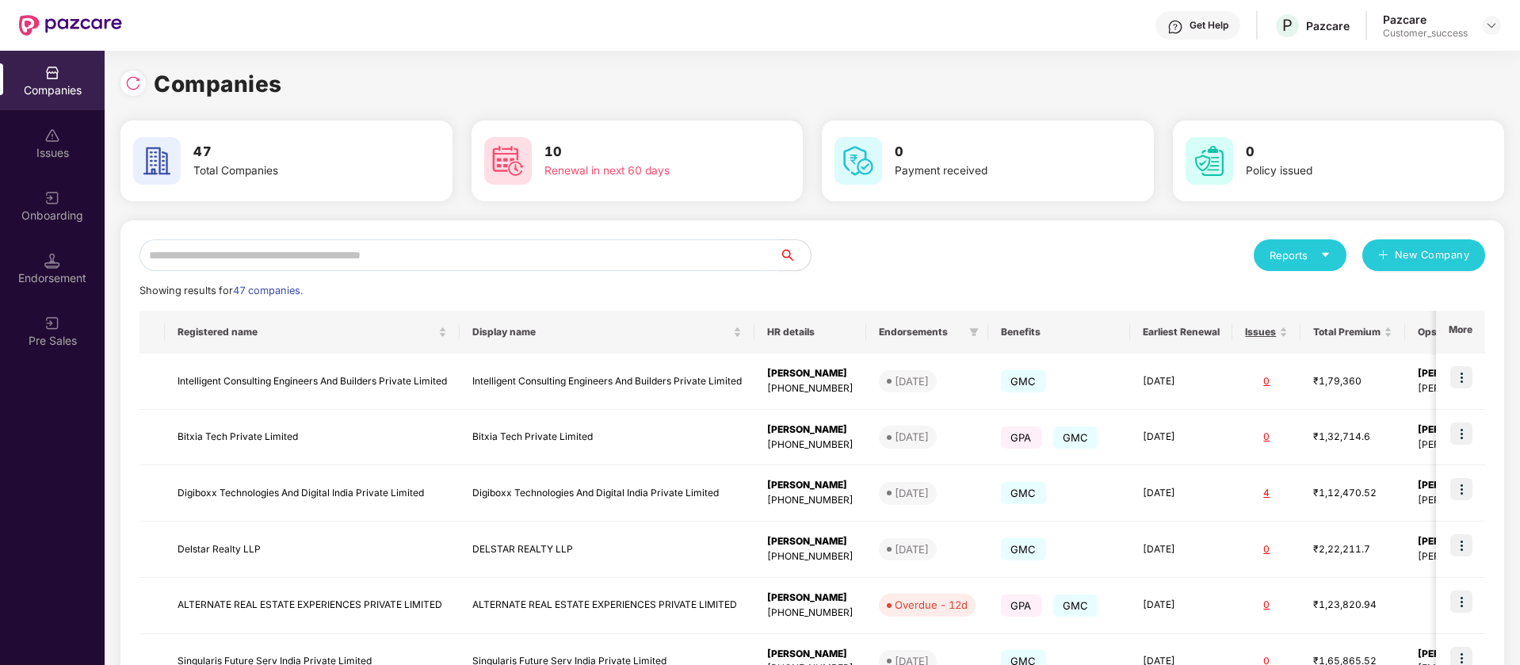
click at [363, 249] on input "text" at bounding box center [460, 255] width 640 height 32
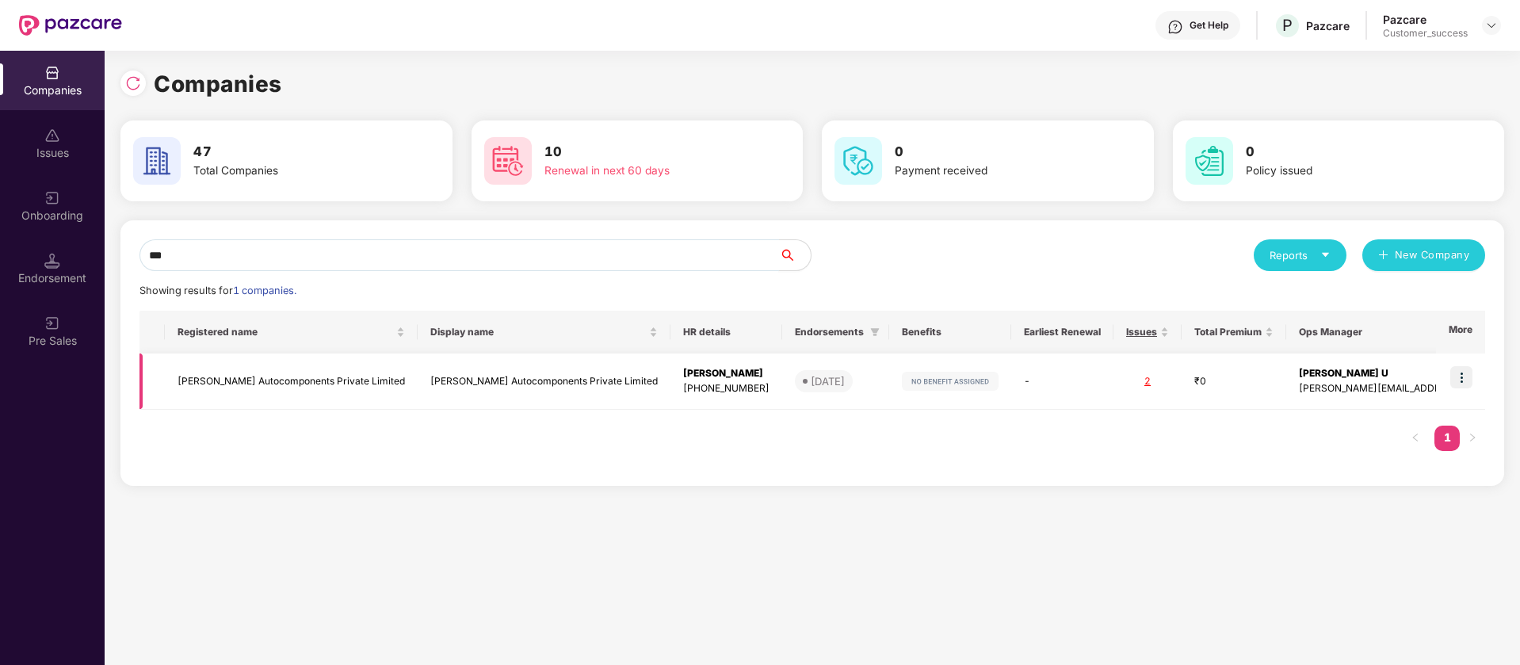
type input "***"
click at [1463, 380] on img at bounding box center [1462, 377] width 22 height 22
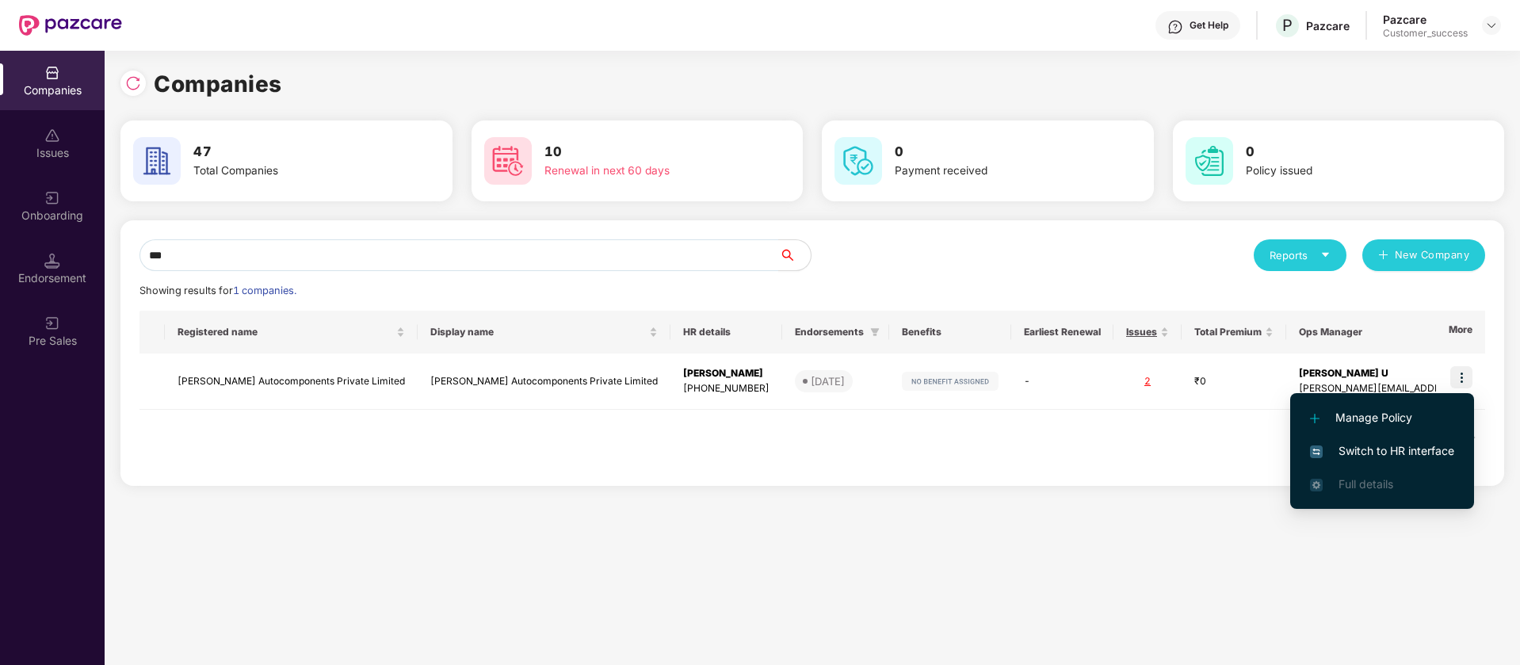
click at [1407, 448] on span "Switch to HR interface" at bounding box center [1382, 450] width 144 height 17
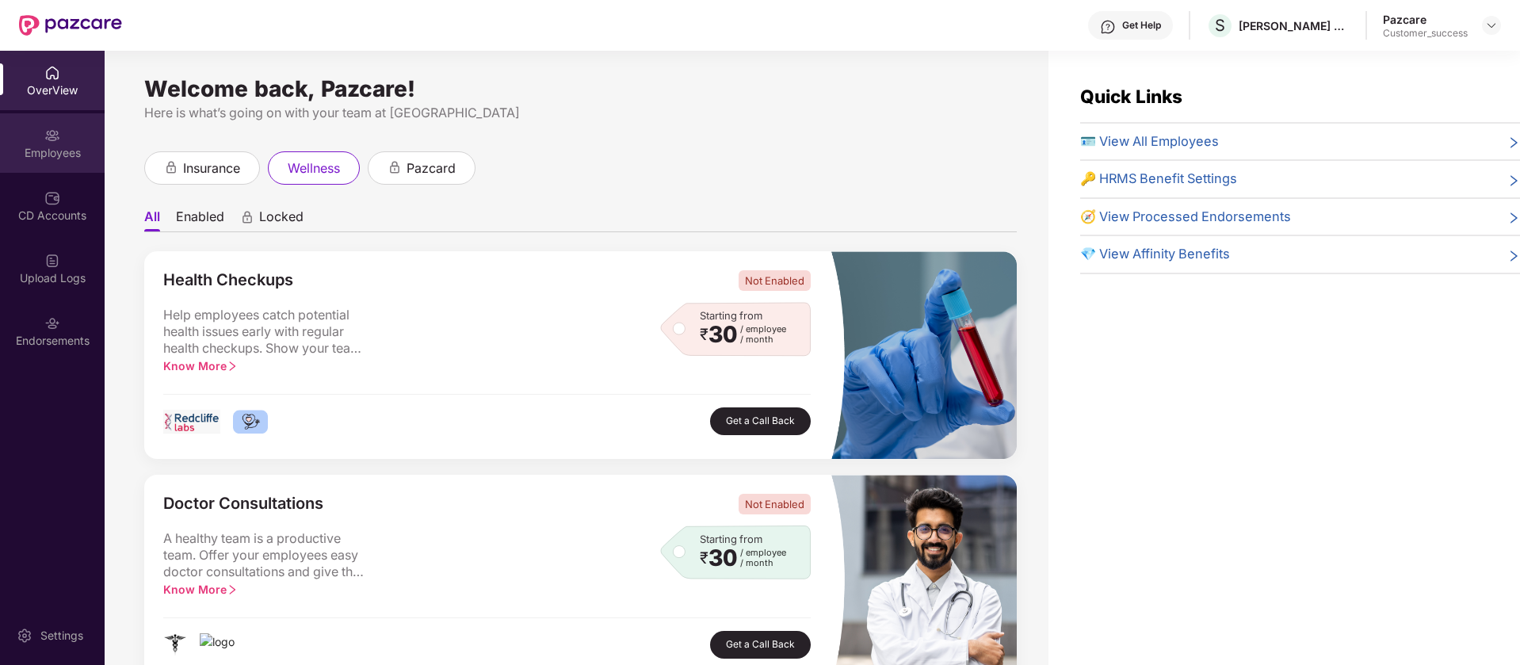
click at [53, 131] on img at bounding box center [52, 136] width 16 height 16
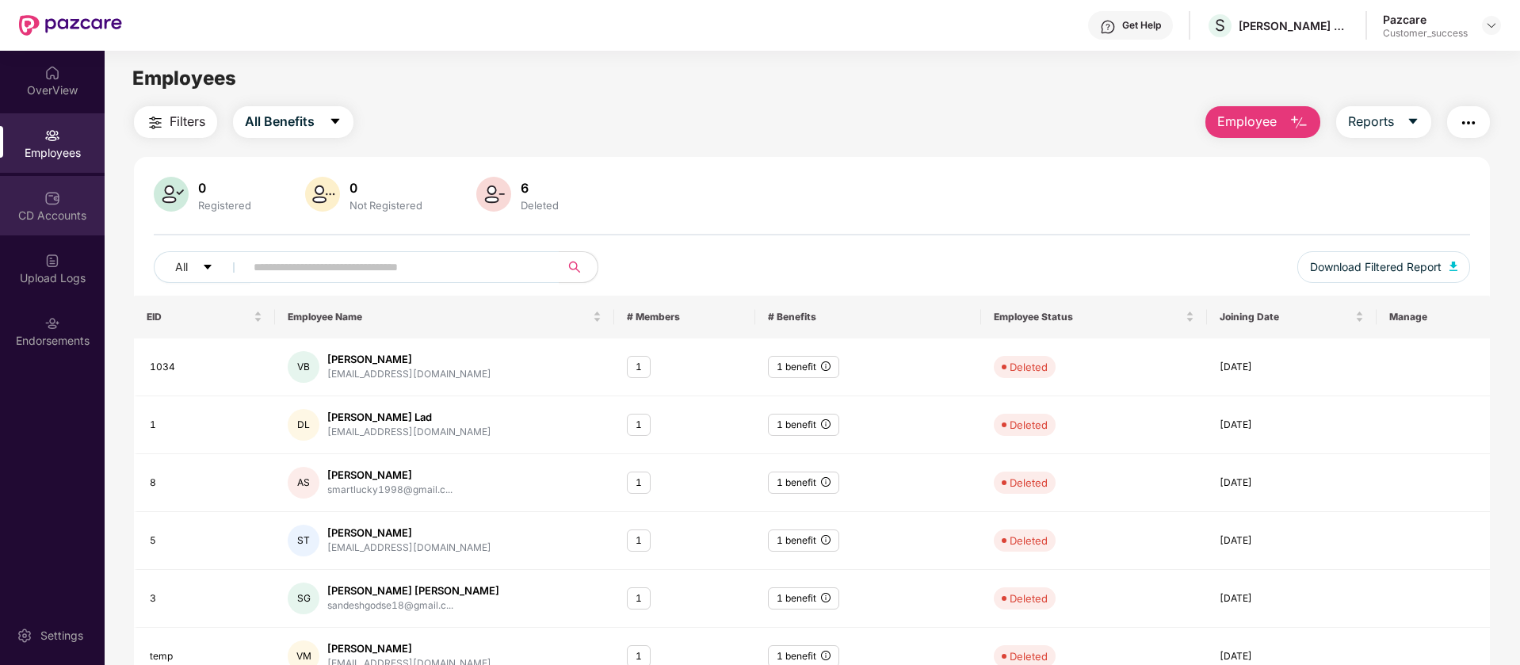
click at [63, 184] on div "CD Accounts" at bounding box center [52, 205] width 105 height 59
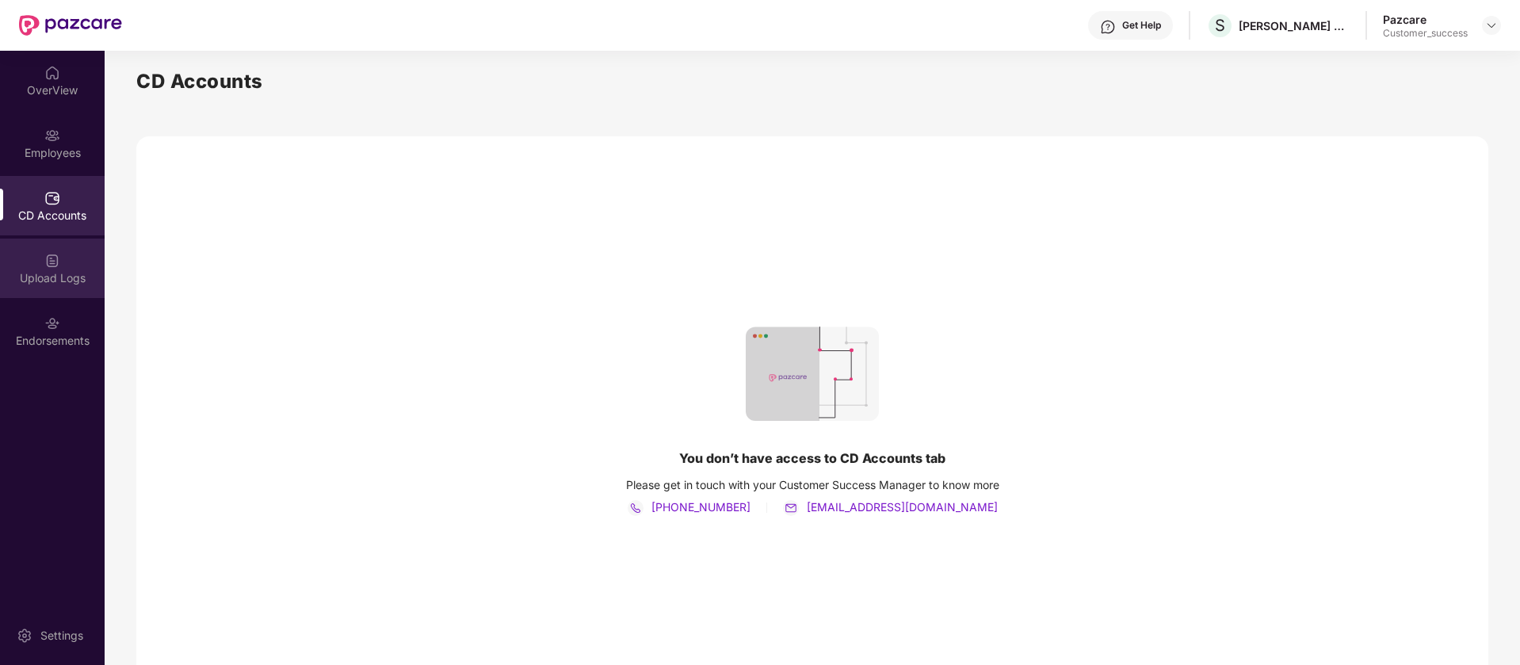
click at [72, 269] on div "Upload Logs" at bounding box center [52, 268] width 105 height 59
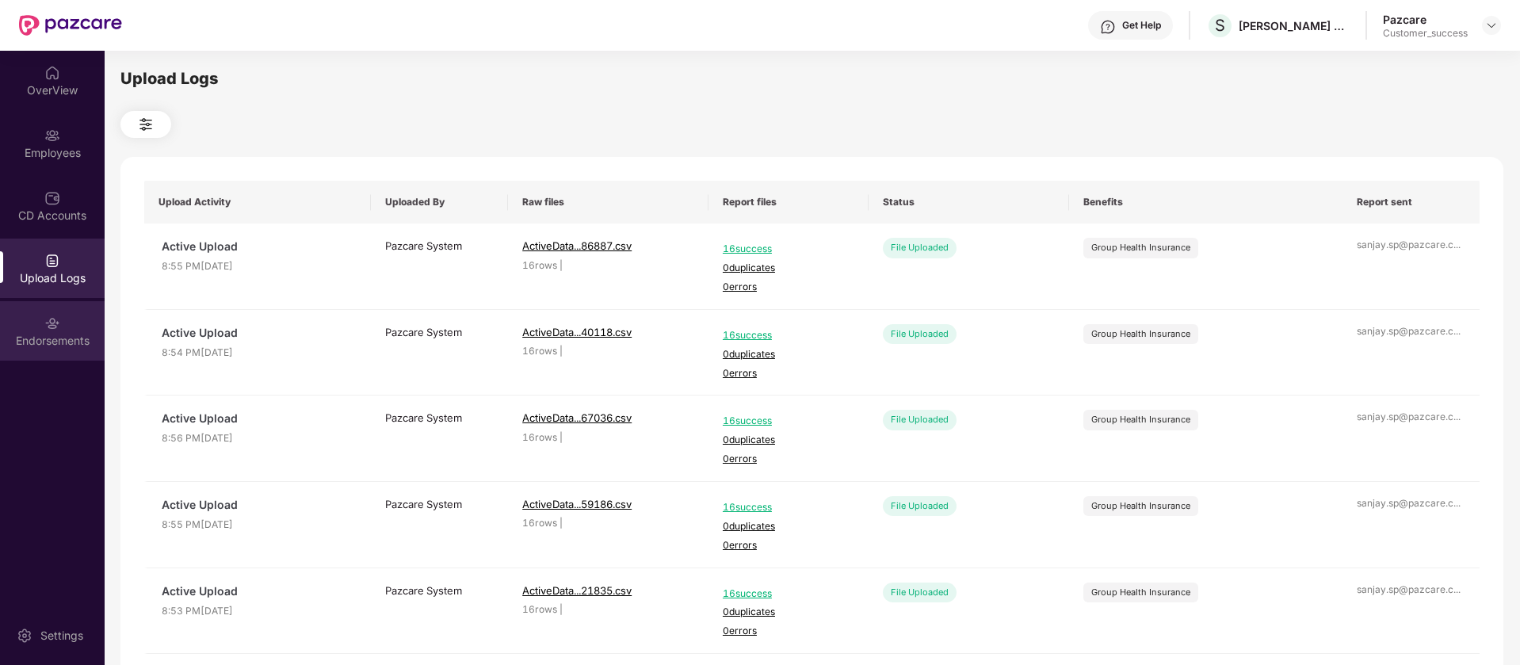
click at [75, 339] on div "Endorsements" at bounding box center [52, 341] width 105 height 16
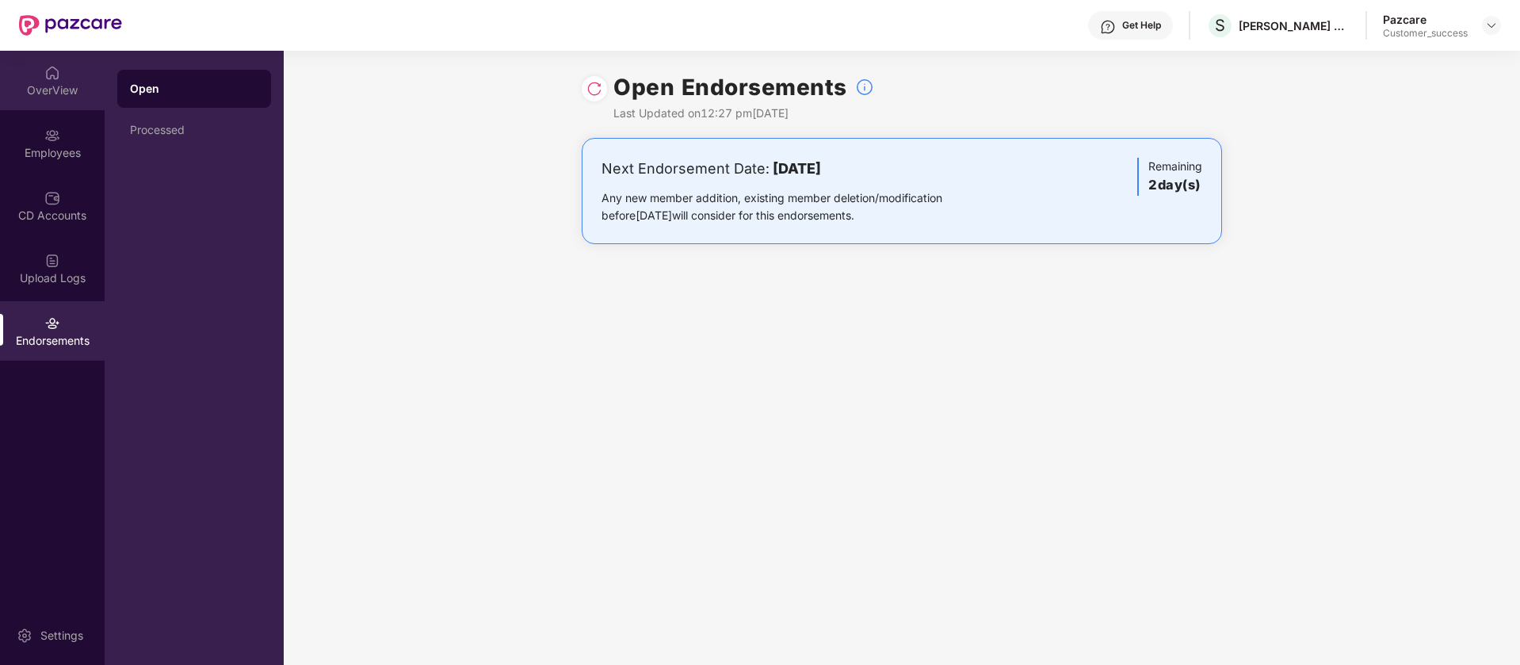
click at [50, 82] on div "OverView" at bounding box center [52, 90] width 105 height 16
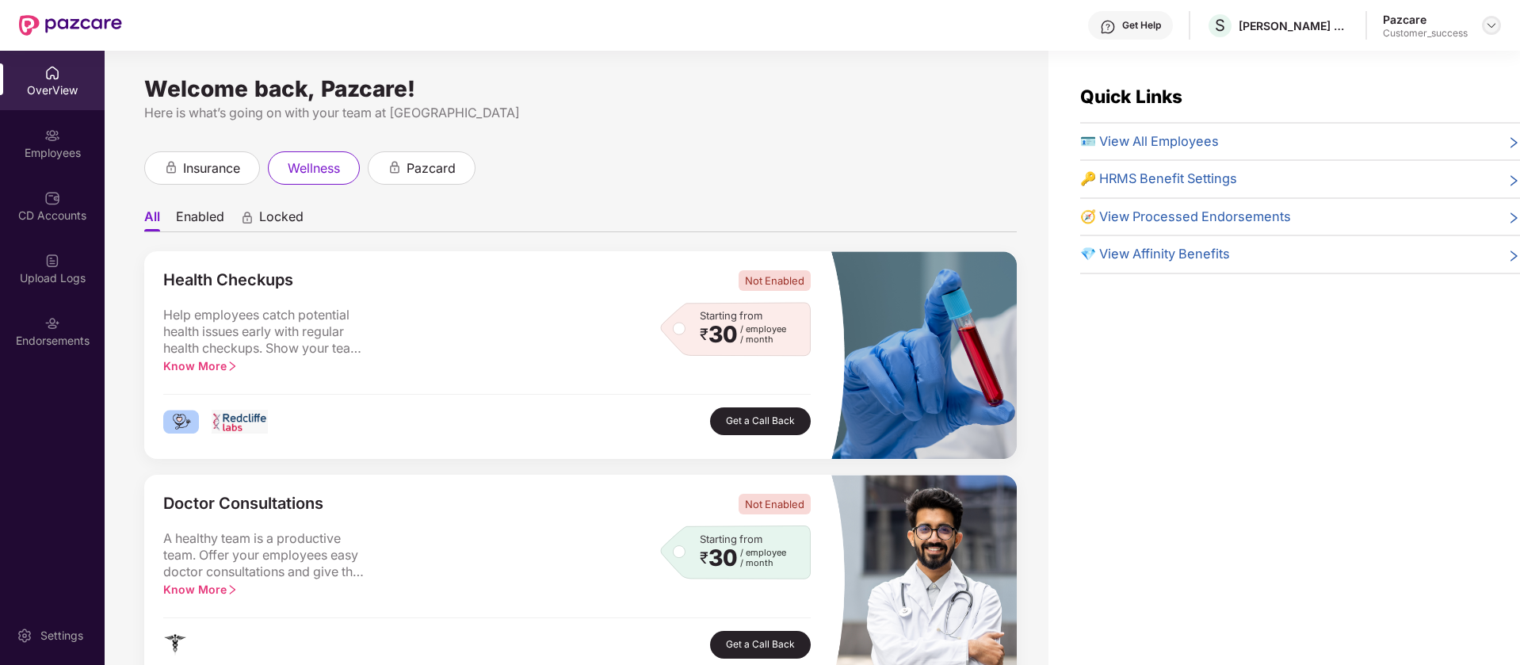
click at [1493, 24] on img at bounding box center [1492, 25] width 13 height 13
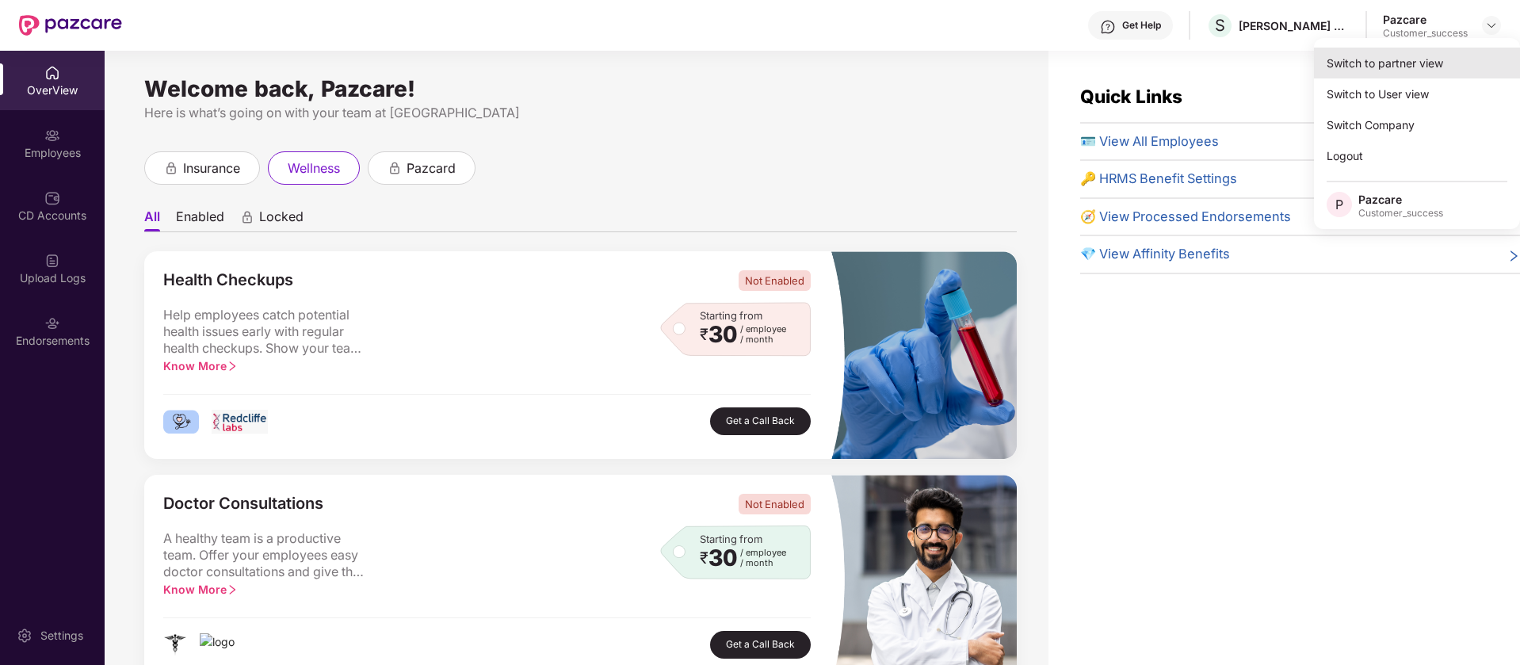
click at [1405, 65] on div "Switch to partner view" at bounding box center [1417, 63] width 206 height 31
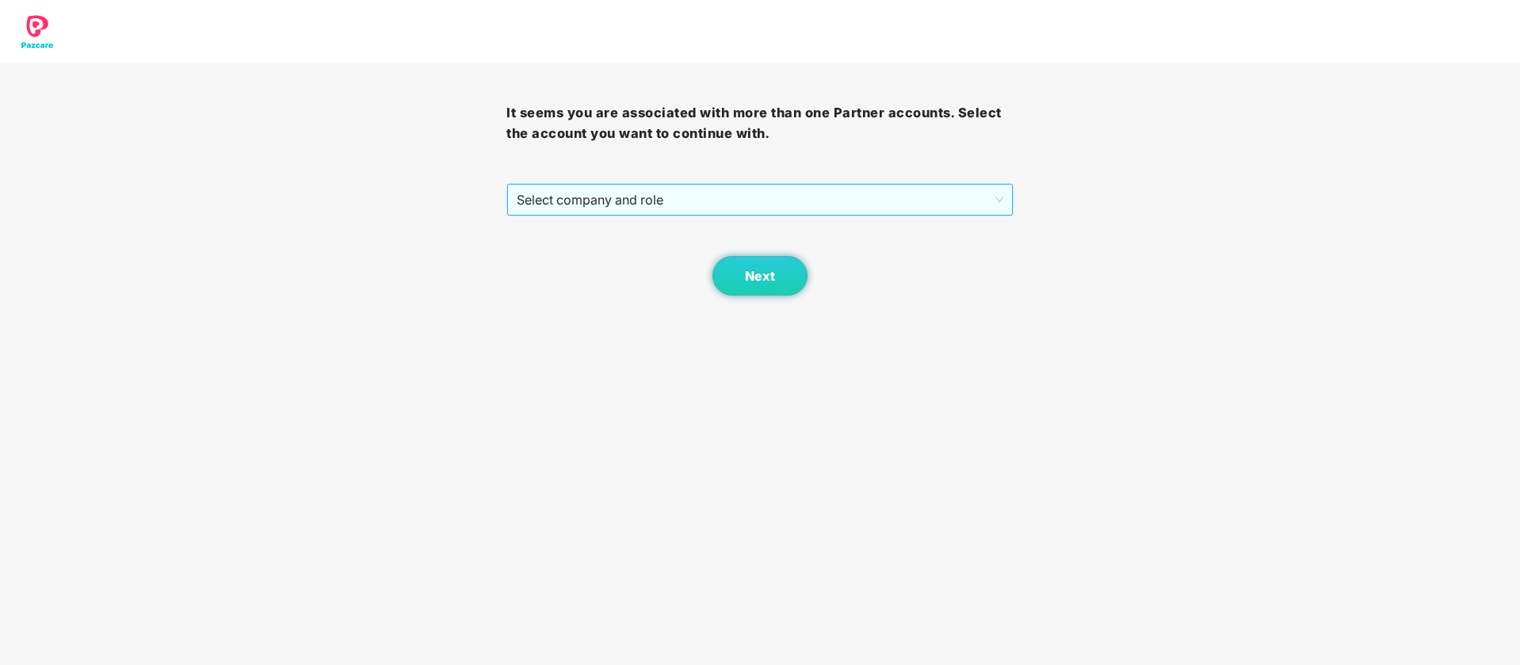
click at [861, 201] on span "Select company and role" at bounding box center [760, 200] width 486 height 30
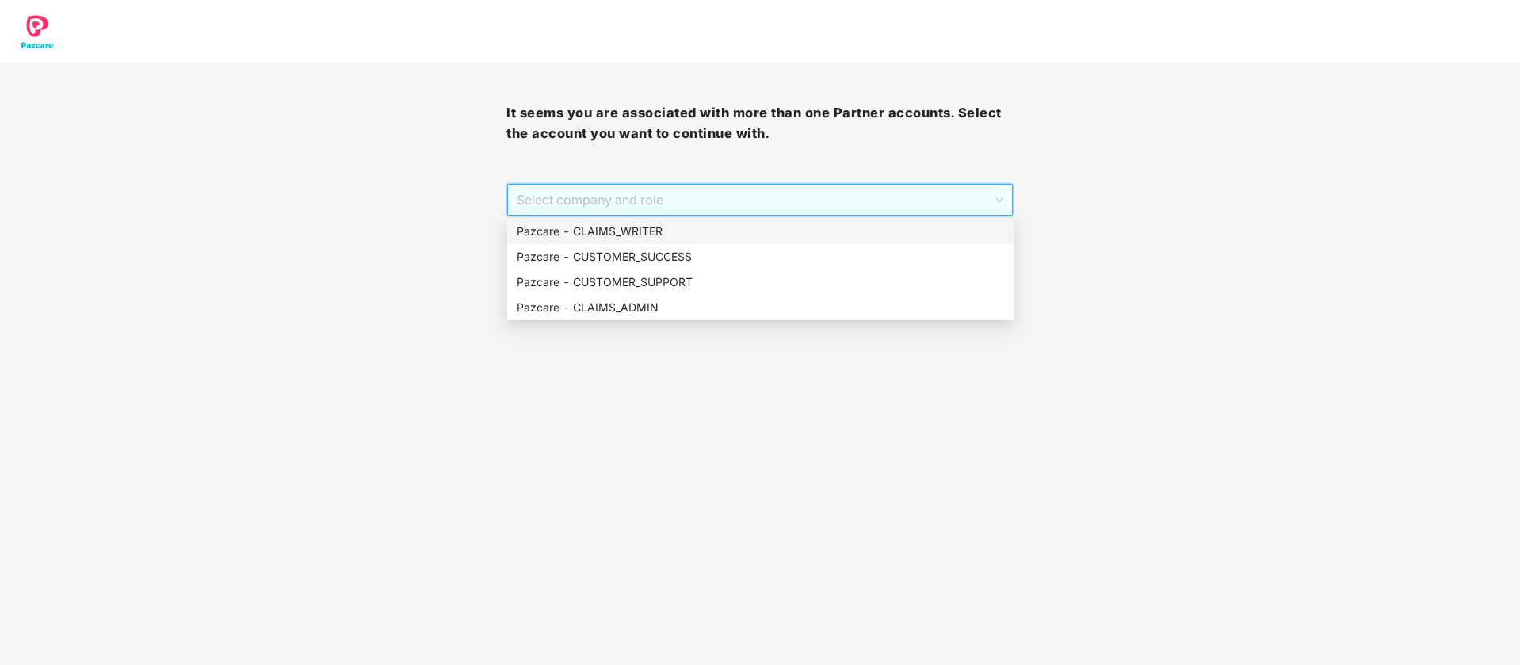
click at [695, 244] on div "Pazcare - CLAIMS_WRITER Pazcare - CUSTOMER_SUCCESS Pazcare - CUSTOMER_SUPPORT P…" at bounding box center [760, 269] width 507 height 101
click at [695, 247] on div "Pazcare - CUSTOMER_SUCCESS" at bounding box center [760, 256] width 507 height 25
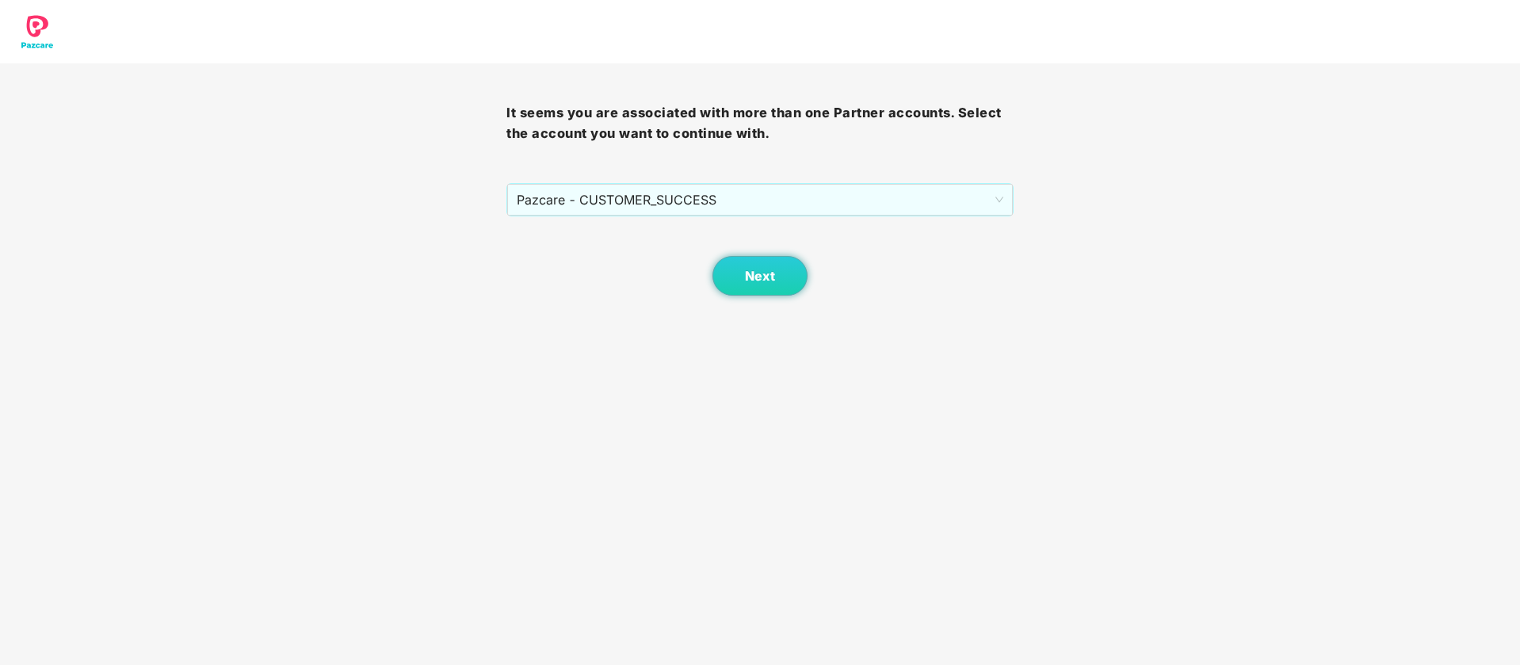
click at [705, 262] on div "Next" at bounding box center [760, 255] width 507 height 79
click at [740, 270] on button "Next" at bounding box center [760, 276] width 95 height 40
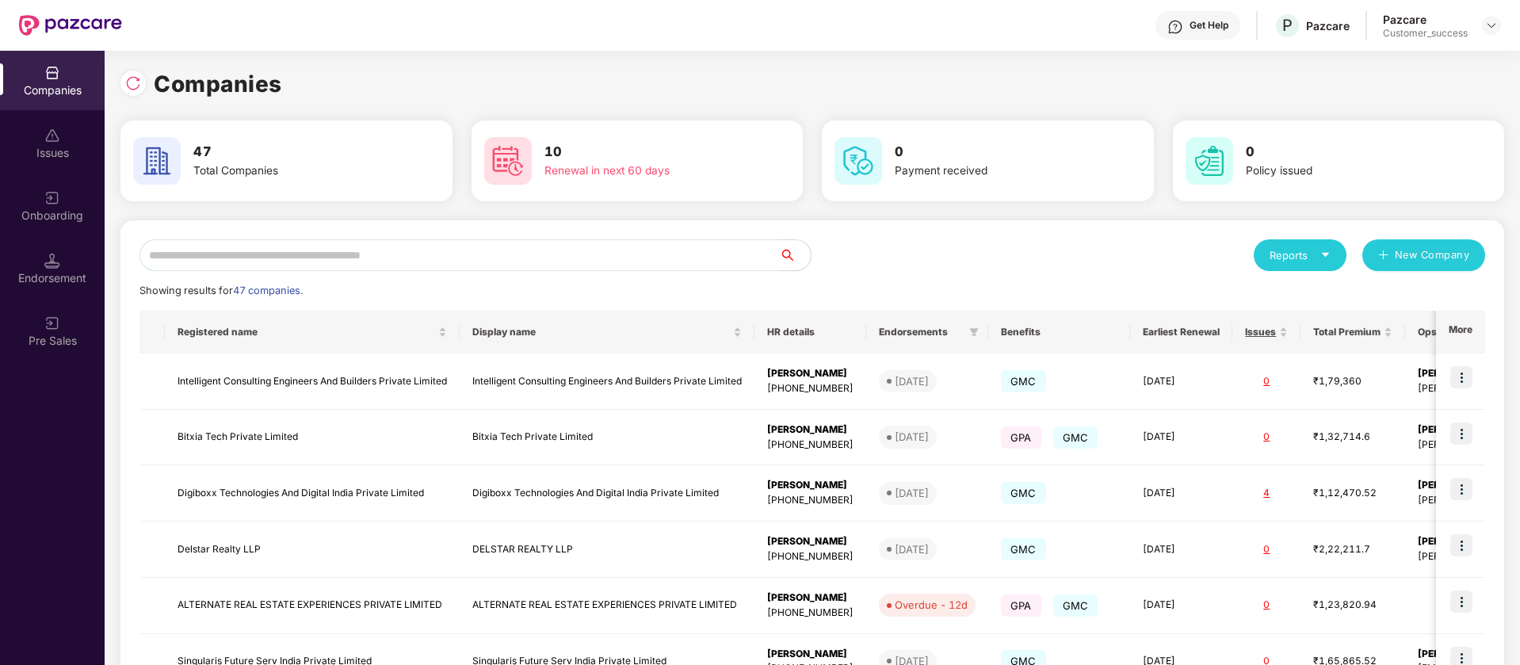
click at [205, 270] on input "text" at bounding box center [460, 255] width 640 height 32
